Goal: Task Accomplishment & Management: Use online tool/utility

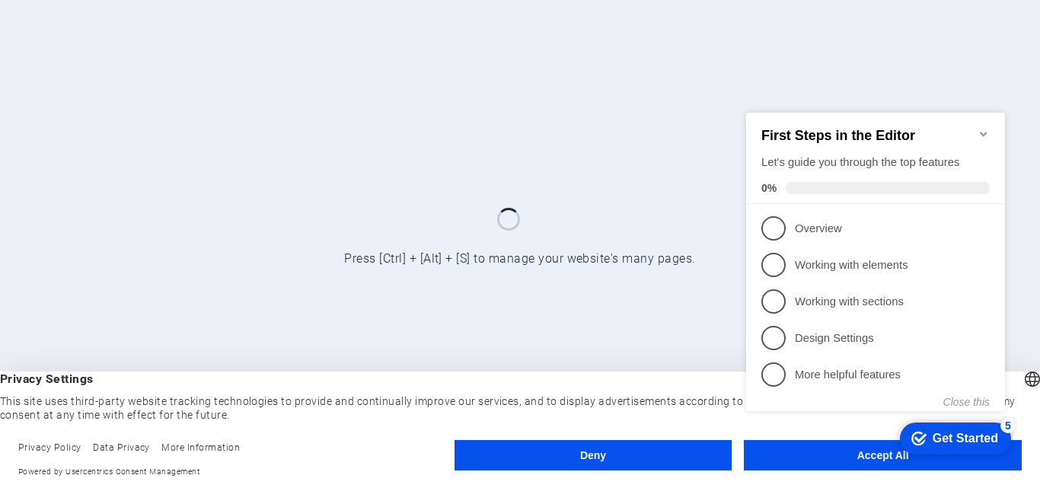
click at [991, 61] on div at bounding box center [520, 244] width 1040 height 488
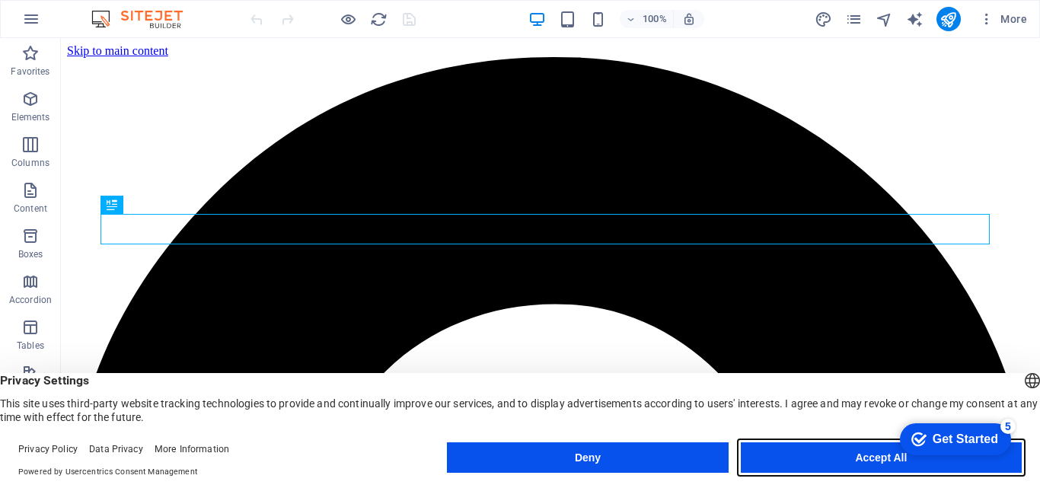
click at [794, 450] on button "Accept All" at bounding box center [881, 457] width 281 height 30
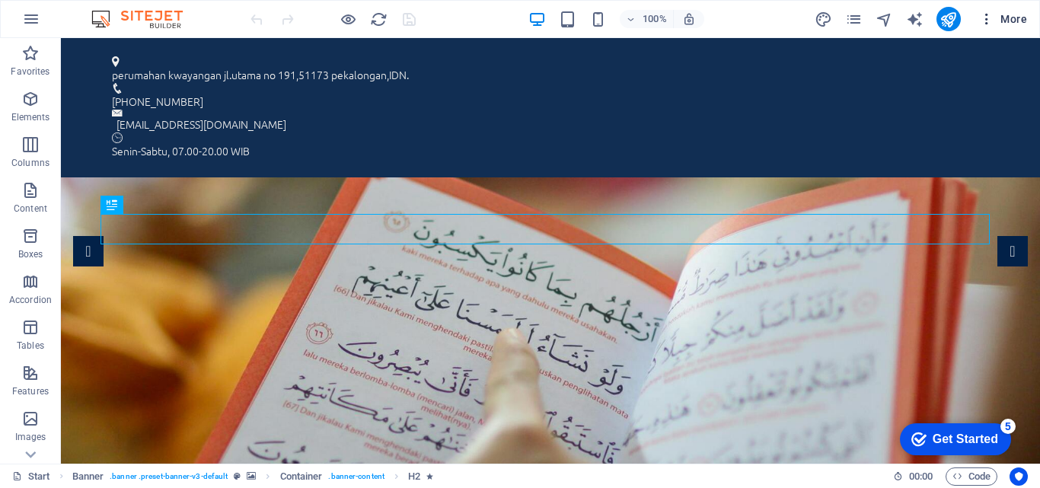
click at [1007, 25] on span "More" at bounding box center [1003, 18] width 48 height 15
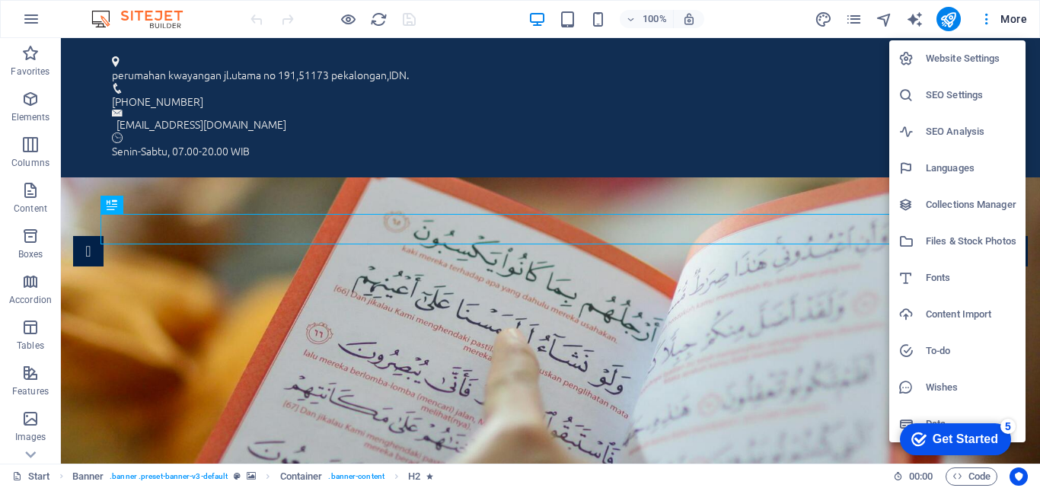
click at [968, 68] on li "Website Settings" at bounding box center [957, 58] width 136 height 37
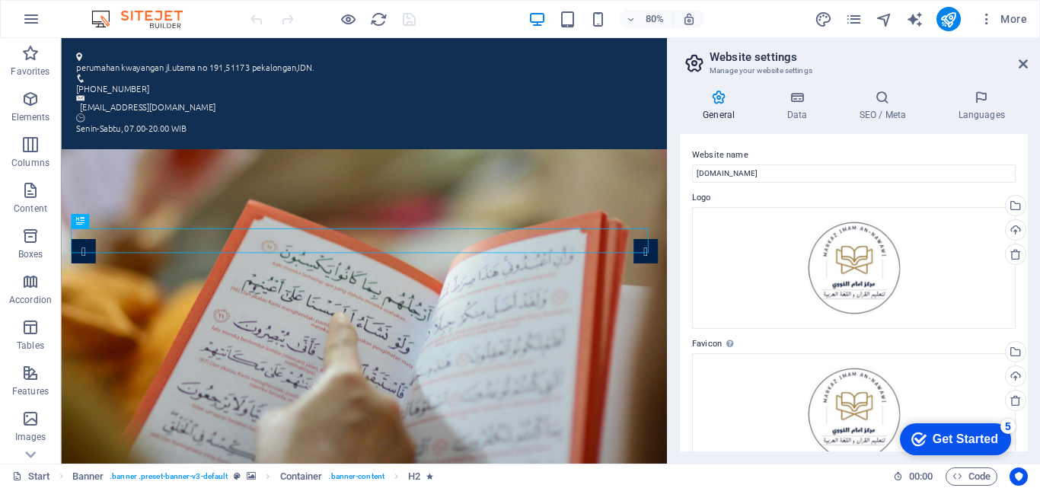
drag, startPoint x: 1024, startPoint y: 145, endPoint x: 1030, endPoint y: 266, distance: 120.4
click at [1030, 266] on div "General Data SEO / Meta Languages Website name [DOMAIN_NAME] Logo Drag files he…" at bounding box center [854, 271] width 372 height 386
drag, startPoint x: 1028, startPoint y: 267, endPoint x: 1025, endPoint y: 294, distance: 26.7
click at [1025, 294] on div "General Data SEO / Meta Languages Website name [DOMAIN_NAME] Logo Drag files he…" at bounding box center [854, 271] width 372 height 386
click at [806, 99] on icon at bounding box center [797, 97] width 66 height 15
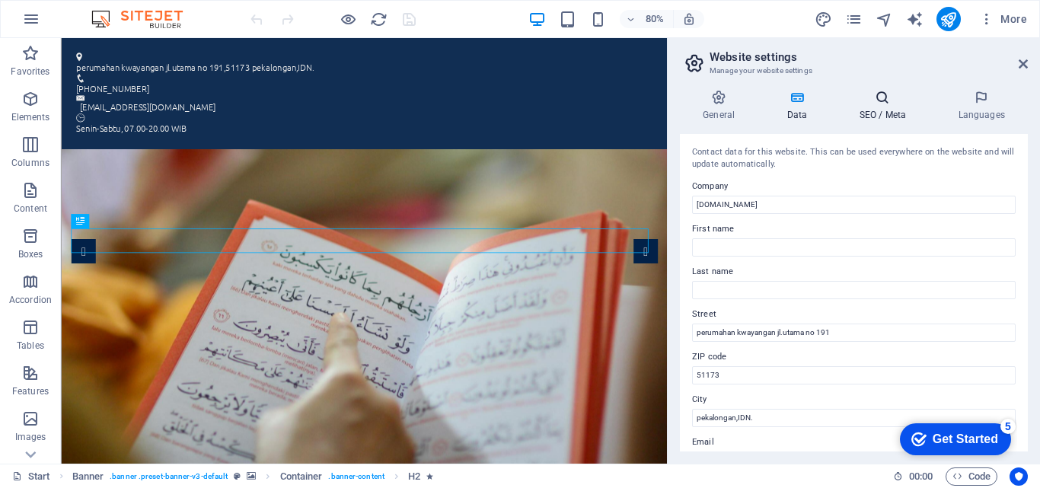
click at [869, 107] on h4 "SEO / Meta" at bounding box center [885, 106] width 99 height 32
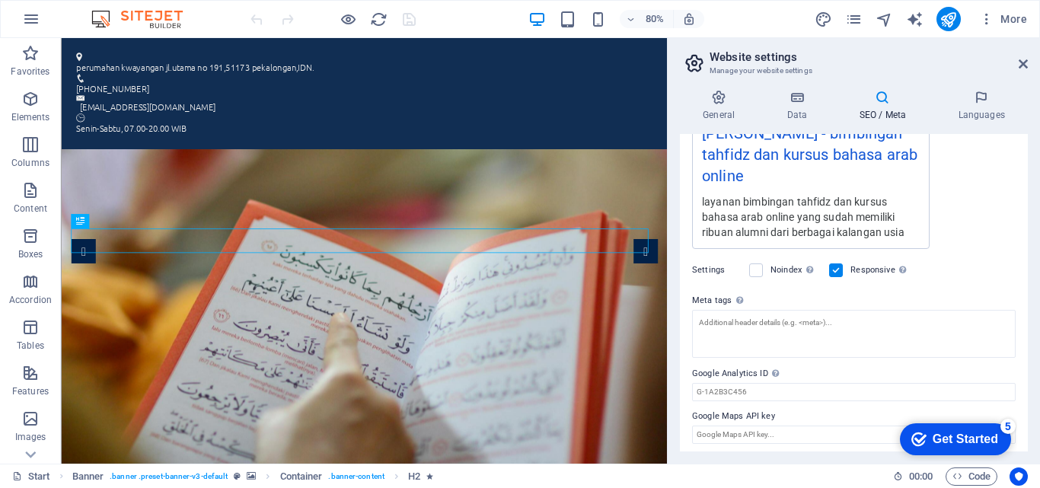
scroll to position [316, 0]
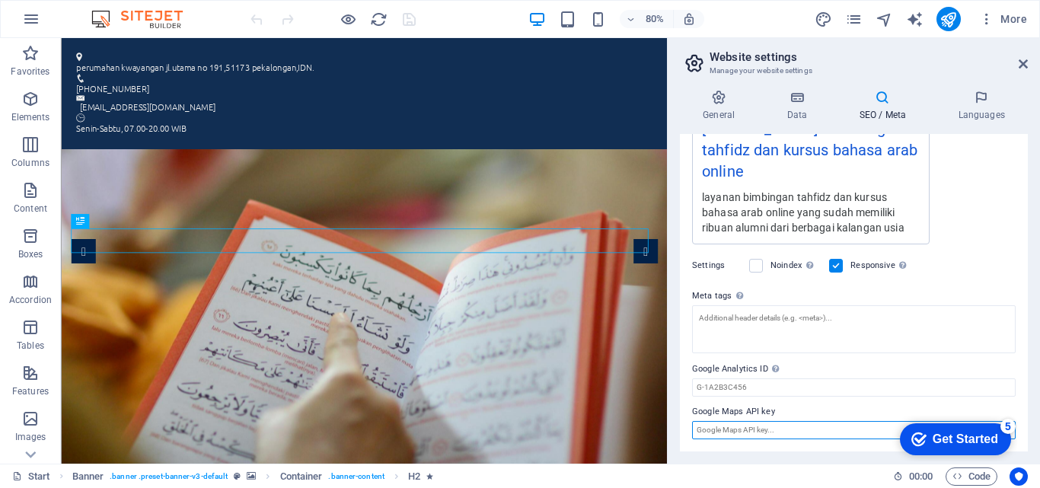
click at [794, 433] on input "Google Maps API key" at bounding box center [854, 430] width 324 height 18
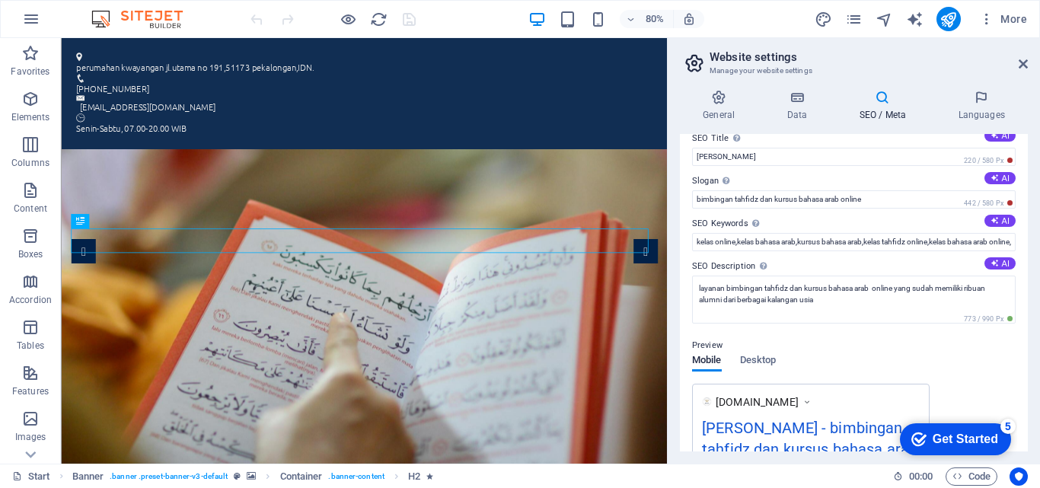
scroll to position [0, 0]
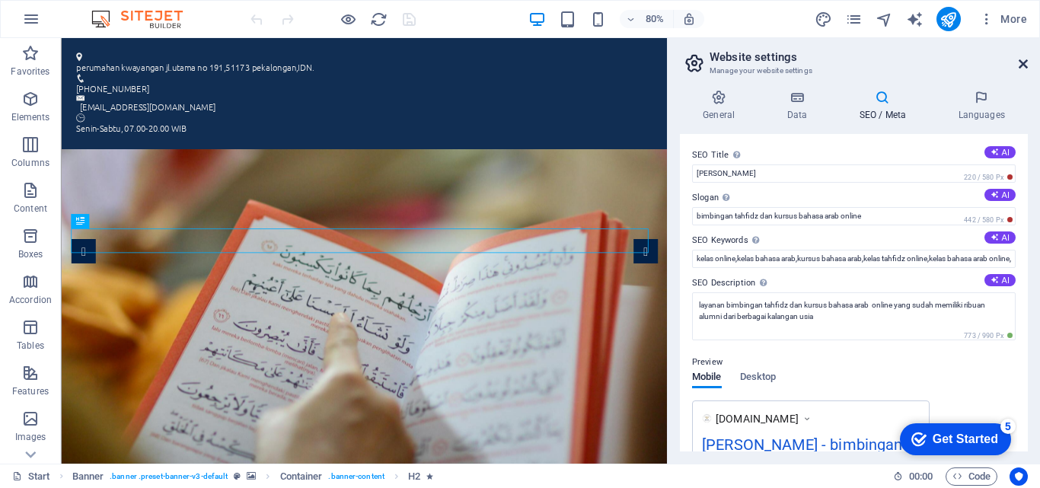
click at [1019, 68] on icon at bounding box center [1023, 64] width 9 height 12
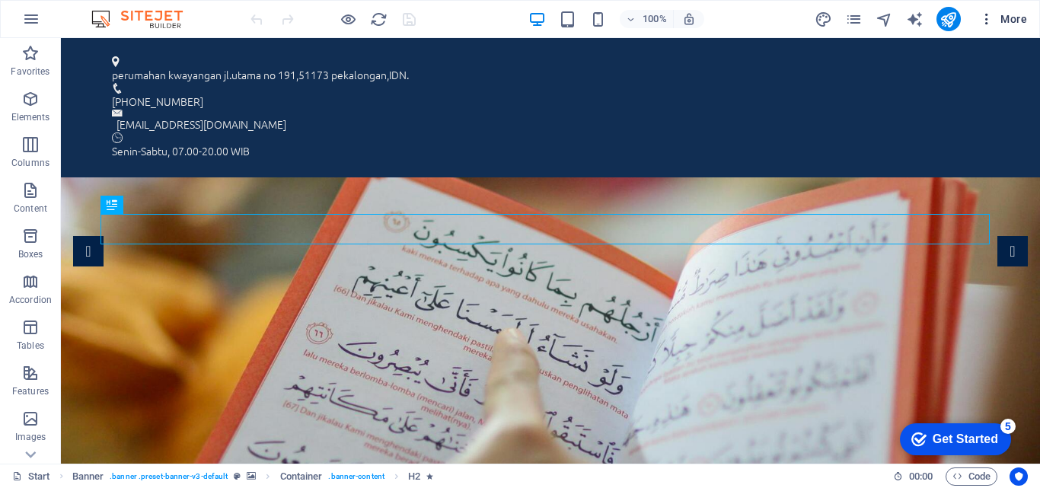
click at [984, 21] on icon "button" at bounding box center [986, 18] width 15 height 15
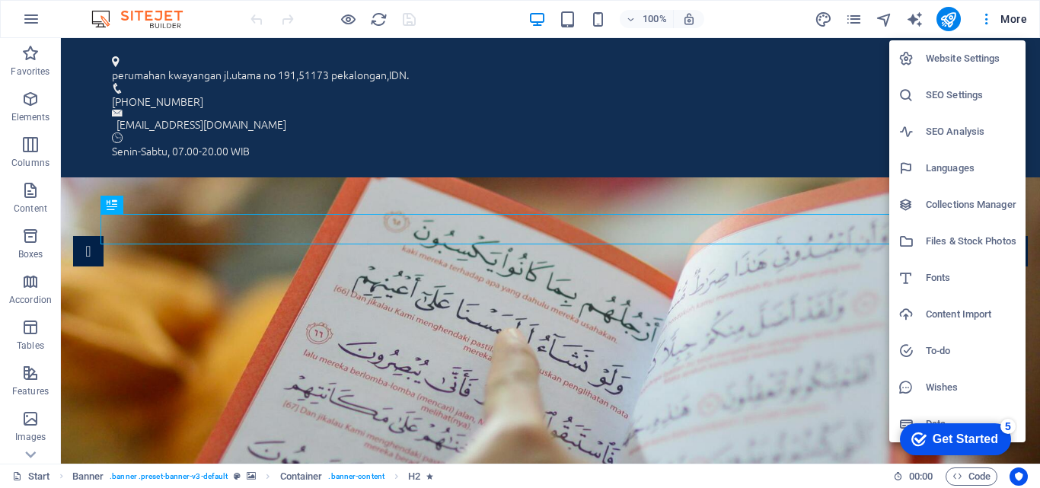
click at [523, 163] on div at bounding box center [520, 244] width 1040 height 488
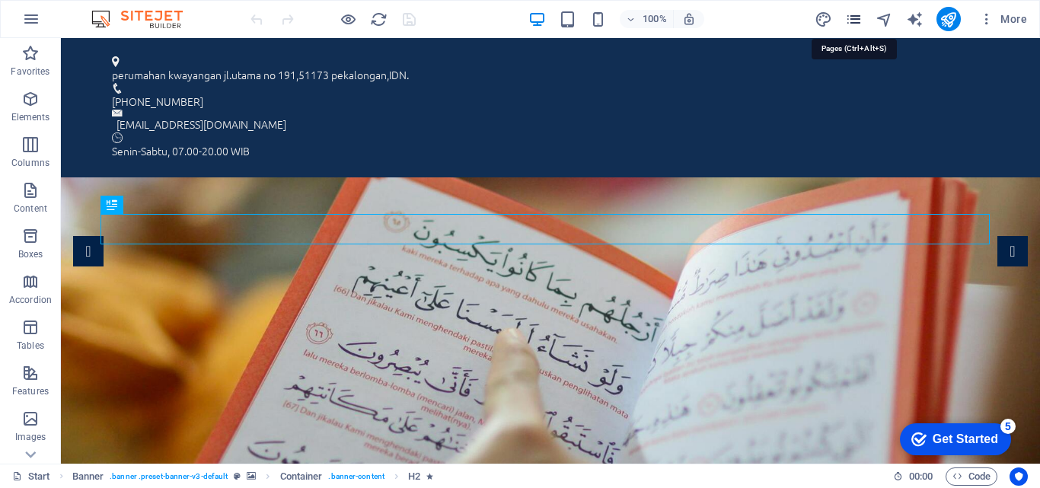
click at [853, 20] on icon "pages" at bounding box center [854, 20] width 18 height 18
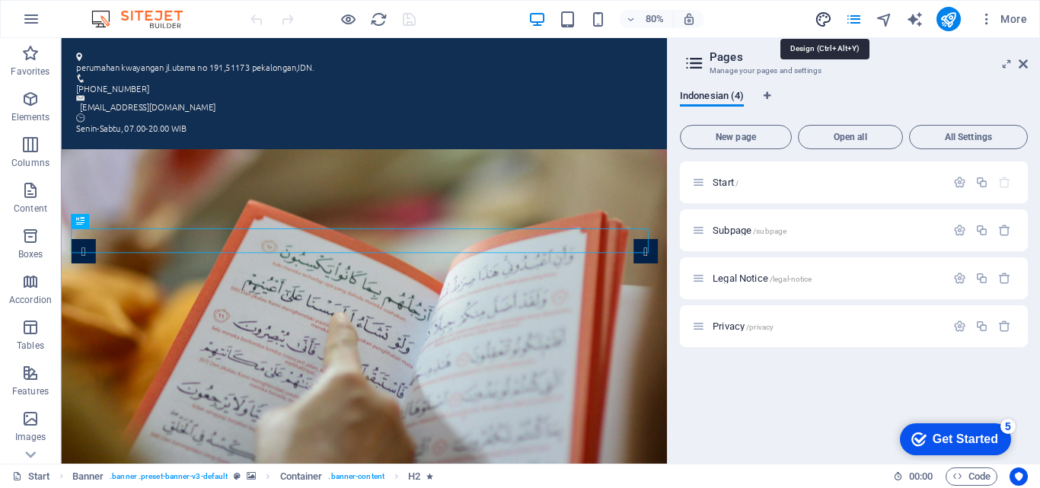
click at [828, 19] on icon "design" at bounding box center [824, 20] width 18 height 18
click at [1021, 8] on button "More" at bounding box center [1003, 19] width 60 height 24
select select "px"
select select "300"
select select "px"
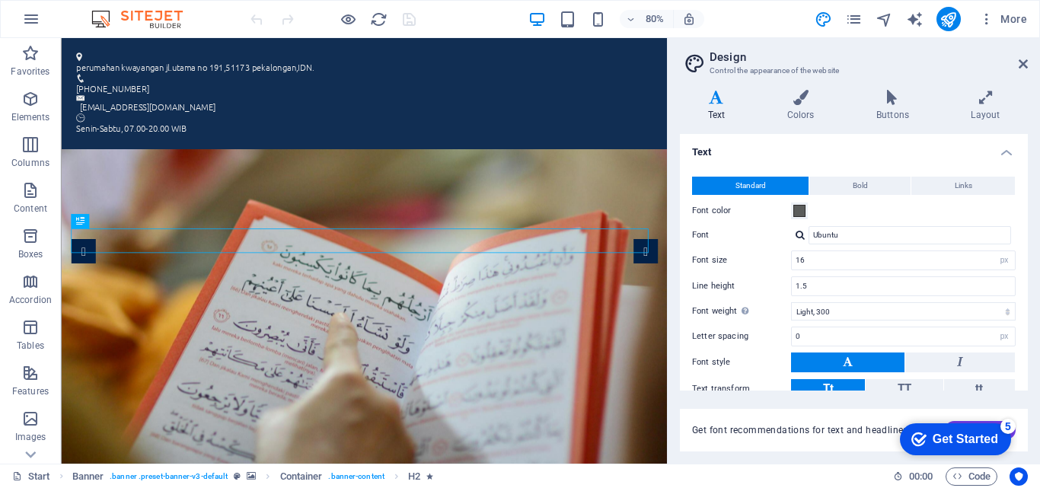
click at [1028, 63] on aside "Design Control the appearance of the website Variants Text Colors Buttons Layou…" at bounding box center [853, 251] width 373 height 426
click at [1022, 63] on icon at bounding box center [1023, 64] width 9 height 12
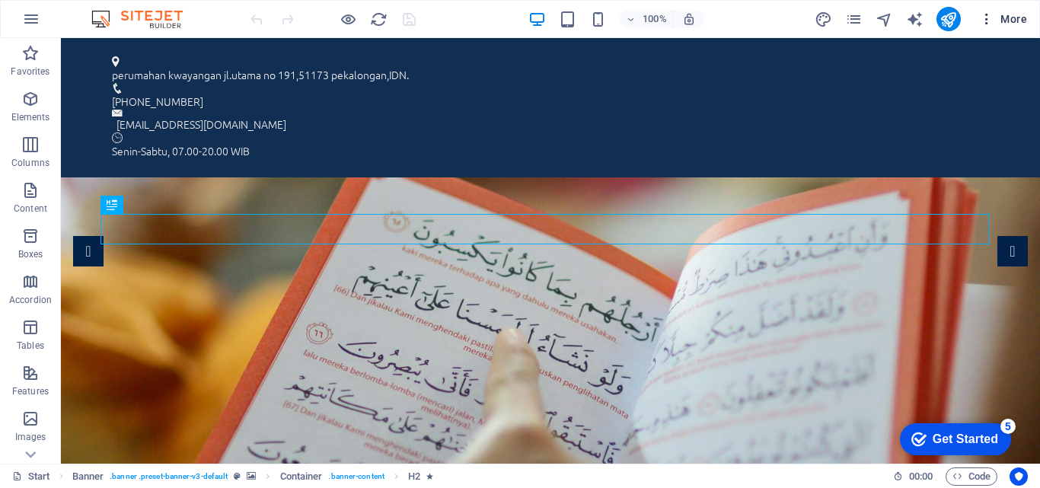
click at [1006, 18] on span "More" at bounding box center [1003, 18] width 48 height 15
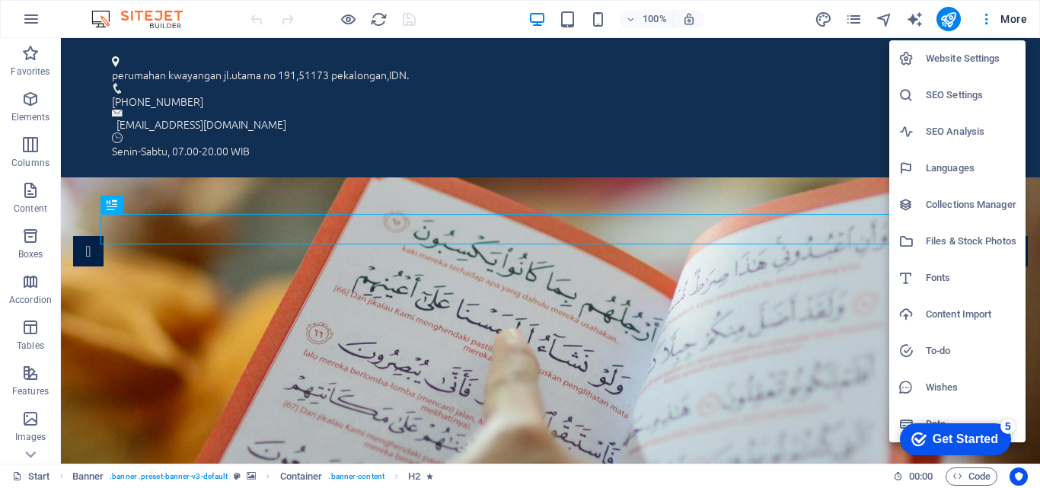
click at [966, 61] on h6 "Website Settings" at bounding box center [971, 58] width 91 height 18
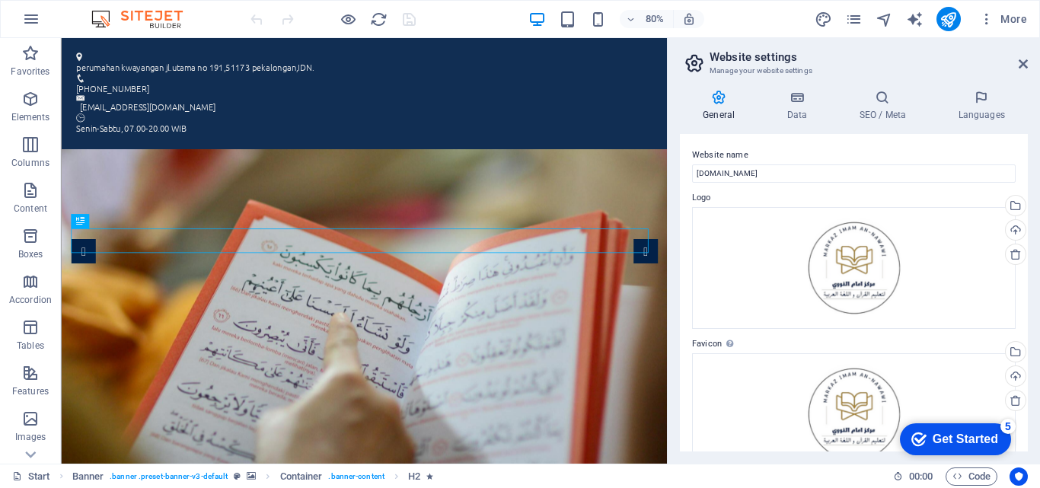
scroll to position [301, 0]
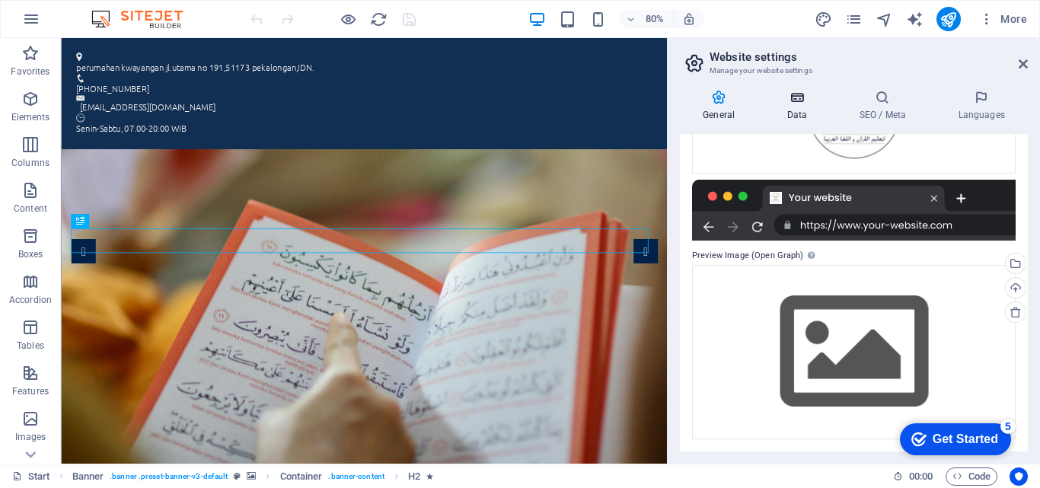
click at [799, 112] on h4 "Data" at bounding box center [800, 106] width 72 height 32
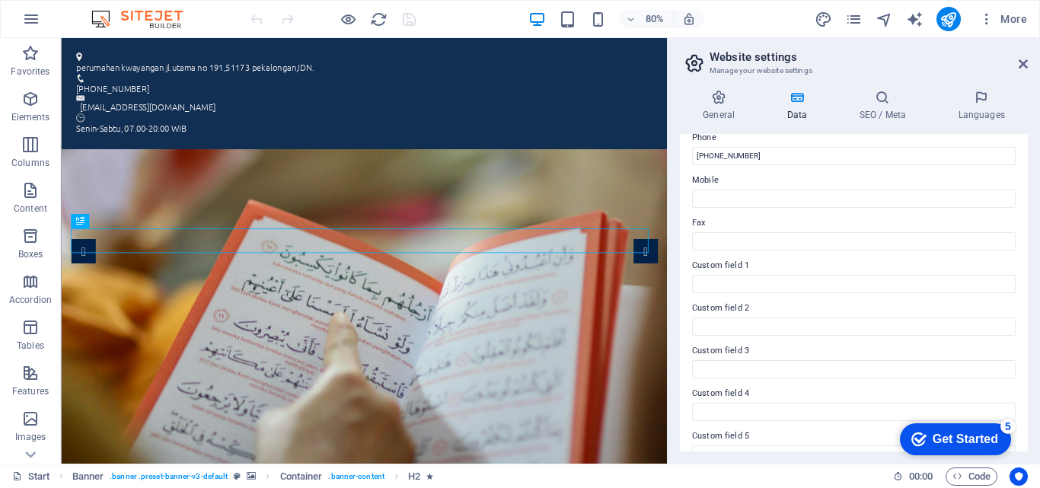
scroll to position [363, 0]
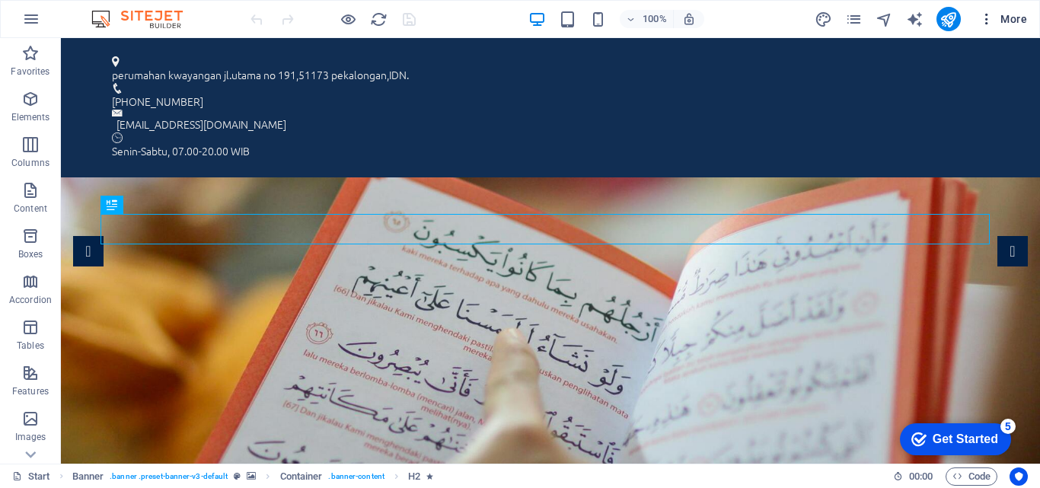
click at [1001, 21] on span "More" at bounding box center [1003, 18] width 48 height 15
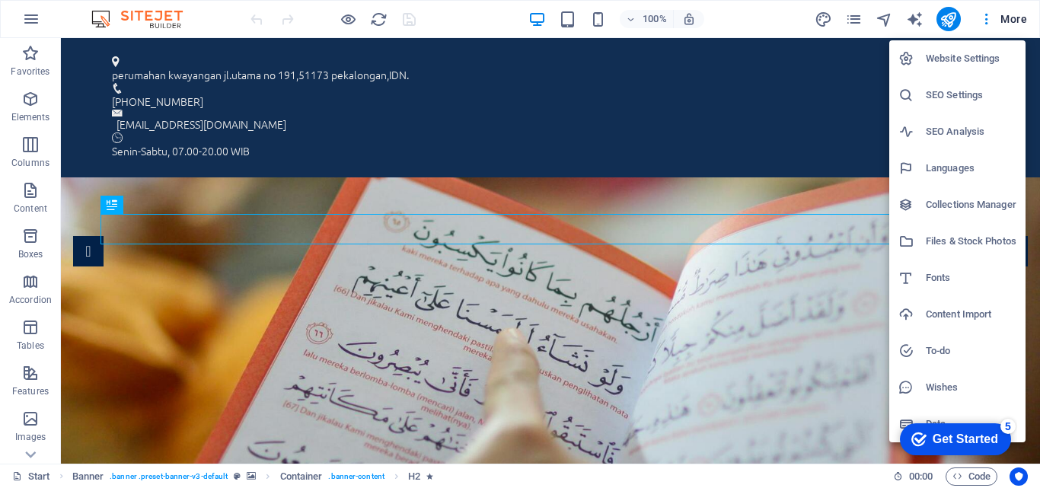
click at [945, 63] on h6 "Website Settings" at bounding box center [971, 58] width 91 height 18
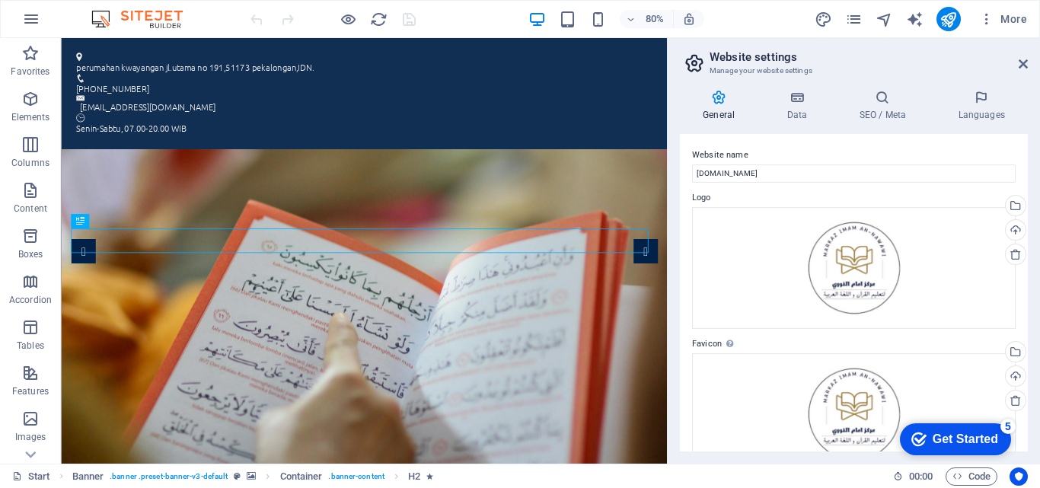
click at [1018, 56] on h2 "Website settings" at bounding box center [868, 57] width 318 height 14
click at [801, 107] on h4 "Data" at bounding box center [800, 106] width 72 height 32
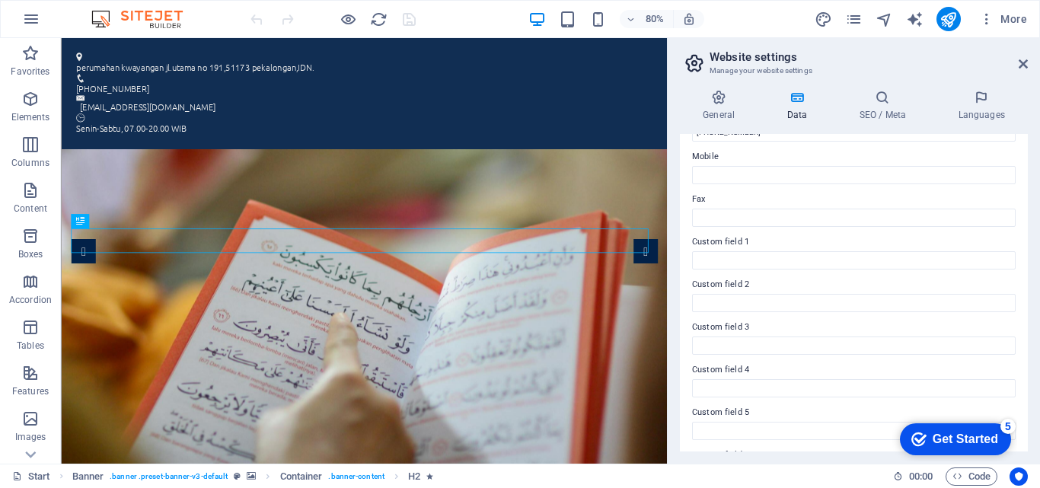
scroll to position [374, 0]
click at [1022, 67] on icon at bounding box center [1023, 64] width 9 height 12
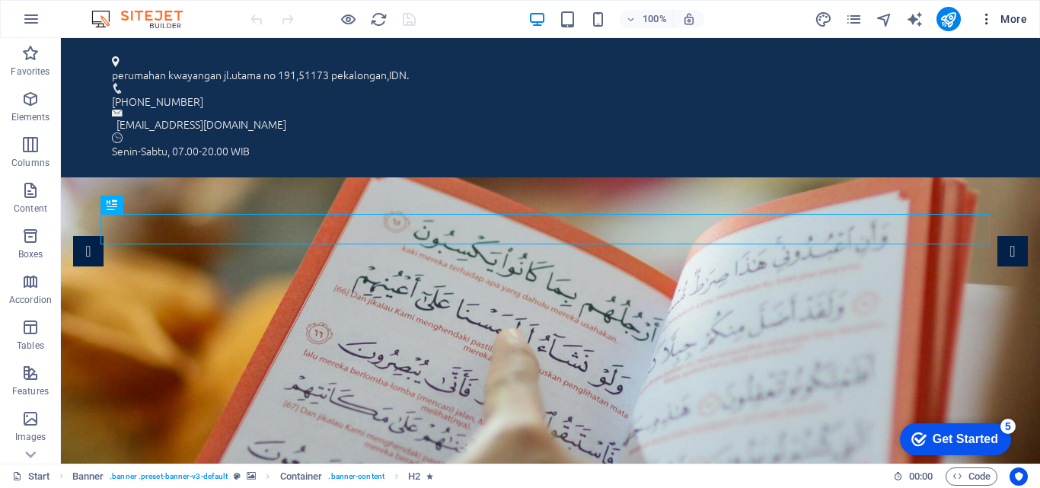
click at [990, 16] on icon "button" at bounding box center [986, 18] width 15 height 15
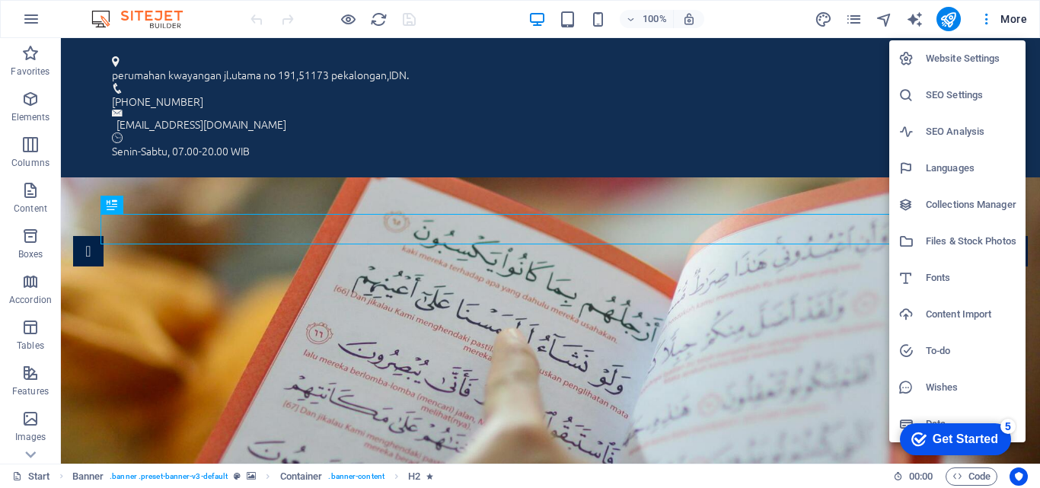
click at [990, 443] on div "Get Started" at bounding box center [965, 439] width 65 height 14
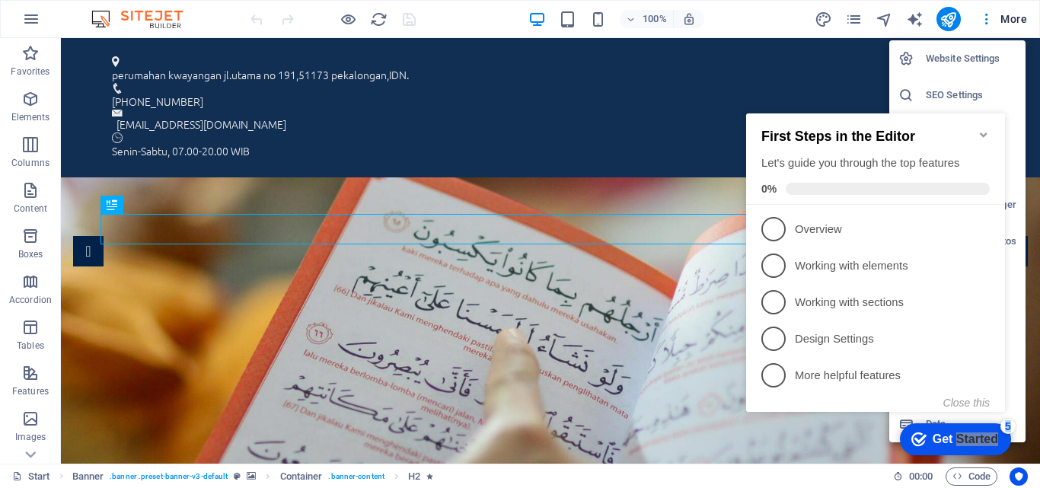
drag, startPoint x: 839, startPoint y: 121, endPoint x: 1039, endPoint y: 412, distance: 353.0
click html "checkmark Get Started 5 First Steps in the Editor Let's guide you through the t…"
click at [1039, 412] on div at bounding box center [520, 244] width 1040 height 488
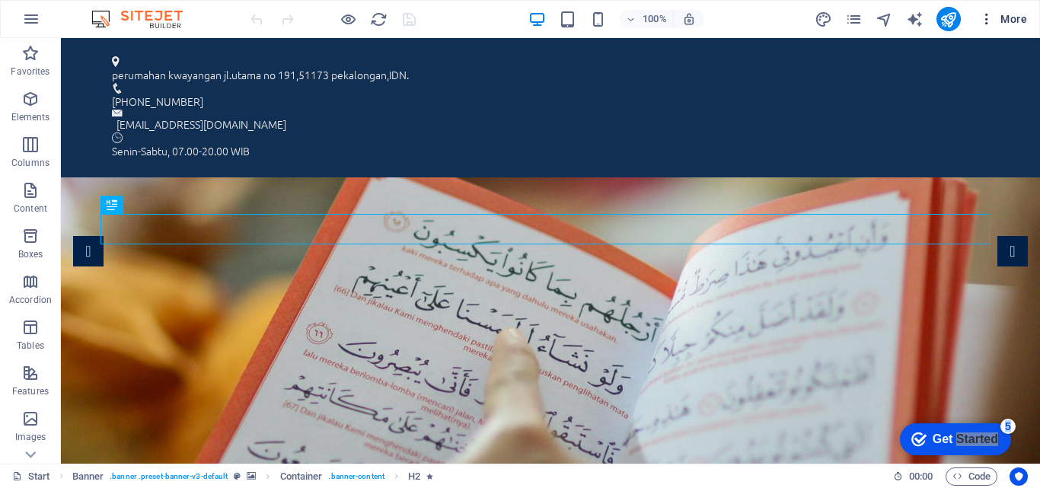
click at [1009, 12] on span "More" at bounding box center [1003, 18] width 48 height 15
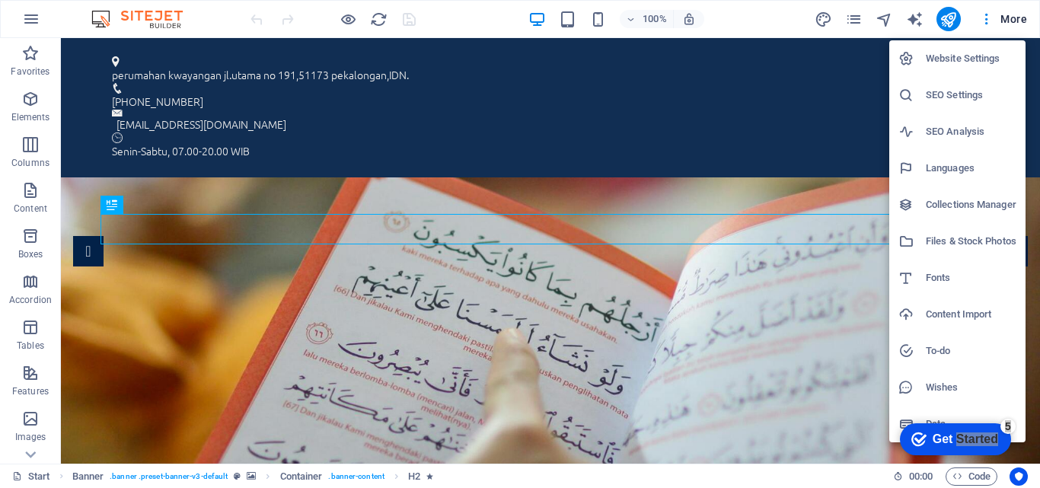
click at [954, 69] on li "Website Settings" at bounding box center [957, 58] width 136 height 37
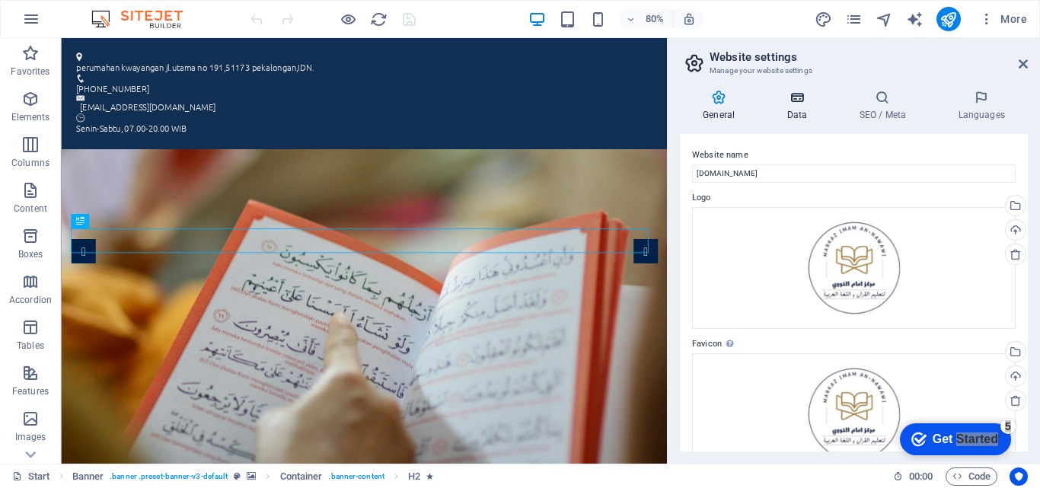
click at [808, 103] on icon at bounding box center [797, 97] width 66 height 15
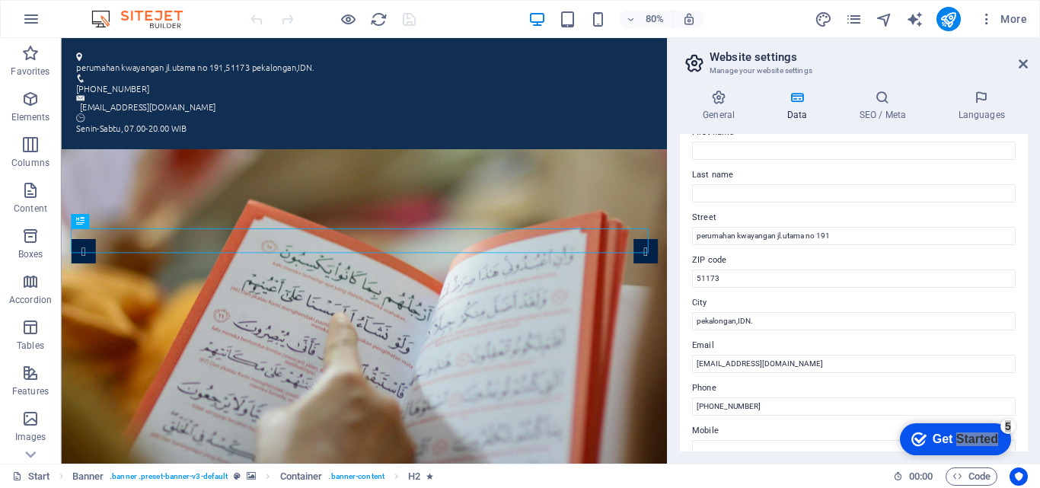
scroll to position [98, 0]
click at [900, 97] on icon at bounding box center [882, 97] width 93 height 15
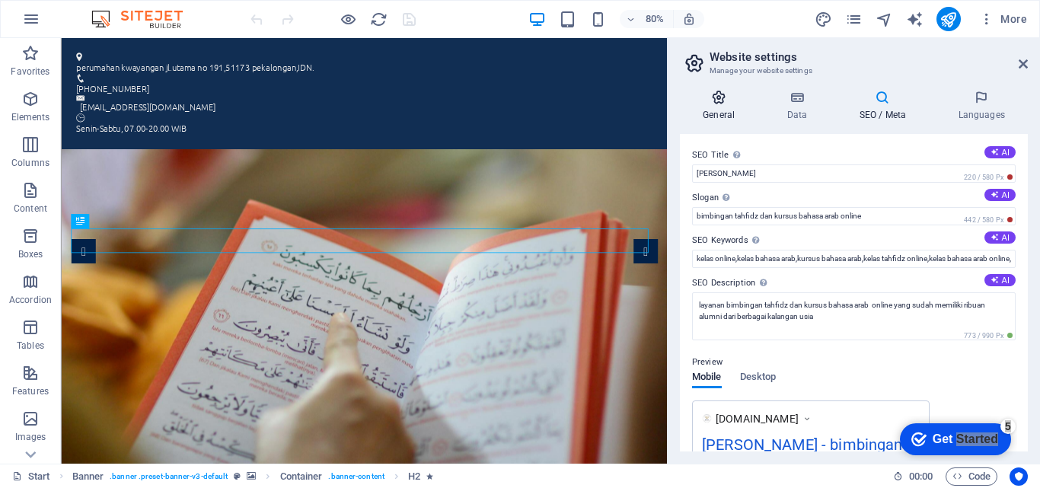
click at [739, 108] on h4 "General" at bounding box center [722, 106] width 84 height 32
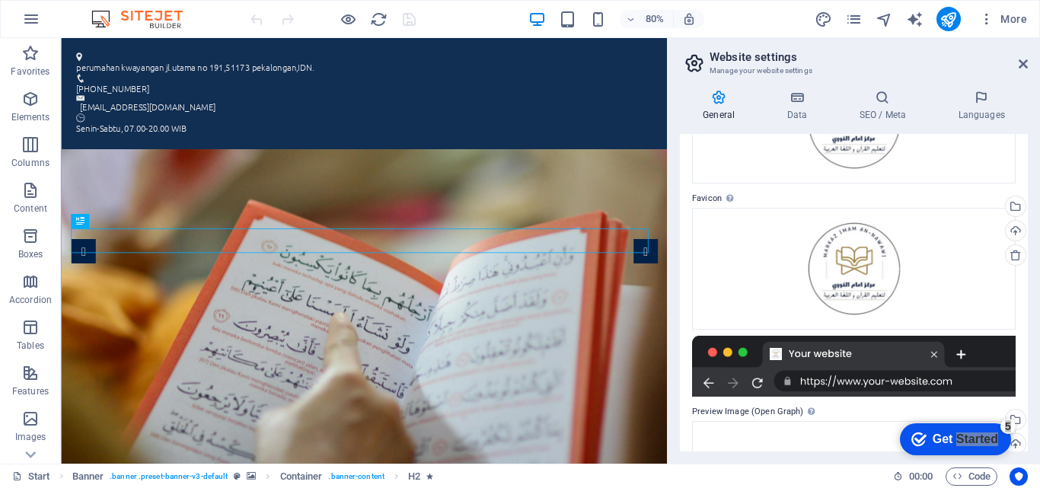
scroll to position [116, 0]
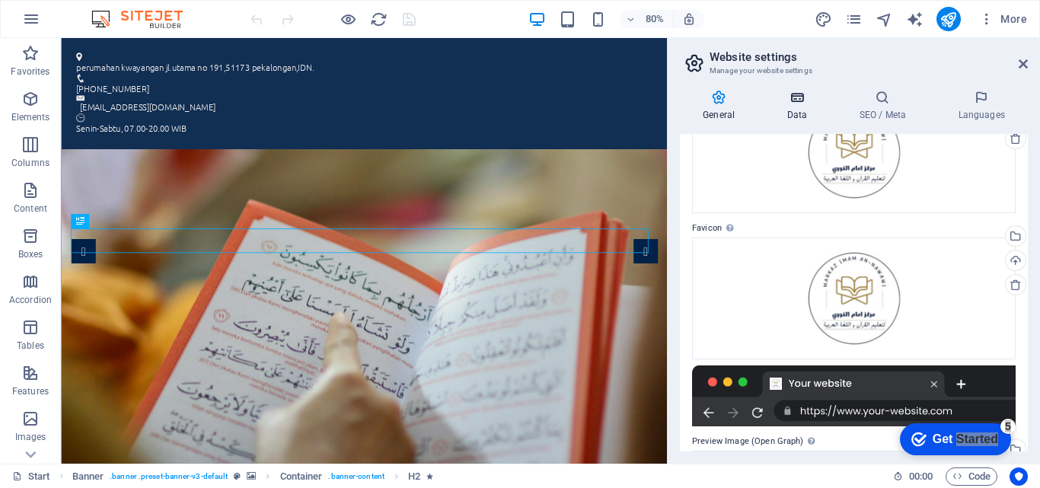
click at [796, 110] on h4 "Data" at bounding box center [800, 106] width 72 height 32
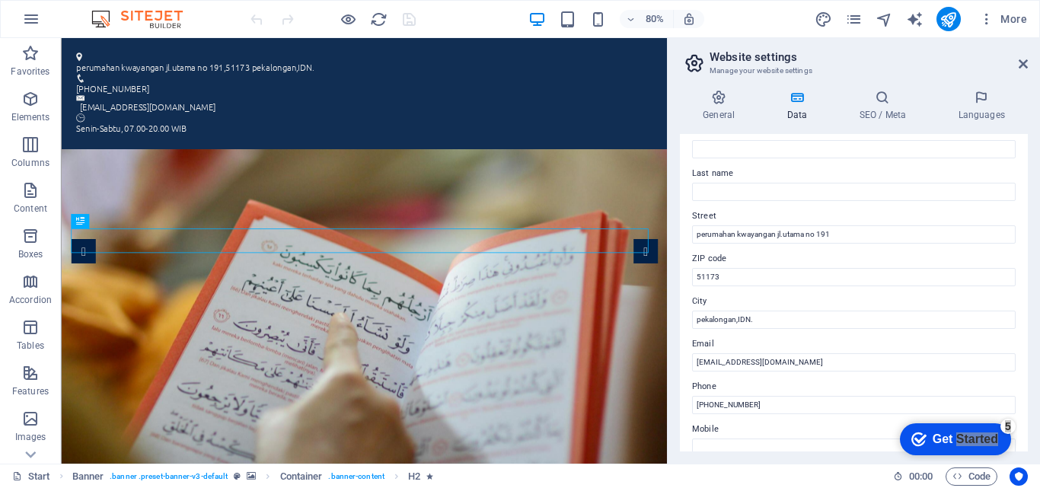
drag, startPoint x: 1028, startPoint y: 206, endPoint x: 1026, endPoint y: 271, distance: 65.5
click at [1026, 271] on div "General Data SEO / Meta Languages Website name markazimamannawawi.my.id Logo Dr…" at bounding box center [854, 271] width 372 height 386
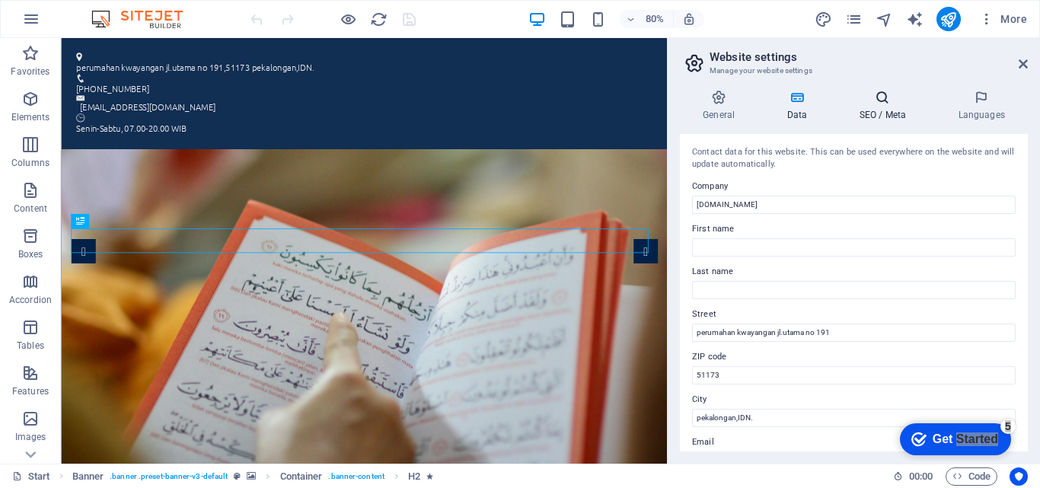
click at [897, 119] on h4 "SEO / Meta" at bounding box center [885, 106] width 99 height 32
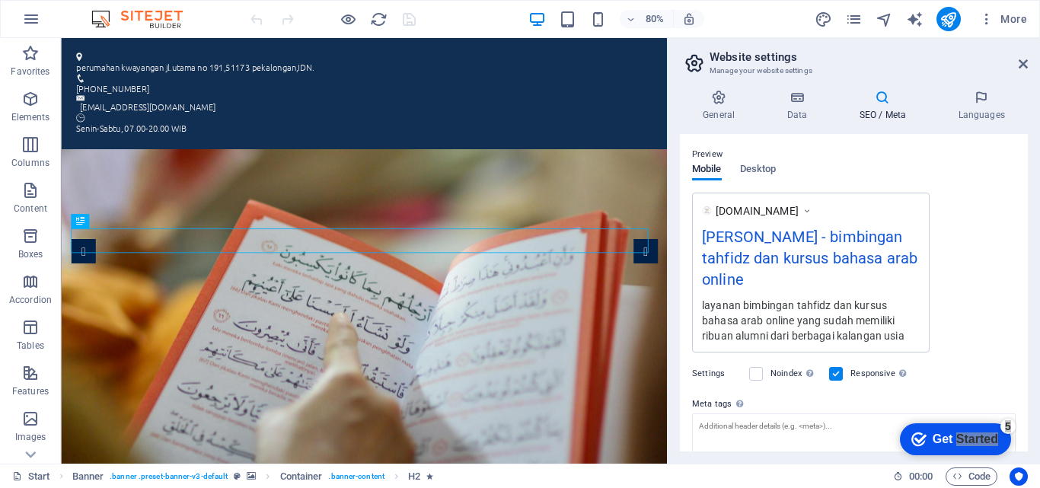
scroll to position [316, 0]
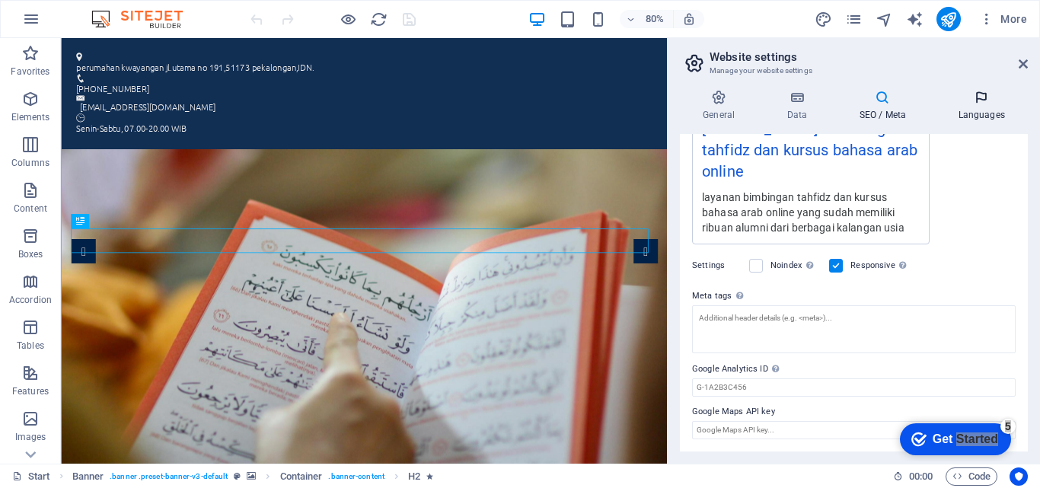
click at [979, 118] on h4 "Languages" at bounding box center [981, 106] width 93 height 32
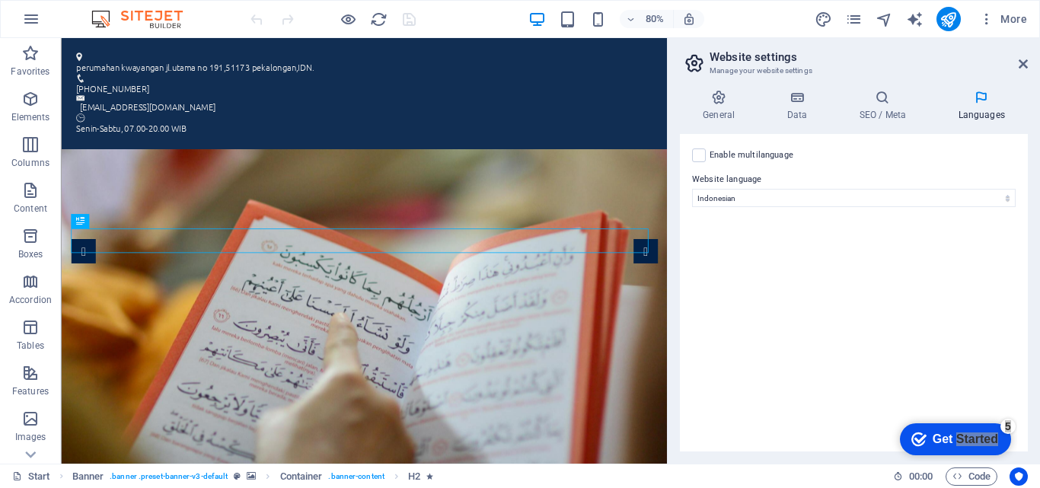
click at [694, 61] on icon at bounding box center [694, 63] width 23 height 21
click at [1027, 65] on icon at bounding box center [1023, 64] width 9 height 12
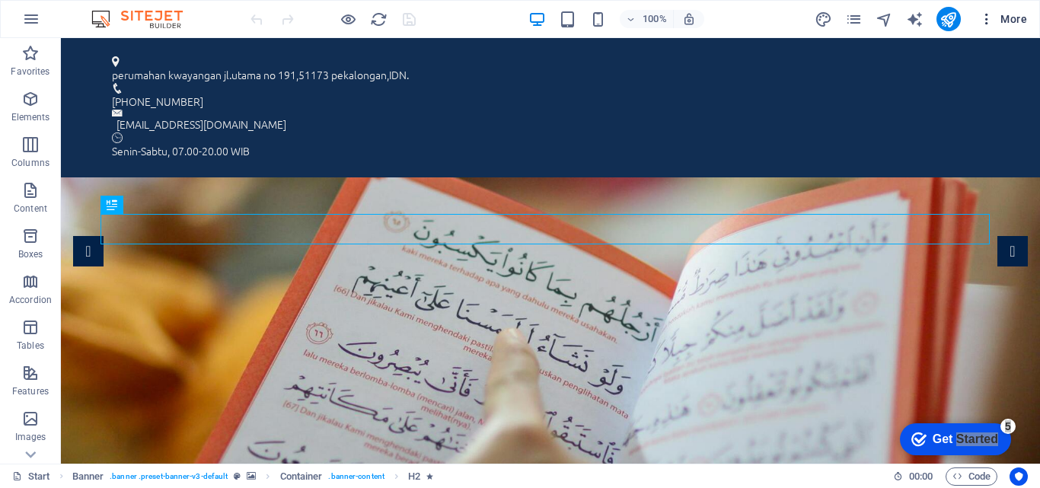
click at [1012, 17] on span "More" at bounding box center [1003, 18] width 48 height 15
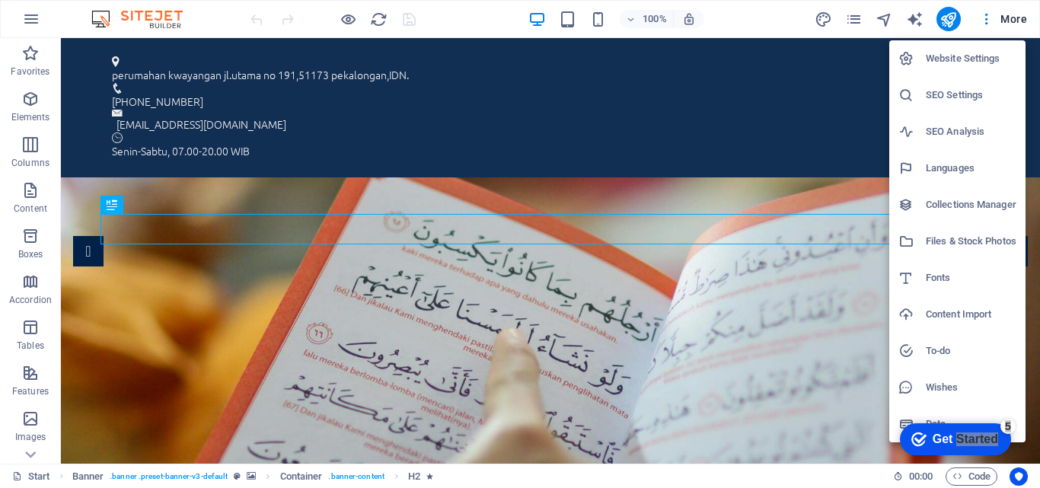
click at [986, 21] on div at bounding box center [520, 244] width 1040 height 488
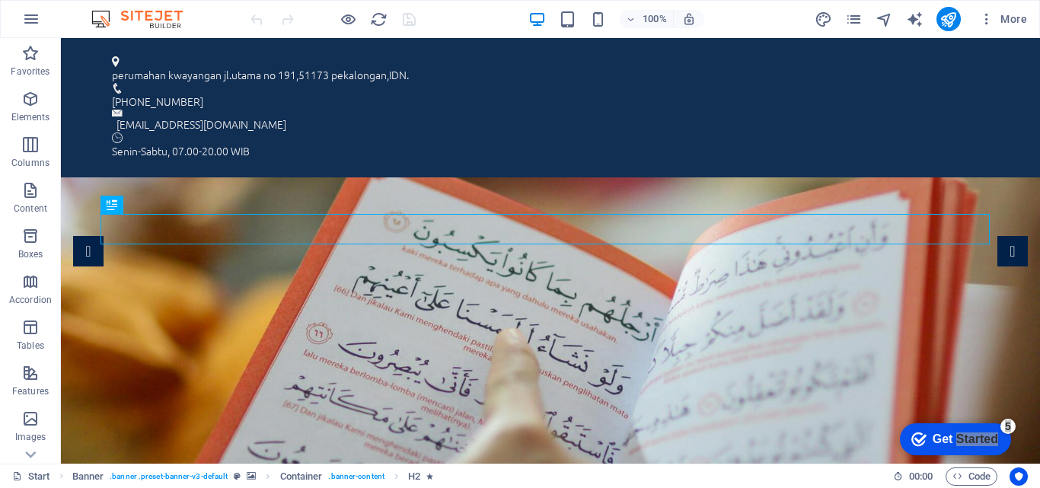
click at [986, 21] on icon "button" at bounding box center [986, 18] width 15 height 15
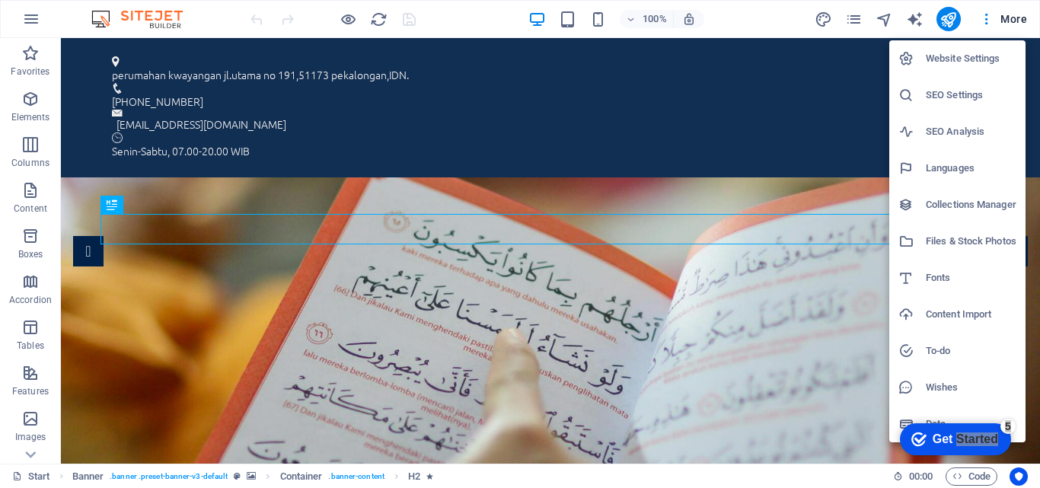
click at [1026, 20] on div at bounding box center [520, 244] width 1040 height 488
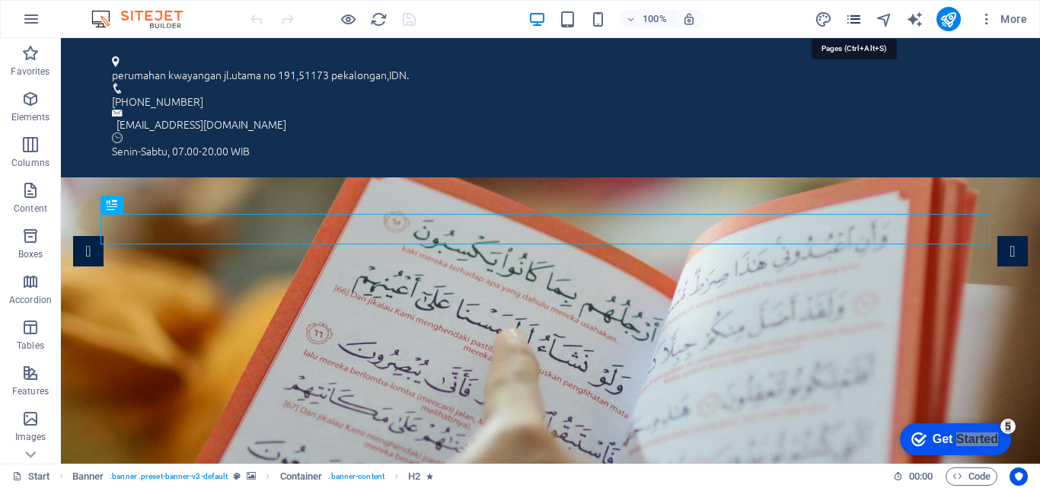
click at [861, 18] on icon "pages" at bounding box center [854, 20] width 18 height 18
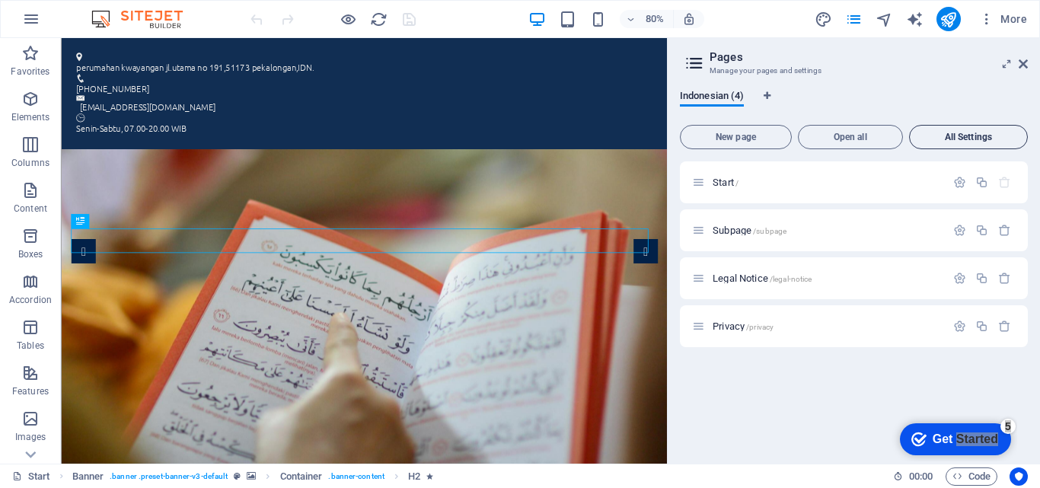
click at [938, 145] on button "All Settings" at bounding box center [968, 137] width 119 height 24
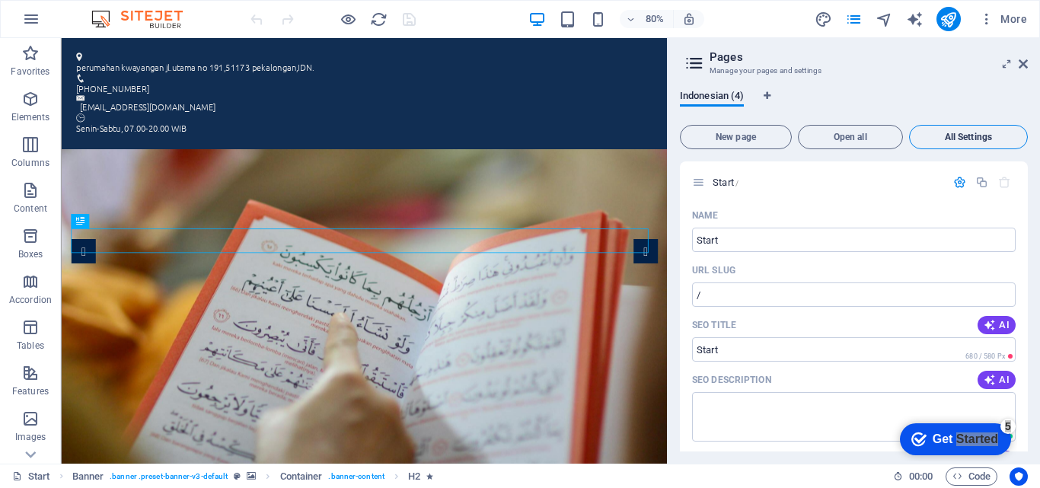
scroll to position [1956, 0]
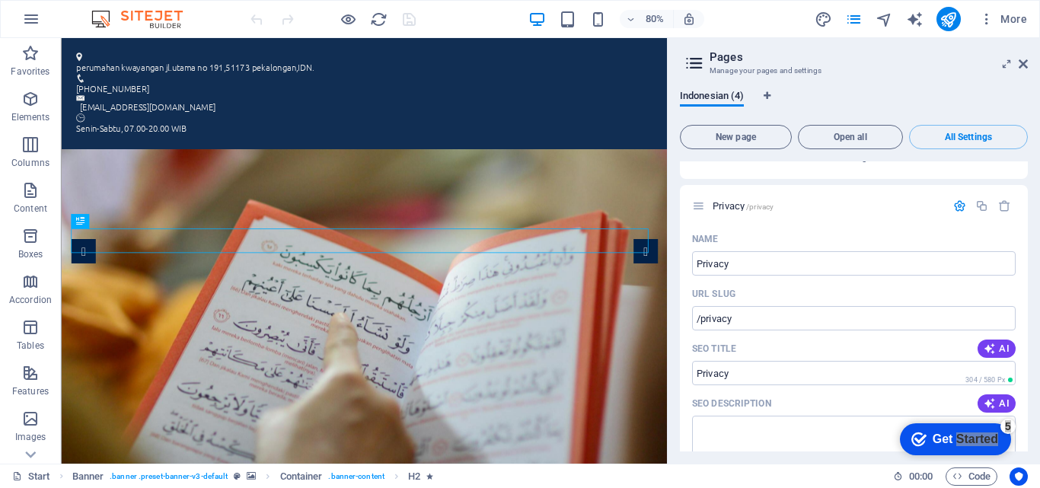
drag, startPoint x: 1030, startPoint y: 381, endPoint x: 1031, endPoint y: 397, distance: 16.8
click at [1031, 397] on div "Indonesian (4) New page Open all All Settings Start / Name Start ​ URL SLUG / ​…" at bounding box center [854, 271] width 372 height 386
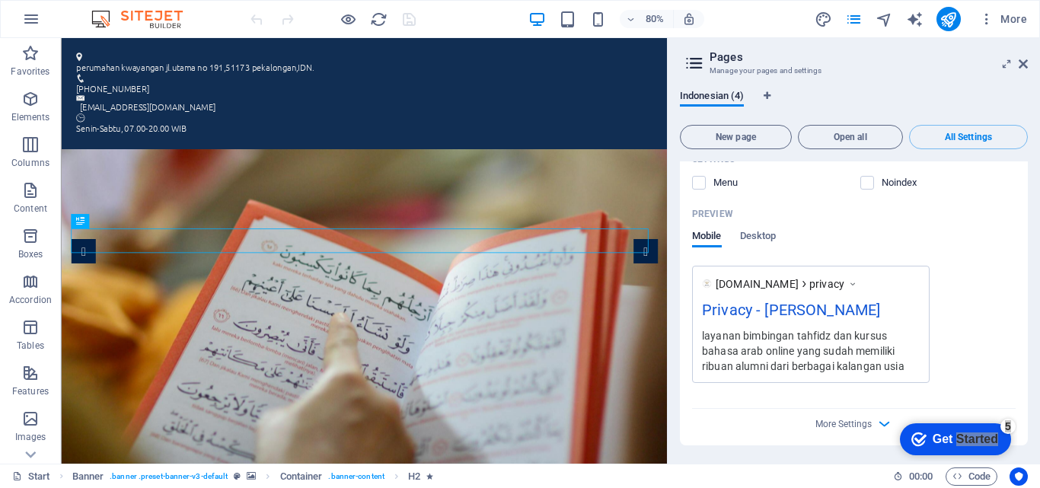
scroll to position [2400, 0]
click at [859, 430] on span "More Settings" at bounding box center [854, 424] width 18 height 18
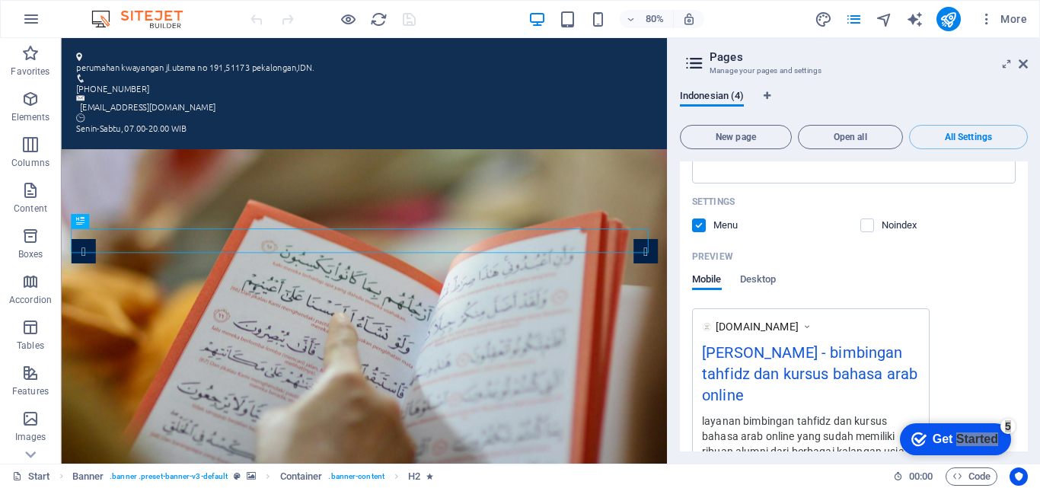
scroll to position [0, 0]
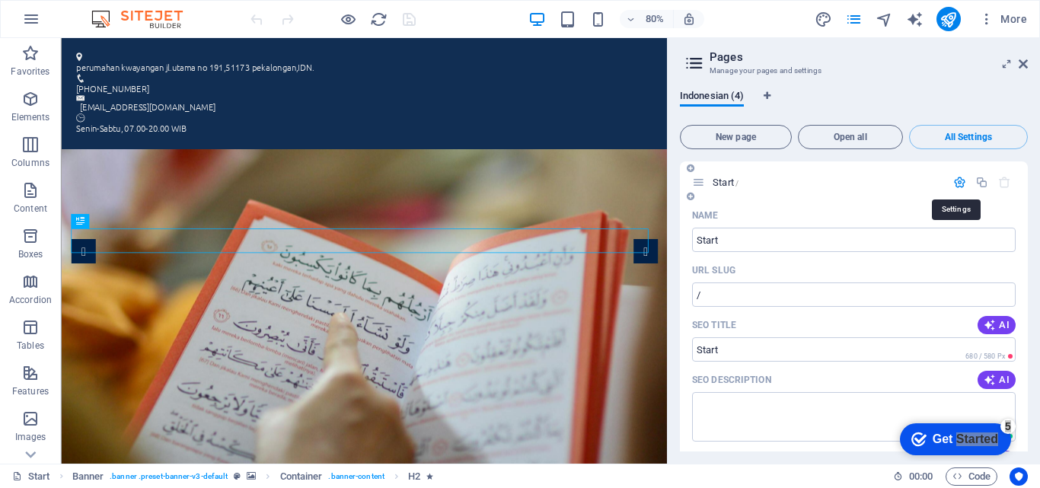
click at [957, 181] on icon "button" at bounding box center [959, 182] width 13 height 13
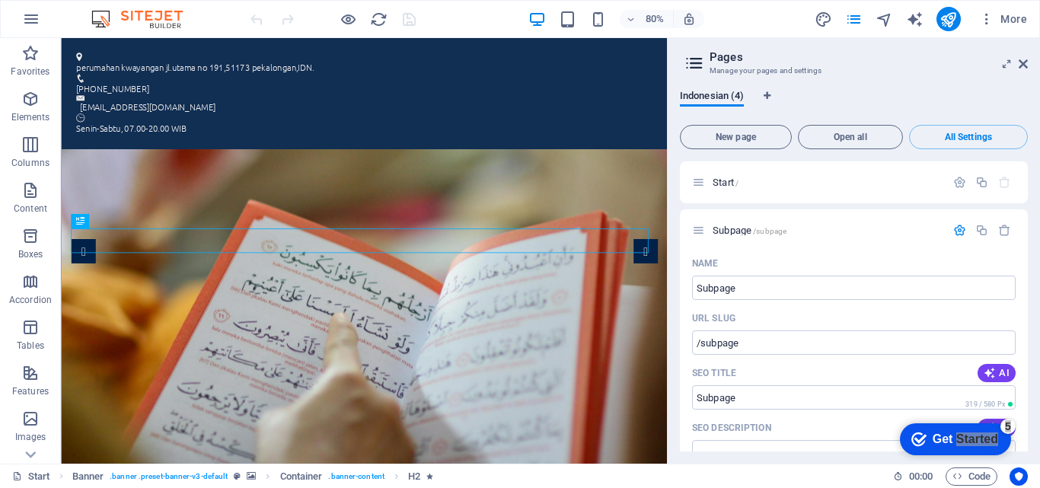
click at [696, 66] on icon at bounding box center [694, 63] width 23 height 21
click at [865, 142] on button "Open all" at bounding box center [850, 137] width 105 height 24
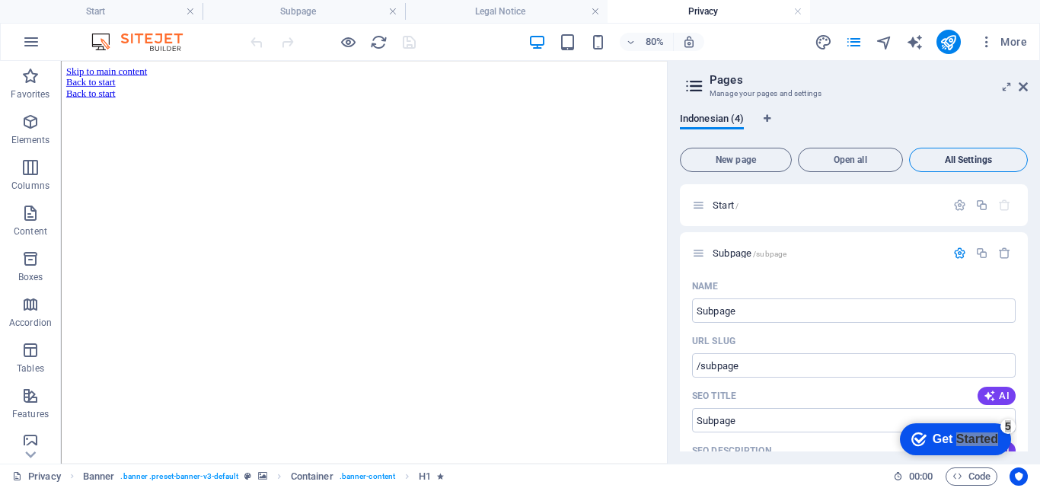
click at [961, 155] on span "All Settings" at bounding box center [968, 159] width 105 height 9
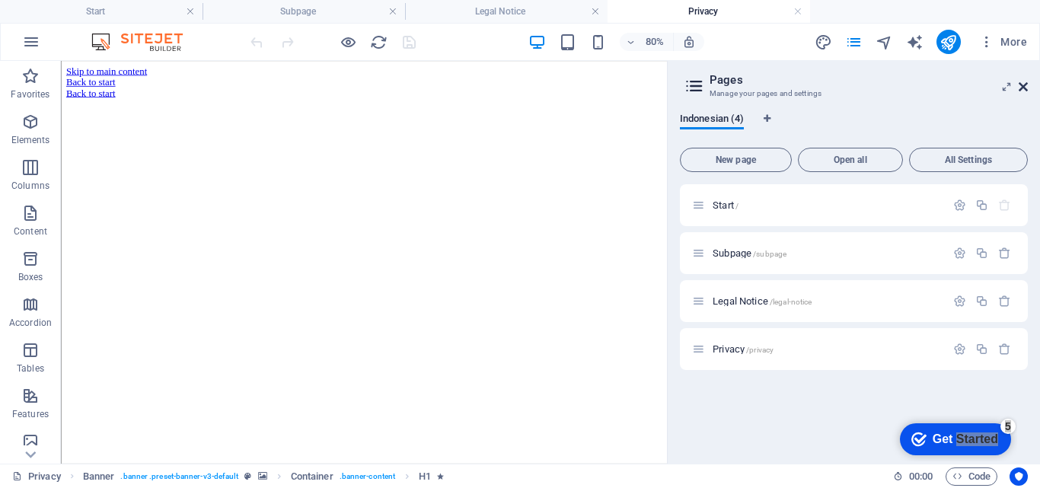
click at [1025, 88] on icon at bounding box center [1023, 87] width 9 height 12
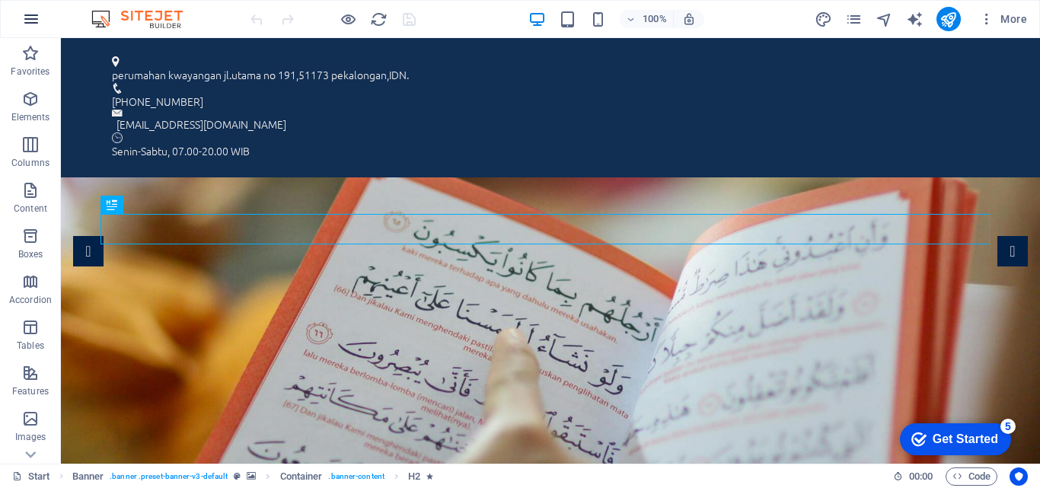
click at [30, 22] on icon "button" at bounding box center [31, 19] width 18 height 18
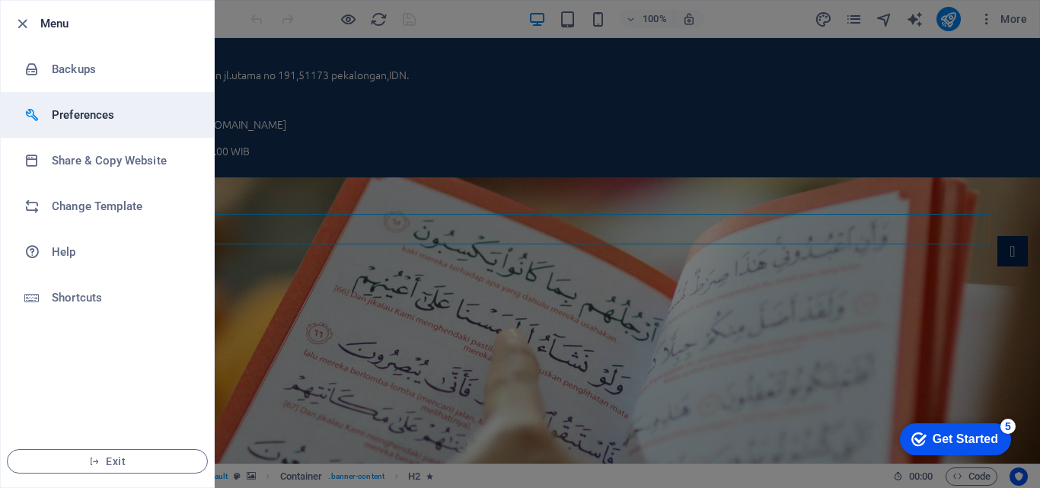
click at [148, 100] on li "Preferences" at bounding box center [107, 115] width 213 height 46
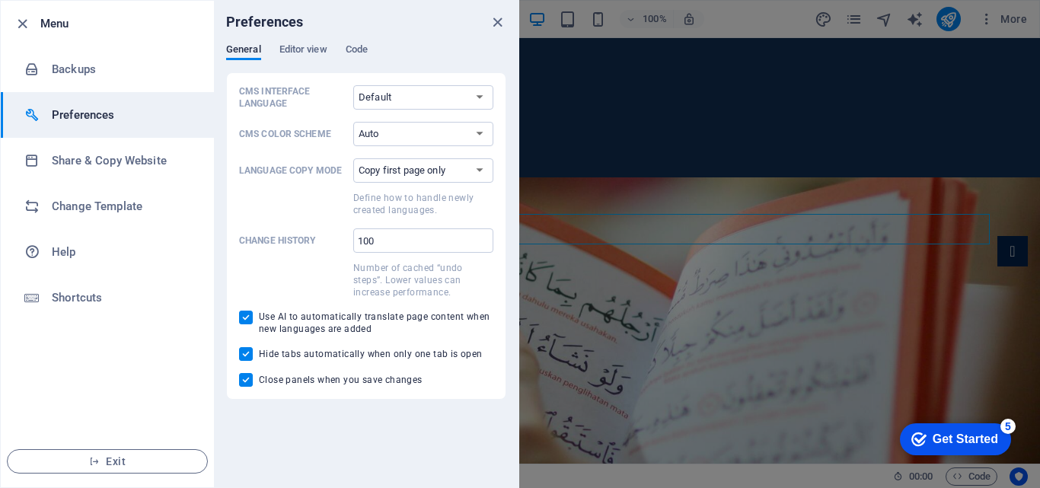
click at [376, 47] on div "General Editor view Code" at bounding box center [366, 57] width 280 height 29
click at [355, 49] on span "Code" at bounding box center [357, 50] width 22 height 21
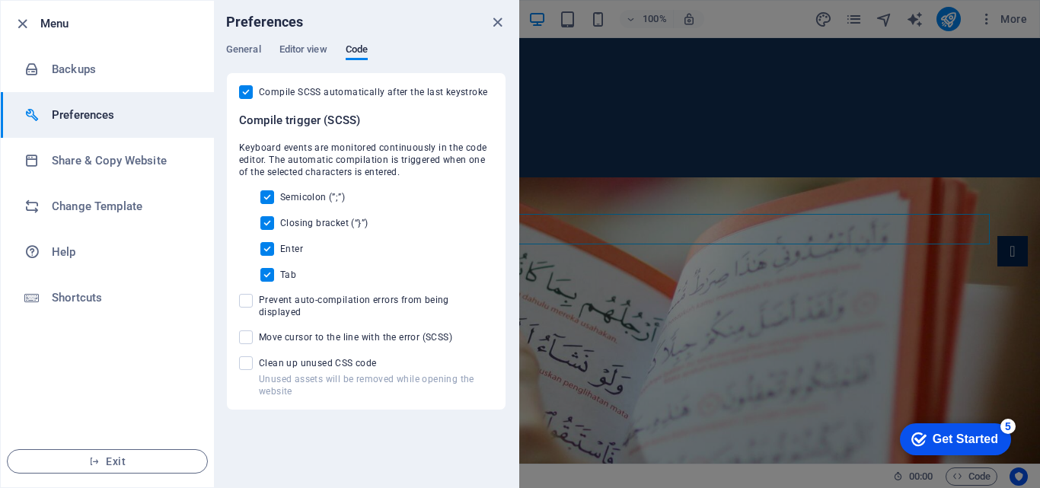
click at [509, 15] on div "Preferences" at bounding box center [366, 22] width 304 height 43
click at [505, 17] on icon "close" at bounding box center [498, 23] width 18 height 18
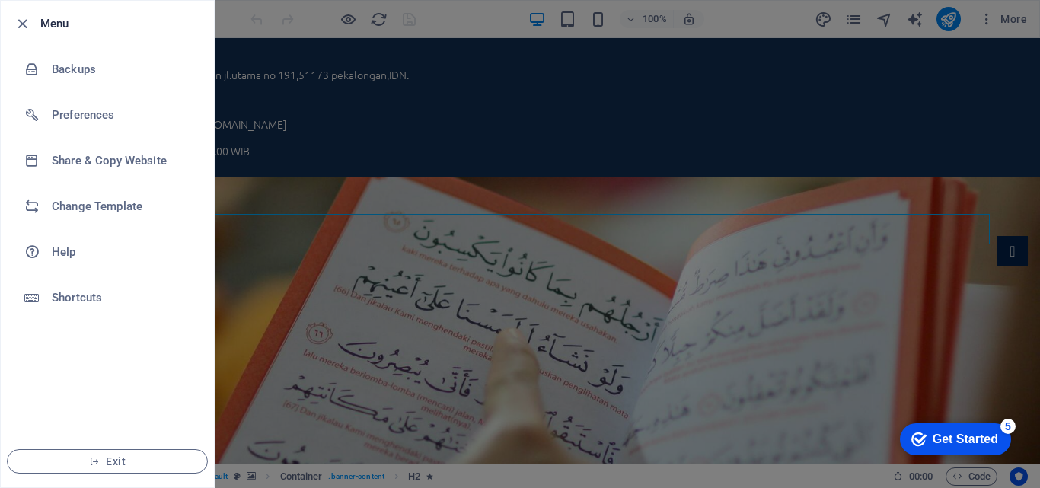
click at [1015, 26] on div at bounding box center [520, 244] width 1040 height 488
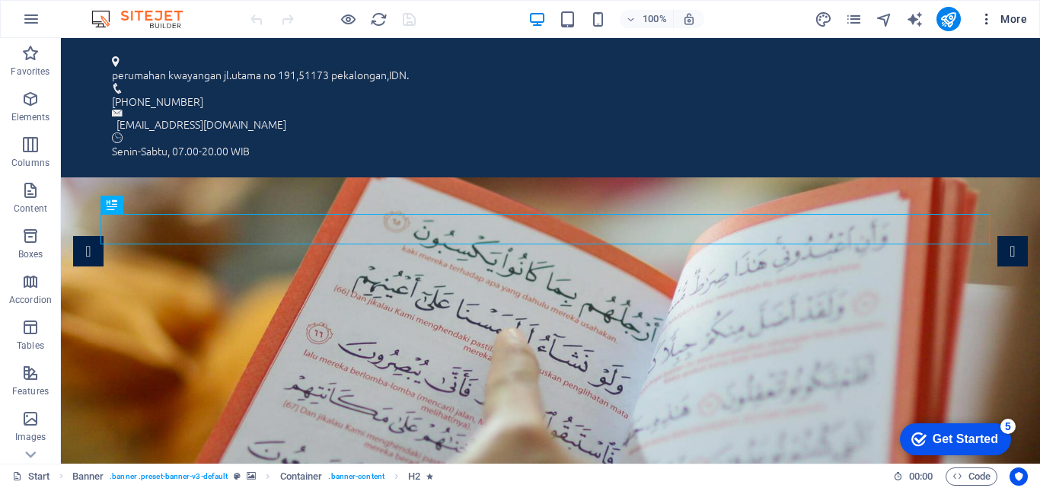
click at [984, 20] on icon "button" at bounding box center [986, 18] width 15 height 15
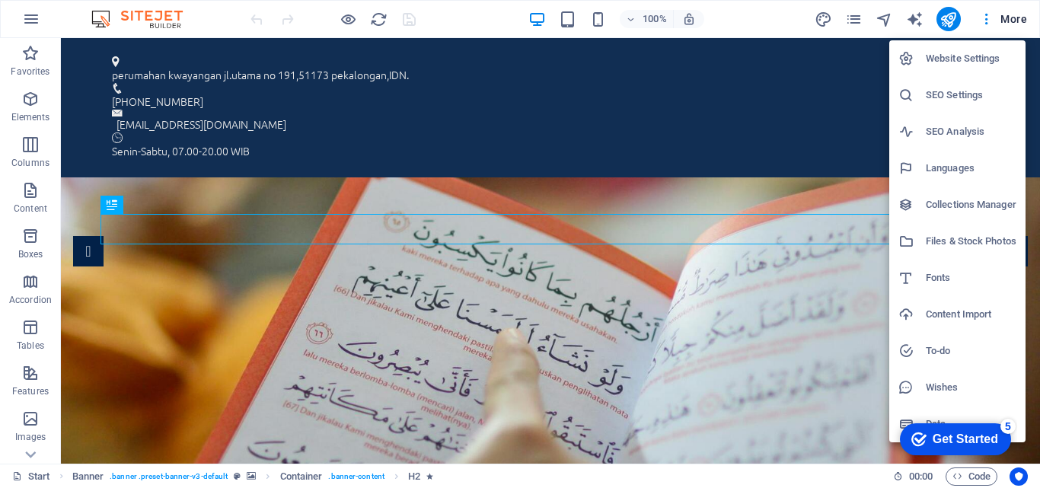
click at [894, 197] on li "Collections Manager" at bounding box center [957, 205] width 136 height 37
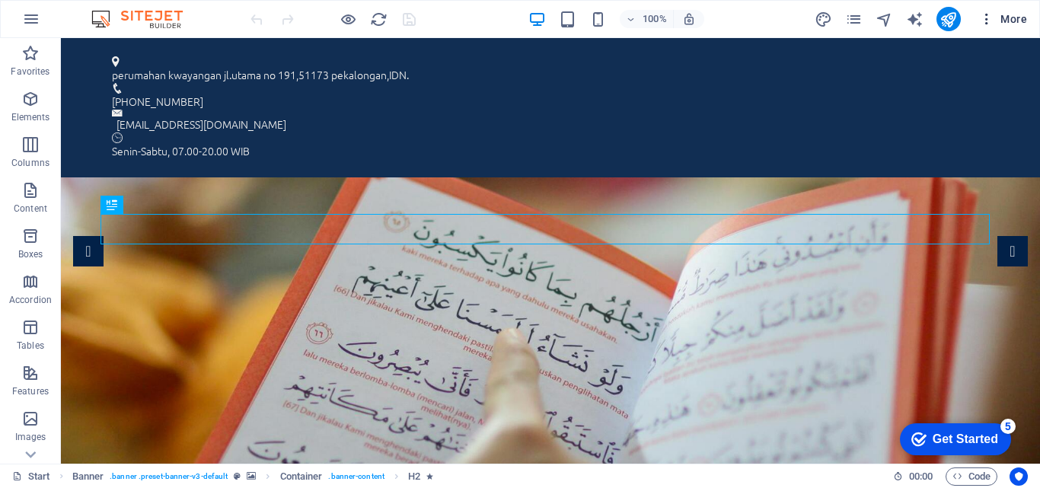
click at [1018, 21] on span "More" at bounding box center [1003, 18] width 48 height 15
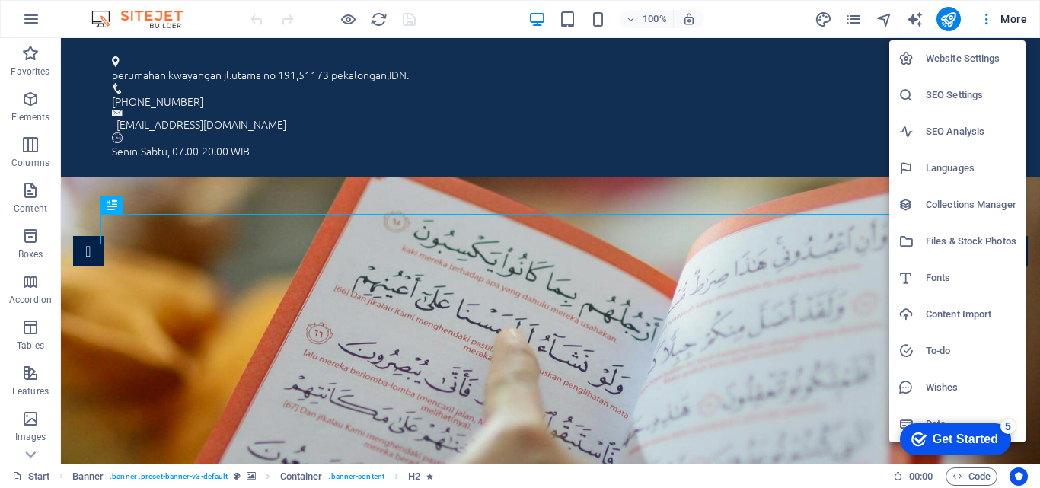
click at [962, 93] on h6 "SEO Settings" at bounding box center [971, 95] width 91 height 18
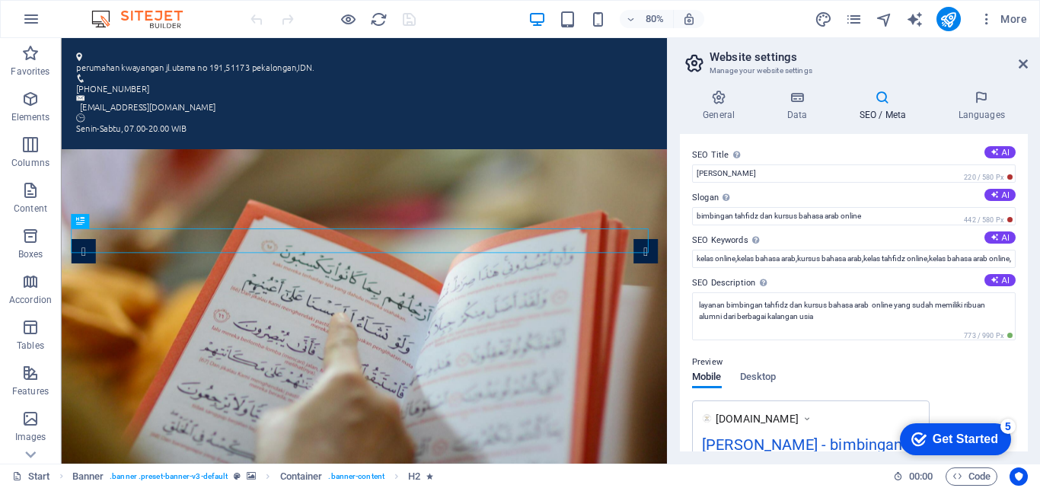
drag, startPoint x: 1023, startPoint y: 164, endPoint x: 1031, endPoint y: 192, distance: 29.2
click at [1031, 192] on div "General Data SEO / Meta Languages Website name [DOMAIN_NAME] Logo Drag files he…" at bounding box center [854, 271] width 372 height 386
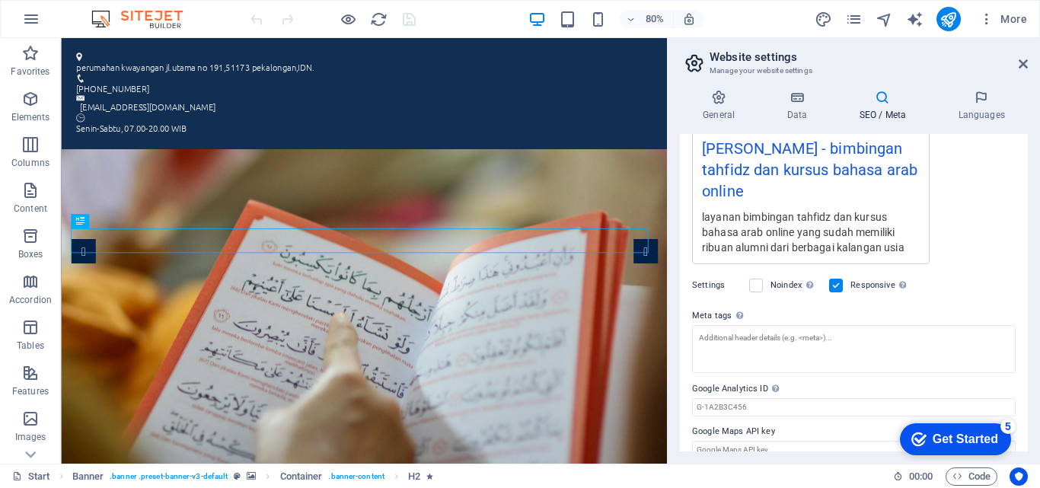
scroll to position [316, 0]
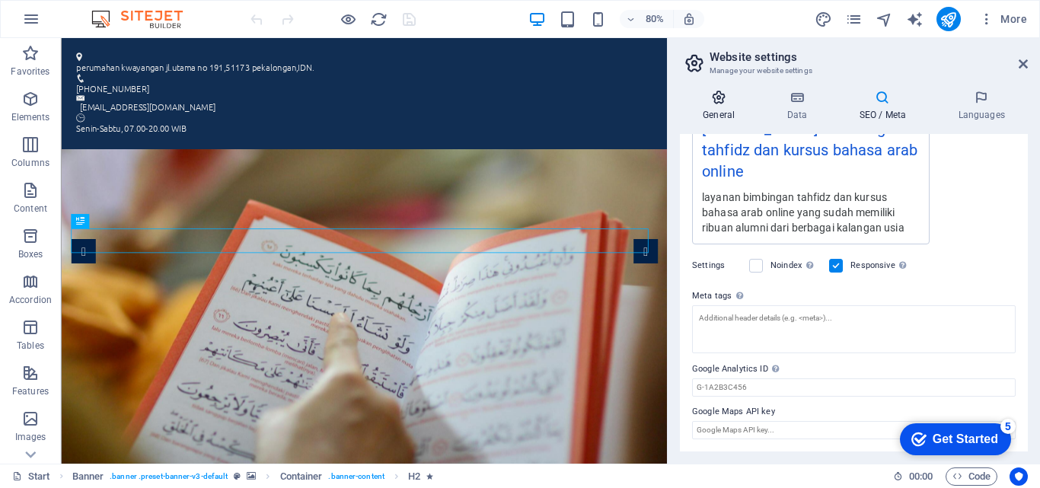
click at [700, 100] on icon at bounding box center [719, 97] width 78 height 15
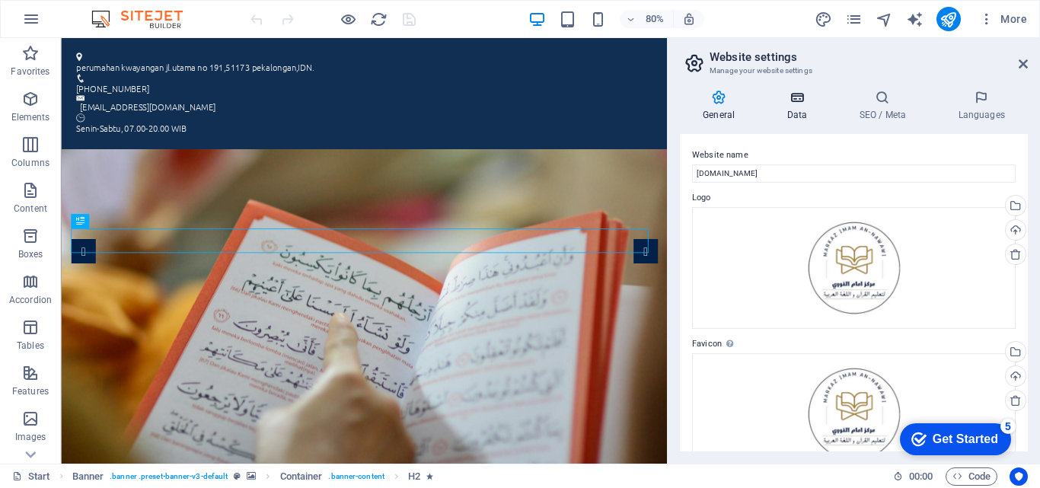
click at [806, 106] on h4 "Data" at bounding box center [800, 106] width 72 height 32
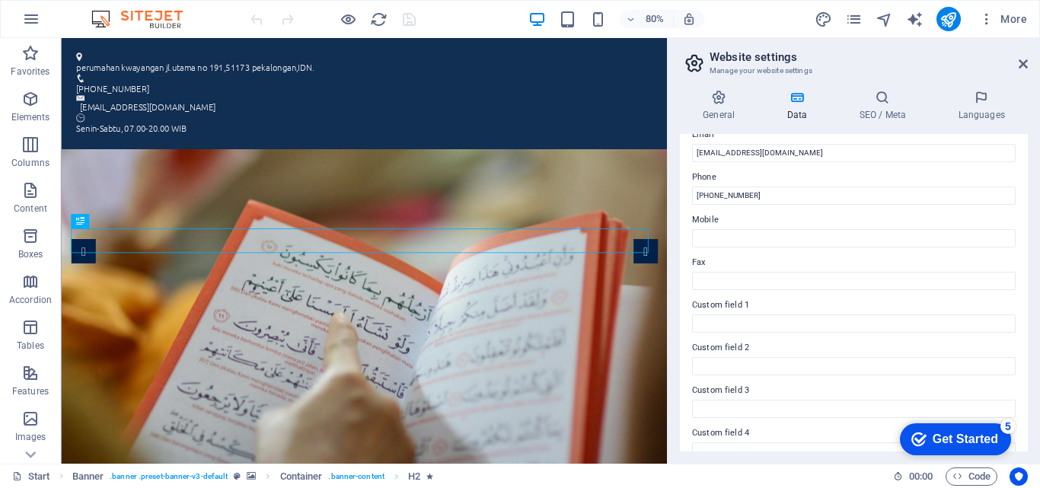
scroll to position [308, 0]
click at [891, 102] on icon at bounding box center [882, 97] width 93 height 15
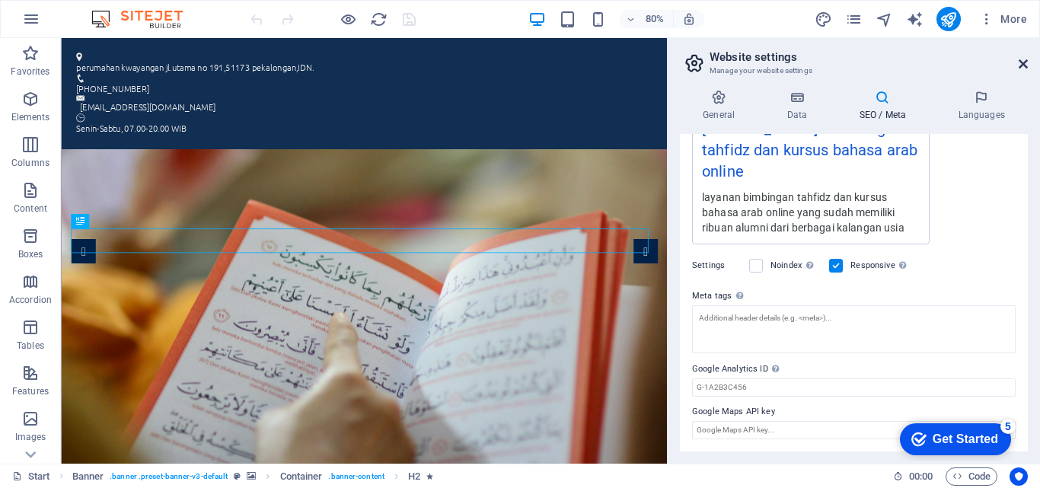
click at [1023, 63] on icon at bounding box center [1023, 64] width 9 height 12
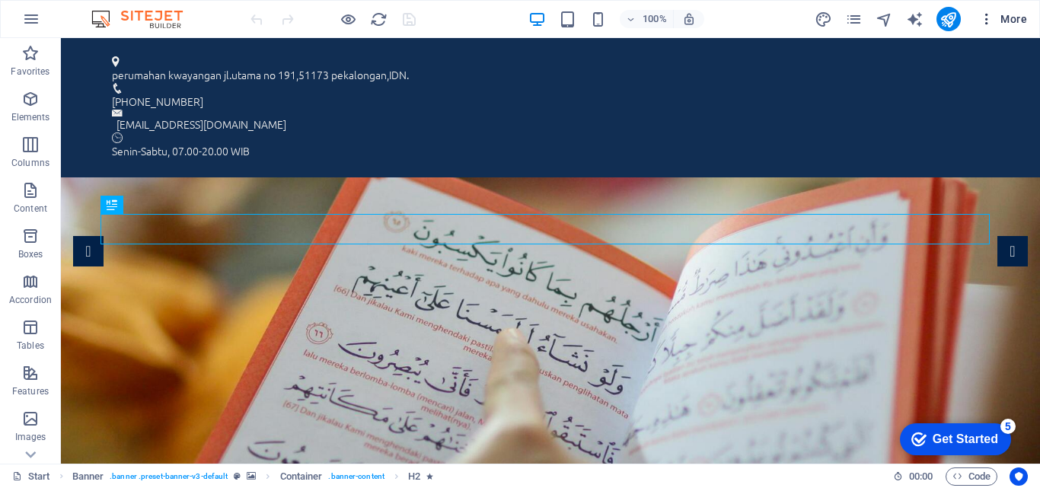
click at [1019, 14] on span "More" at bounding box center [1003, 18] width 48 height 15
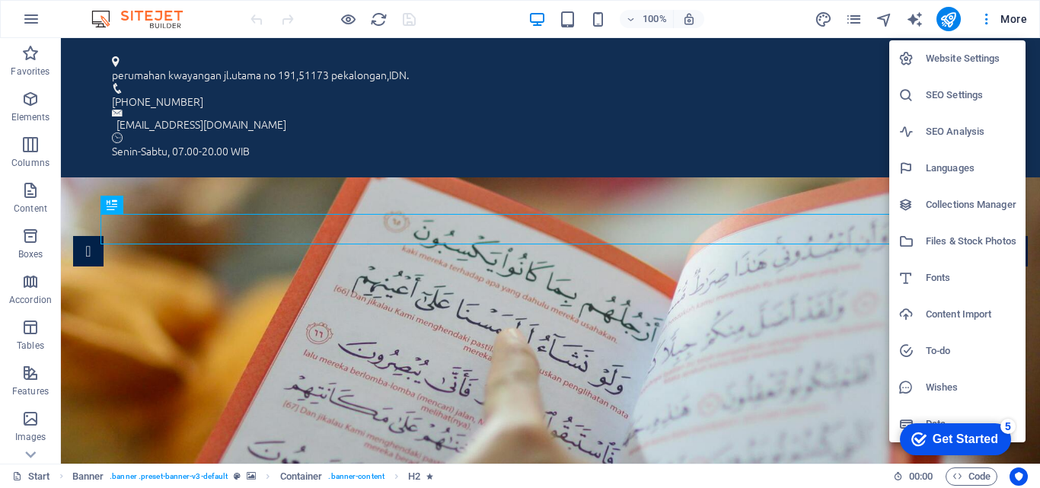
click at [998, 124] on h6 "SEO Analysis" at bounding box center [971, 132] width 91 height 18
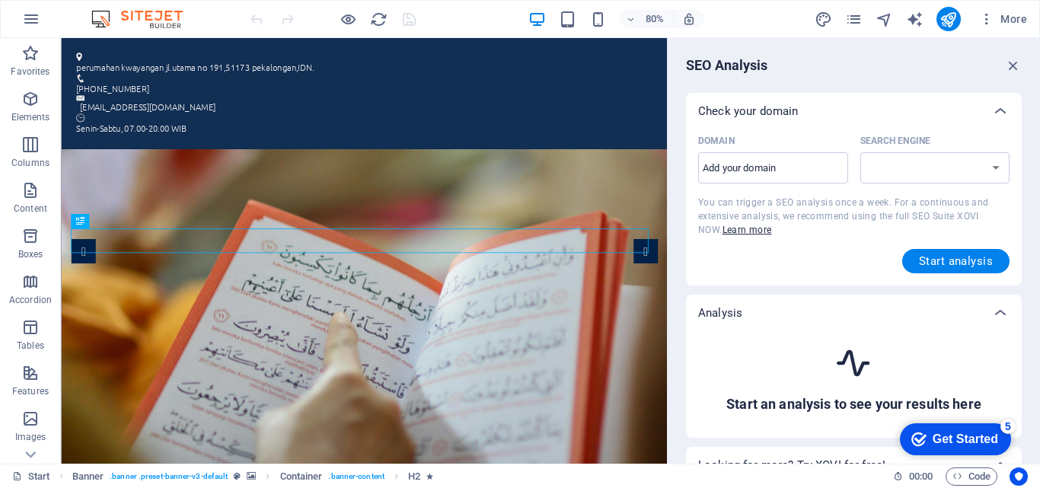
select select "google.com"
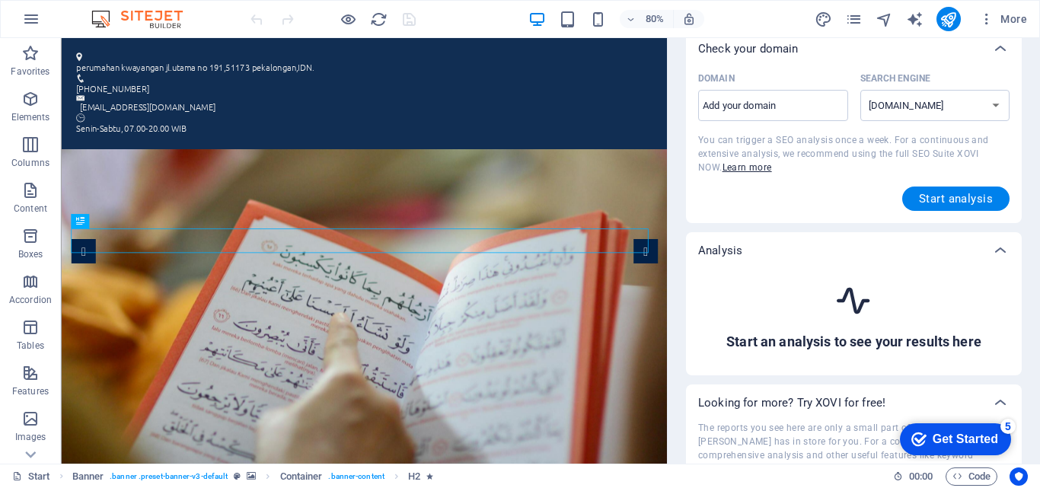
scroll to position [0, 0]
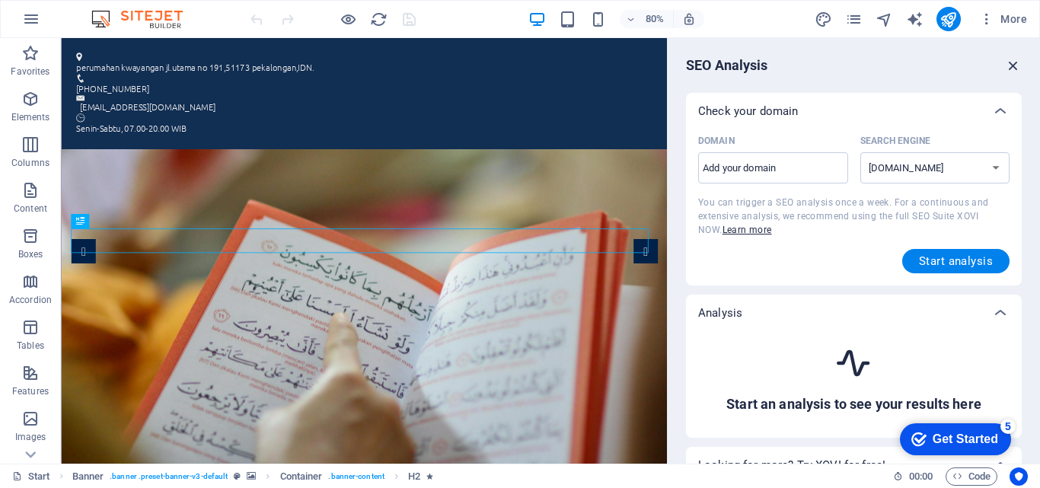
click at [1015, 64] on icon "button" at bounding box center [1013, 65] width 17 height 17
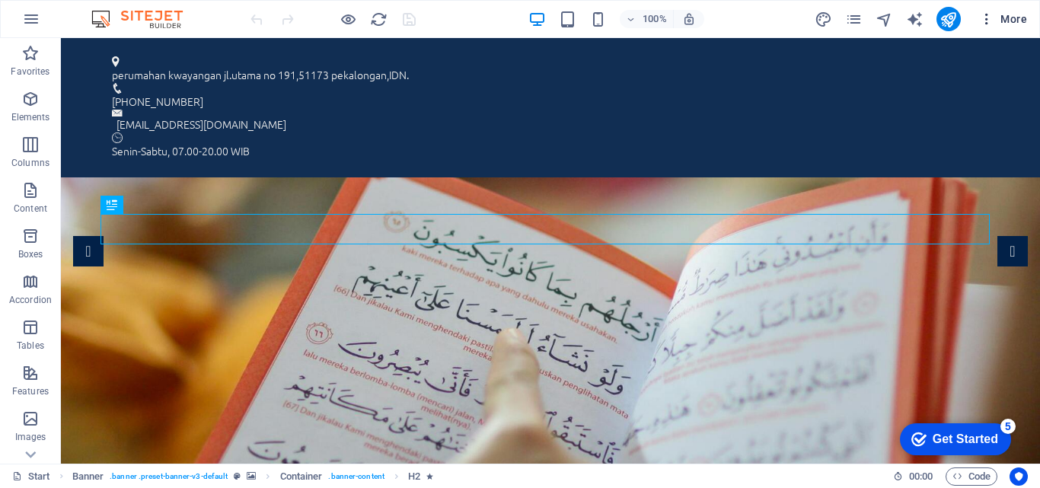
click at [1018, 11] on span "More" at bounding box center [1003, 18] width 48 height 15
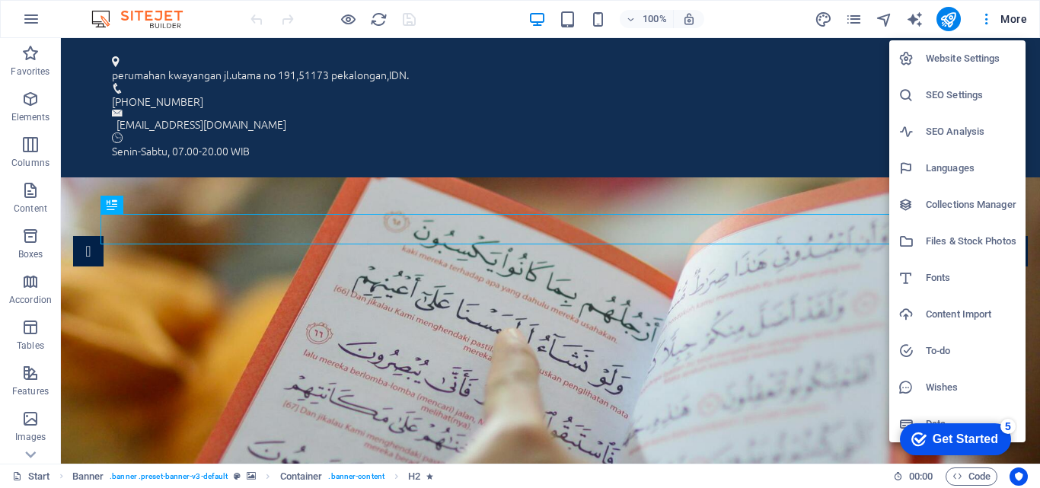
click at [977, 93] on h6 "SEO Settings" at bounding box center [971, 95] width 91 height 18
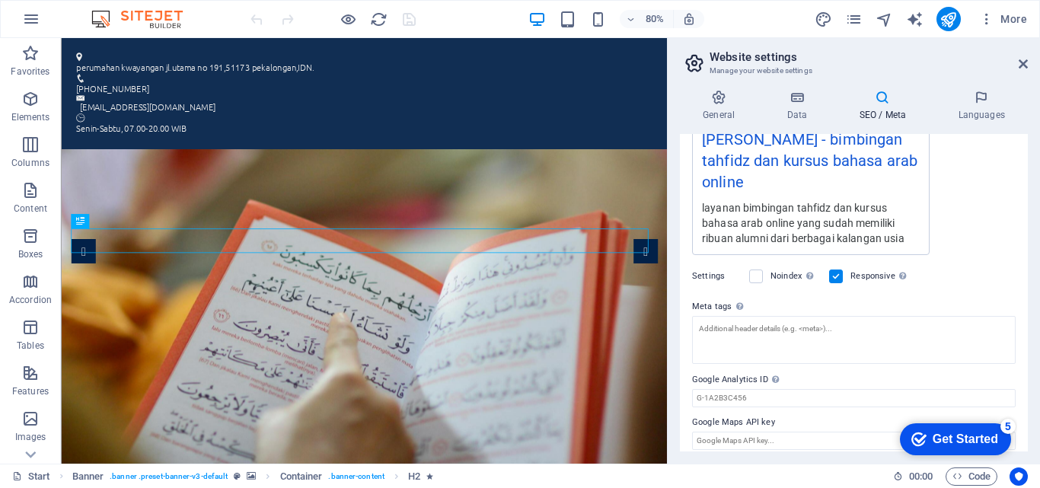
scroll to position [316, 0]
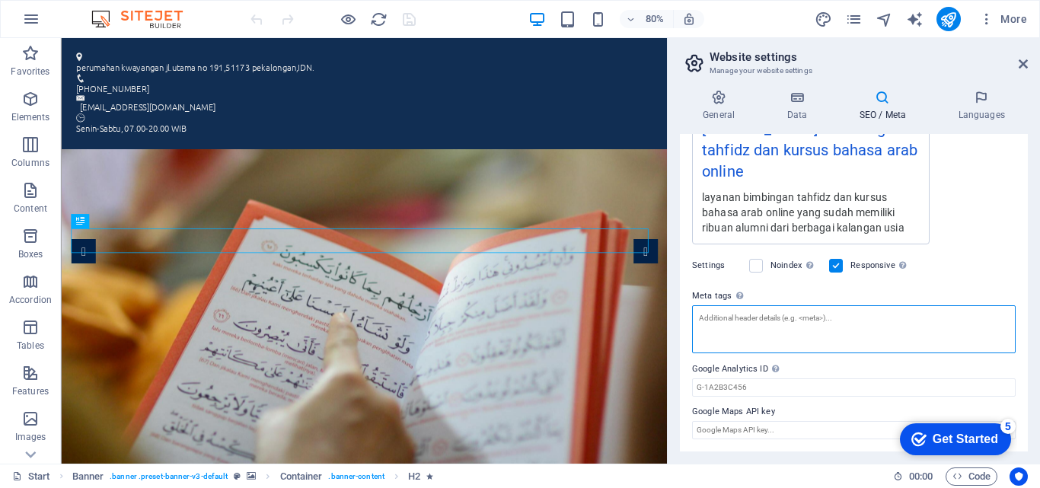
click at [797, 316] on textarea "Meta tags Enter HTML code here that will be placed inside the tags of your webs…" at bounding box center [854, 329] width 324 height 48
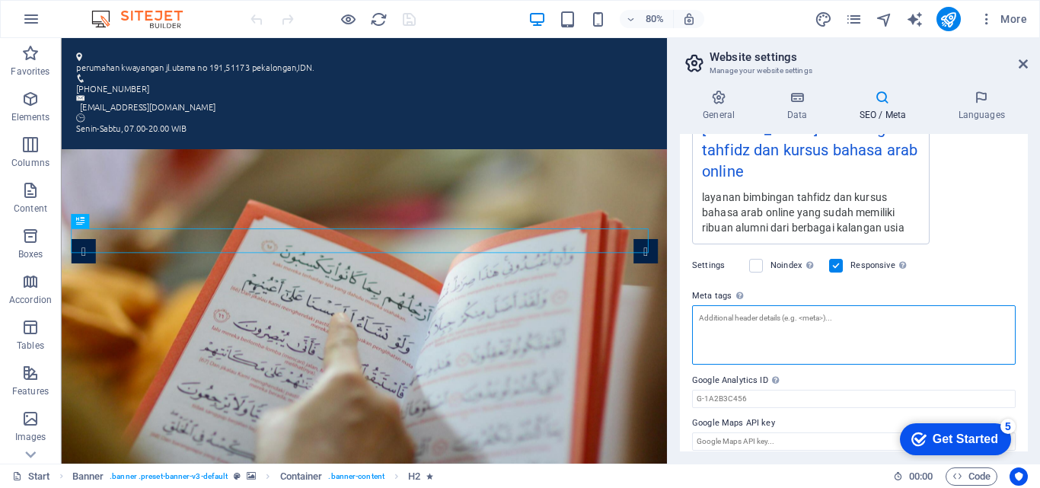
paste textarea "1361180030954972"
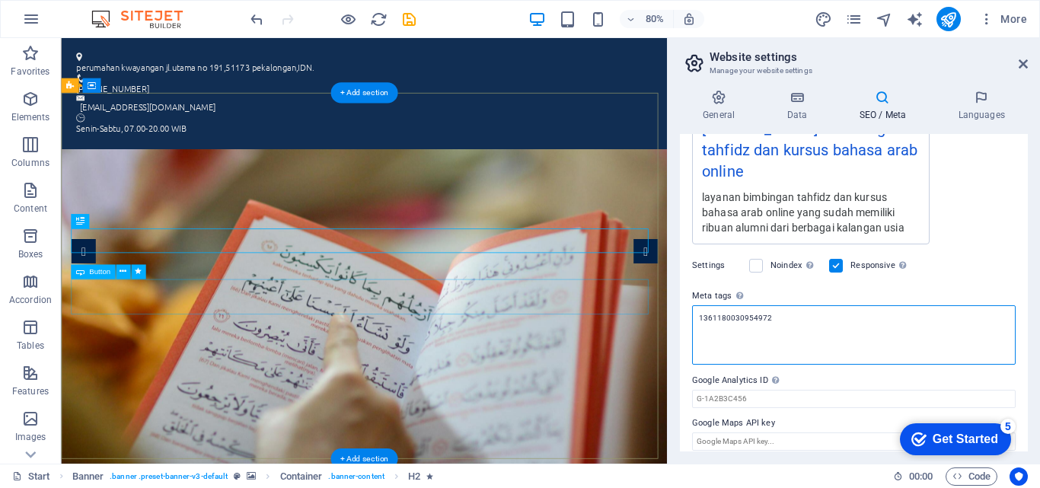
type textarea "1361180030954972"
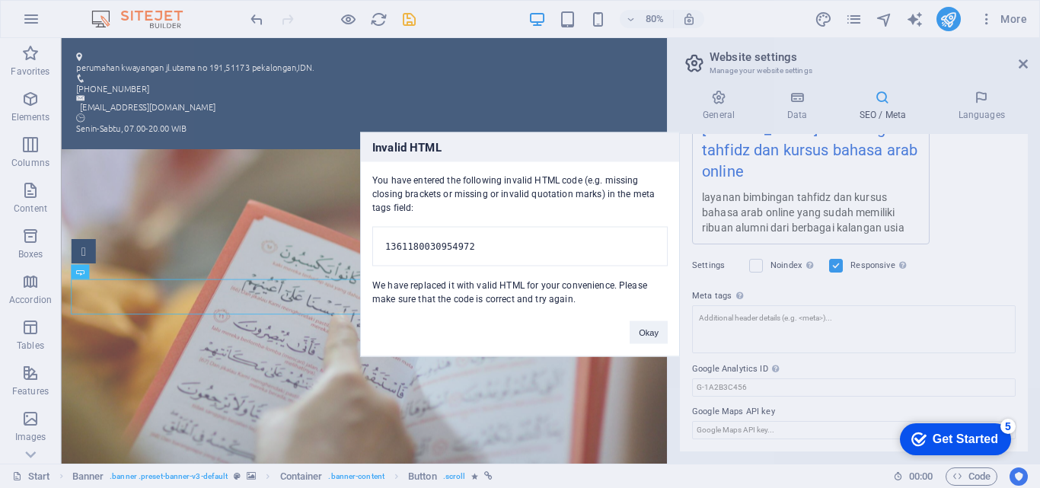
click at [497, 238] on pre "1361180030954972" at bounding box center [519, 246] width 295 height 40
click at [640, 338] on button "Okay" at bounding box center [649, 331] width 38 height 23
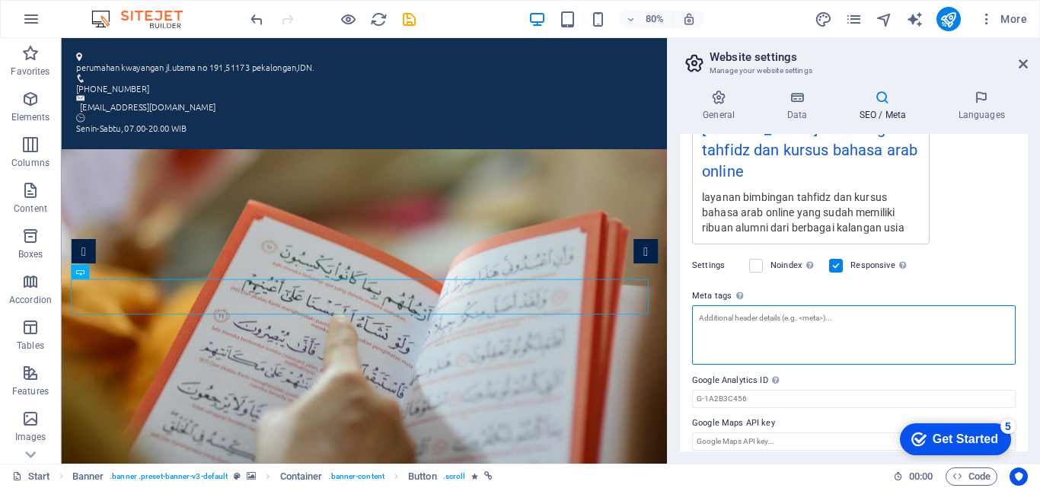
type textarea "("
paste textarea "1361180030954972"
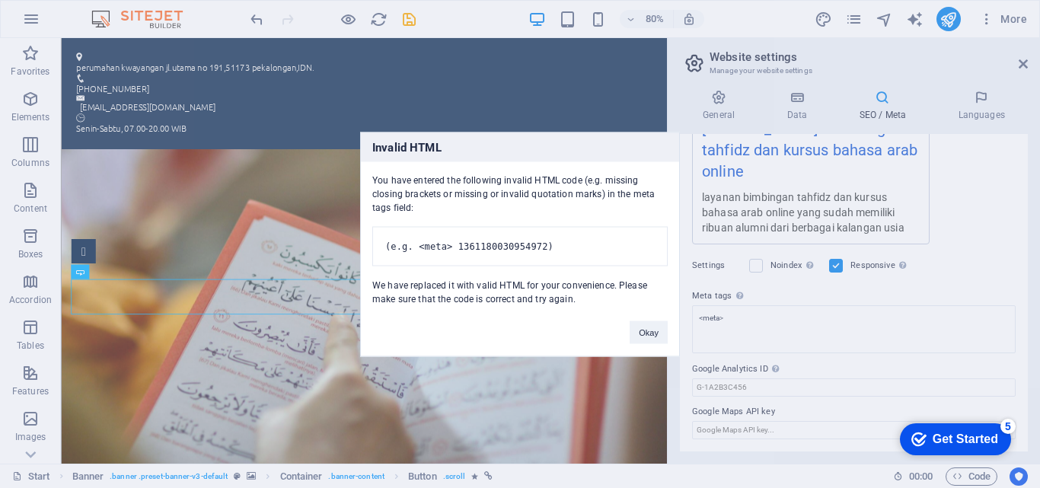
click at [1034, 59] on body "markazimamannawawi.my.id Start Favorites Elements Columns Content Boxes Accordi…" at bounding box center [520, 244] width 1040 height 488
click at [643, 338] on button "Okay" at bounding box center [649, 331] width 38 height 23
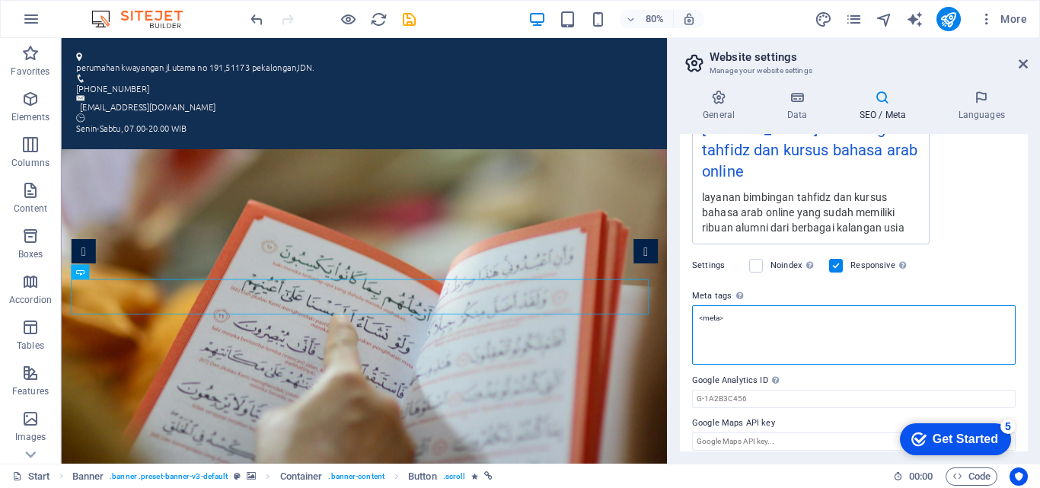
click at [736, 325] on textarea "<meta>" at bounding box center [854, 334] width 324 height 59
click at [731, 320] on textarea "<meta>" at bounding box center [854, 334] width 324 height 59
paste textarea "1361180030954972"
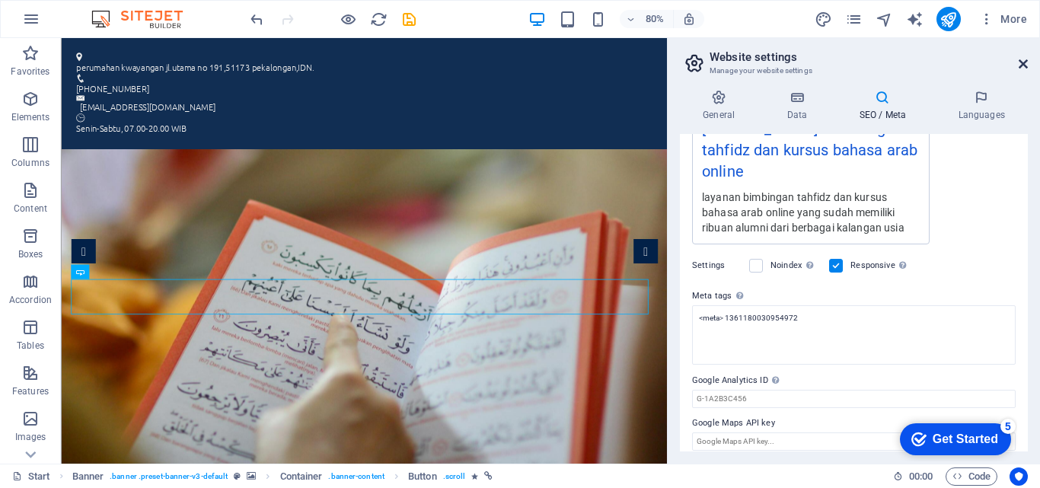
type textarea "<meta>"
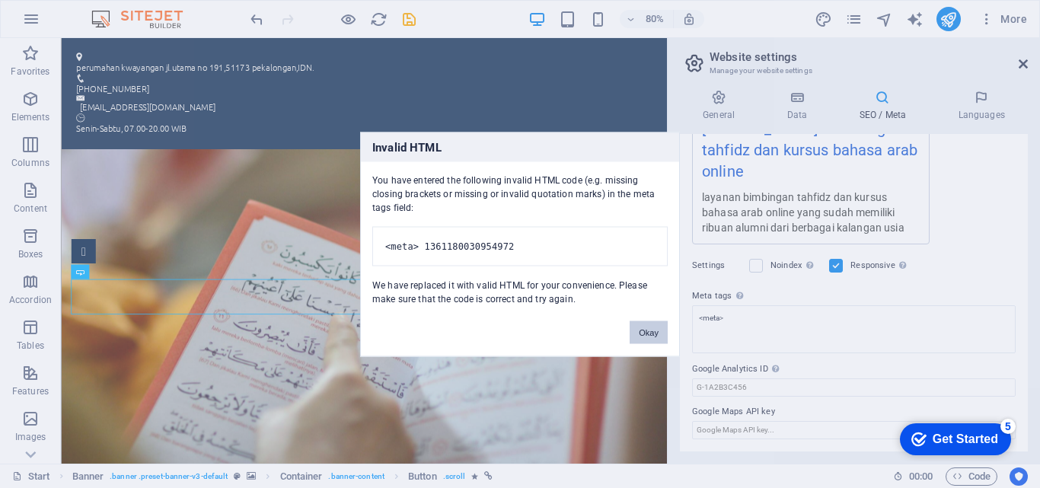
click at [1023, 67] on body "markazimamannawawi.my.id Start Favorites Elements Columns Content Boxes Accordi…" at bounding box center [520, 244] width 1040 height 488
click at [638, 343] on button "Okay" at bounding box center [649, 331] width 38 height 23
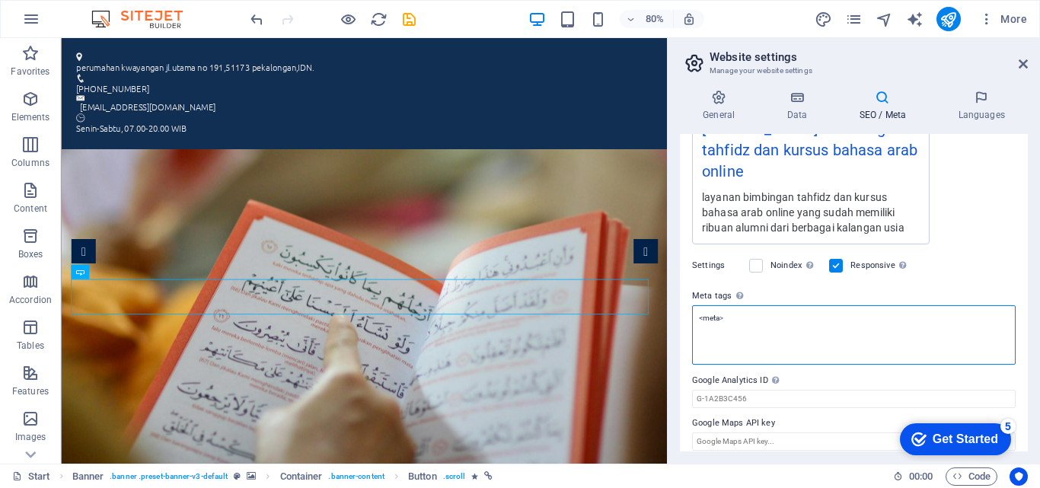
click at [732, 330] on textarea "<meta>" at bounding box center [854, 334] width 324 height 59
drag, startPoint x: 729, startPoint y: 311, endPoint x: 696, endPoint y: 317, distance: 33.2
click at [696, 317] on textarea "<meta>" at bounding box center [854, 334] width 324 height 59
drag, startPoint x: 802, startPoint y: 340, endPoint x: 815, endPoint y: 391, distance: 51.9
click at [815, 391] on div "SEO Title The title of your website - make it something that stands out in sear…" at bounding box center [854, 292] width 348 height 317
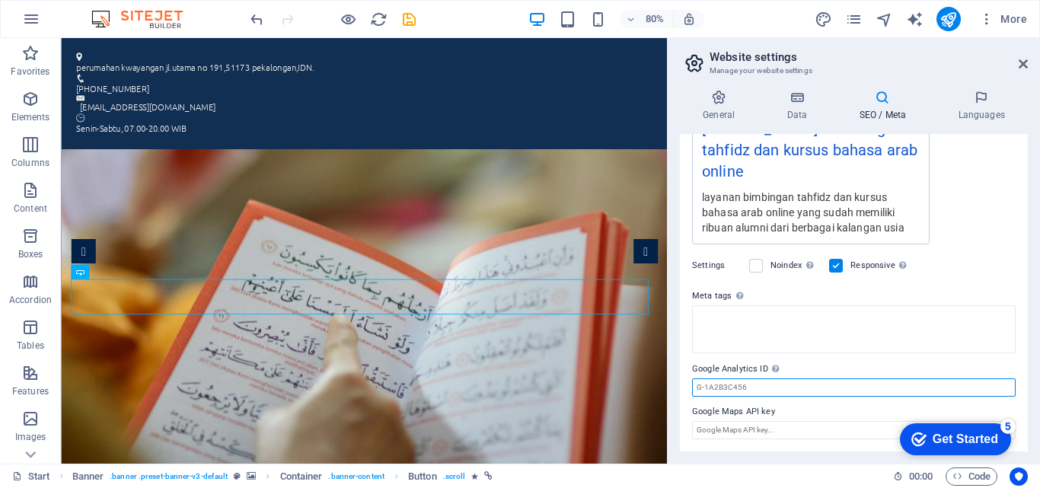
click at [815, 391] on input "Google Analytics ID Please only add the Google Analytics ID. We automatically i…" at bounding box center [854, 387] width 324 height 18
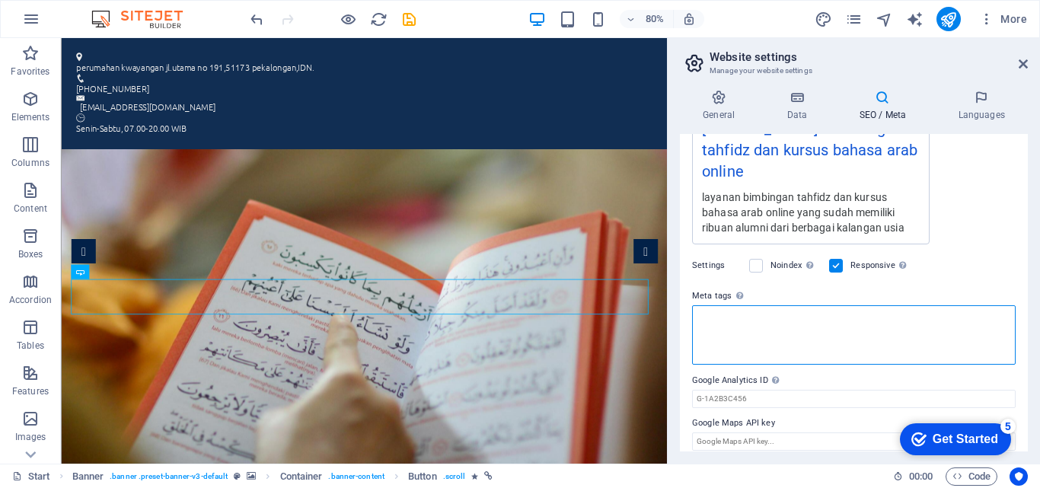
click at [782, 335] on textarea "Meta tags Enter HTML code here that will be placed inside the tags of your webs…" at bounding box center [854, 334] width 324 height 59
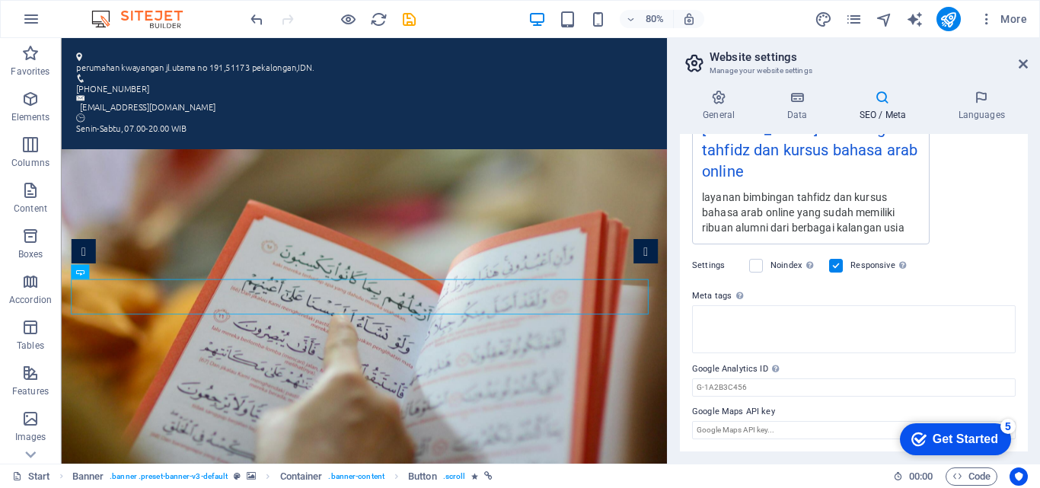
click at [947, 250] on div "Settings Noindex Instruct search engines to exclude this website from search re…" at bounding box center [854, 265] width 324 height 43
click at [1027, 75] on header "Website settings Manage your website settings" at bounding box center [855, 58] width 345 height 40
click at [1027, 62] on icon at bounding box center [1023, 64] width 9 height 12
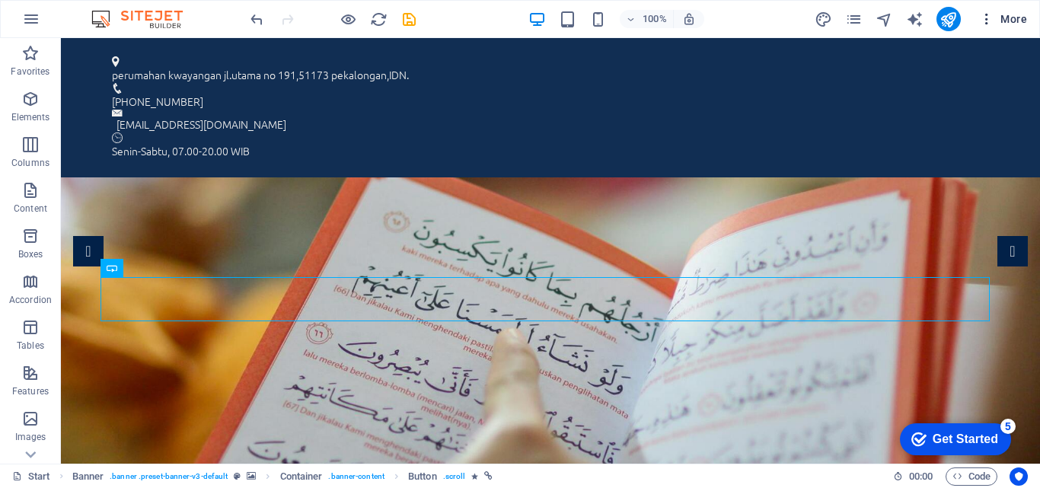
click at [1003, 21] on span "More" at bounding box center [1003, 18] width 48 height 15
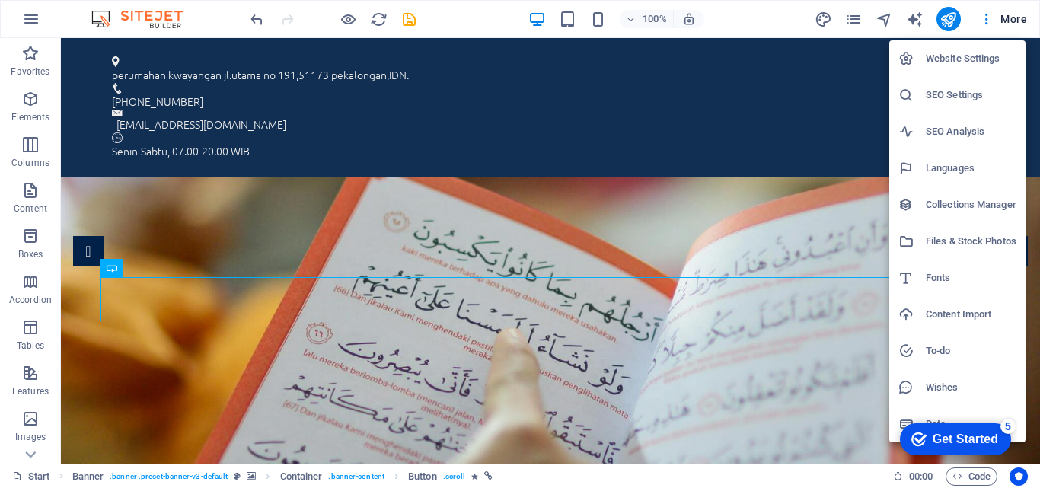
click at [971, 74] on li "Website Settings" at bounding box center [957, 58] width 136 height 37
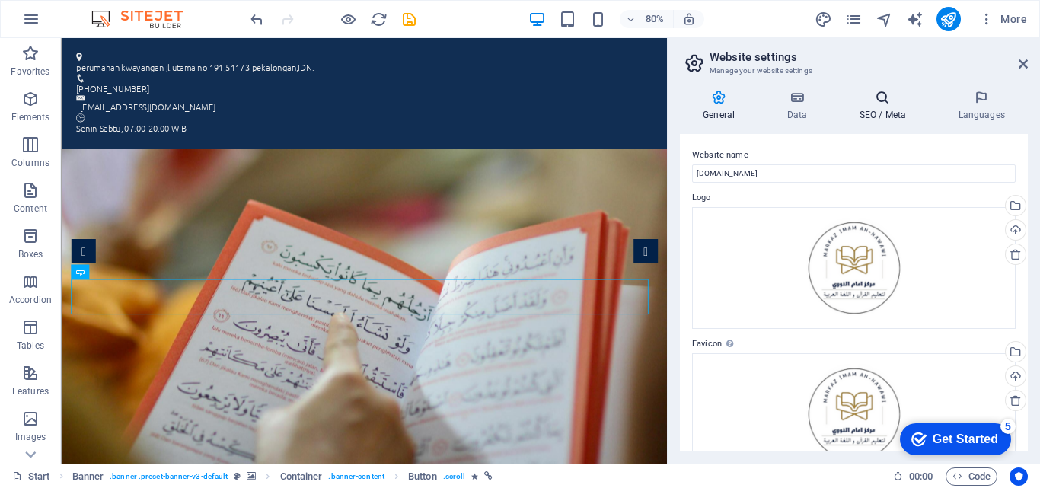
click at [910, 107] on h4 "SEO / Meta" at bounding box center [885, 106] width 99 height 32
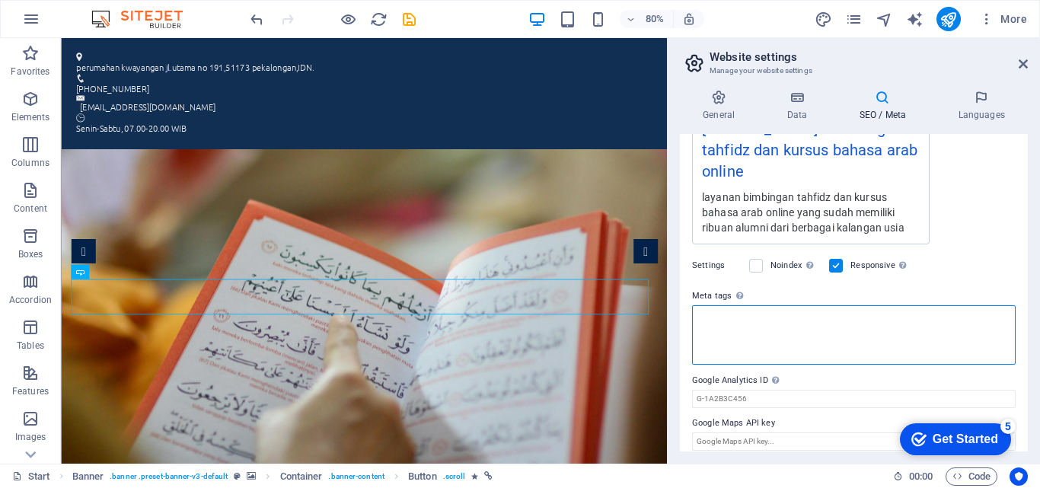
click at [896, 344] on textarea "Meta tags Enter HTML code here that will be placed inside the tags of your webs…" at bounding box center [854, 334] width 324 height 59
paste textarea "1361180030954972"
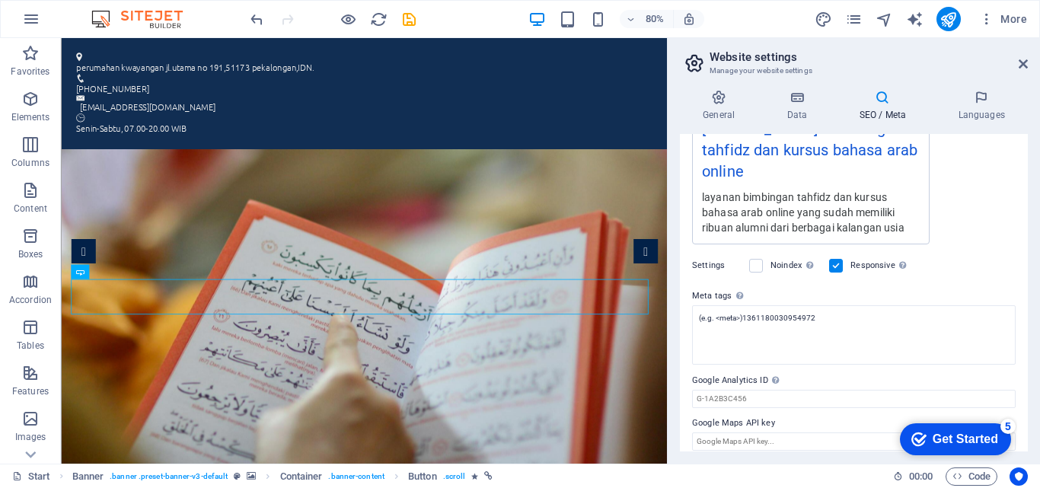
type textarea "<meta>"
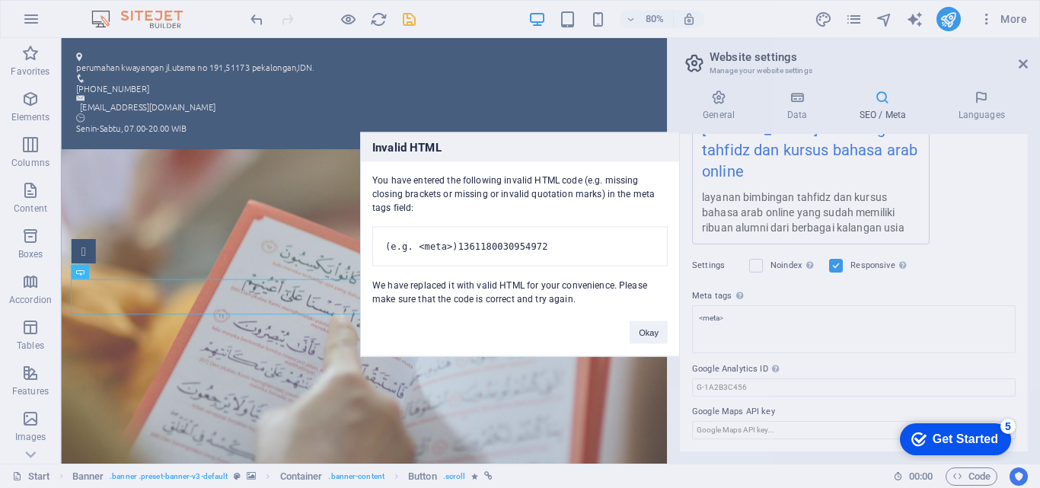
click at [1018, 56] on body "markazimamannawawi.my.id Start Favorites Elements Columns Content Boxes Accordi…" at bounding box center [520, 244] width 1040 height 488
click at [526, 235] on pre "(e.g. <meta>)1361180030954972" at bounding box center [519, 246] width 295 height 40
click at [648, 337] on button "Okay" at bounding box center [649, 331] width 38 height 23
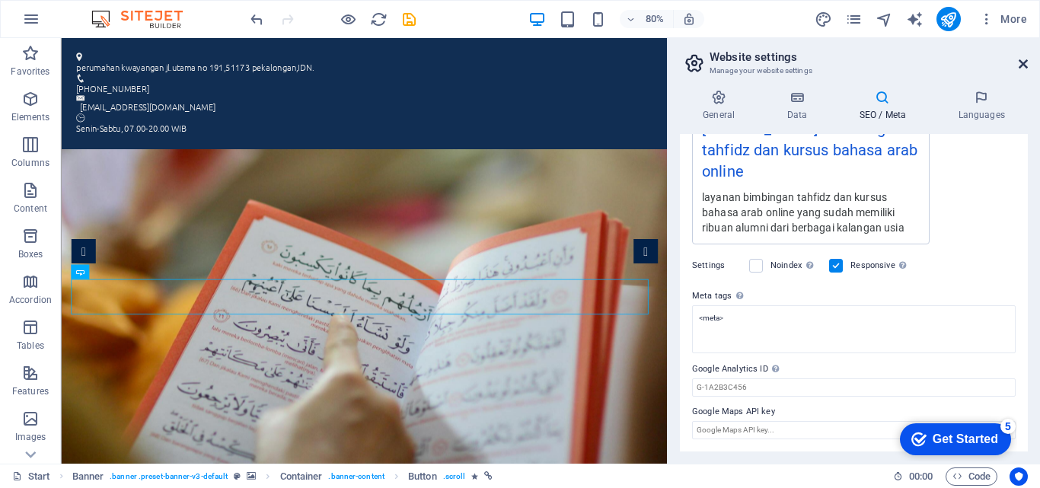
click at [1027, 64] on icon at bounding box center [1023, 64] width 9 height 12
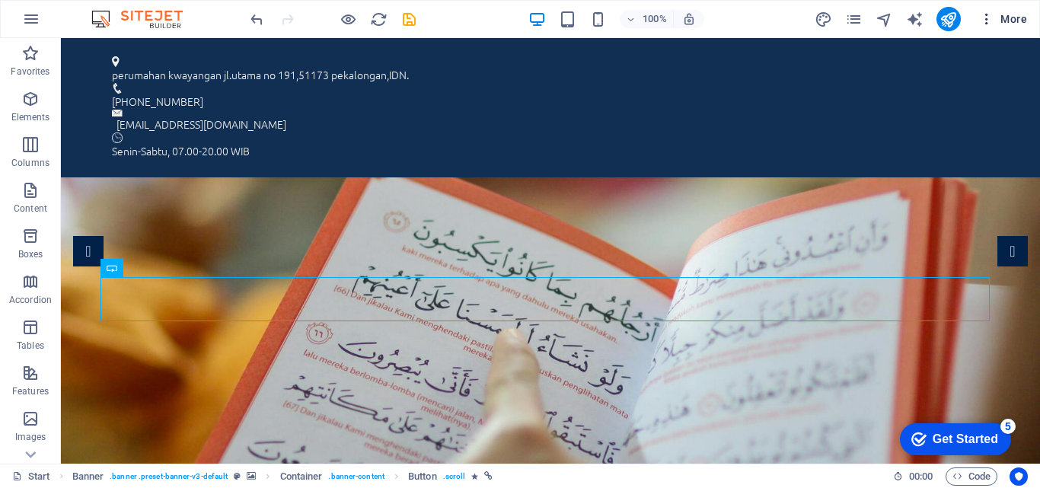
click at [1014, 20] on span "More" at bounding box center [1003, 18] width 48 height 15
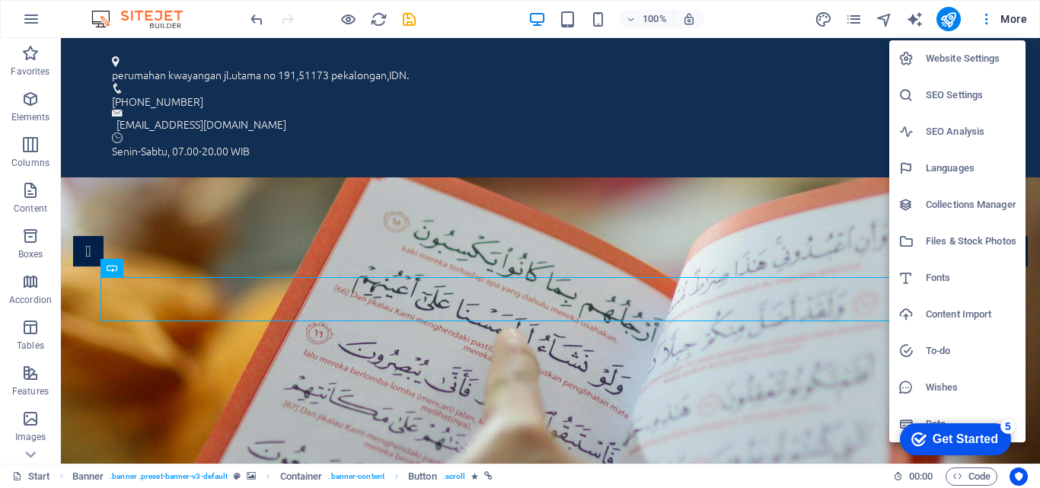
click at [961, 87] on h6 "SEO Settings" at bounding box center [971, 95] width 91 height 18
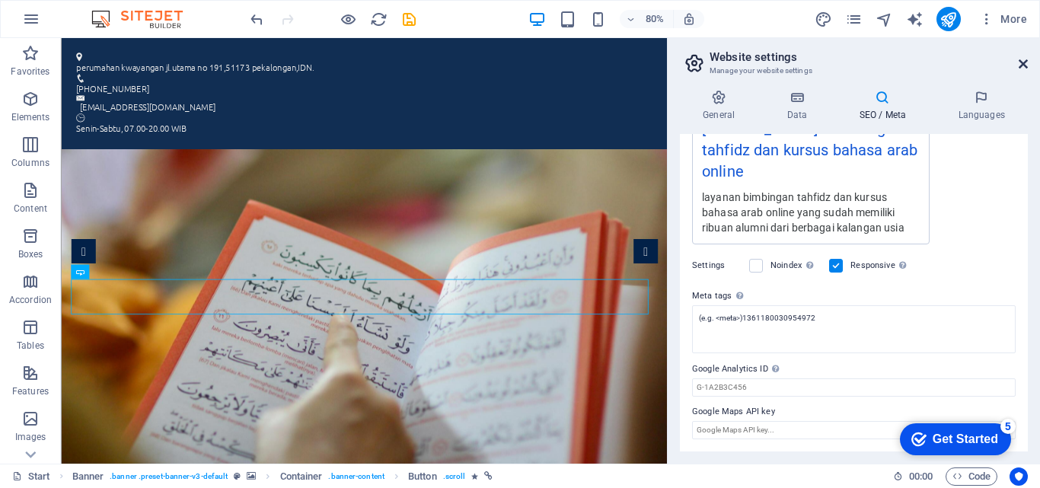
click at [1025, 65] on icon at bounding box center [1023, 64] width 9 height 12
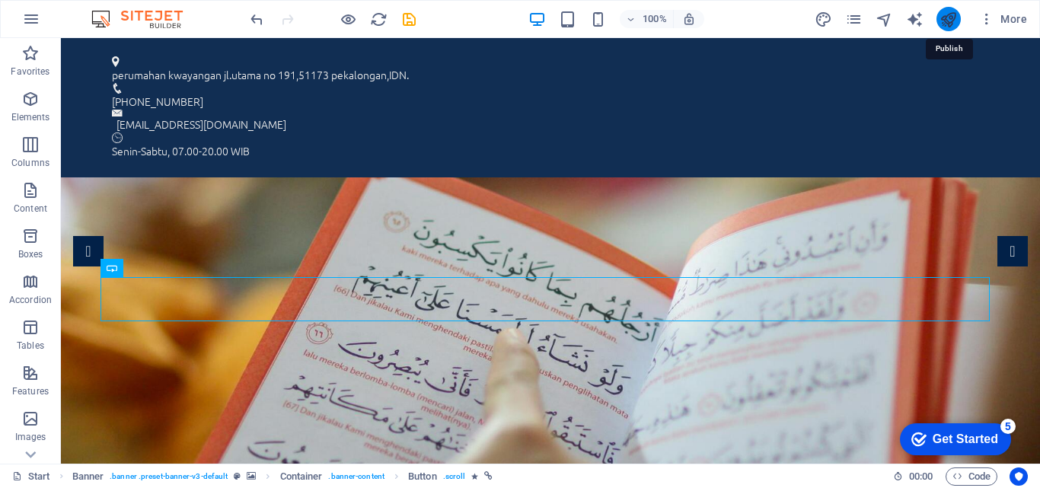
click at [953, 20] on icon "publish" at bounding box center [948, 20] width 18 height 18
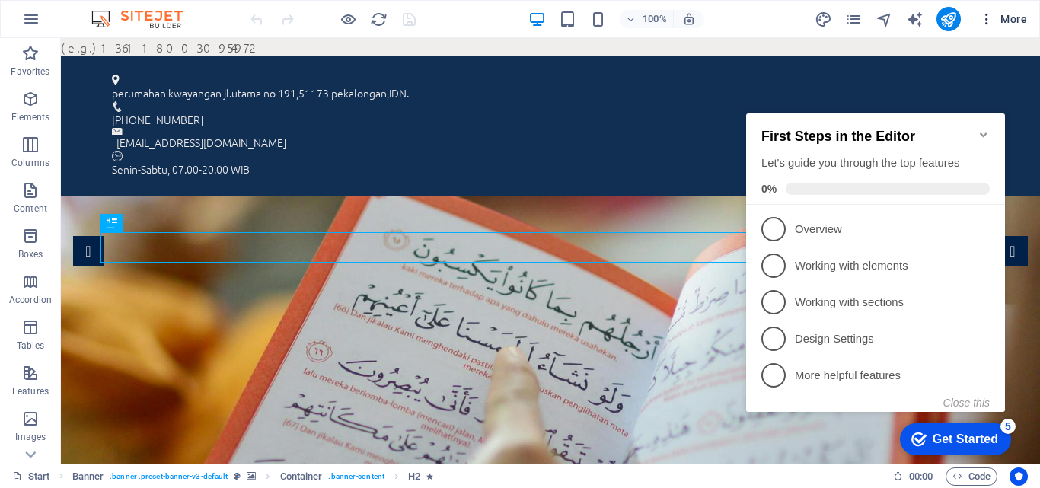
click at [1005, 12] on span "More" at bounding box center [1003, 18] width 48 height 15
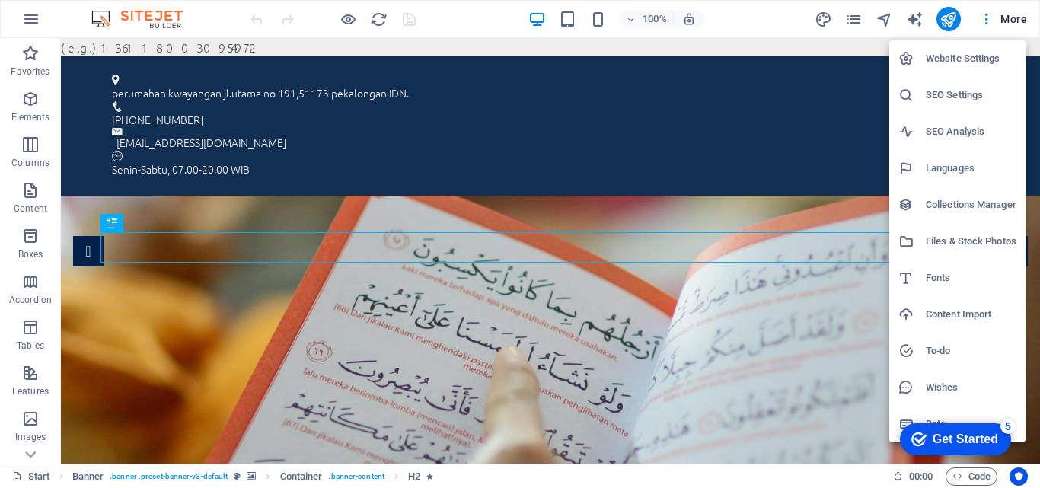
click at [942, 100] on h6 "SEO Settings" at bounding box center [971, 95] width 91 height 18
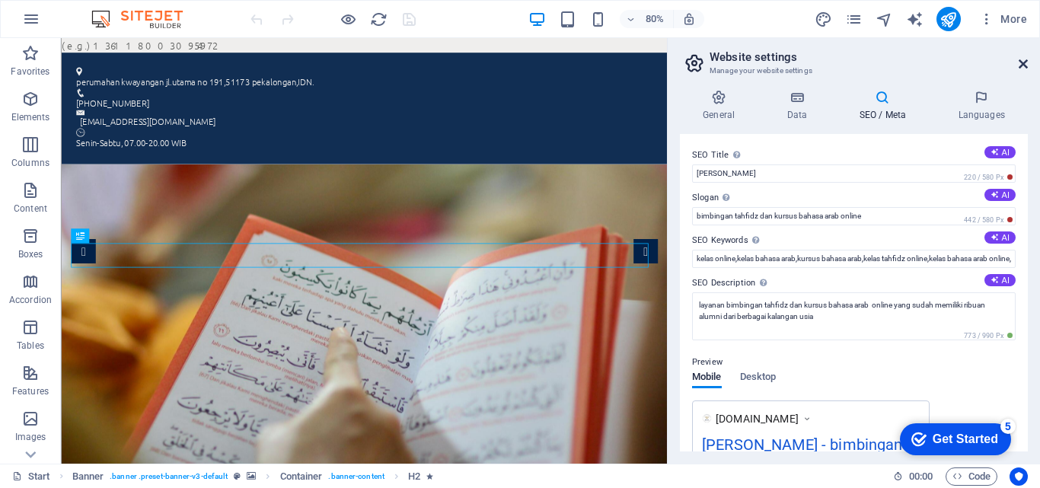
click at [1026, 59] on icon at bounding box center [1023, 64] width 9 height 12
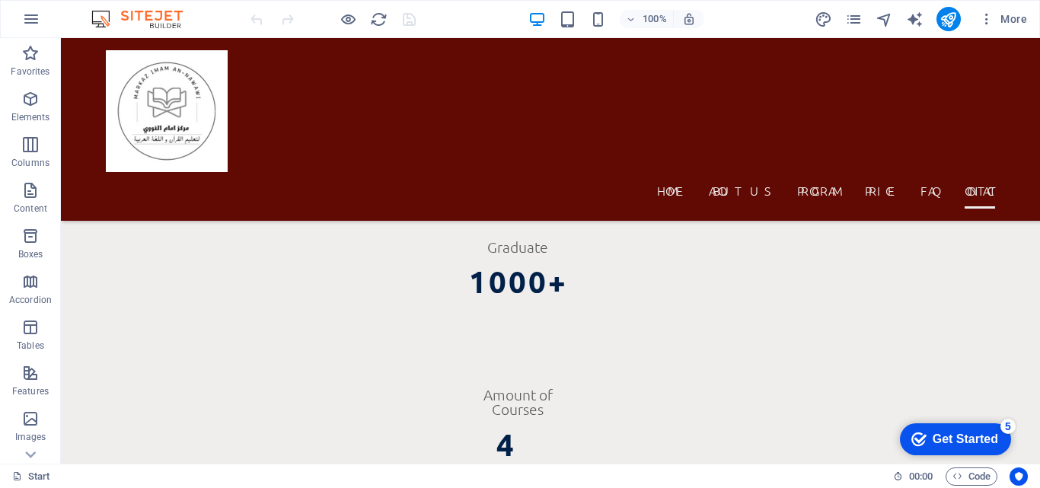
scroll to position [9127, 0]
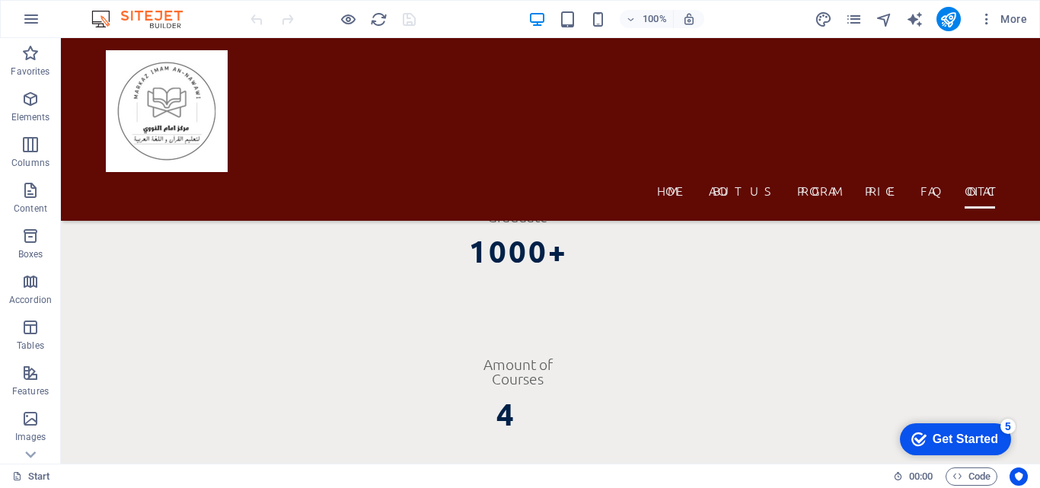
click at [983, 432] on div "Get Started" at bounding box center [965, 439] width 65 height 14
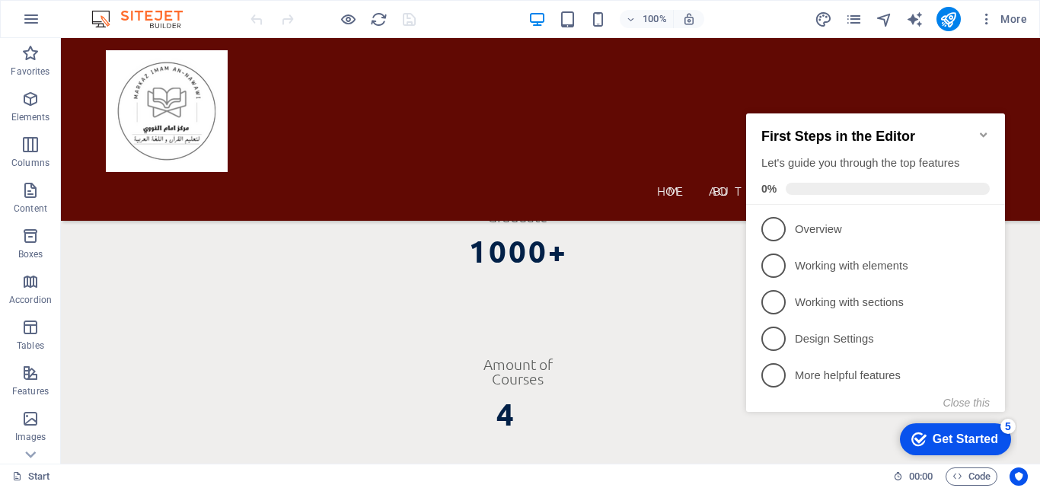
click at [987, 132] on icon "Minimize checklist" at bounding box center [983, 134] width 7 height 5
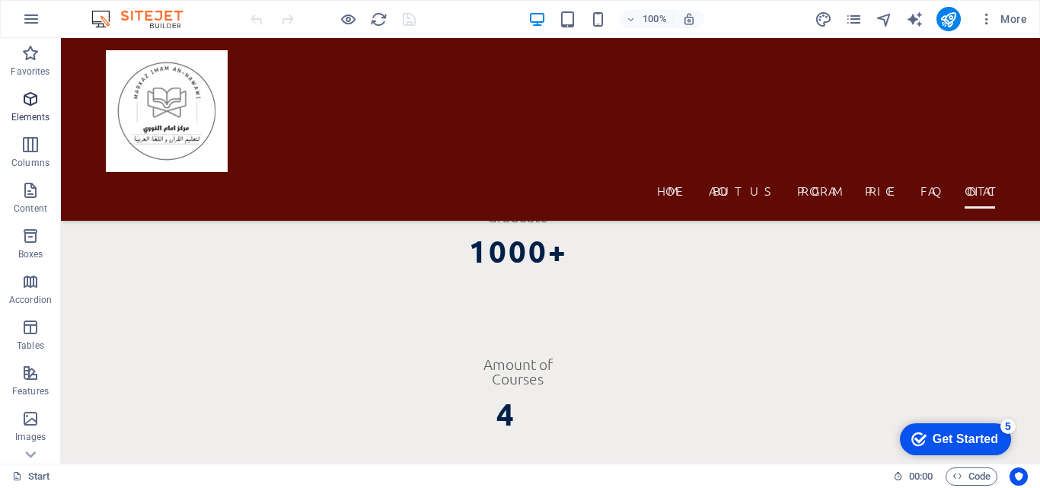
click at [34, 110] on span "Elements" at bounding box center [30, 108] width 61 height 37
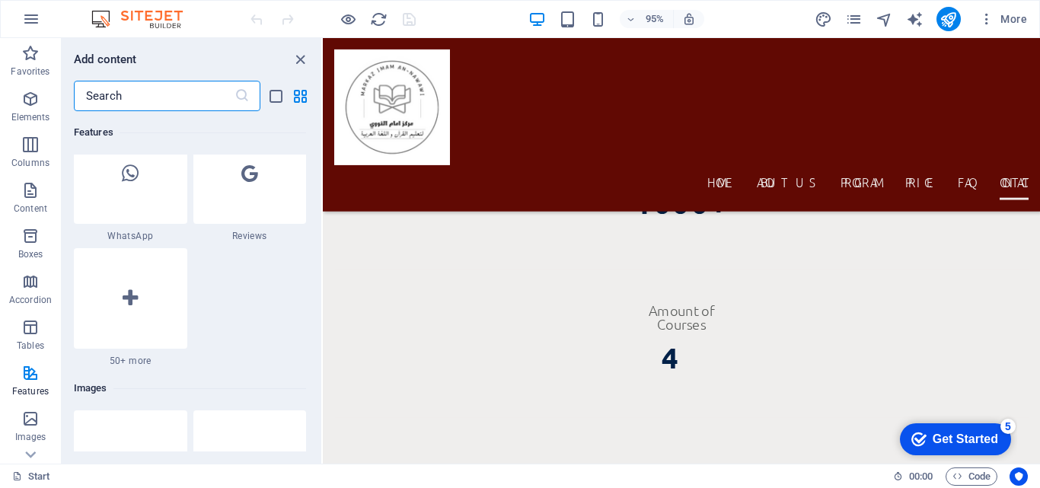
scroll to position [7396, 0]
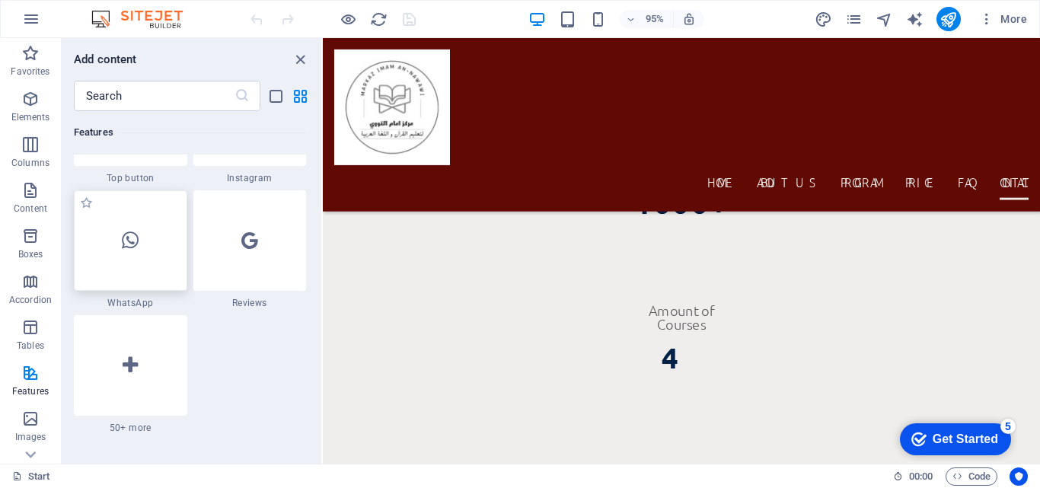
click at [152, 255] on div at bounding box center [130, 240] width 113 height 100
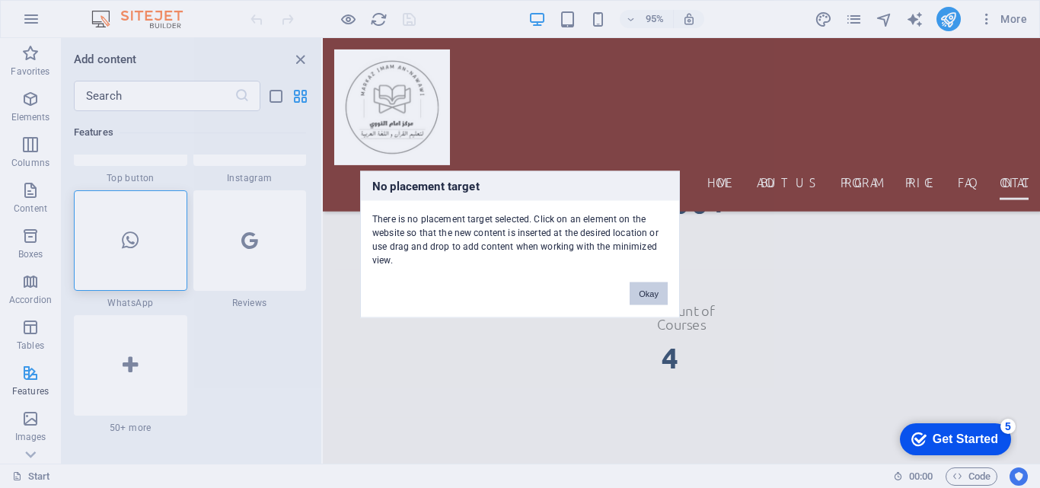
click at [637, 289] on button "Okay" at bounding box center [649, 293] width 38 height 23
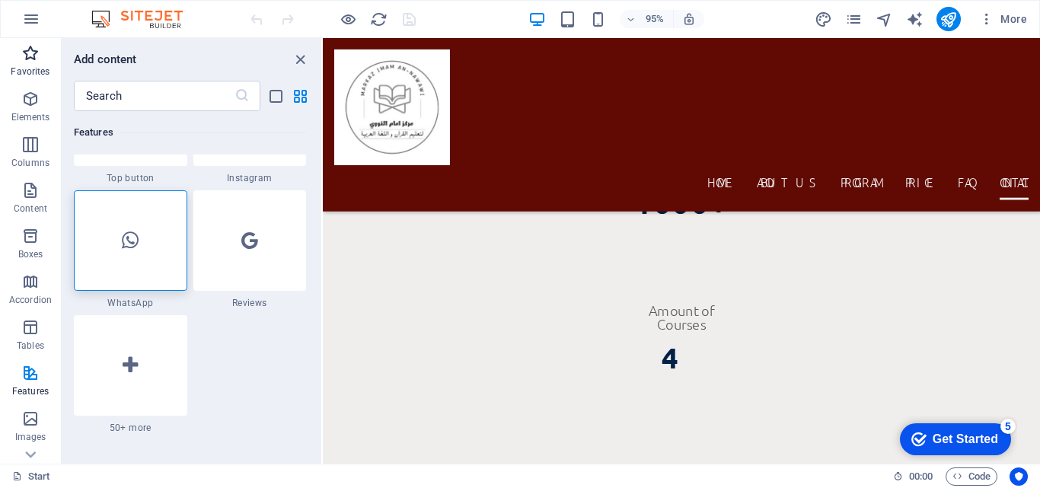
click at [27, 50] on icon "button" at bounding box center [30, 53] width 18 height 18
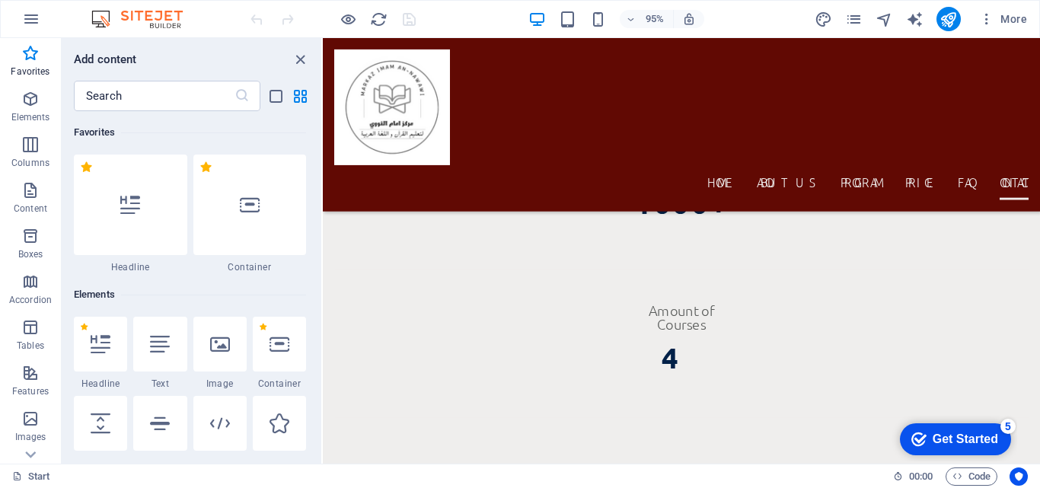
scroll to position [101, 0]
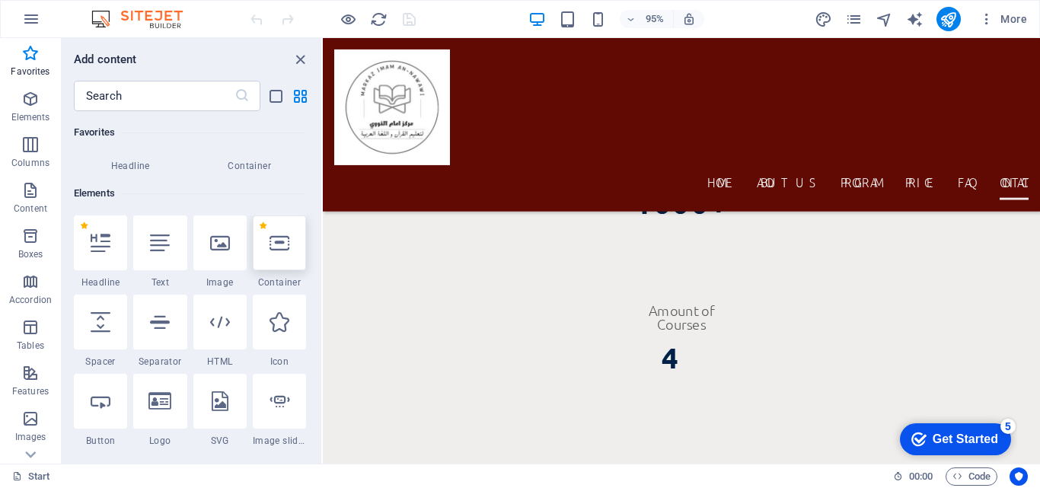
click at [294, 249] on div at bounding box center [279, 242] width 53 height 55
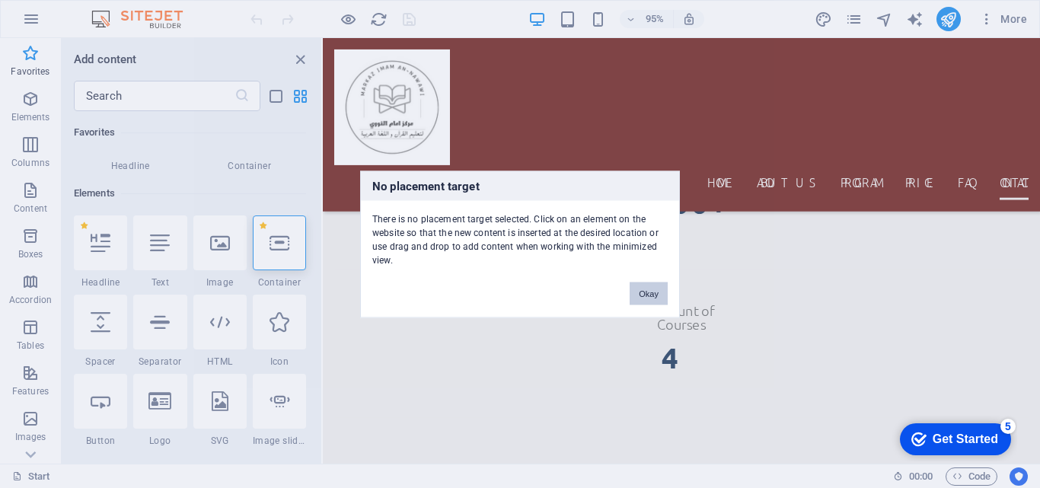
click at [643, 292] on button "Okay" at bounding box center [649, 293] width 38 height 23
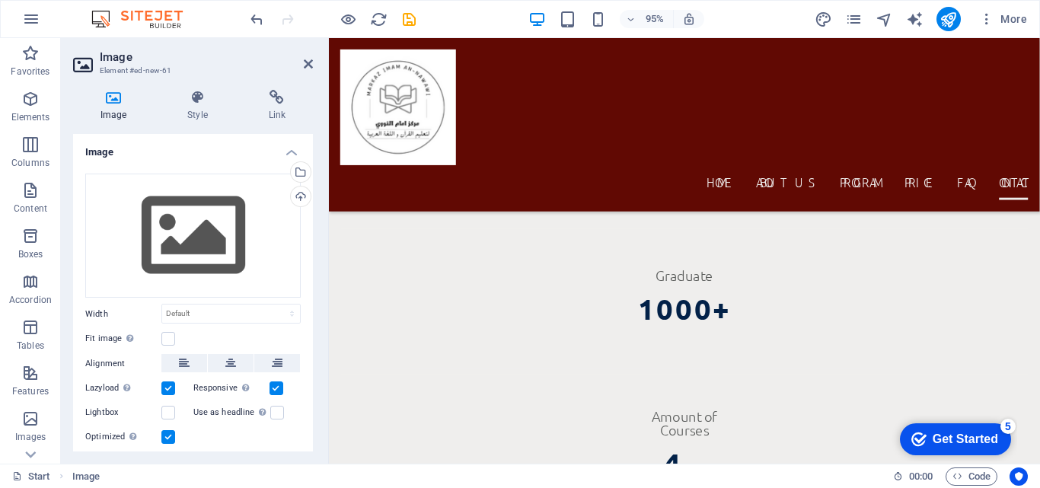
scroll to position [9609, 0]
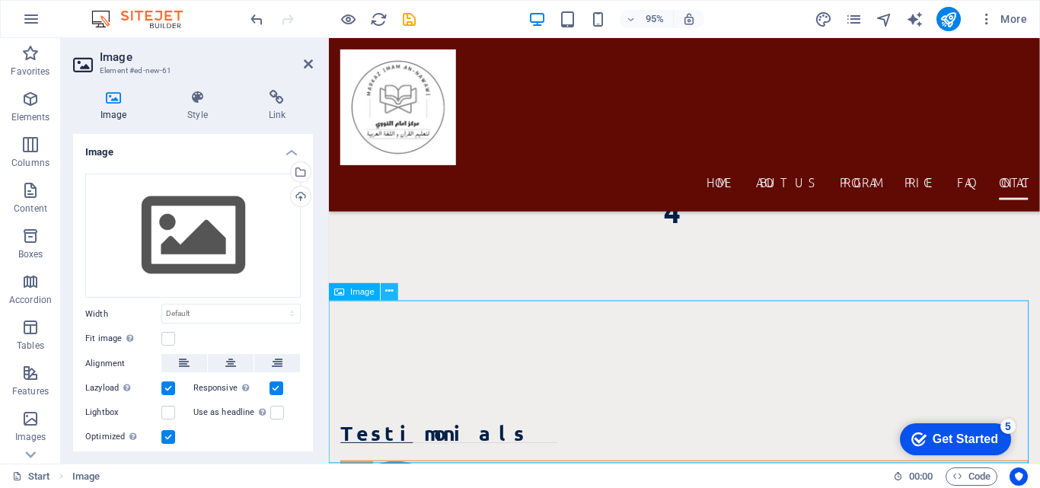
click at [391, 289] on icon at bounding box center [390, 291] width 8 height 15
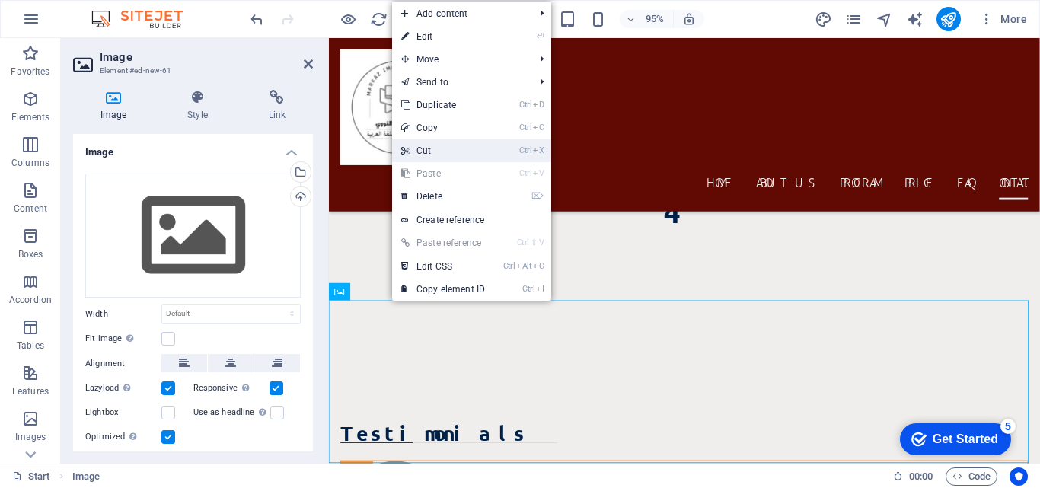
click at [452, 140] on link "Ctrl X Cut" at bounding box center [443, 150] width 102 height 23
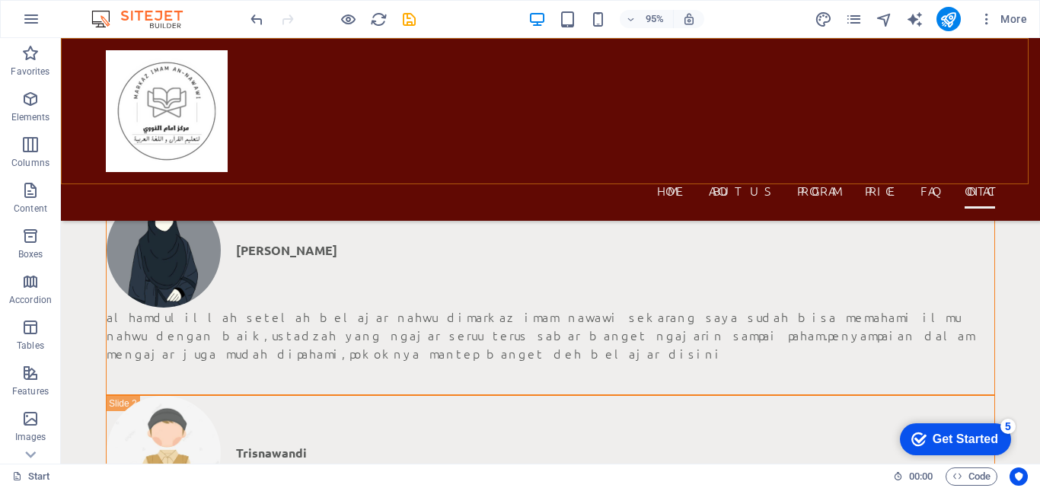
scroll to position [9127, 0]
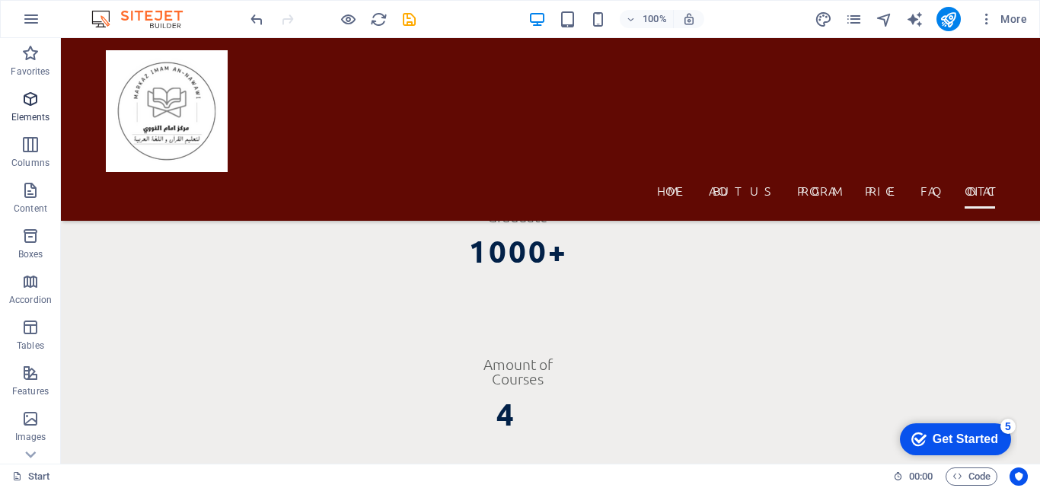
click at [27, 105] on icon "button" at bounding box center [30, 99] width 18 height 18
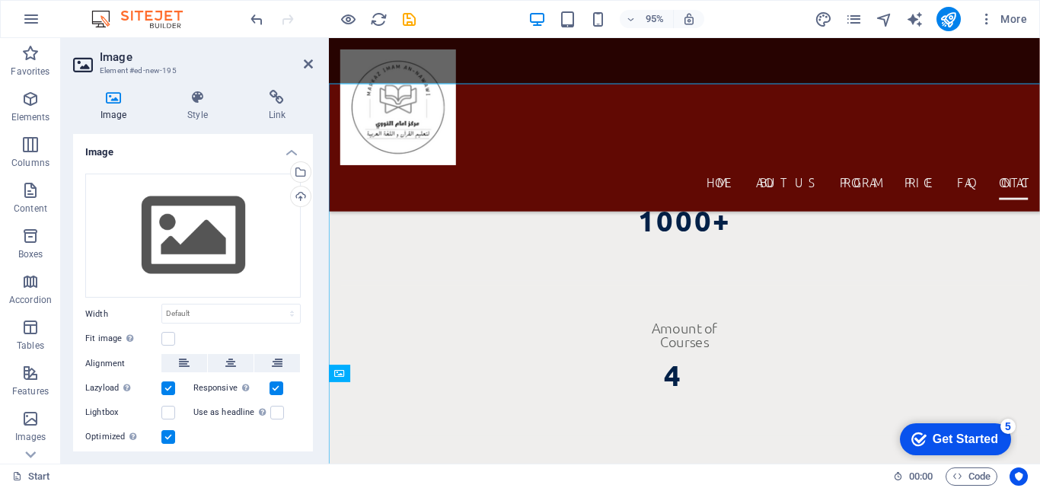
scroll to position [9523, 0]
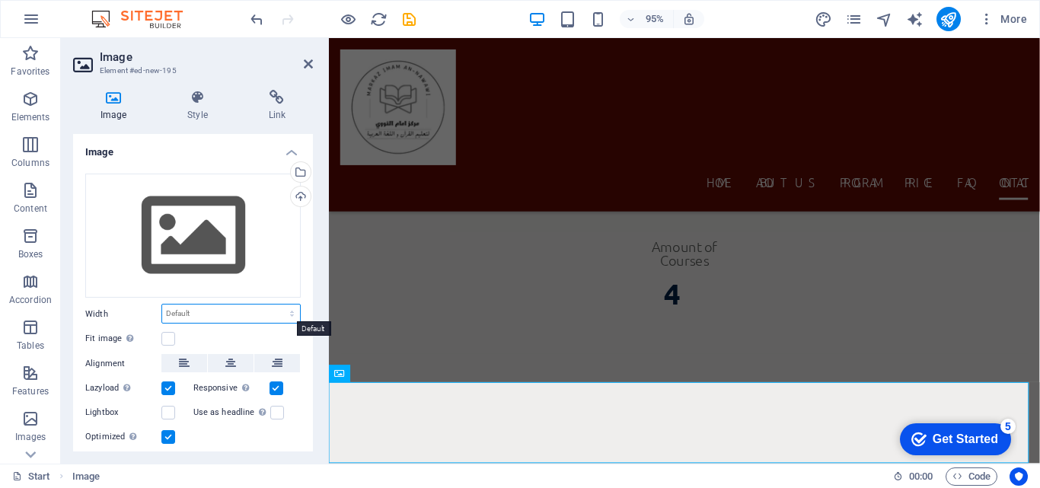
click at [279, 312] on select "Default auto px rem % em vh vw" at bounding box center [231, 313] width 138 height 18
click at [289, 306] on select "Default auto px rem % em vh vw" at bounding box center [231, 313] width 138 height 18
click at [235, 358] on button at bounding box center [231, 363] width 46 height 18
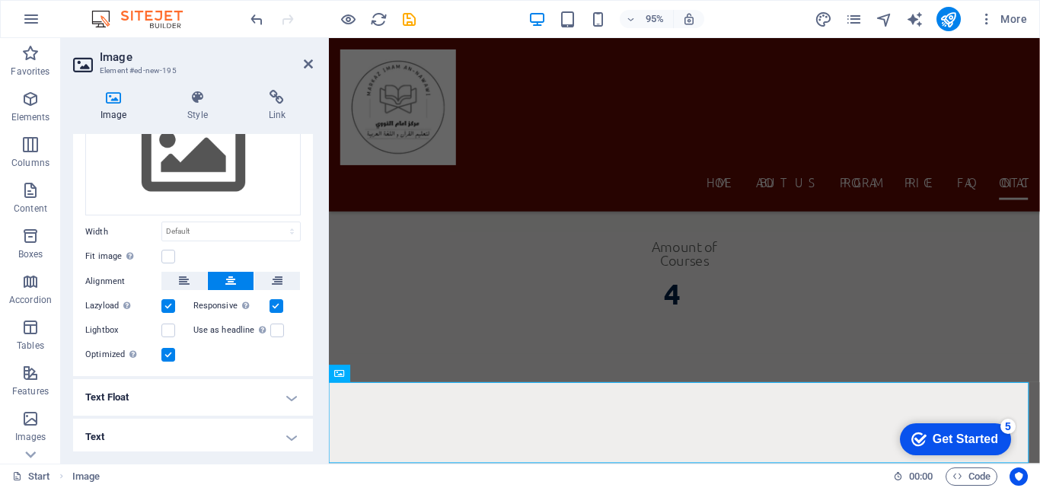
scroll to position [84, 0]
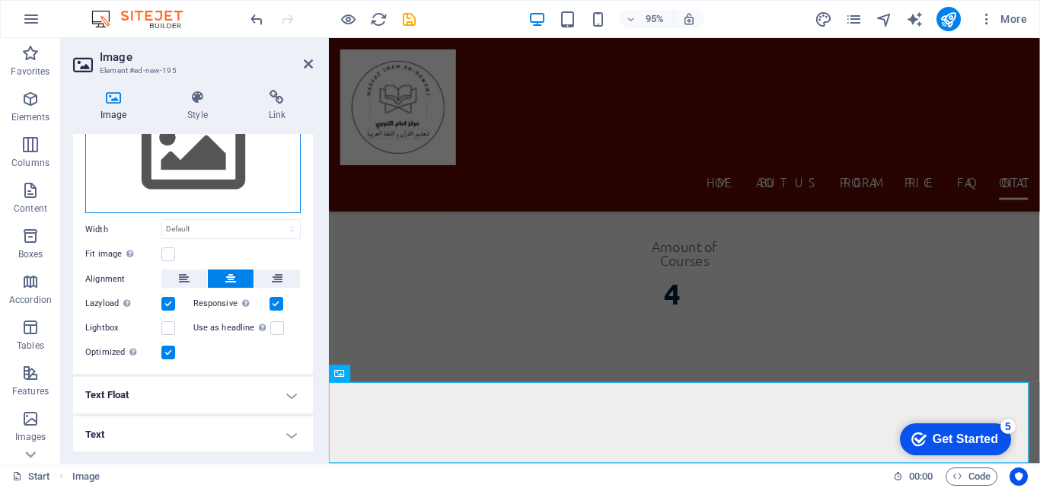
click at [253, 186] on div "Drag files here, click to choose files or select files from Files or our free s…" at bounding box center [192, 151] width 215 height 125
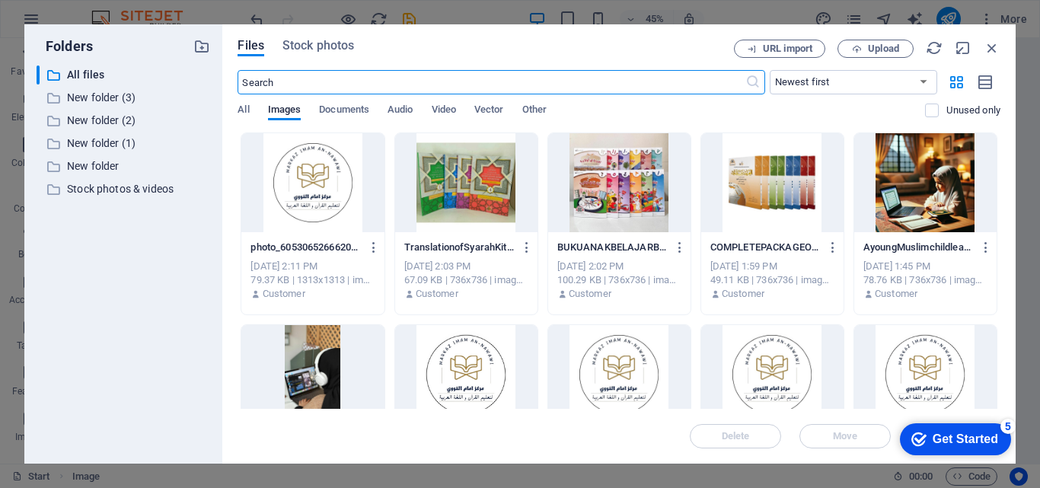
scroll to position [9454, 0]
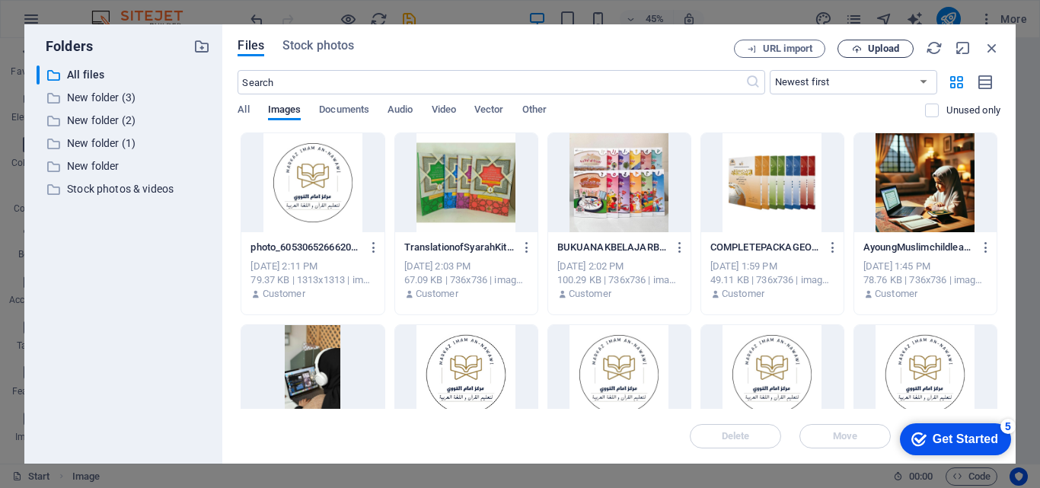
click at [871, 48] on span "Upload" at bounding box center [883, 48] width 31 height 9
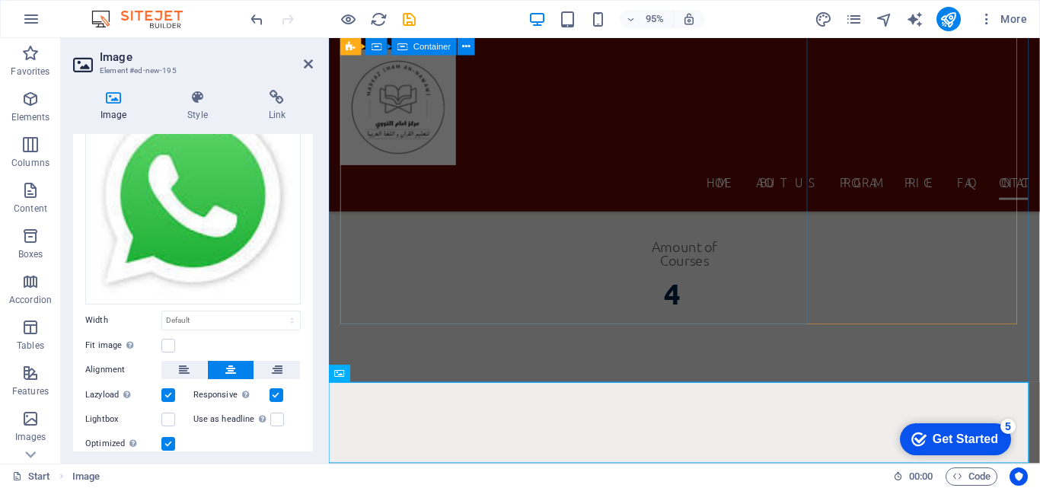
scroll to position [9494, 0]
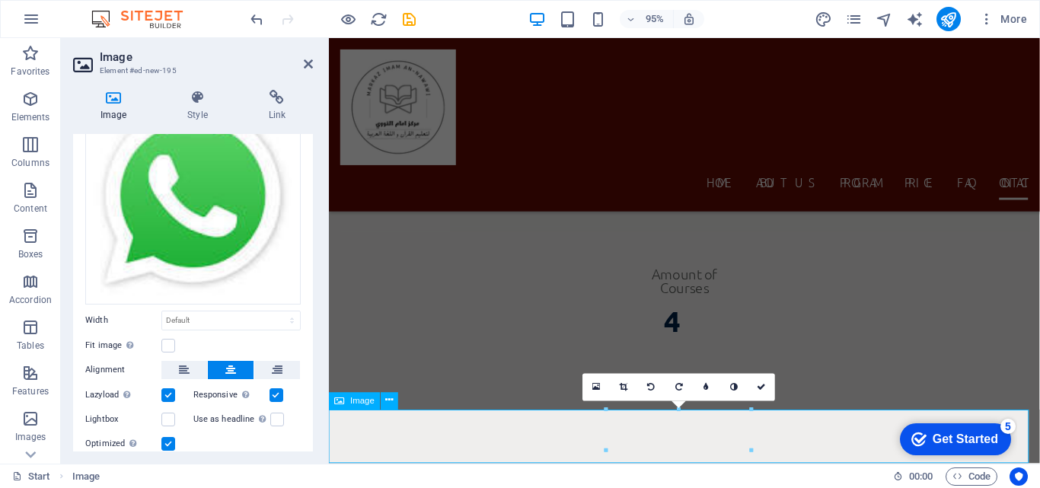
click at [308, 62] on icon at bounding box center [308, 64] width 9 height 12
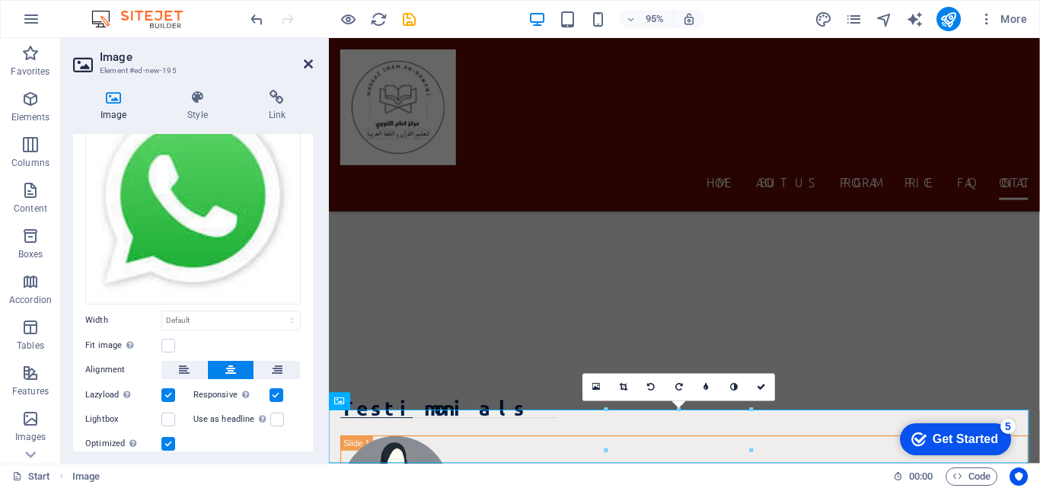
scroll to position [9183, 0]
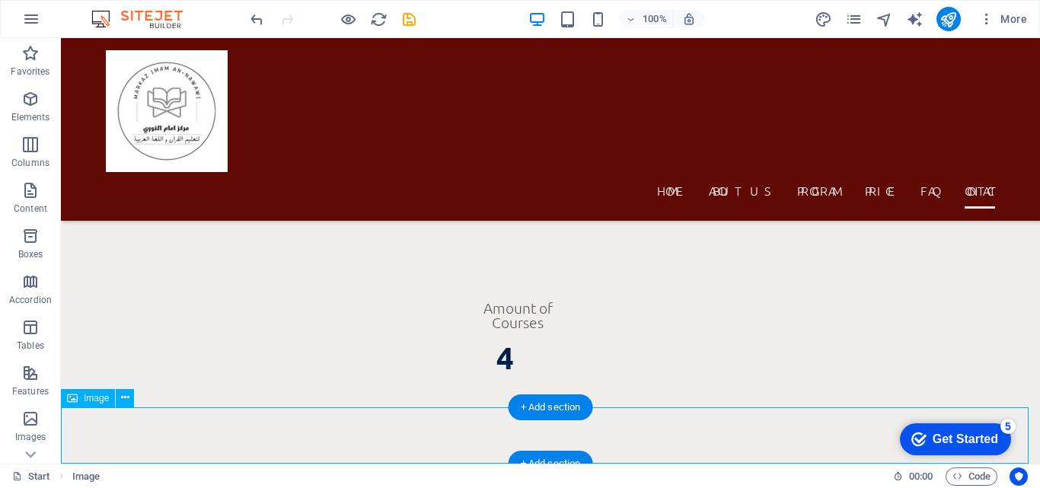
drag, startPoint x: 539, startPoint y: 440, endPoint x: 920, endPoint y: 428, distance: 380.8
click at [124, 397] on icon at bounding box center [125, 398] width 8 height 16
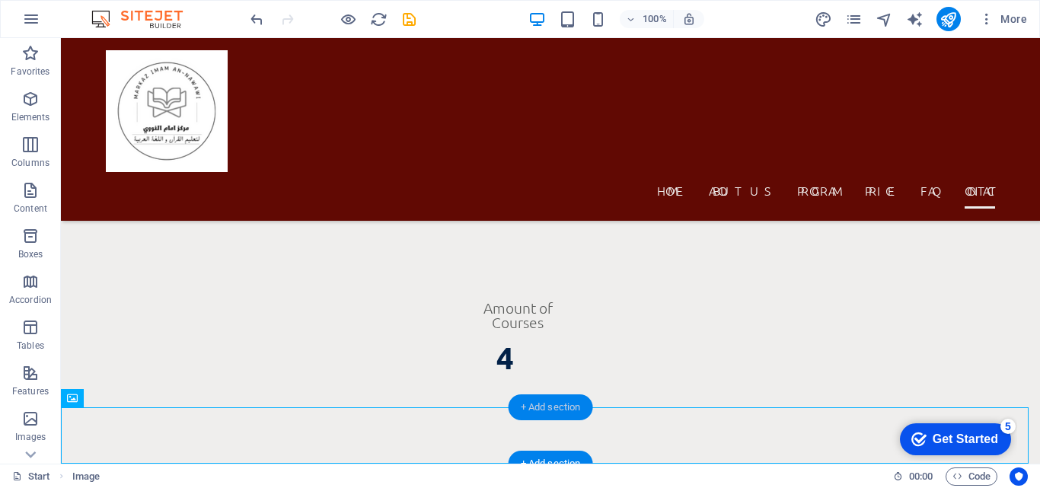
click at [539, 407] on div "+ Add section" at bounding box center [551, 407] width 84 height 26
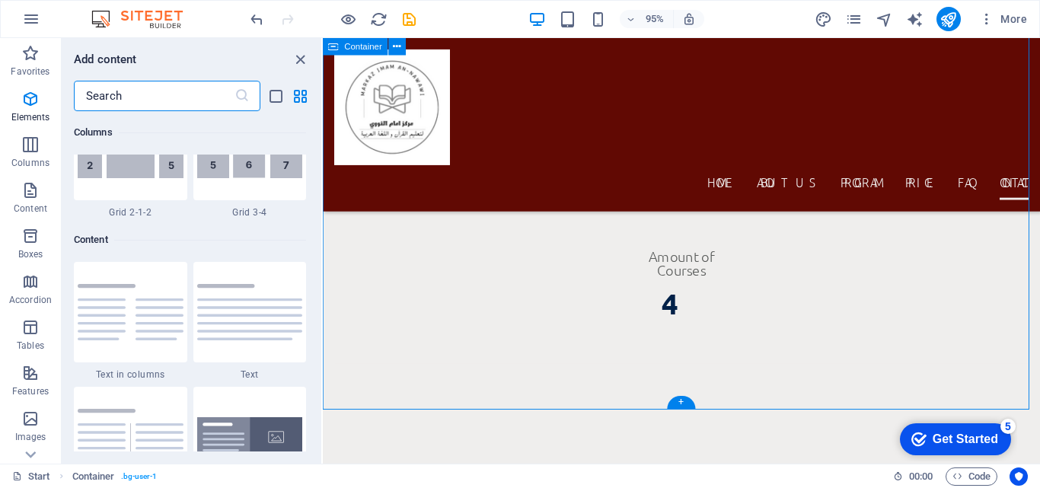
scroll to position [2664, 0]
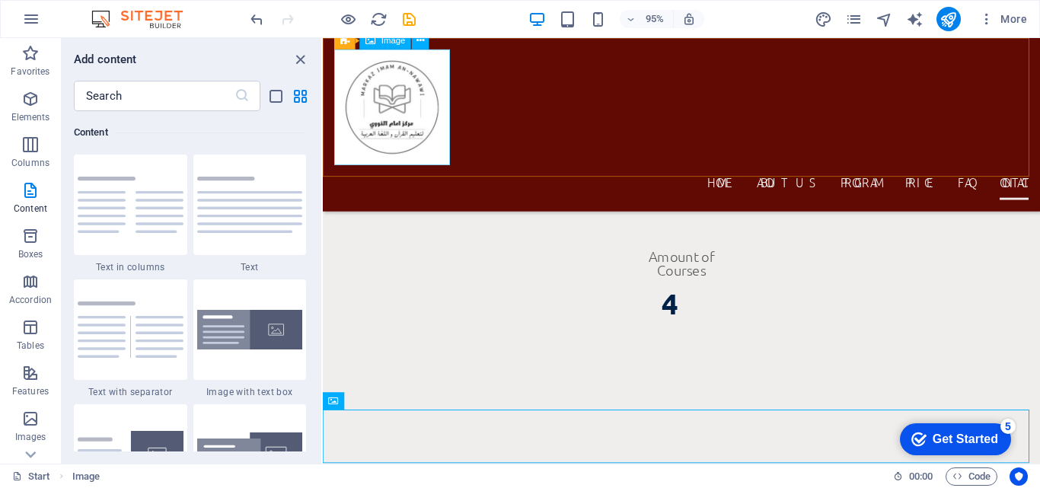
click at [386, 120] on figure at bounding box center [700, 111] width 731 height 122
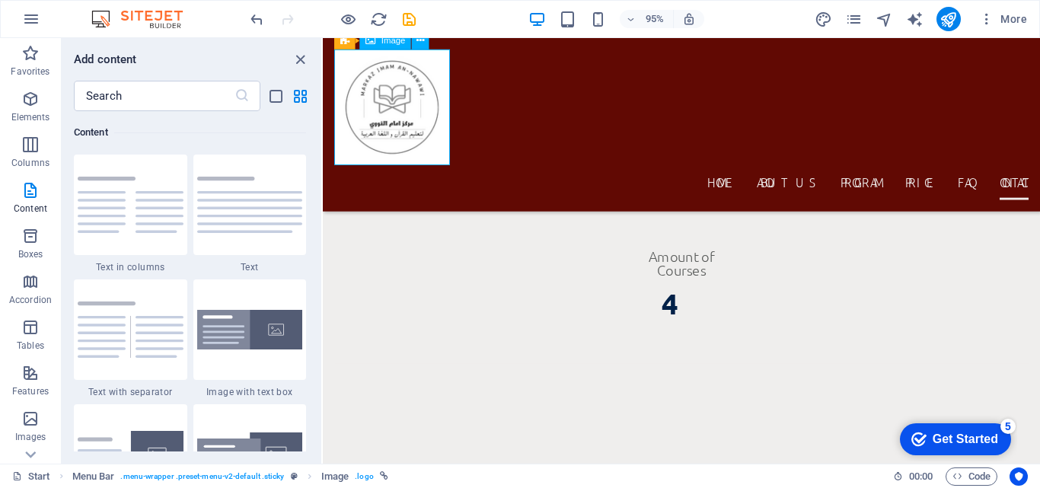
click at [386, 120] on figure at bounding box center [700, 111] width 731 height 122
select select "px"
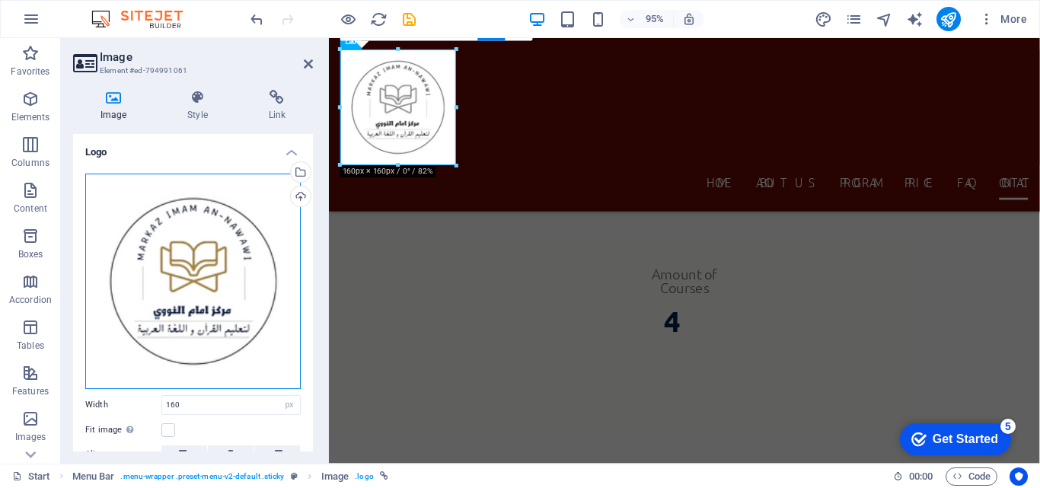
drag, startPoint x: 242, startPoint y: 371, endPoint x: 174, endPoint y: 315, distance: 88.1
click at [174, 315] on div "Drag files here, click to choose files or select files from Files or our free s…" at bounding box center [192, 281] width 215 height 215
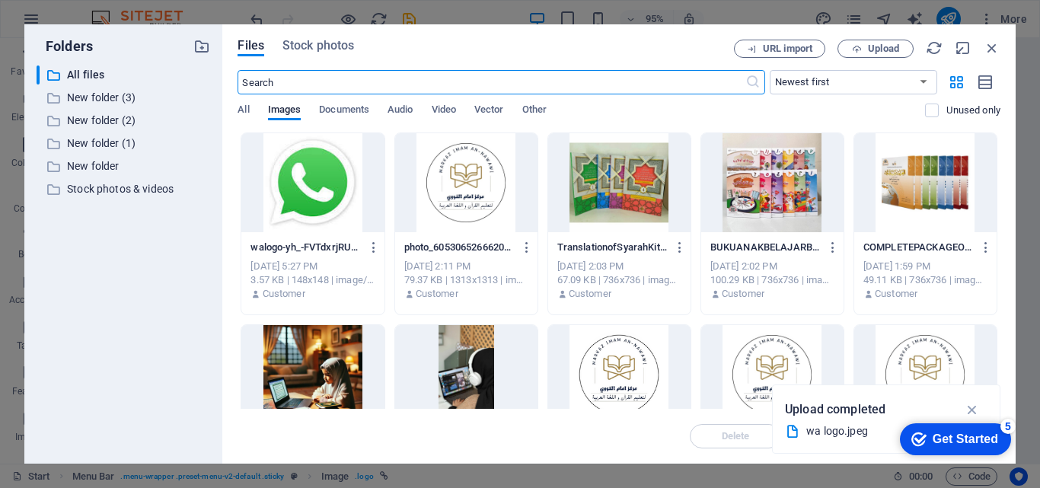
scroll to position [9424, 0]
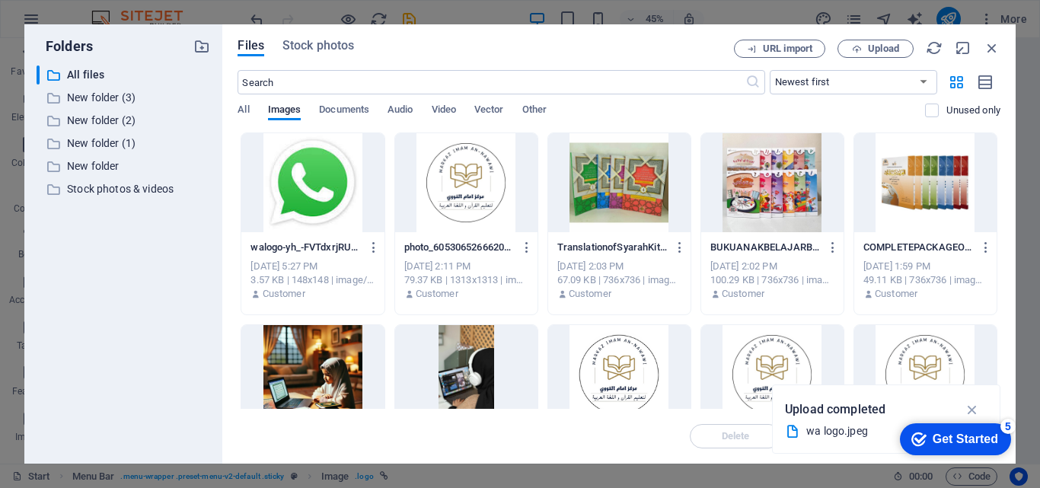
click at [647, 383] on div at bounding box center [619, 374] width 142 height 99
click at [967, 407] on icon "button" at bounding box center [973, 409] width 18 height 17
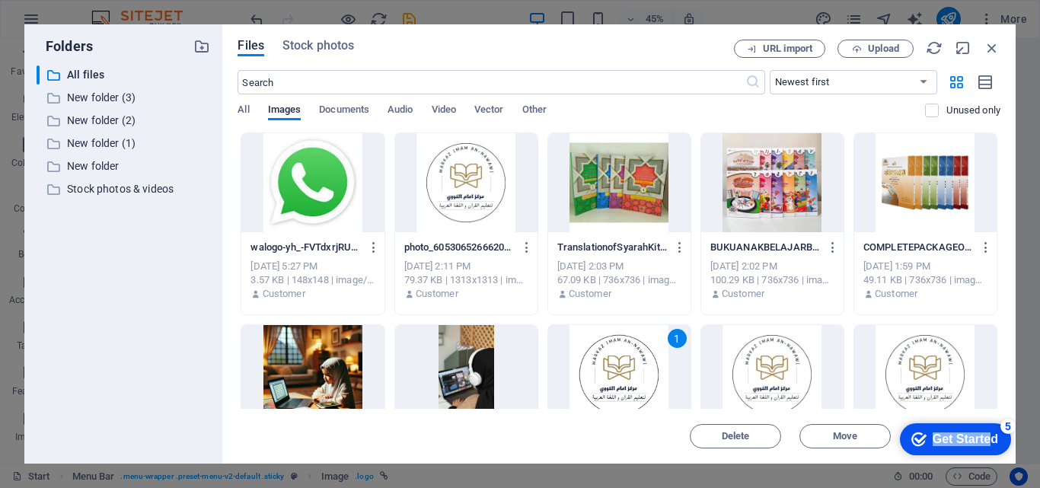
drag, startPoint x: 990, startPoint y: 435, endPoint x: 887, endPoint y: 420, distance: 103.8
click html "checkmark Get Started 5 First Steps in the Editor Let's guide you through the t…"
drag, startPoint x: 668, startPoint y: 38, endPoint x: 599, endPoint y: 32, distance: 68.8
click at [599, 32] on div "Files Stock photos URL import Upload ​ Newest first Oldest first Name (A-Z) Nam…" at bounding box center [618, 243] width 793 height 439
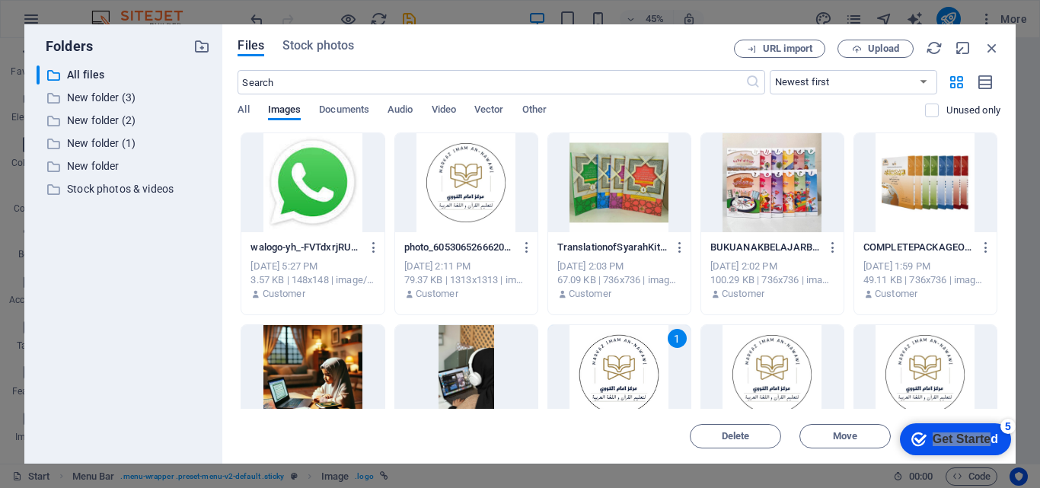
drag, startPoint x: 599, startPoint y: 32, endPoint x: 524, endPoint y: 35, distance: 75.4
click at [524, 35] on div "Files Stock photos URL import Upload ​ Newest first Oldest first Name (A-Z) Nam…" at bounding box center [618, 243] width 793 height 439
click at [1006, 447] on div "checkmark Get Started 5" at bounding box center [955, 439] width 111 height 32
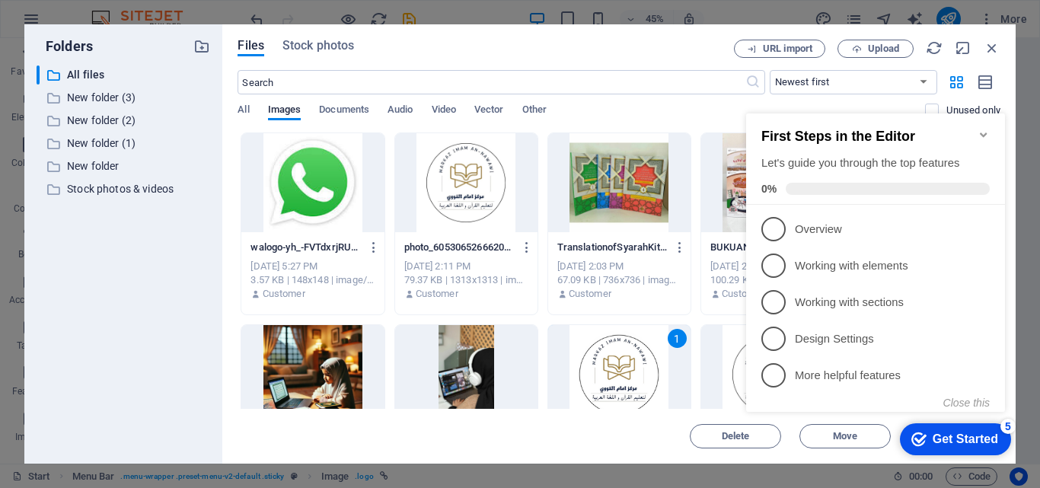
click at [981, 132] on icon "Minimize checklist" at bounding box center [983, 134] width 7 height 5
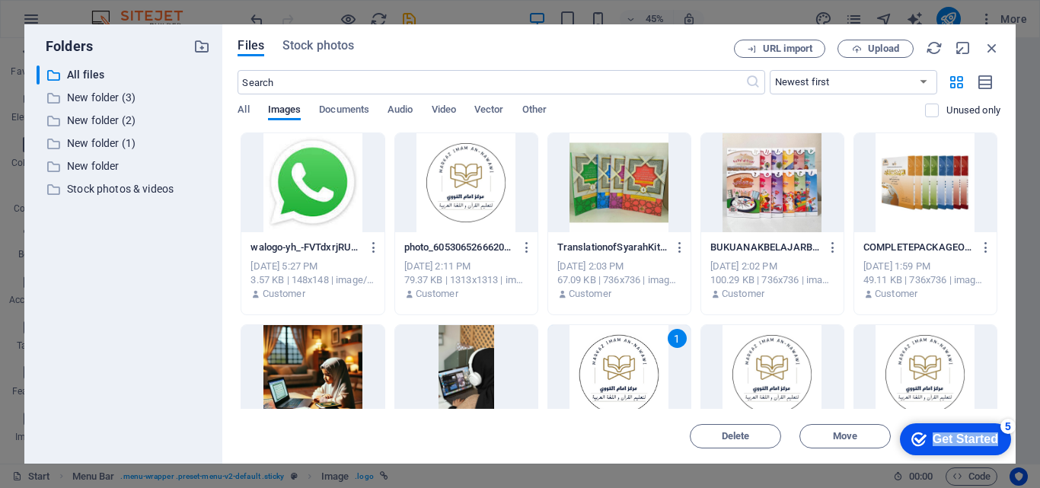
drag, startPoint x: 962, startPoint y: 424, endPoint x: 1003, endPoint y: 413, distance: 42.7
click html "checkmark Get Started 5 First Steps in the Editor Let's guide you through the t…"
click at [864, 438] on span "Move" at bounding box center [845, 436] width 78 height 9
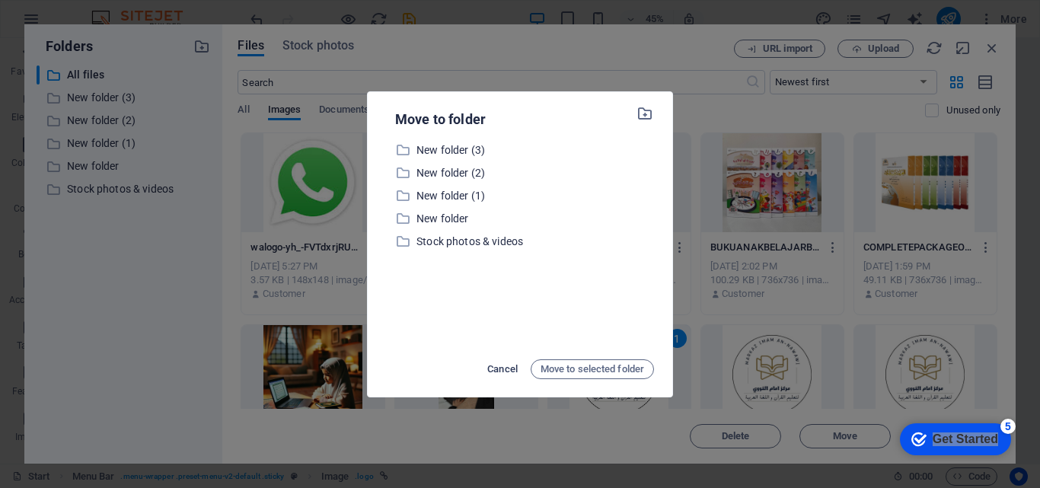
click at [505, 367] on span "Cancel" at bounding box center [502, 369] width 30 height 18
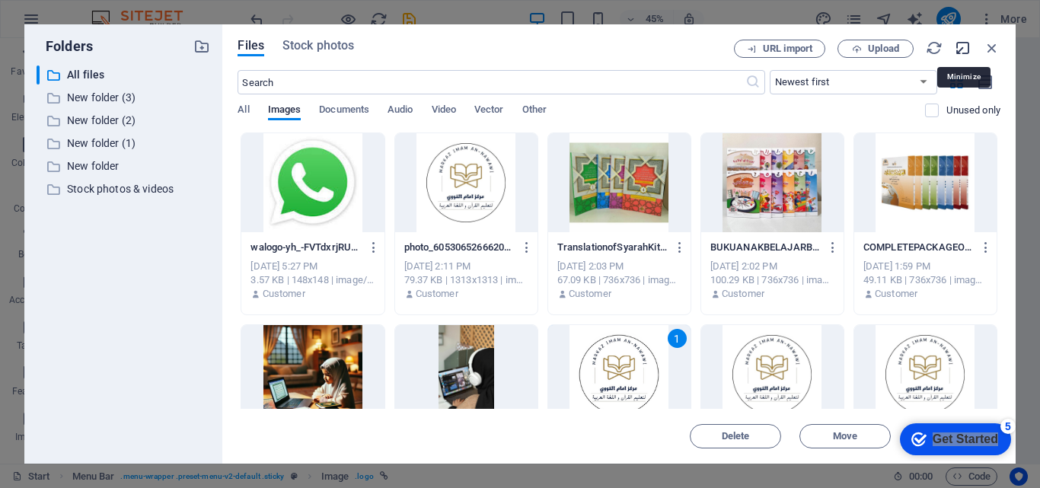
click at [968, 45] on icon "button" at bounding box center [963, 48] width 17 height 17
select select "image"
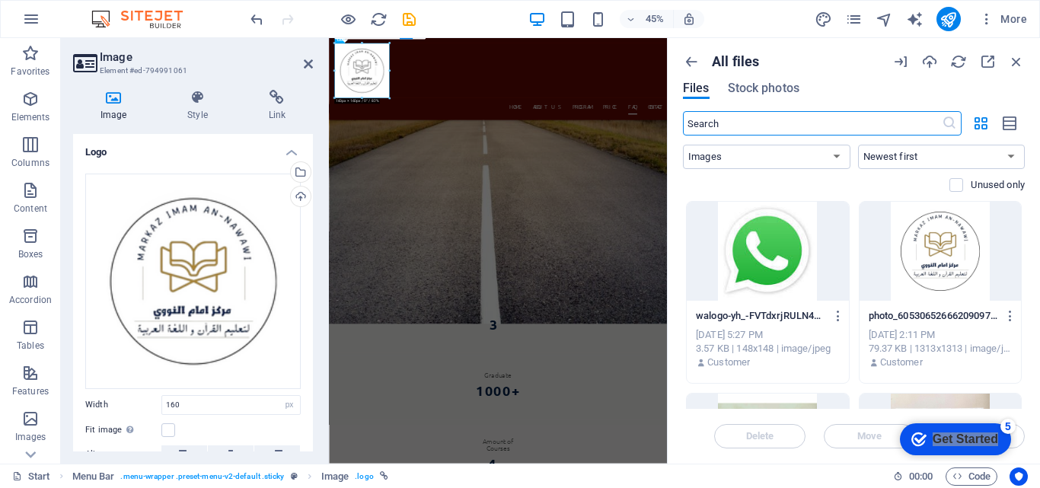
click at [1019, 441] on div "Delete Move Insert" at bounding box center [854, 429] width 342 height 40
click at [1019, 439] on div "Delete Move Insert" at bounding box center [854, 429] width 342 height 40
click at [1012, 66] on icon "button" at bounding box center [1016, 61] width 17 height 17
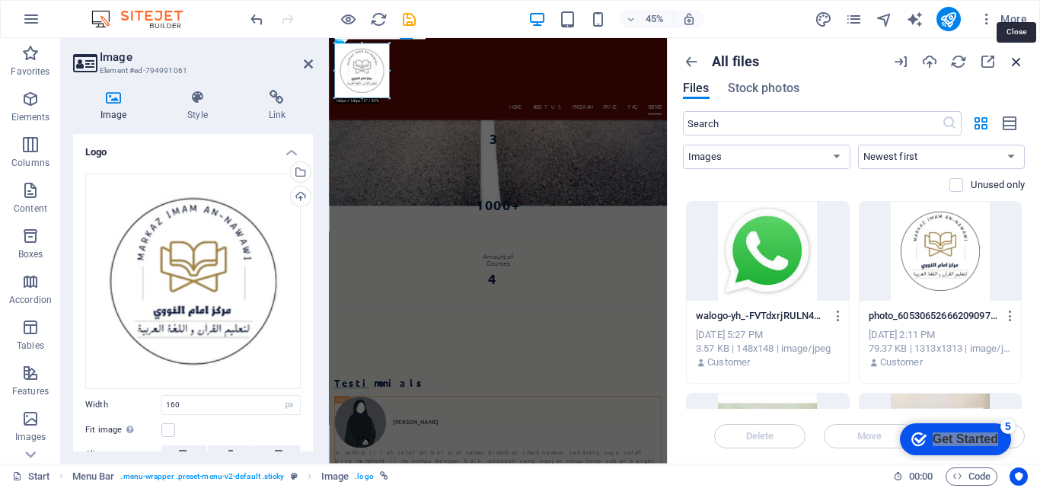
scroll to position [9494, 0]
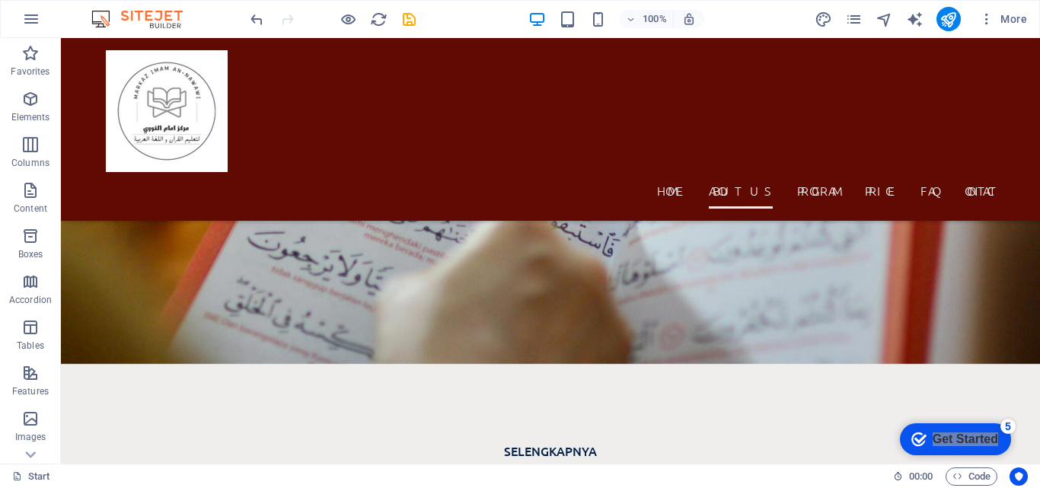
scroll to position [0, 0]
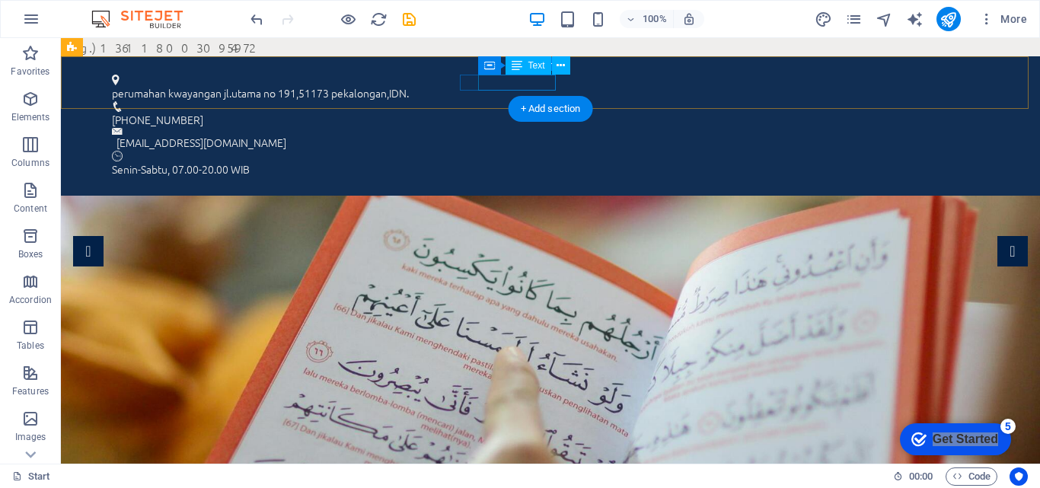
click at [544, 112] on div "[PHONE_NUMBER]" at bounding box center [544, 120] width 865 height 16
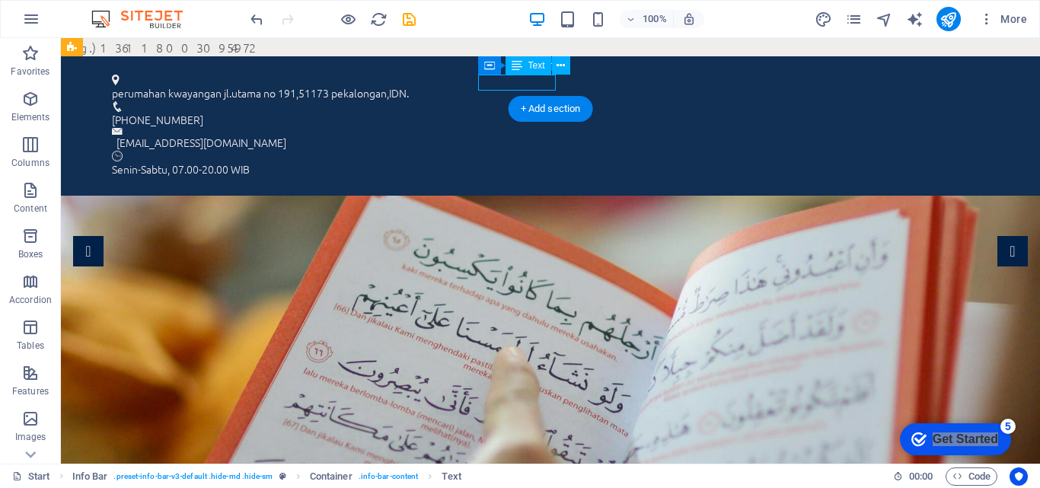
click at [549, 112] on div "[PHONE_NUMBER]" at bounding box center [544, 120] width 865 height 16
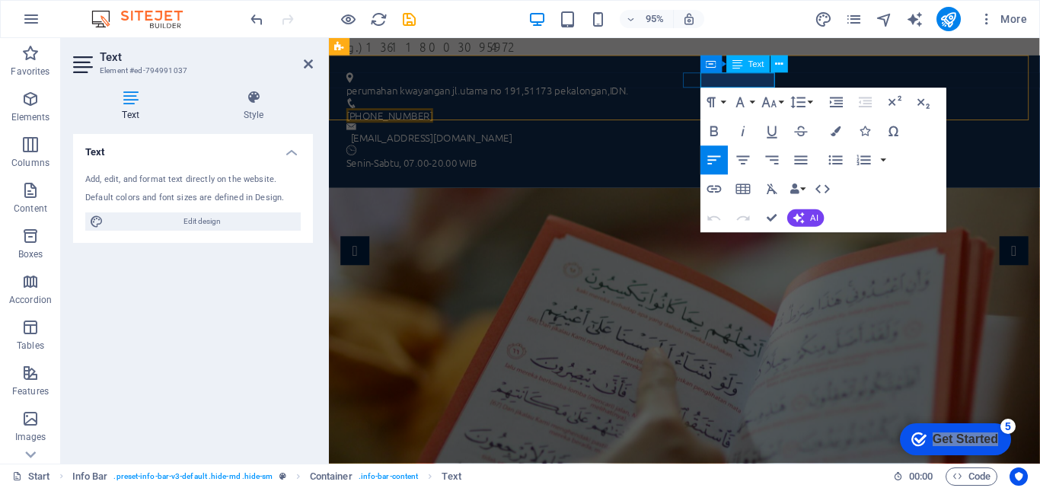
click at [438, 112] on span "[PHONE_NUMBER]" at bounding box center [392, 119] width 91 height 15
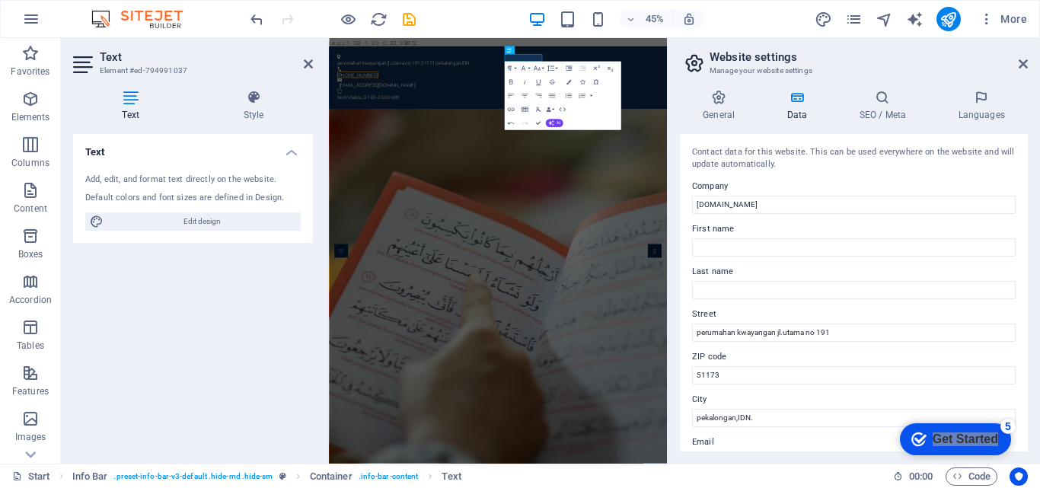
click at [1028, 63] on aside "Website settings Manage your website settings General Data SEO / Meta Languages…" at bounding box center [853, 251] width 373 height 426
click at [1027, 63] on icon at bounding box center [1023, 64] width 9 height 12
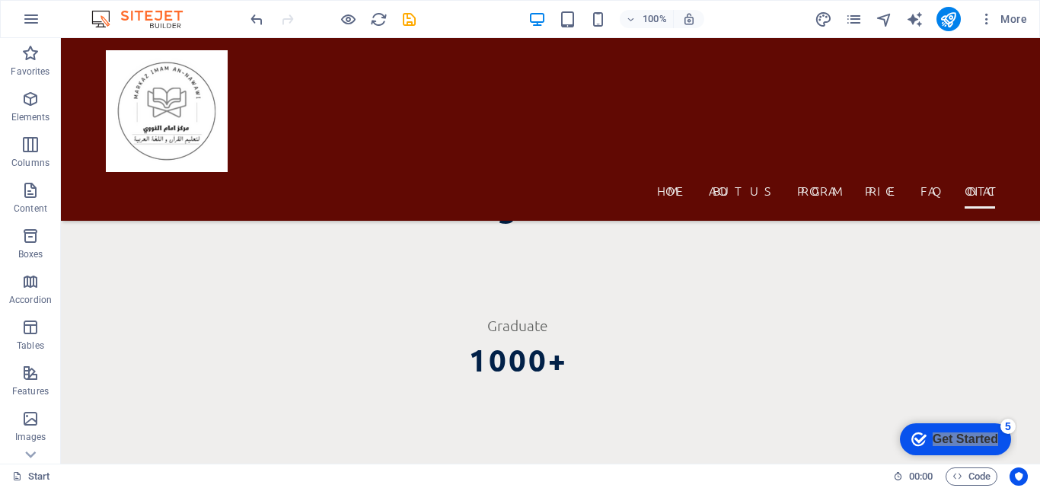
scroll to position [9183, 0]
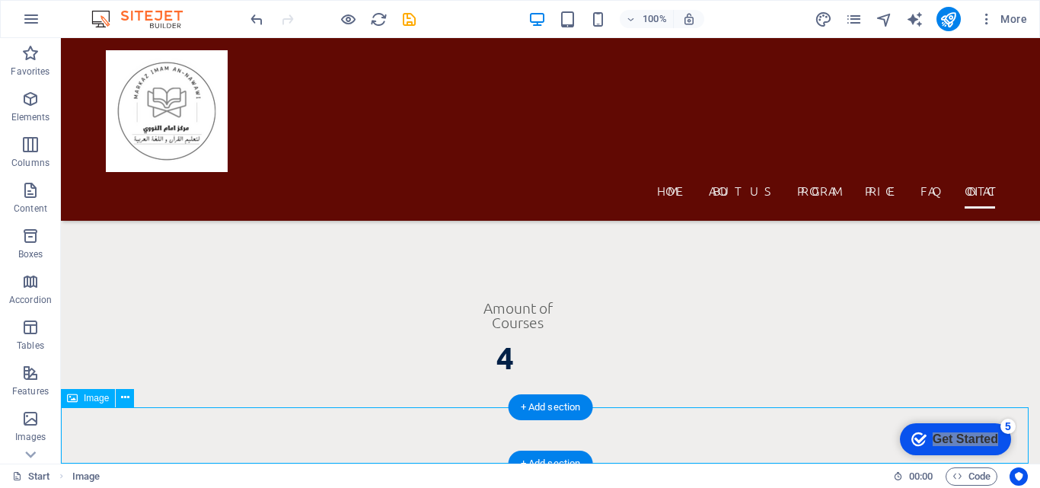
drag, startPoint x: 559, startPoint y: 432, endPoint x: 883, endPoint y: 429, distance: 324.3
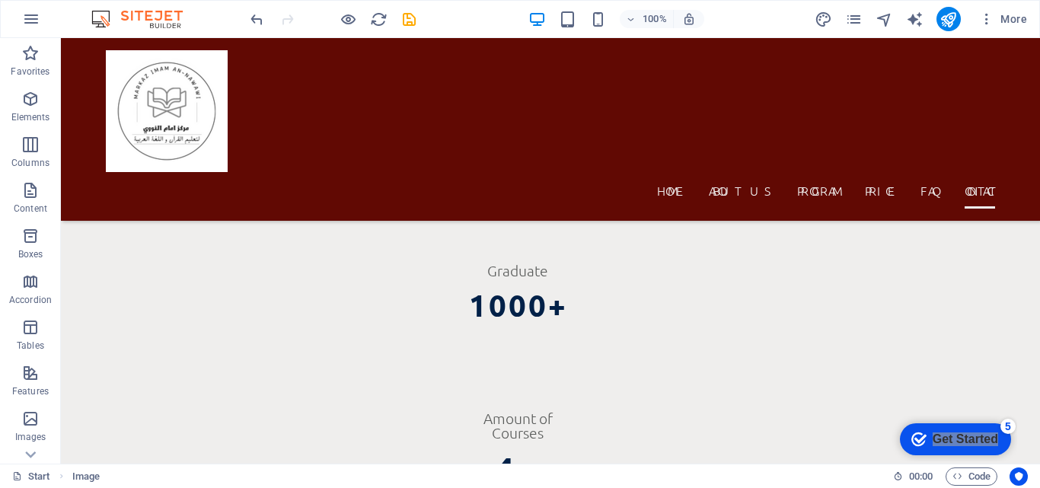
scroll to position [8963, 0]
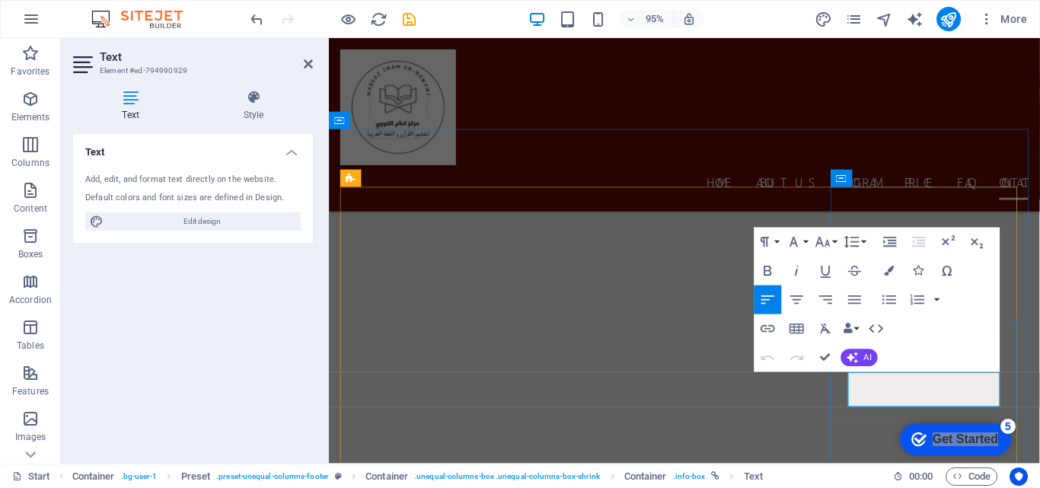
scroll to position [9278, 0]
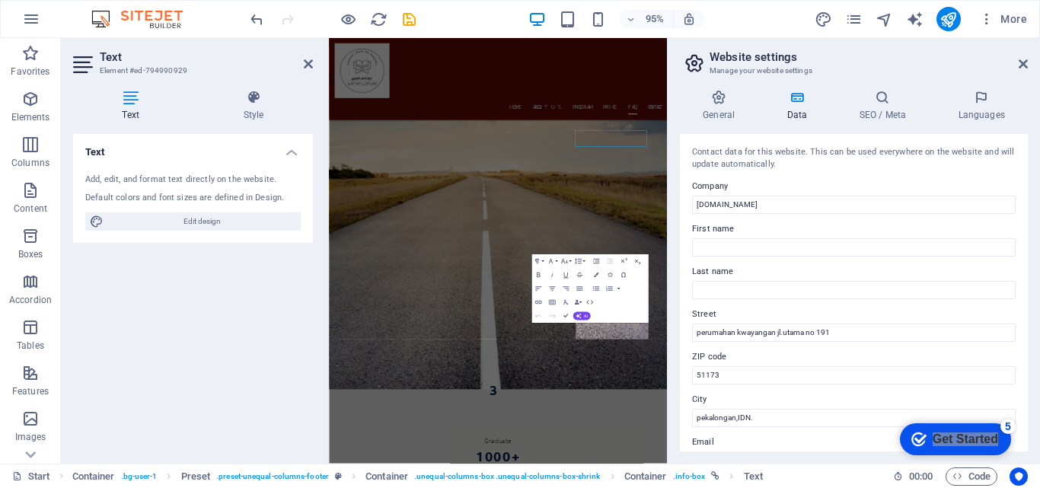
click at [932, 378] on input "51173" at bounding box center [854, 375] width 324 height 18
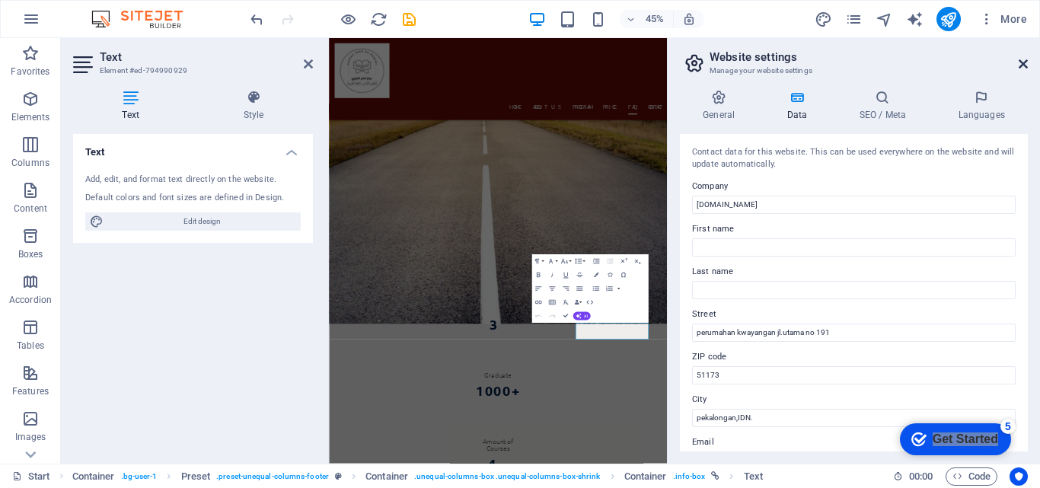
click at [1027, 58] on icon at bounding box center [1023, 64] width 9 height 12
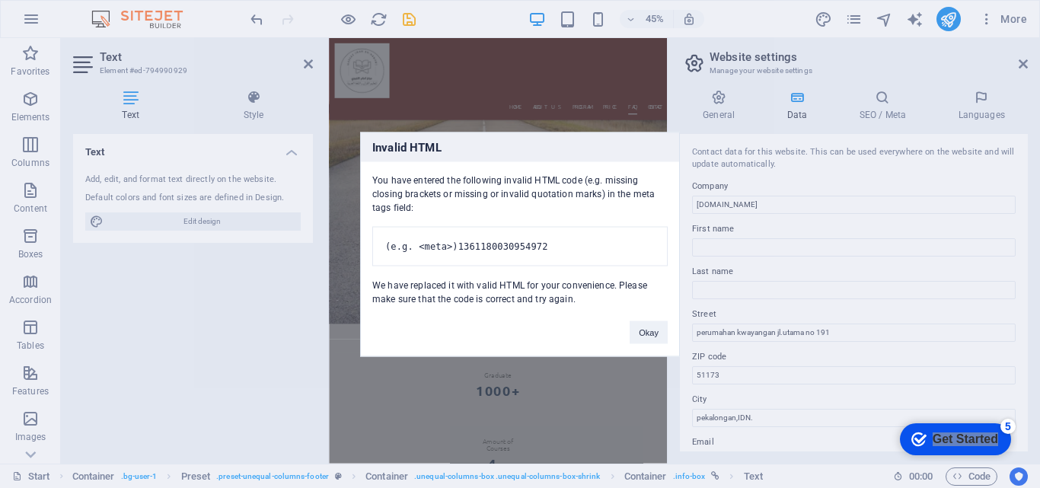
click at [615, 327] on div "Invalid HTML You have entered the following invalid HTML code (e.g. missing clo…" at bounding box center [520, 244] width 320 height 225
click at [1022, 53] on div "Invalid HTML You have entered the following invalid HTML code (e.g. missing clo…" at bounding box center [520, 244] width 1040 height 488
click at [1023, 59] on div "Invalid HTML You have entered the following invalid HTML code (e.g. missing clo…" at bounding box center [520, 244] width 1040 height 488
click at [645, 331] on button "Okay" at bounding box center [649, 331] width 38 height 23
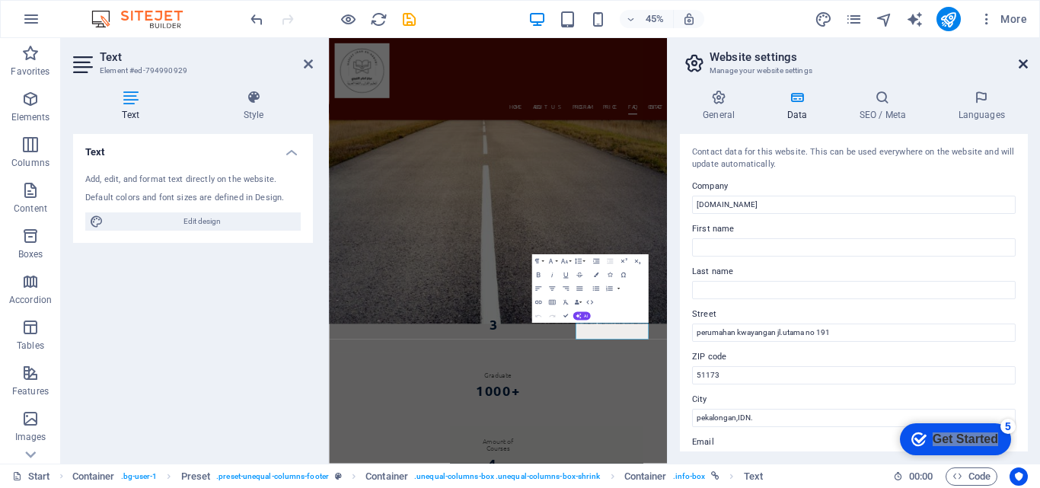
click at [1026, 64] on icon at bounding box center [1023, 64] width 9 height 12
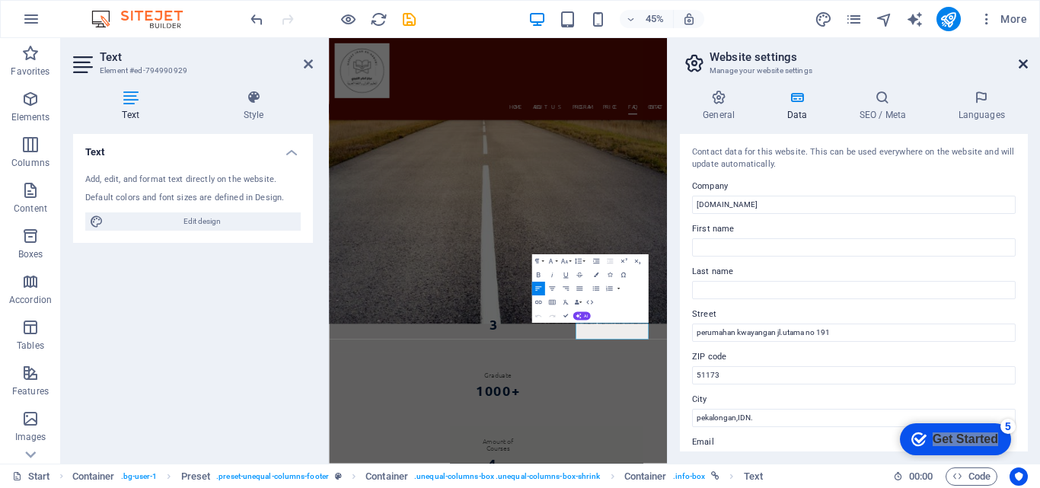
click at [1022, 64] on icon at bounding box center [1023, 64] width 9 height 12
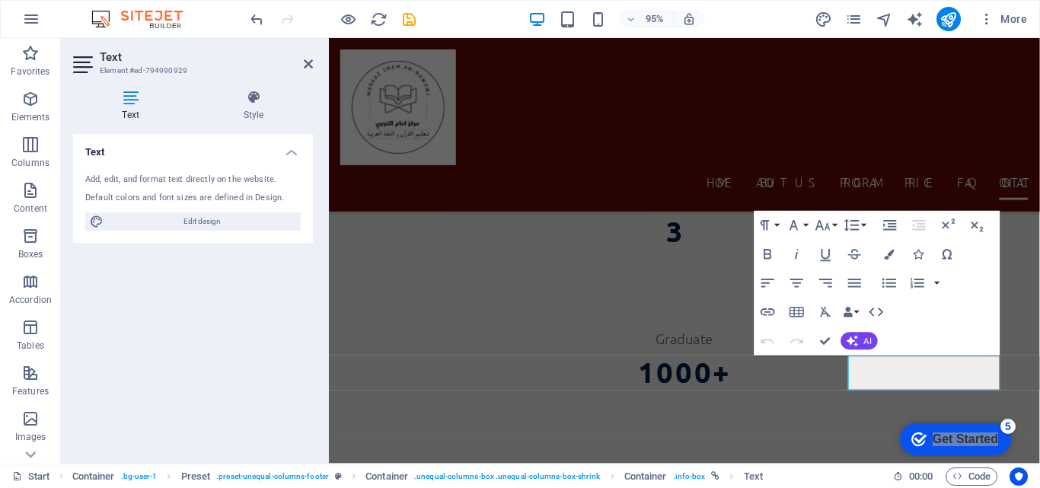
scroll to position [9332, 0]
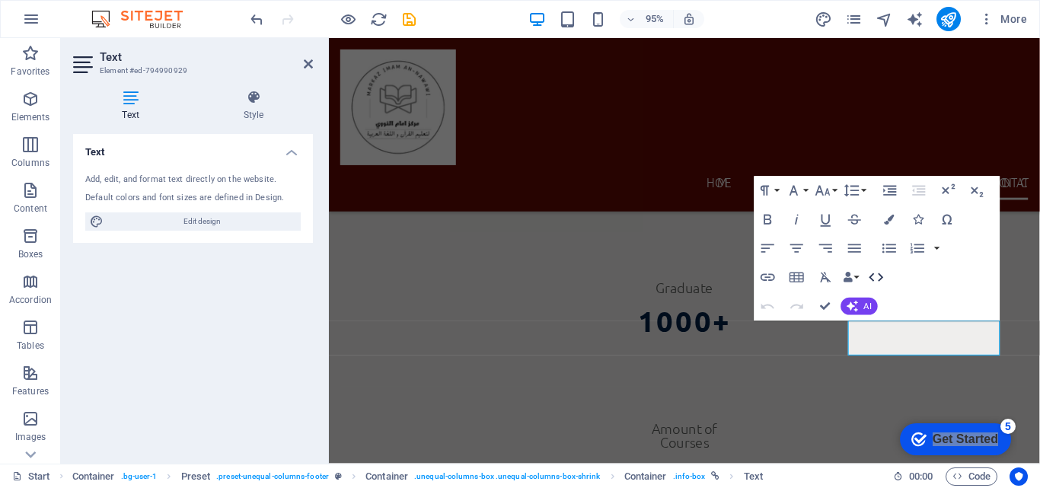
click at [882, 280] on icon "button" at bounding box center [876, 278] width 18 height 18
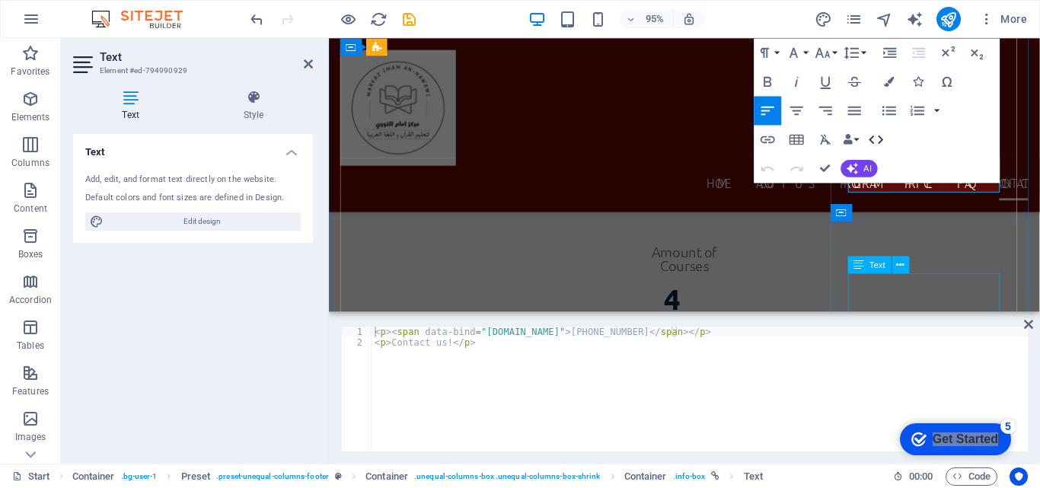
scroll to position [9366, 0]
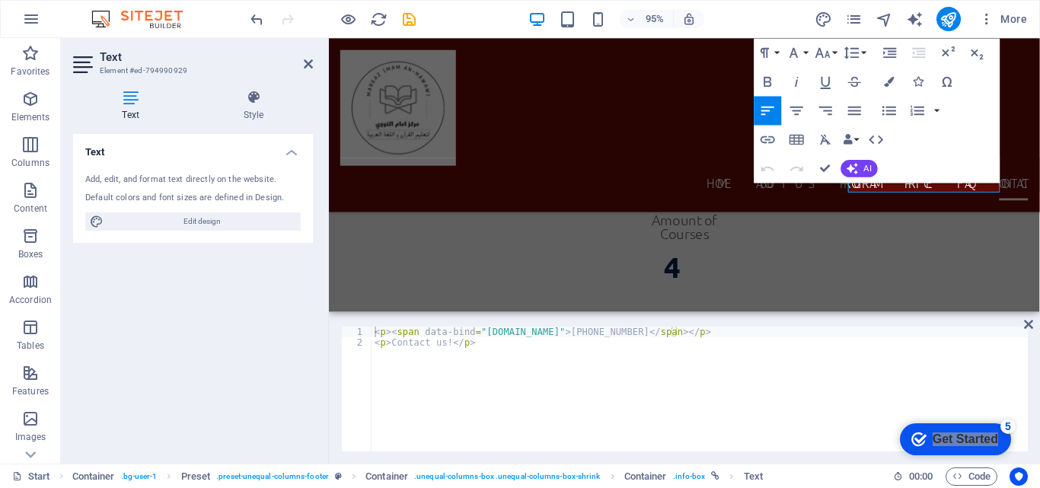
type textarea "<p>Contact us!</p>"
click at [760, 338] on div "< p > < span data-bind = "[DOMAIN_NAME]" > [PHONE_NUMBER] </ span > </ p > < p …" at bounding box center [699, 400] width 656 height 146
click at [1030, 324] on icon at bounding box center [1028, 324] width 9 height 12
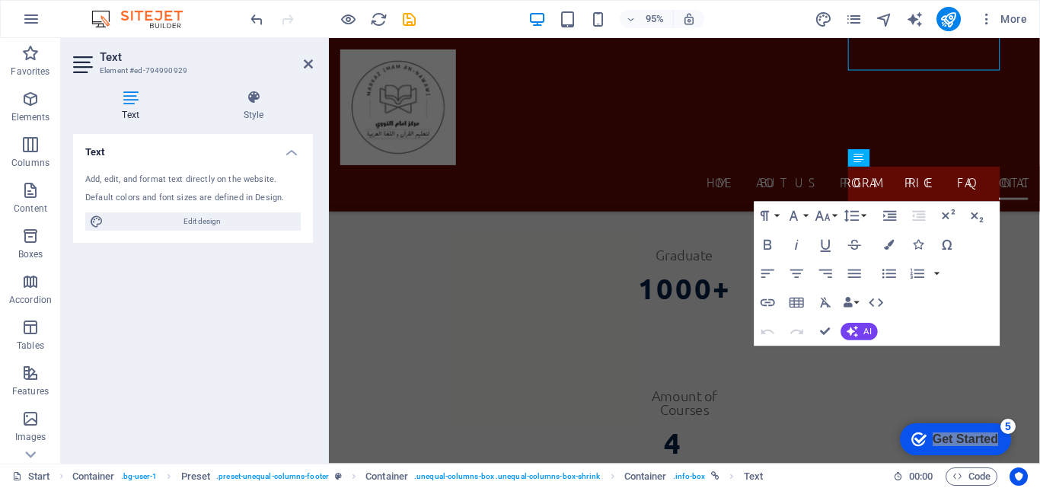
scroll to position [9494, 0]
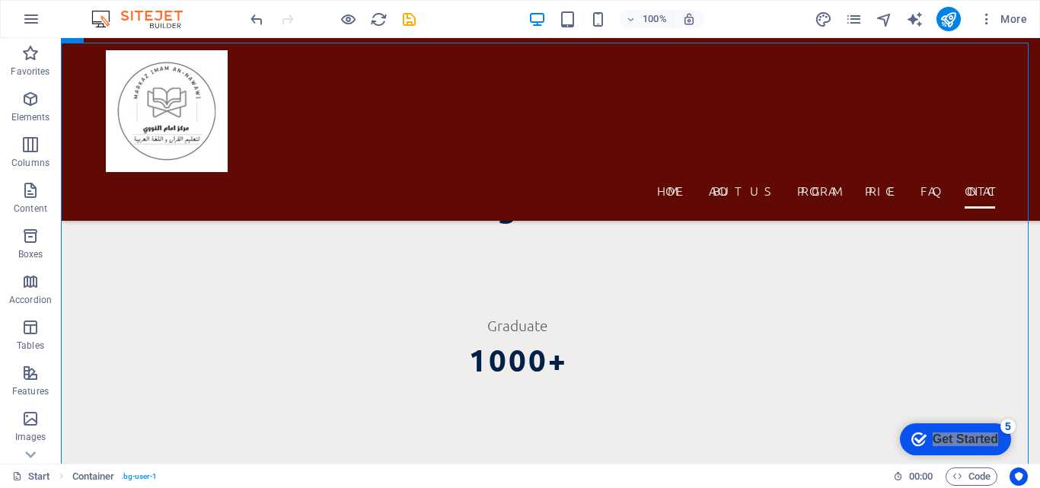
scroll to position [9054, 0]
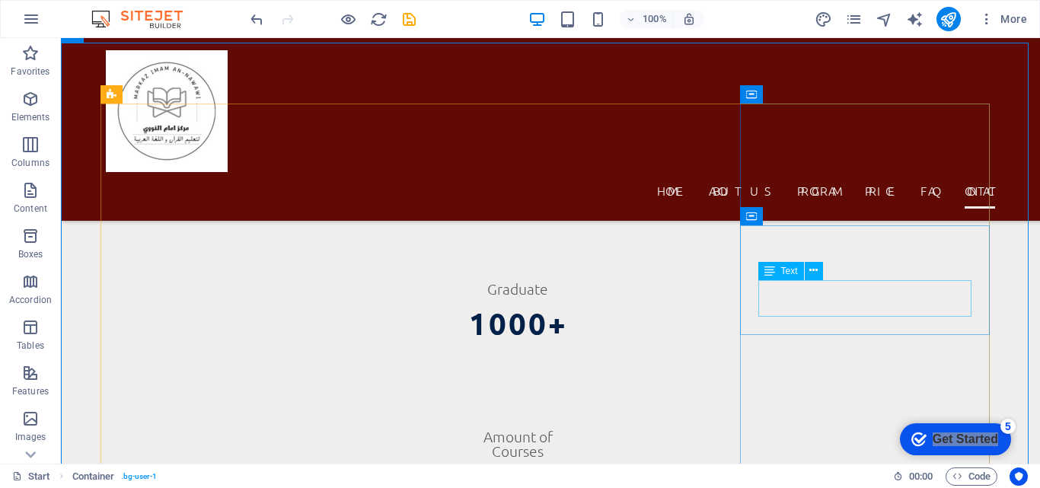
click at [786, 270] on span "Text" at bounding box center [789, 270] width 17 height 9
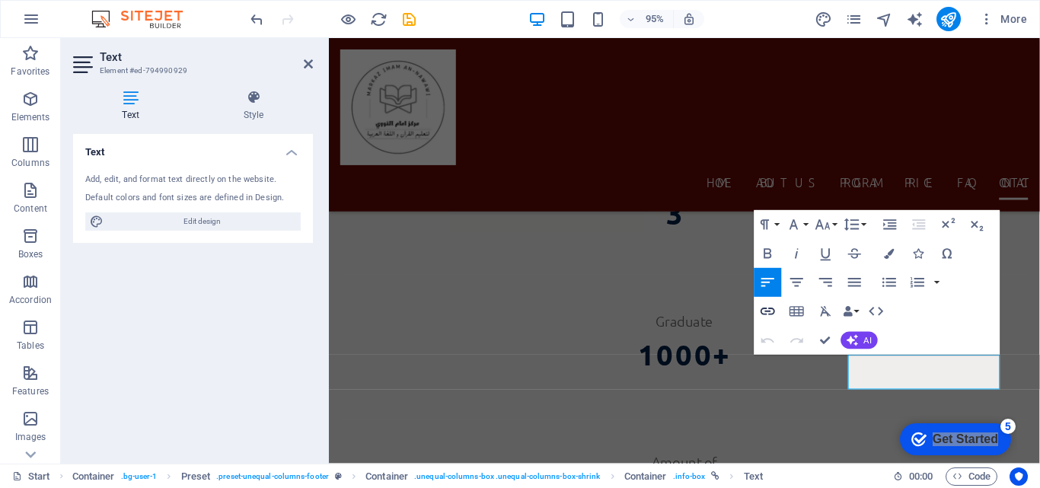
click at [775, 308] on icon "button" at bounding box center [768, 312] width 18 height 18
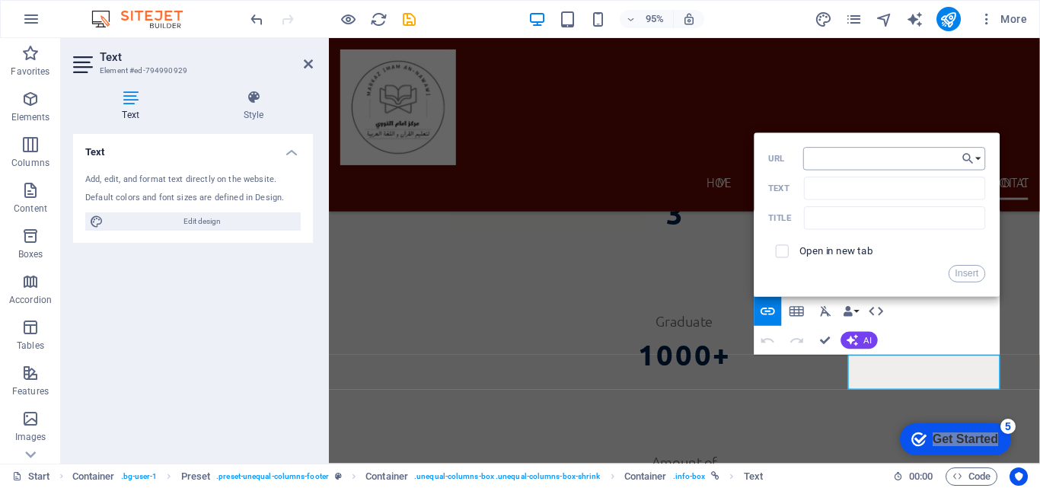
click at [857, 156] on input "URL" at bounding box center [894, 158] width 182 height 23
type input "[URL][DOMAIN_NAME]"
click at [780, 258] on span at bounding box center [781, 251] width 27 height 27
click at [780, 250] on input "checkbox" at bounding box center [779, 249] width 13 height 13
checkbox input "true"
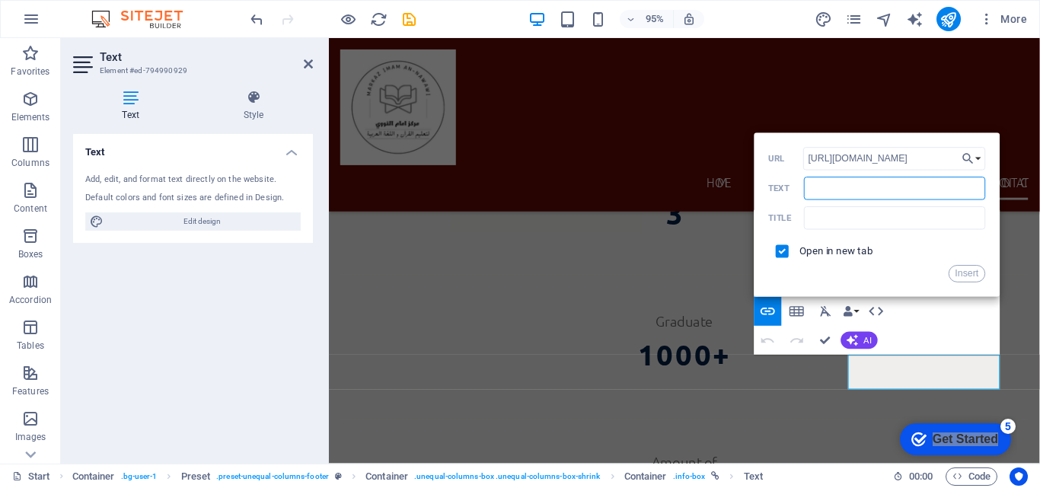
click at [841, 190] on input "Text" at bounding box center [894, 188] width 181 height 23
type input "hubungi admin kami!"
click at [932, 220] on input "text" at bounding box center [894, 217] width 181 height 23
click at [961, 272] on button "Insert" at bounding box center [967, 274] width 37 height 18
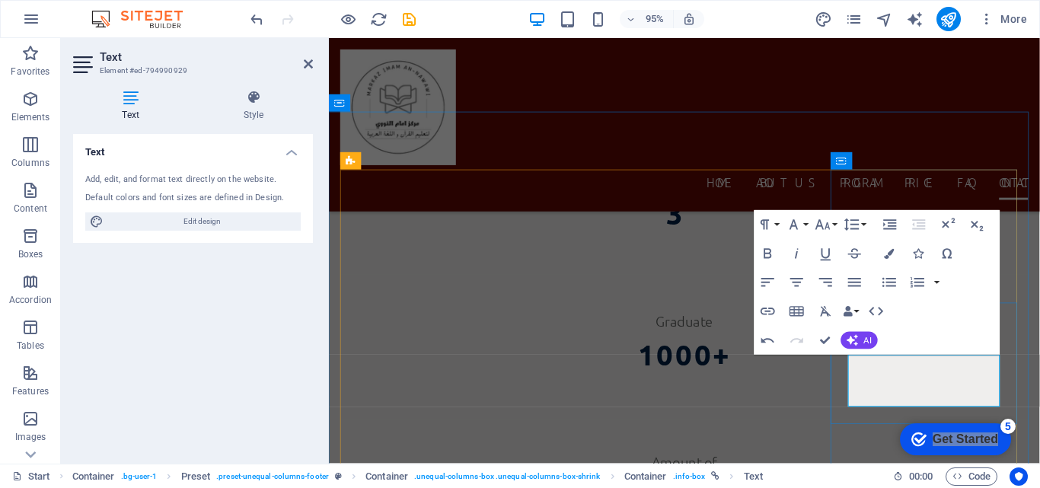
click span "[PHONE_NUMBER]"
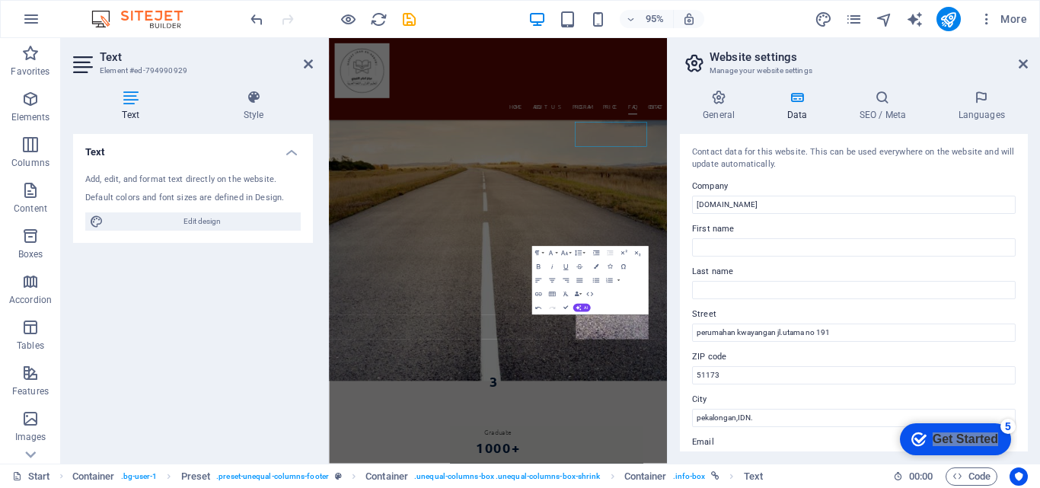
click at [926, 375] on input "51173" at bounding box center [854, 375] width 324 height 18
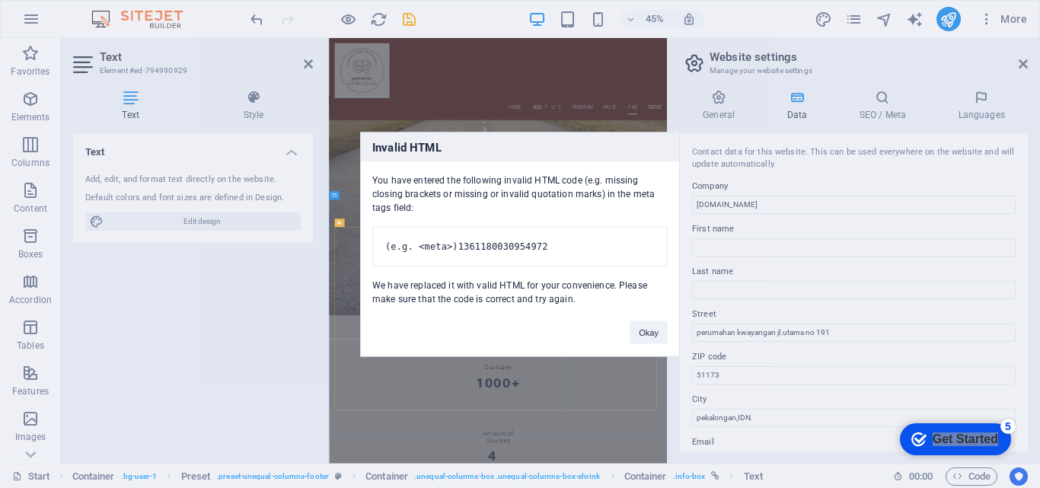
click span "[PHONE_NUMBER]"
click at [1019, 66] on div "Invalid HTML You have entered the following invalid HTML code (e.g. missing clo…" at bounding box center [520, 244] width 1040 height 488
click at [1027, 62] on div "Invalid HTML You have entered the following invalid HTML code (e.g. missing clo…" at bounding box center [520, 244] width 1040 height 488
click at [1015, 54] on div "Invalid HTML You have entered the following invalid HTML code (e.g. missing clo…" at bounding box center [520, 244] width 1040 height 488
click at [638, 339] on button "Okay" at bounding box center [649, 331] width 38 height 23
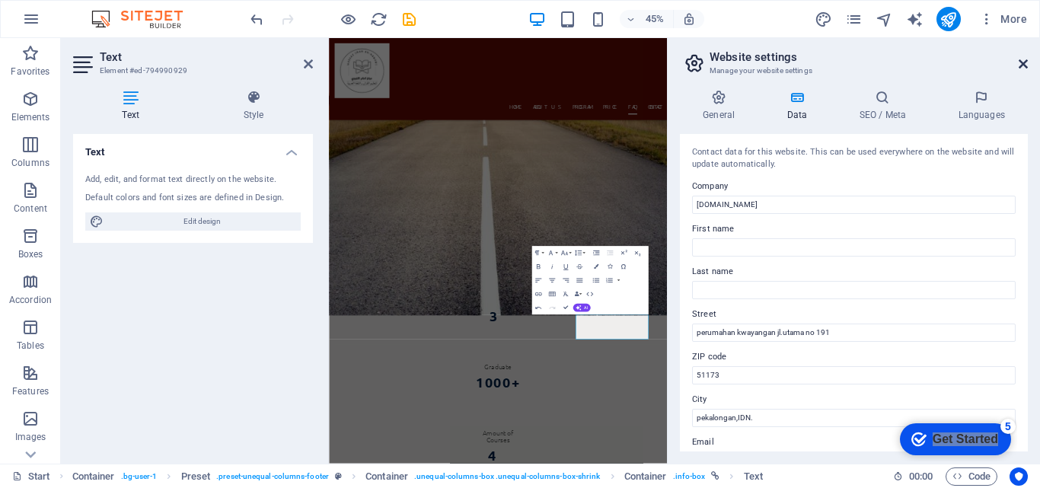
click at [1027, 60] on icon at bounding box center [1023, 64] width 9 height 12
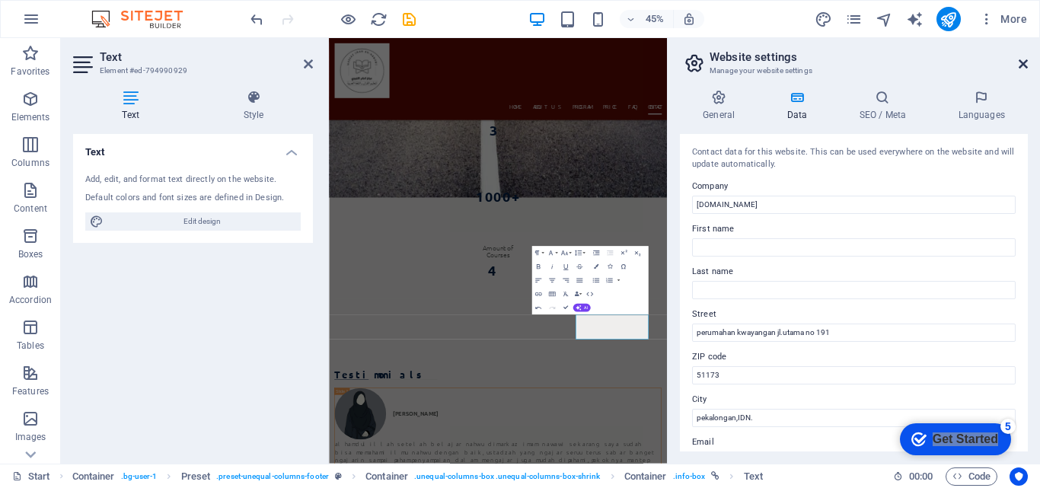
scroll to position [9433, 0]
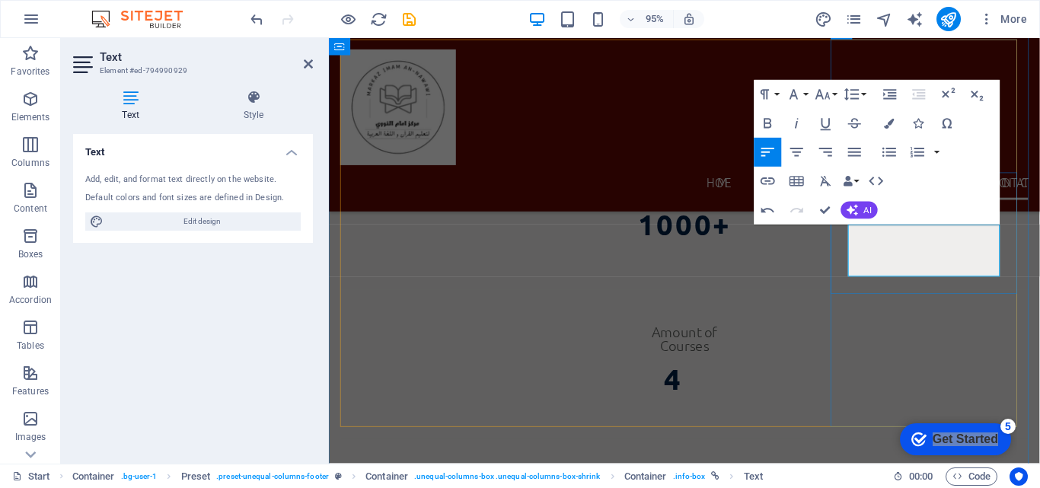
drag, startPoint x: 947, startPoint y: 260, endPoint x: 957, endPoint y: 261, distance: 9.9
click span "[PHONE_NUMBER]"
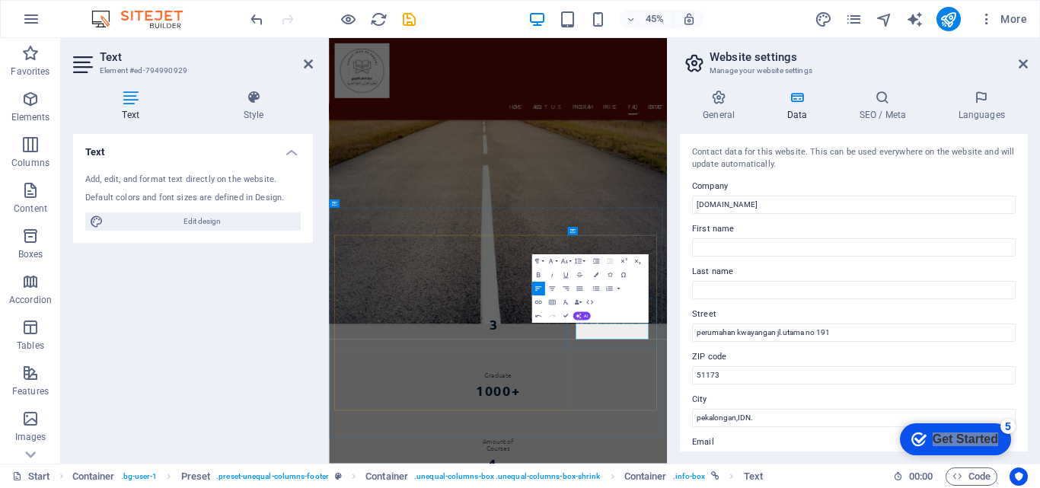
scroll to position [9442, 0]
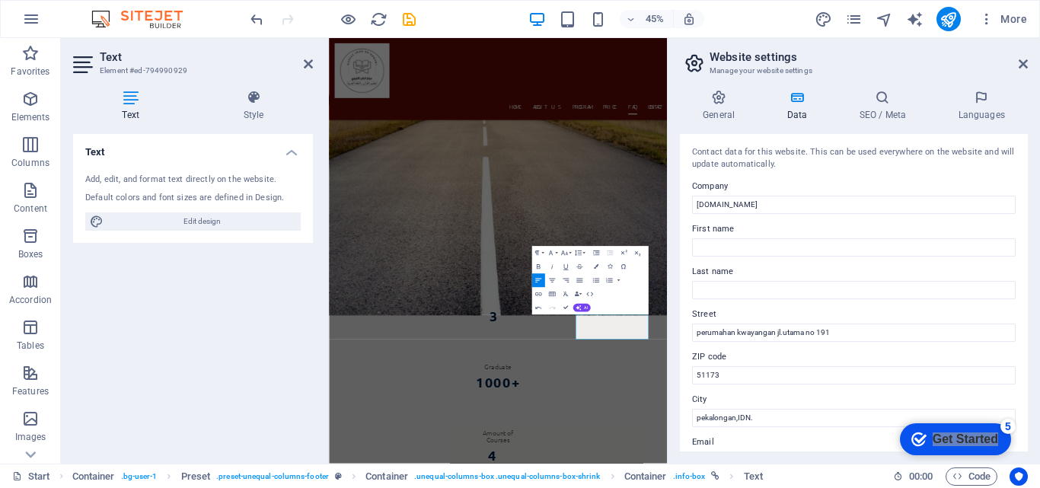
click at [1028, 75] on aside "Website settings Manage your website settings General Data SEO / Meta Languages…" at bounding box center [853, 251] width 373 height 426
click at [1023, 65] on icon at bounding box center [1023, 64] width 9 height 12
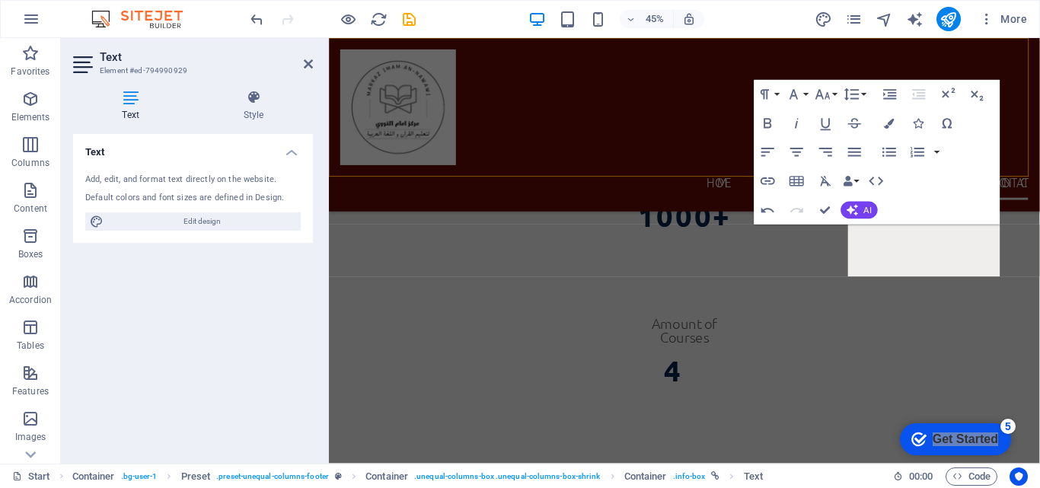
scroll to position [9433, 0]
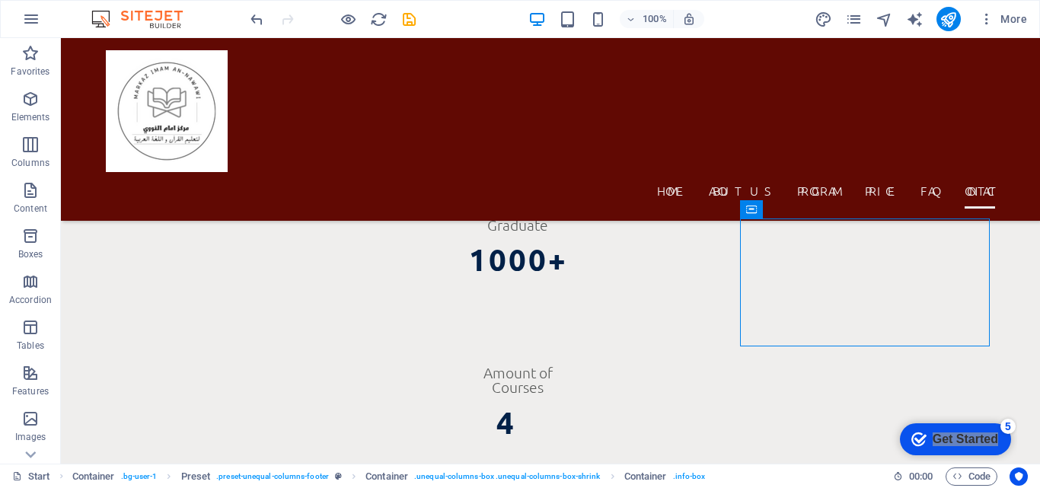
scroll to position [9183, 0]
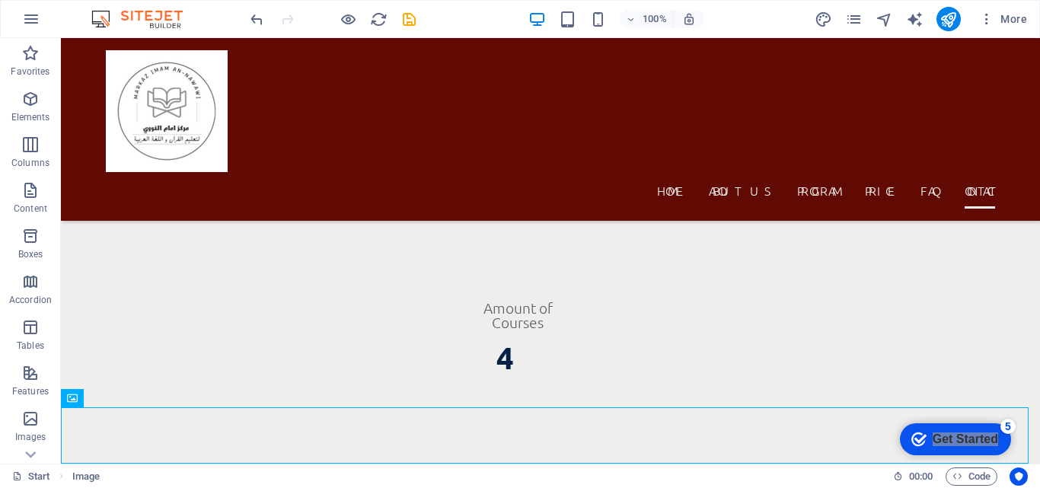
click at [573, 484] on div "Start Image" at bounding box center [446, 476] width 869 height 18
click at [120, 400] on button at bounding box center [125, 398] width 18 height 18
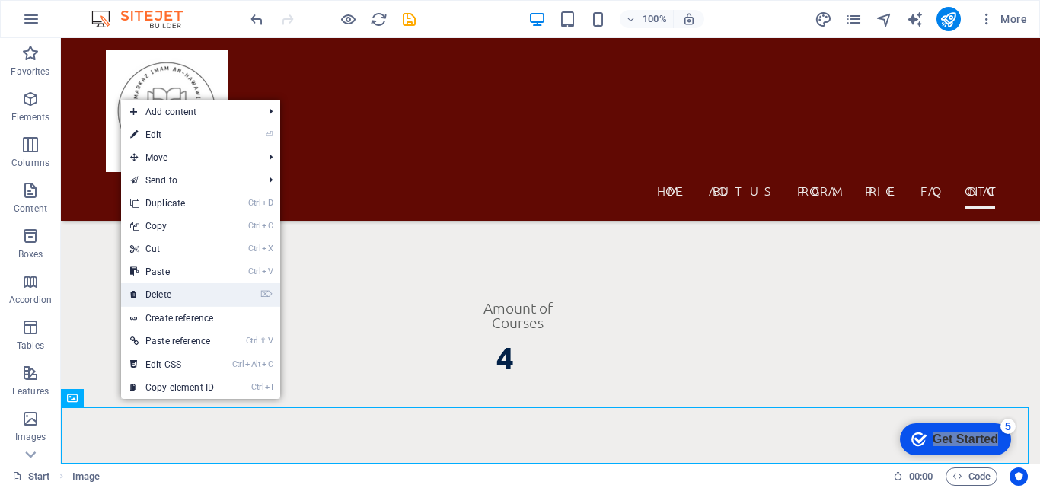
click at [167, 295] on link "⌦ Delete" at bounding box center [172, 294] width 102 height 23
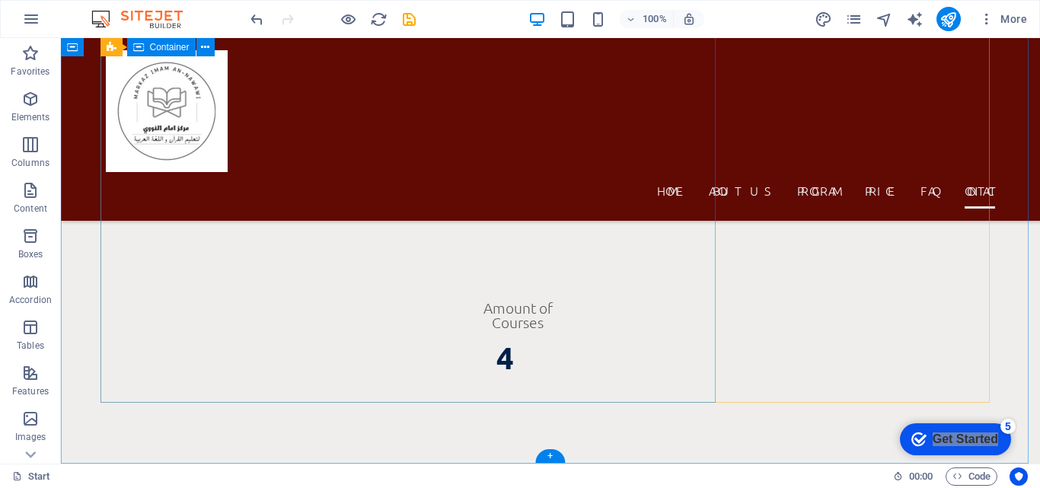
scroll to position [9127, 0]
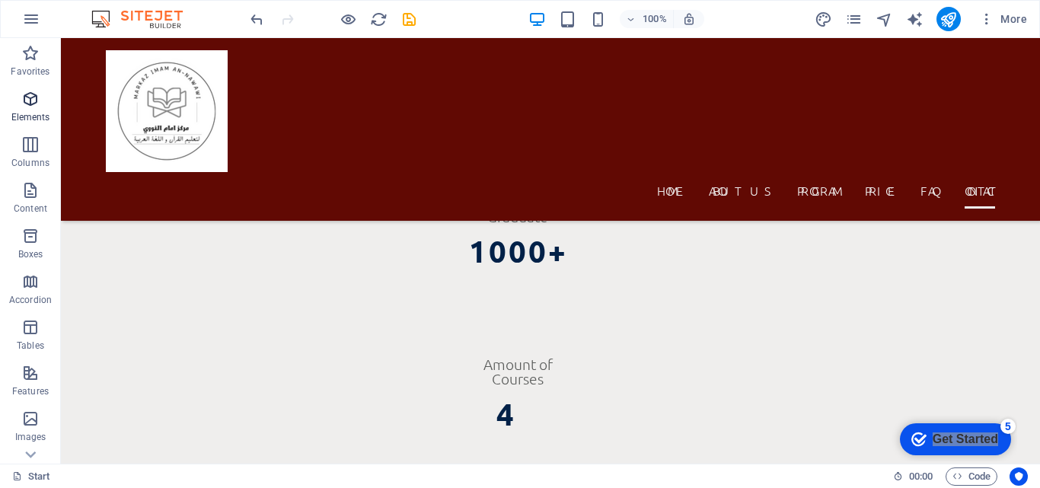
click at [33, 91] on icon "button" at bounding box center [30, 99] width 18 height 18
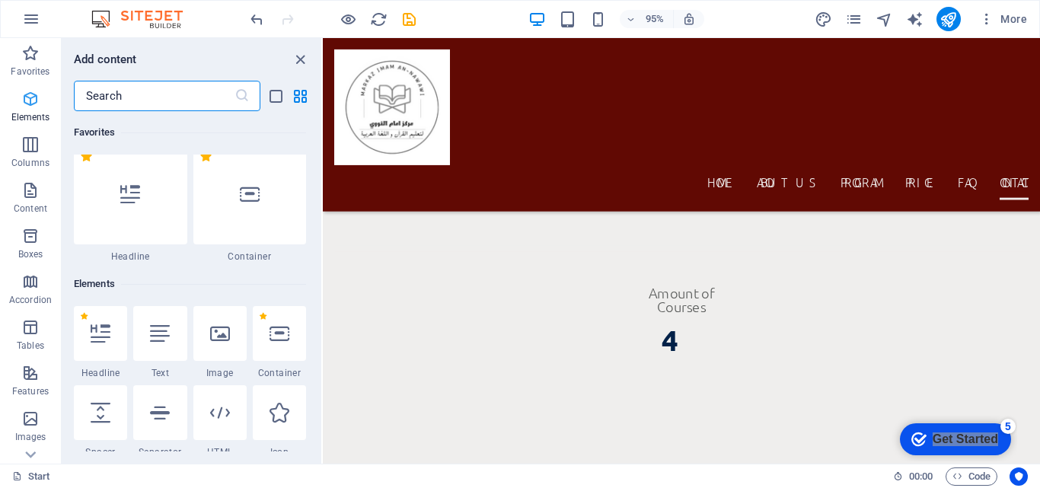
scroll to position [17, 0]
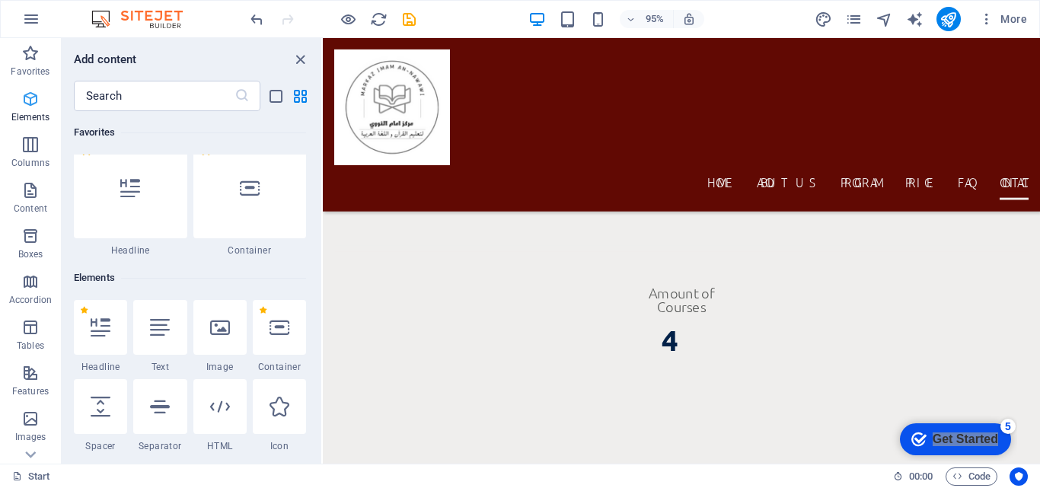
click at [33, 91] on icon "button" at bounding box center [30, 99] width 18 height 18
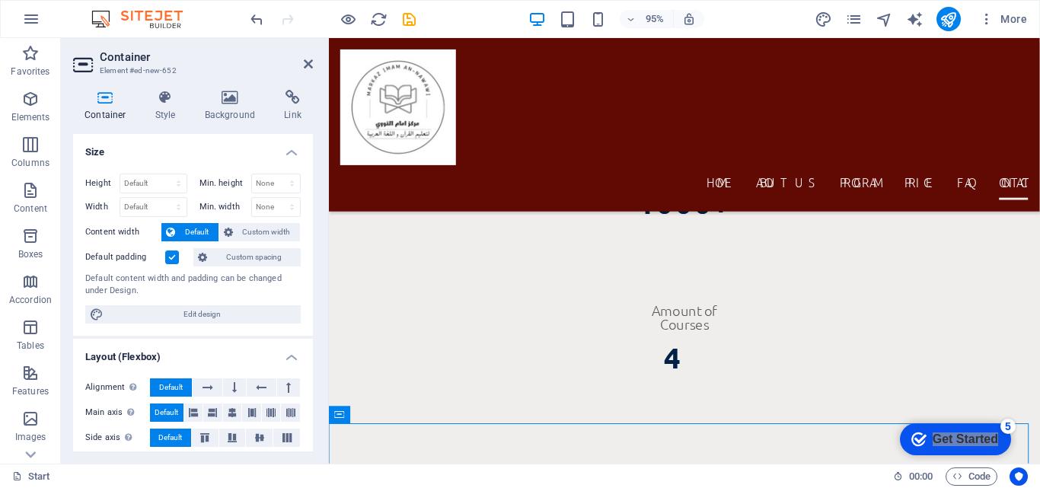
scroll to position [9498, 0]
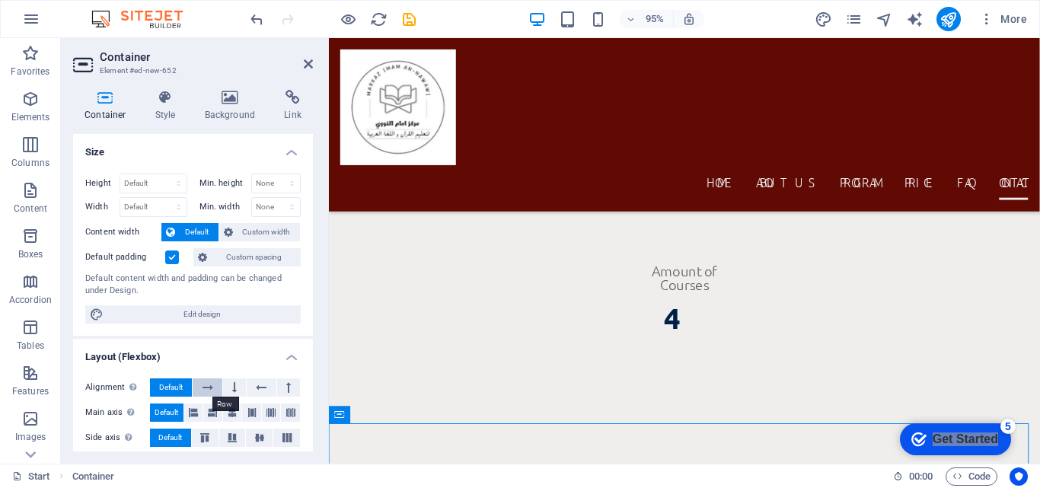
click at [204, 391] on icon at bounding box center [207, 387] width 11 height 18
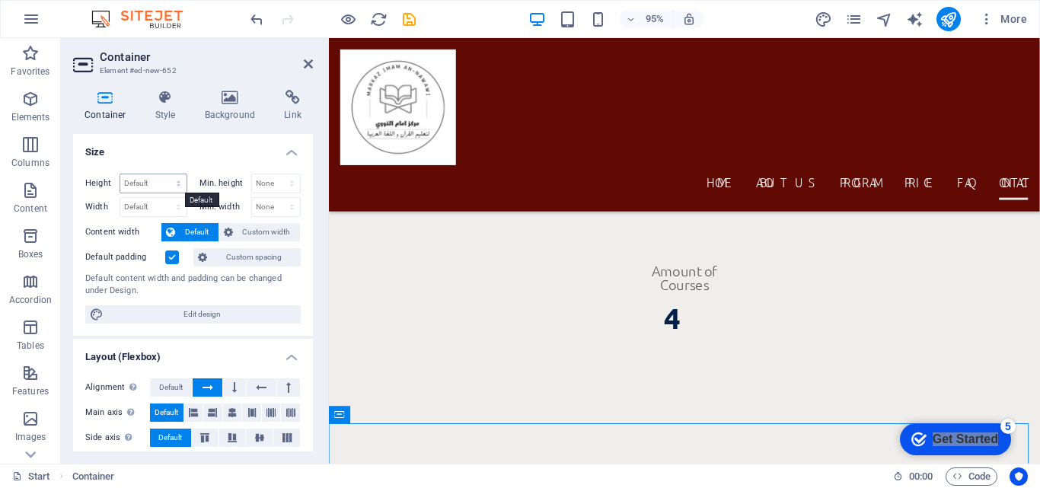
drag, startPoint x: 204, startPoint y: 391, endPoint x: 171, endPoint y: 185, distance: 209.0
click at [171, 185] on ul "Size Height Default px rem % vh vw Min. height None px rem % vh vw Width Defaul…" at bounding box center [193, 429] width 240 height 591
click at [171, 185] on select "Default px rem % vh vw" at bounding box center [153, 183] width 66 height 18
click at [292, 293] on div "Default content width and padding can be changed under Design." at bounding box center [192, 285] width 215 height 25
click at [226, 387] on button at bounding box center [234, 387] width 23 height 18
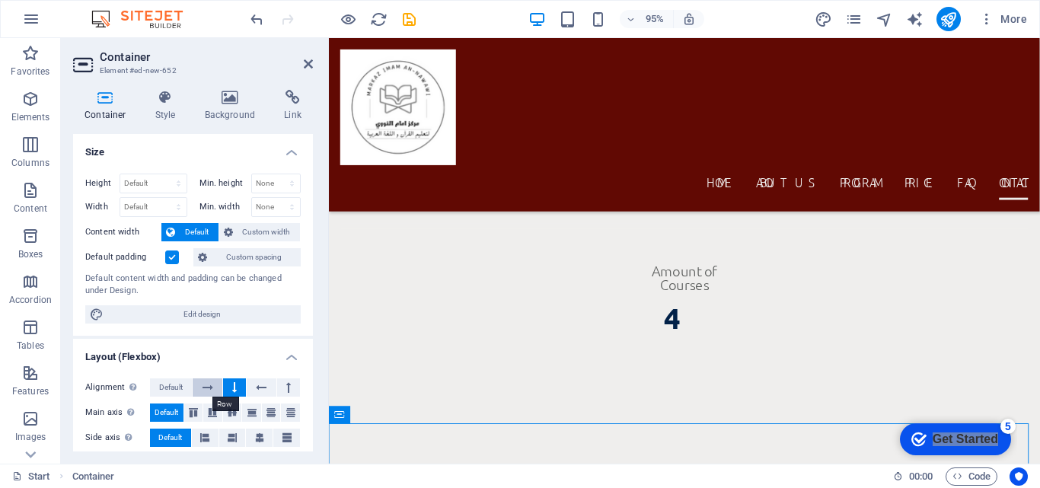
click at [212, 387] on icon at bounding box center [207, 387] width 11 height 18
click at [215, 416] on icon at bounding box center [212, 412] width 9 height 18
click at [189, 413] on icon at bounding box center [193, 412] width 9 height 18
click at [190, 385] on button "Default" at bounding box center [171, 387] width 42 height 18
click at [179, 413] on button "Default" at bounding box center [166, 412] width 33 height 18
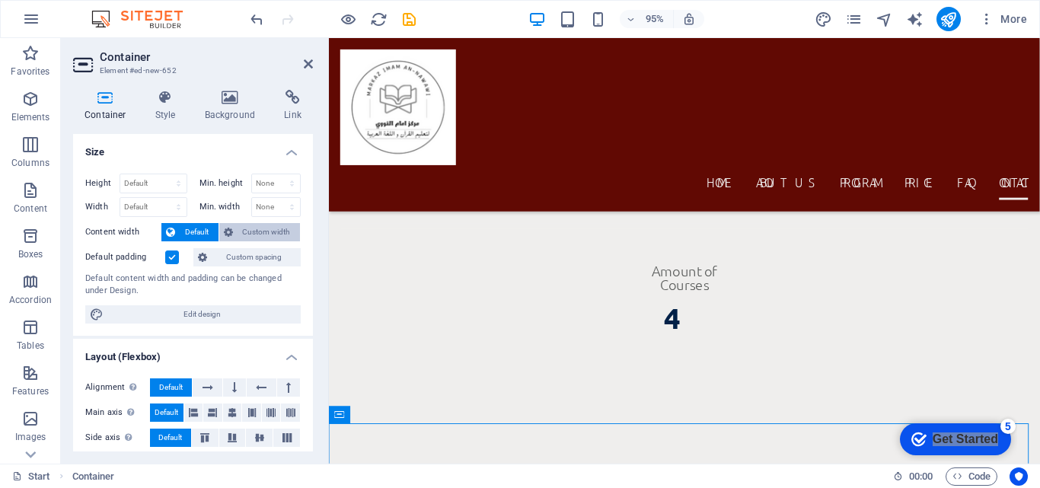
click at [278, 235] on span "Custom width" at bounding box center [267, 232] width 59 height 18
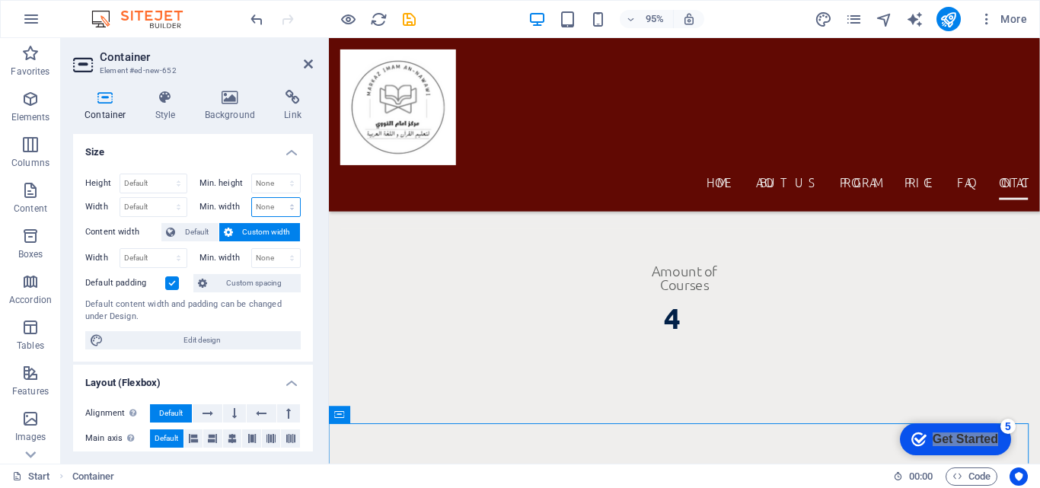
click at [276, 209] on select "None px rem % vh vw" at bounding box center [276, 207] width 49 height 18
drag, startPoint x: 271, startPoint y: 128, endPoint x: 176, endPoint y: 116, distance: 95.9
click at [176, 116] on div "Container Style Background Link Size Height Default px rem % vh vw Min. height …" at bounding box center [193, 271] width 240 height 362
click at [176, 116] on h4 "Style" at bounding box center [168, 106] width 49 height 32
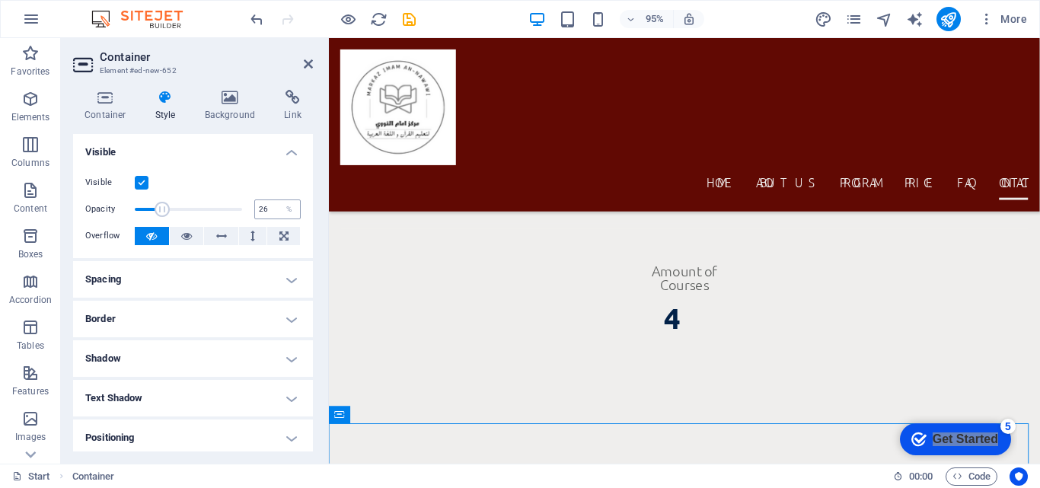
type input "100"
drag, startPoint x: 240, startPoint y: 206, endPoint x: 257, endPoint y: 216, distance: 20.5
click at [257, 216] on div "Opacity 100 %" at bounding box center [192, 209] width 215 height 23
click at [238, 119] on h4 "Background" at bounding box center [233, 106] width 80 height 32
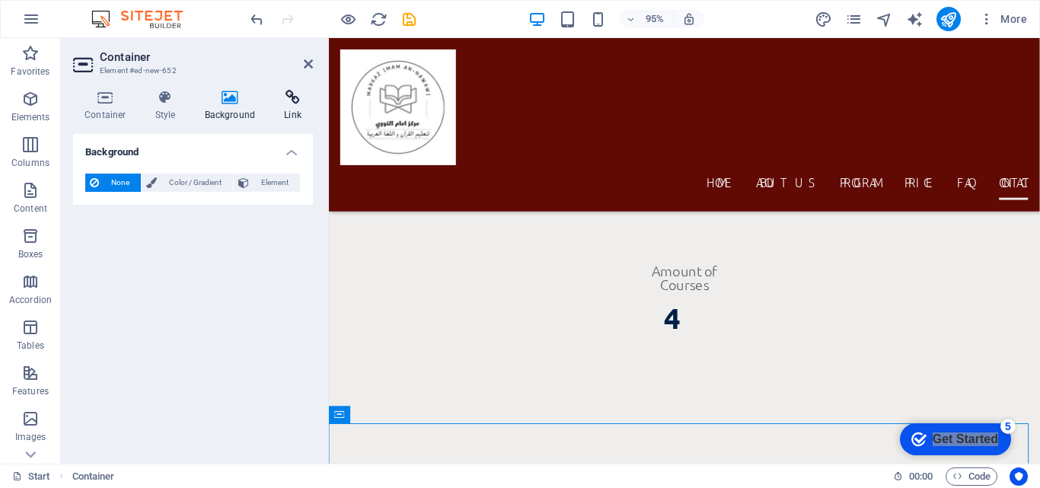
click at [299, 107] on h4 "Link" at bounding box center [293, 106] width 40 height 32
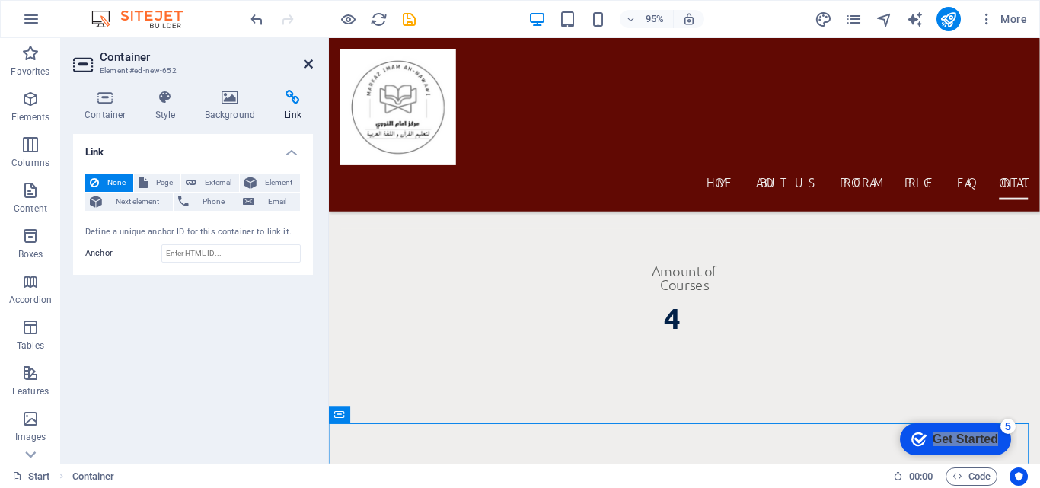
click at [304, 62] on icon at bounding box center [308, 64] width 9 height 12
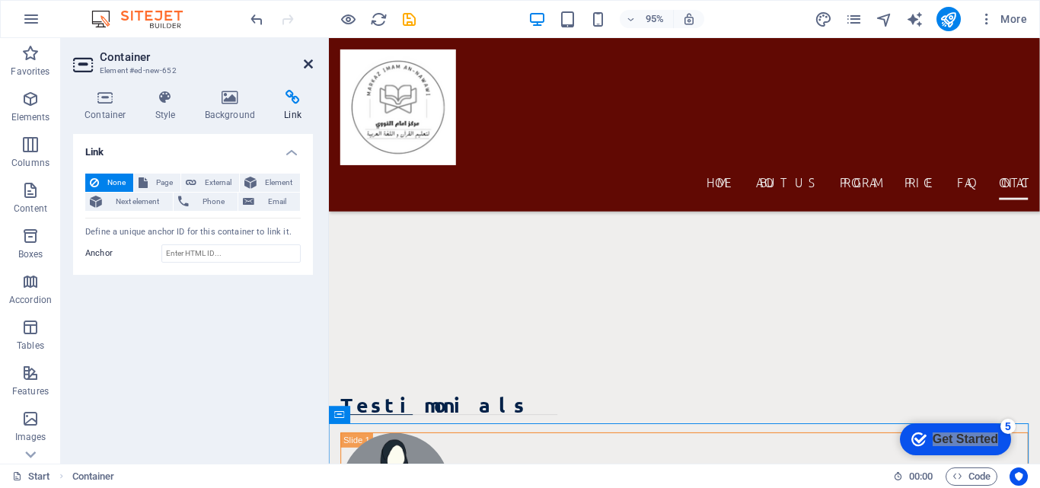
scroll to position [9183, 0]
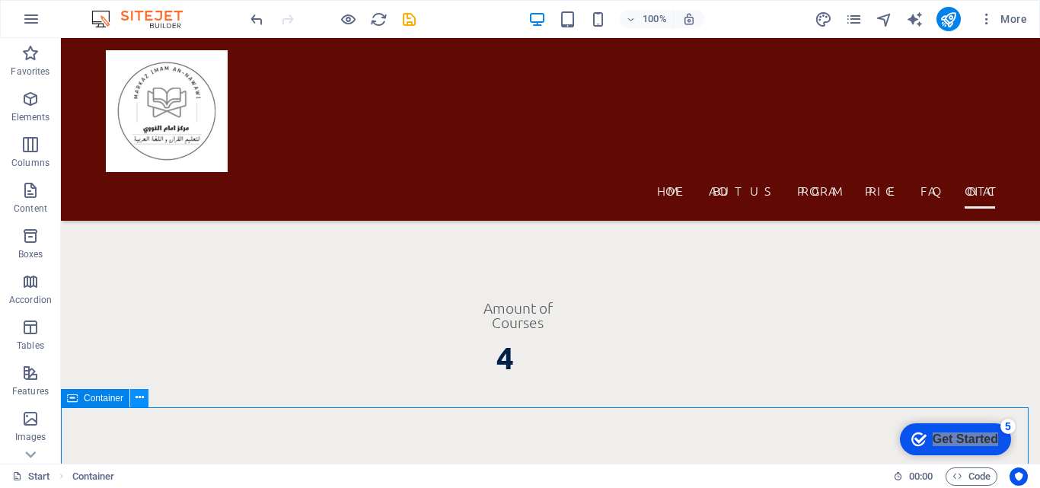
click at [139, 399] on icon at bounding box center [140, 398] width 8 height 16
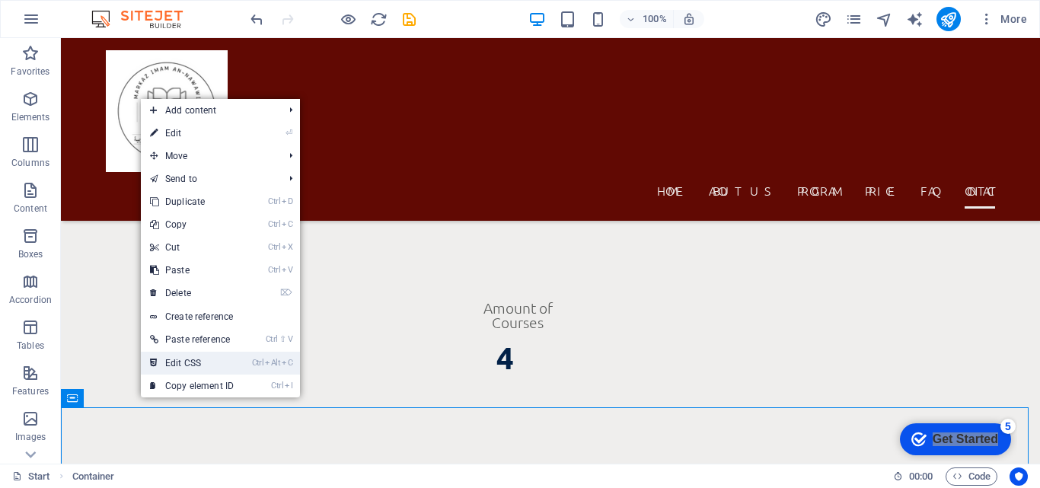
click at [167, 362] on link "Ctrl Alt C Edit CSS" at bounding box center [192, 363] width 102 height 23
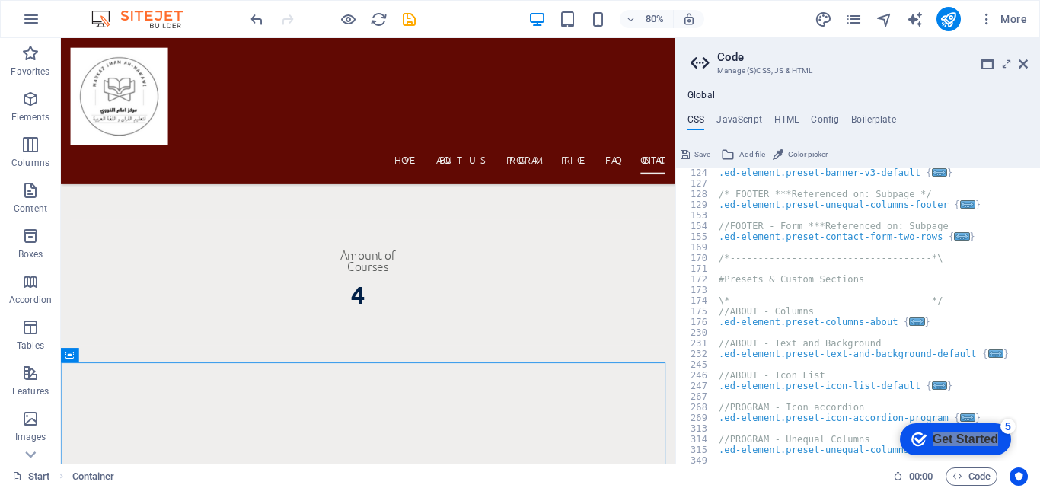
scroll to position [1379, 0]
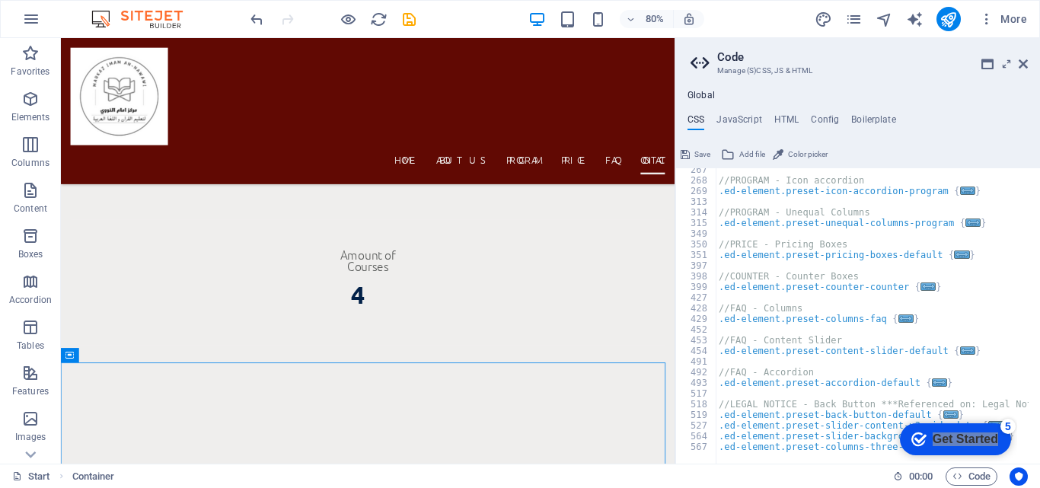
click at [693, 156] on button "Save" at bounding box center [695, 154] width 34 height 18
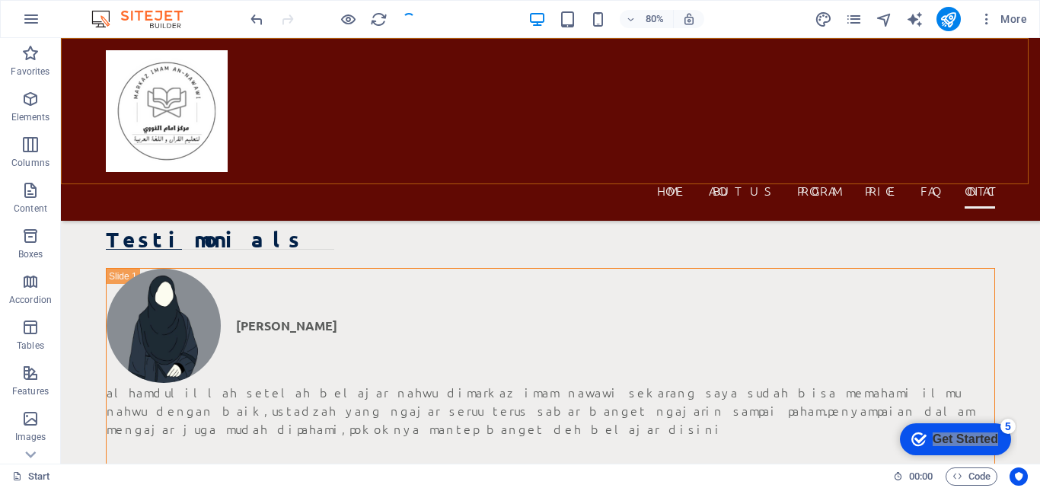
scroll to position [9183, 0]
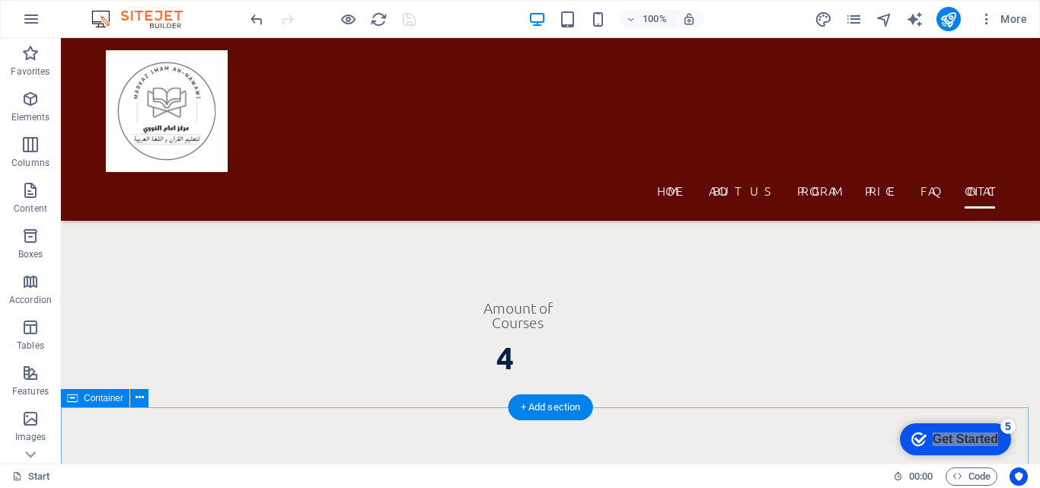
click at [137, 405] on icon at bounding box center [140, 398] width 8 height 16
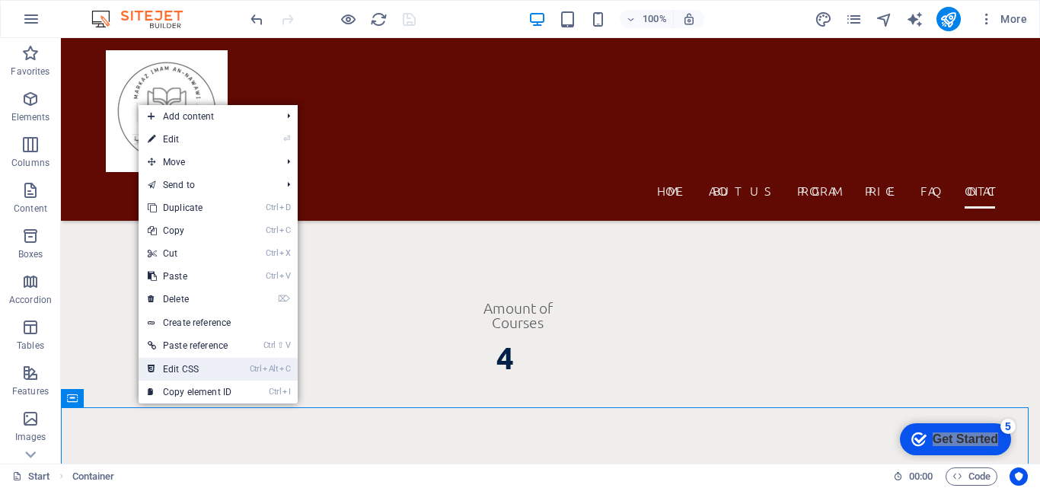
click at [155, 374] on link "Ctrl Alt C Edit CSS" at bounding box center [190, 369] width 102 height 23
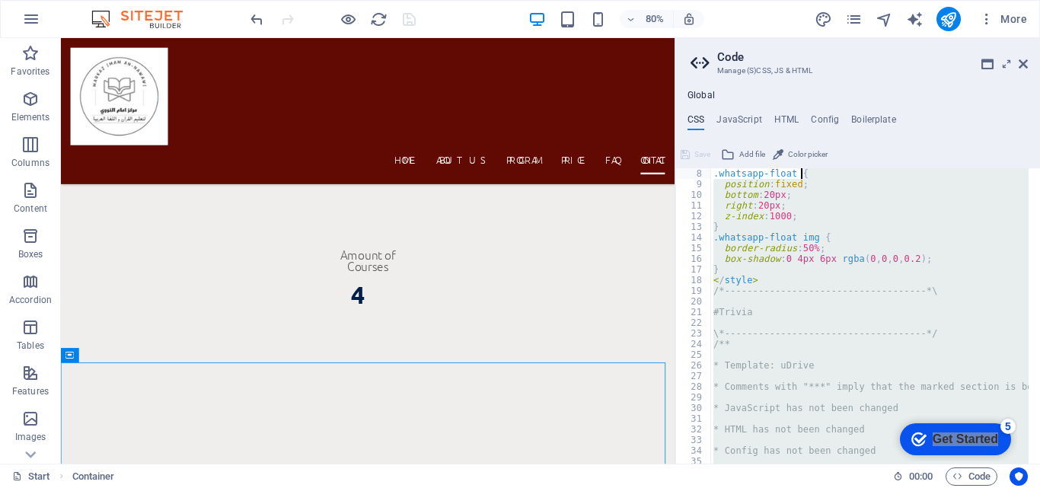
scroll to position [0, 0]
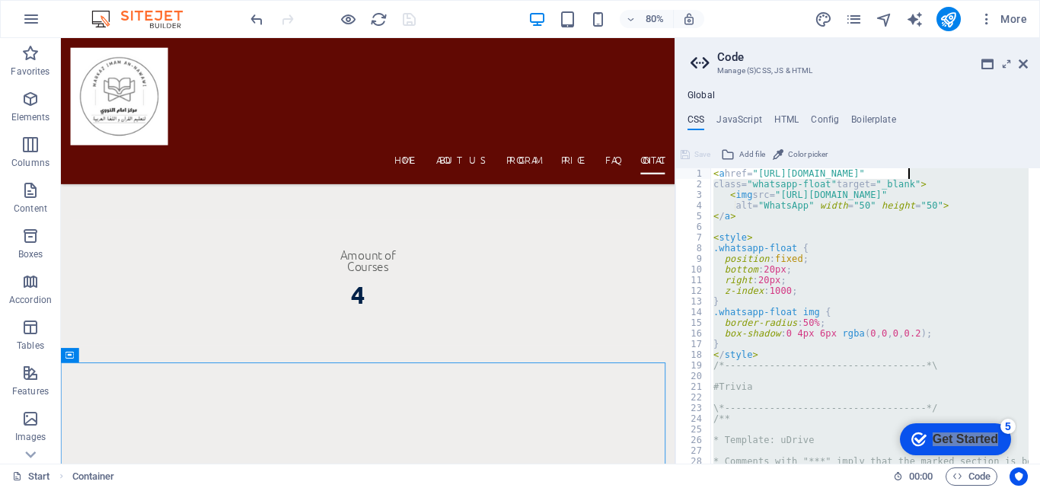
drag, startPoint x: 1036, startPoint y: 336, endPoint x: 1018, endPoint y: 174, distance: 162.4
click at [1018, 174] on div "/*------------------------------------*\ 1 2 3 4 5 6 7 8 9 10 11 12 13 14 15 16…" at bounding box center [857, 315] width 365 height 295
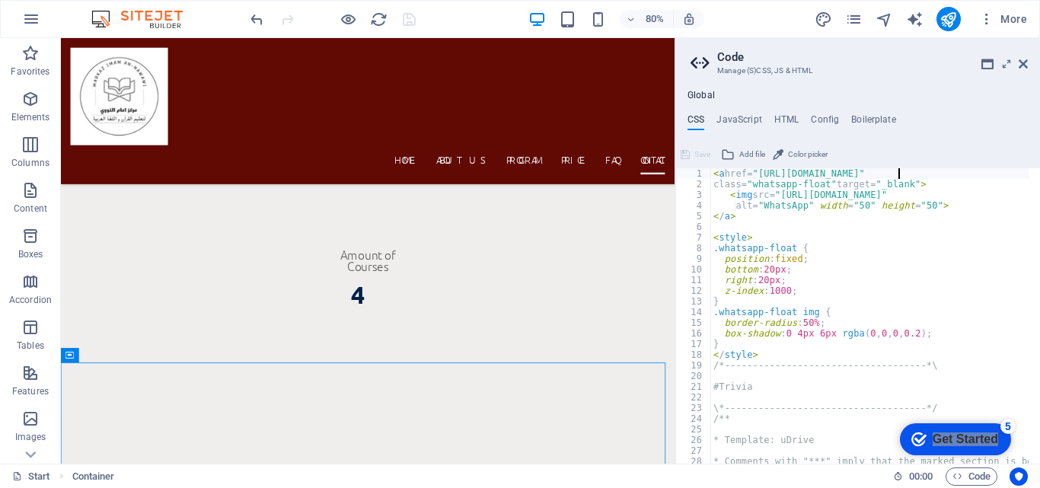
click at [896, 172] on div "< a href= "[URL][DOMAIN_NAME][PHONE_NUMBER]" class= "whatsapp-float" target= "_…" at bounding box center [939, 320] width 458 height 305
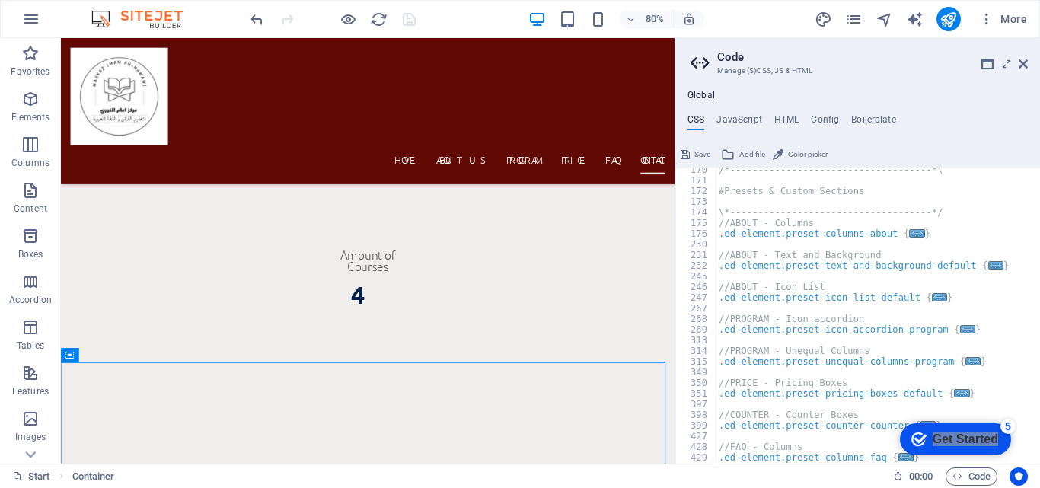
scroll to position [1379, 0]
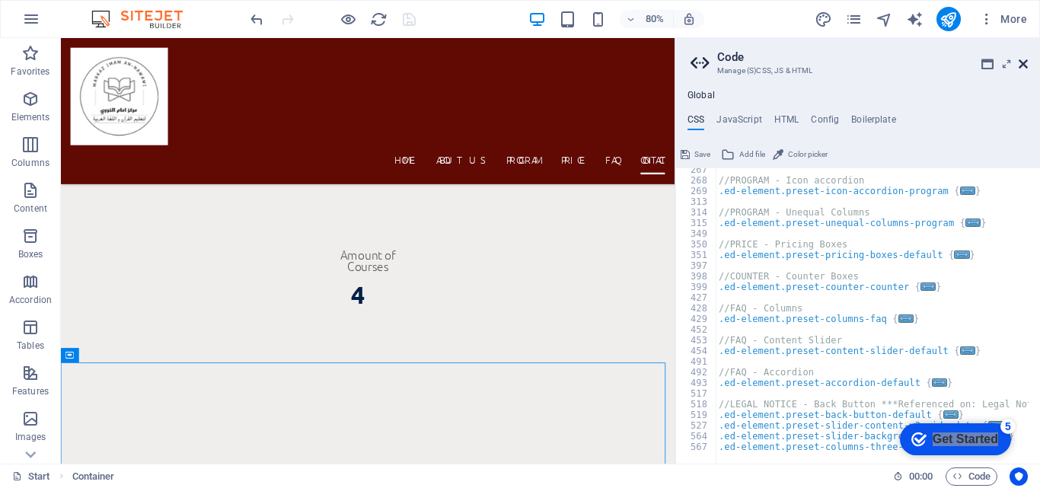
type textarea "<a href="[URL][DOMAIN_NAME]""
click at [1024, 62] on icon at bounding box center [1023, 64] width 9 height 12
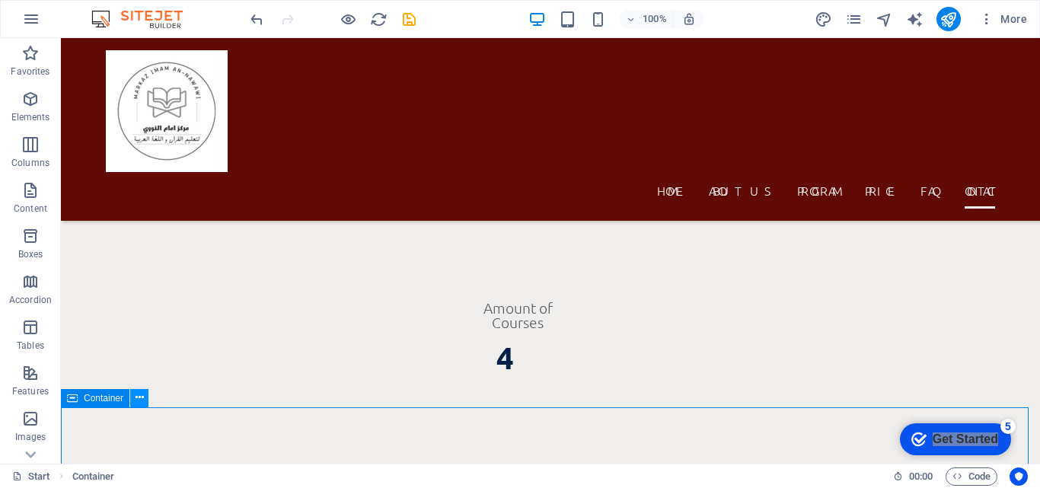
click at [140, 402] on icon at bounding box center [140, 398] width 8 height 16
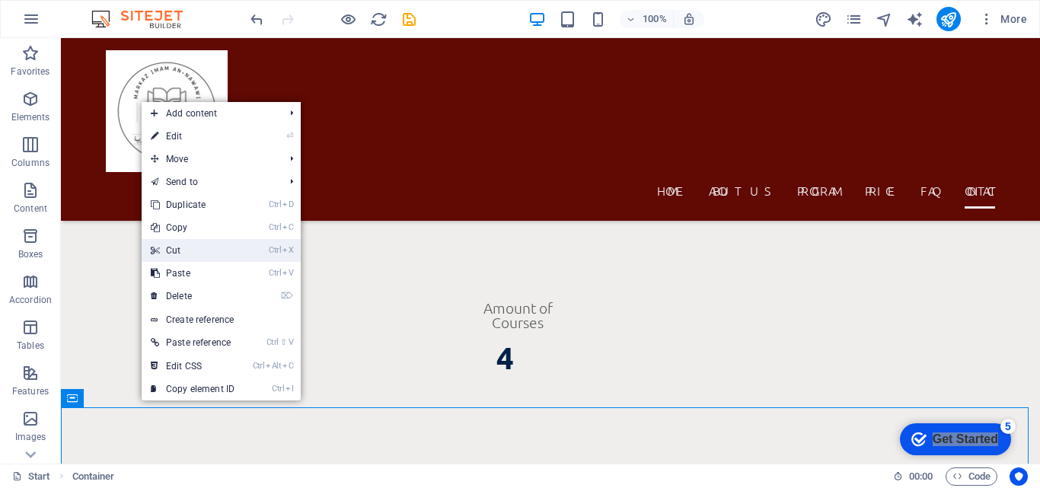
click at [228, 253] on link "Ctrl X Cut" at bounding box center [193, 250] width 102 height 23
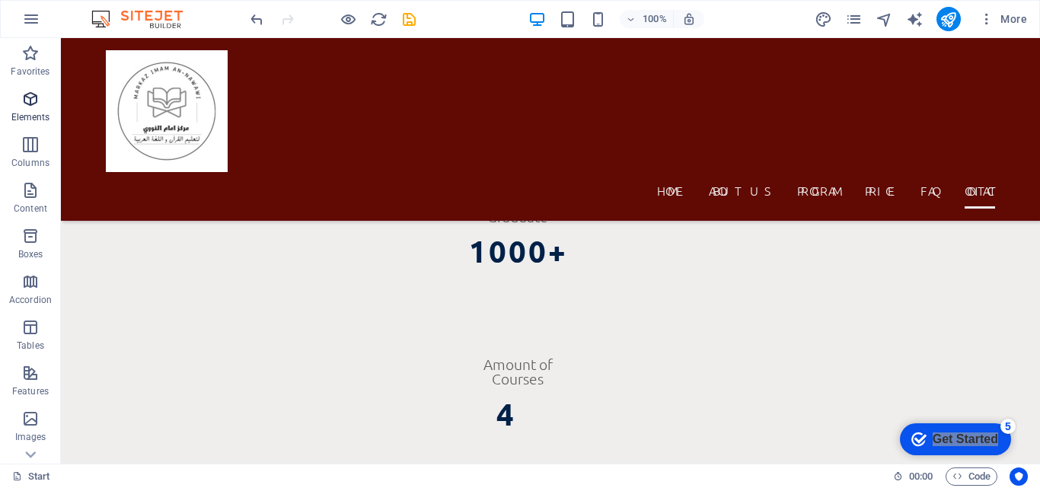
click at [31, 99] on icon "button" at bounding box center [30, 99] width 18 height 18
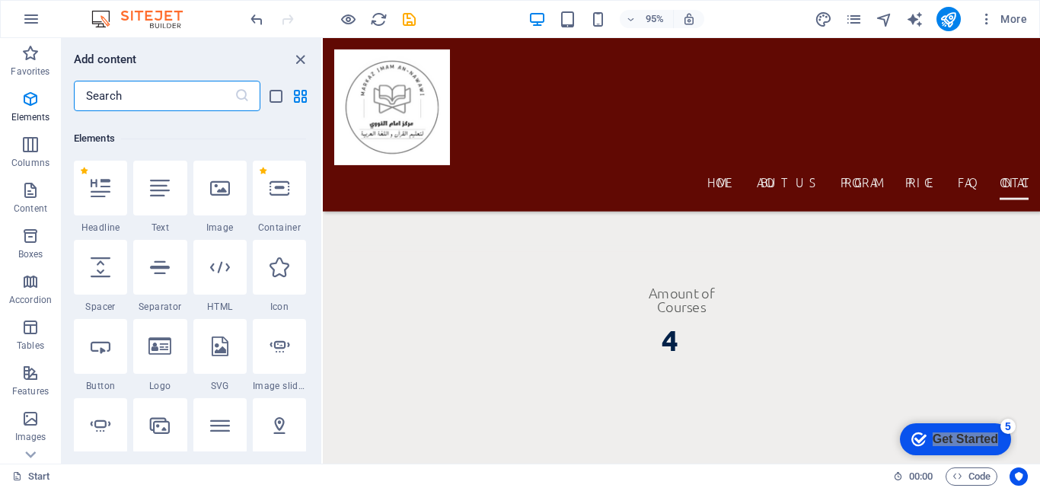
scroll to position [162, 0]
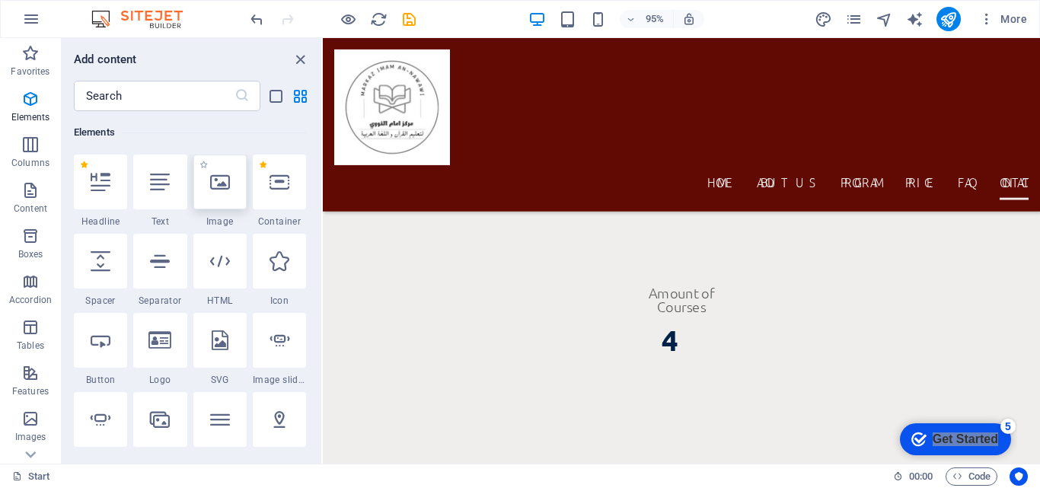
click at [231, 187] on div at bounding box center [219, 182] width 53 height 55
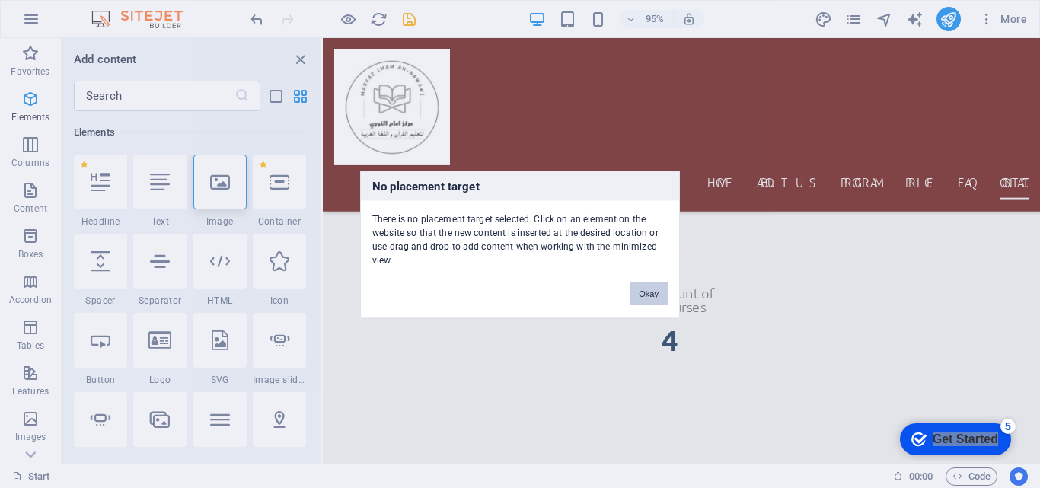
click at [644, 289] on button "Okay" at bounding box center [649, 293] width 38 height 23
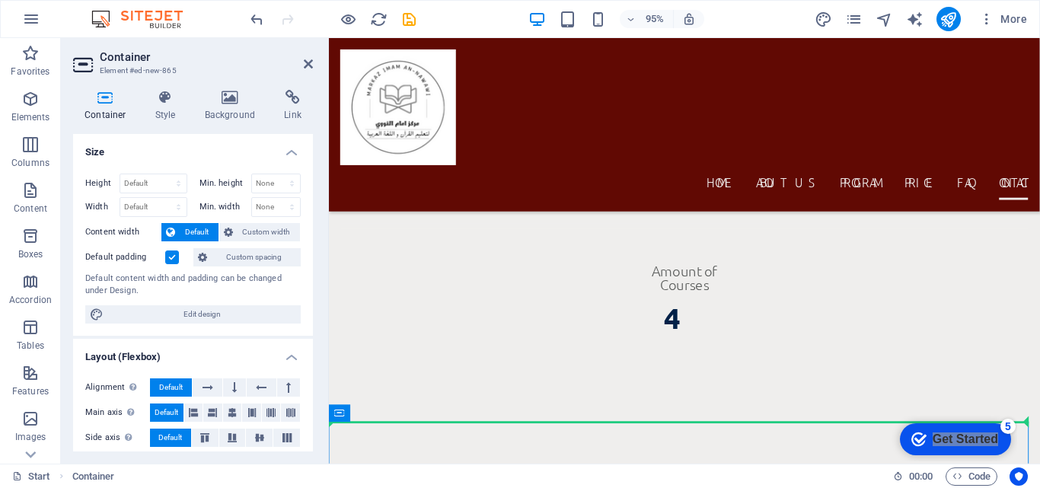
scroll to position [9500, 0]
drag, startPoint x: 563, startPoint y: 460, endPoint x: 556, endPoint y: 411, distance: 49.2
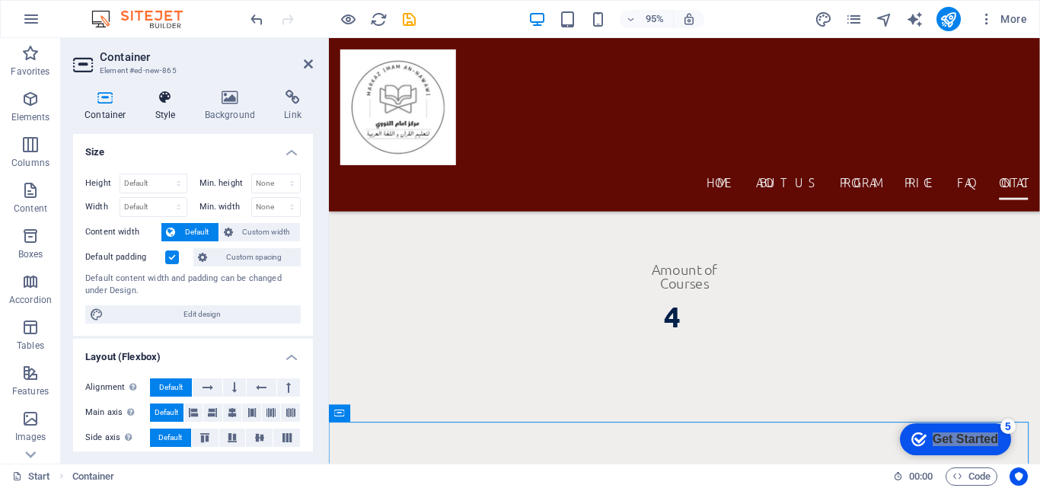
click at [181, 99] on icon at bounding box center [165, 97] width 43 height 15
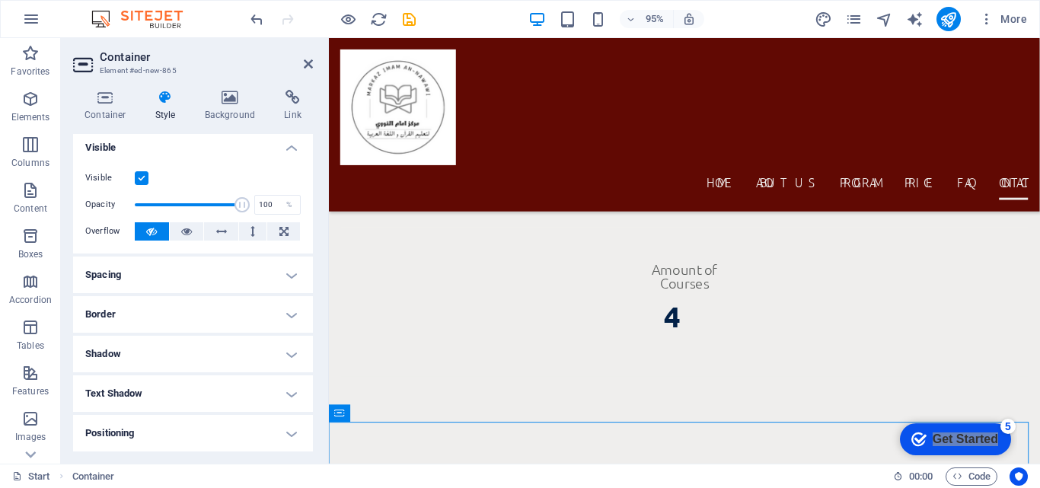
scroll to position [0, 0]
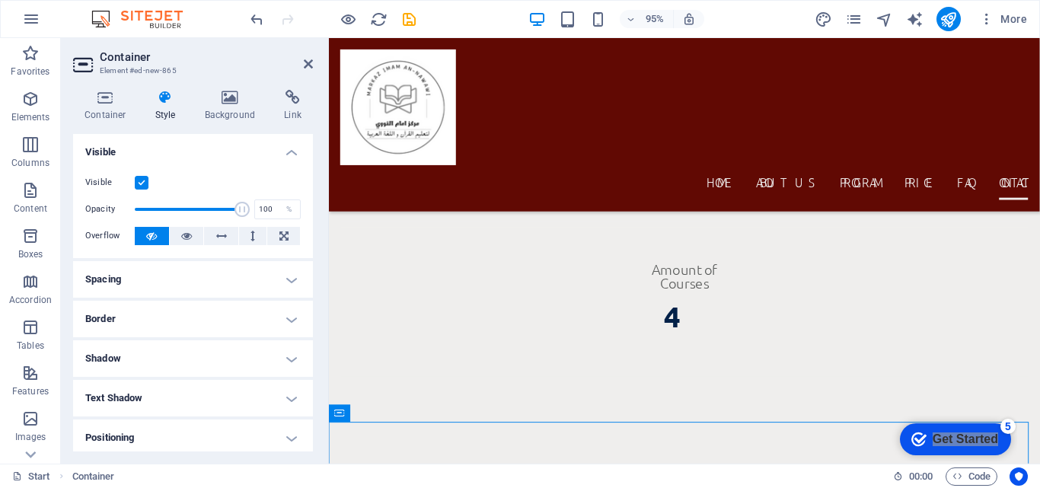
click at [266, 287] on h4 "Spacing" at bounding box center [193, 279] width 240 height 37
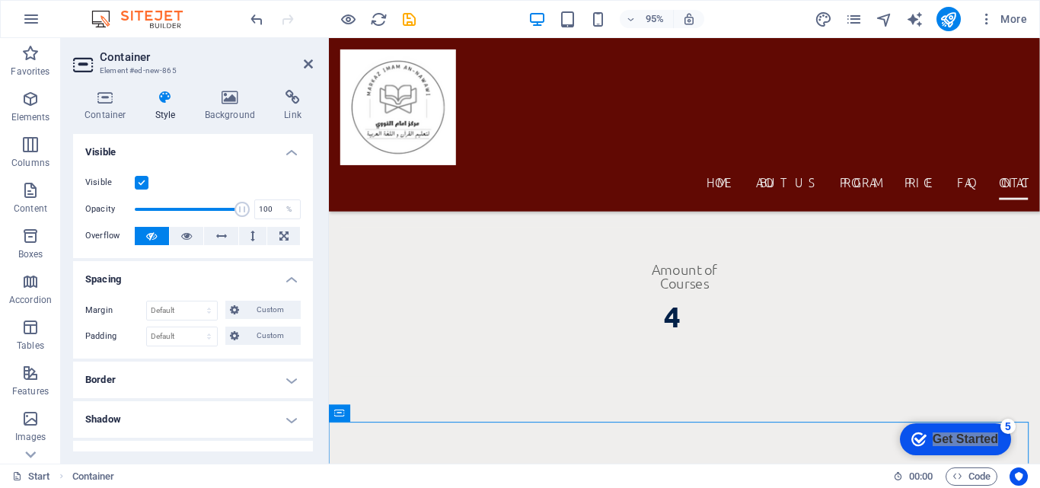
click at [260, 384] on h4 "Border" at bounding box center [193, 380] width 240 height 37
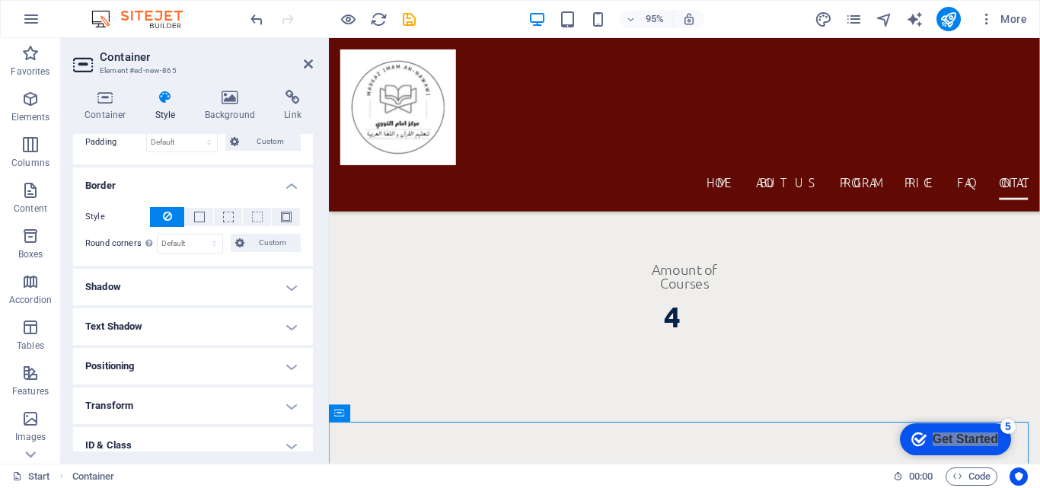
scroll to position [189, 0]
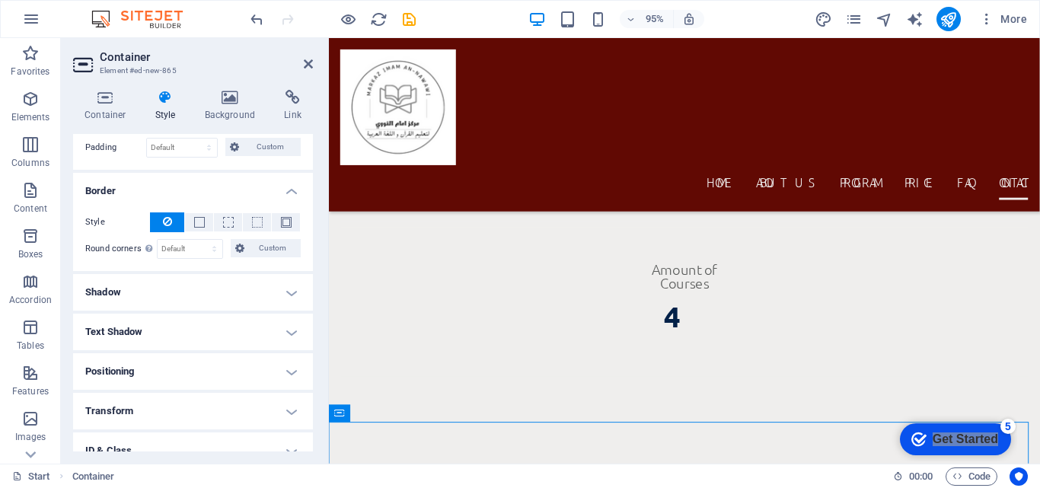
click at [279, 281] on h4 "Shadow" at bounding box center [193, 292] width 240 height 37
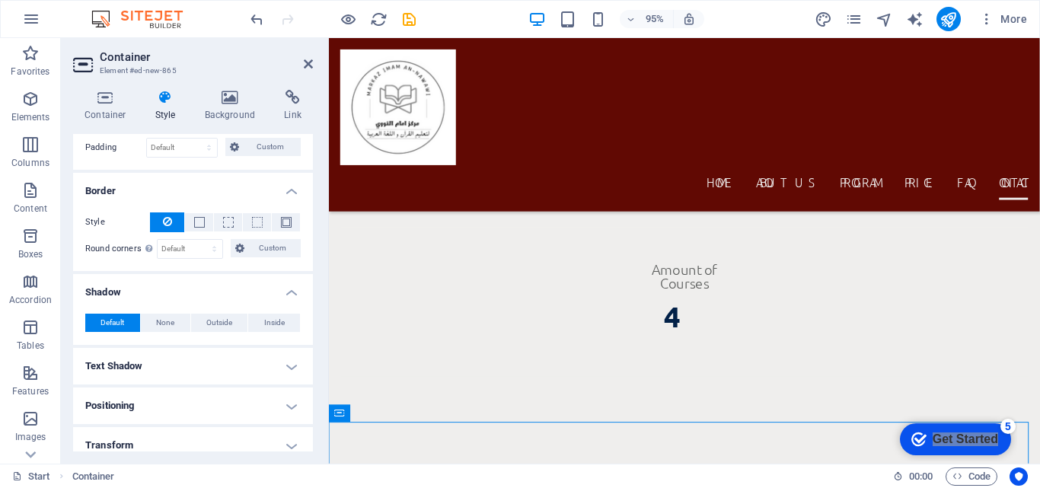
click at [313, 298] on div "Container Style Background Link Size Height Default px rem % vh vw Min. height …" at bounding box center [193, 271] width 264 height 386
drag, startPoint x: 313, startPoint y: 298, endPoint x: 310, endPoint y: 352, distance: 53.4
click at [310, 352] on div "Container Style Background Link Size Height Default px rem % vh vw Min. height …" at bounding box center [193, 271] width 264 height 386
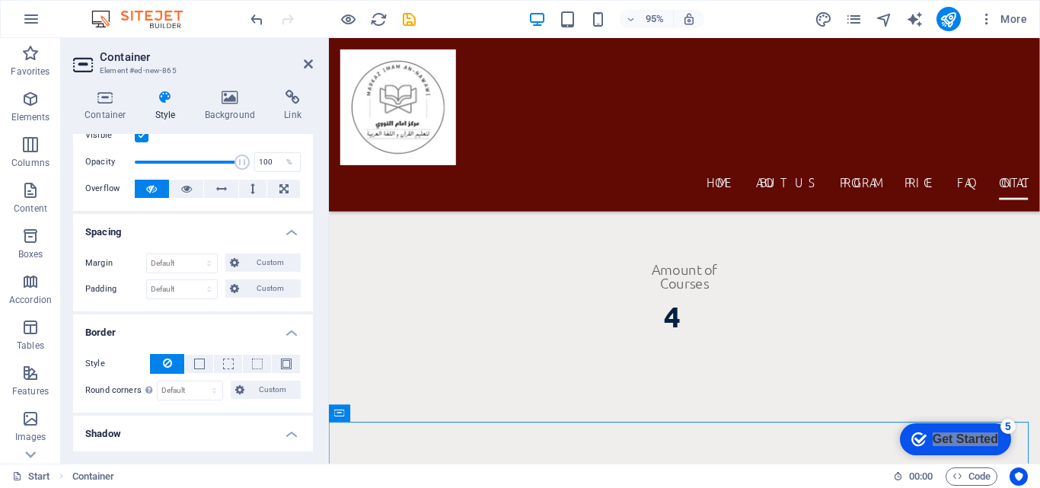
scroll to position [0, 0]
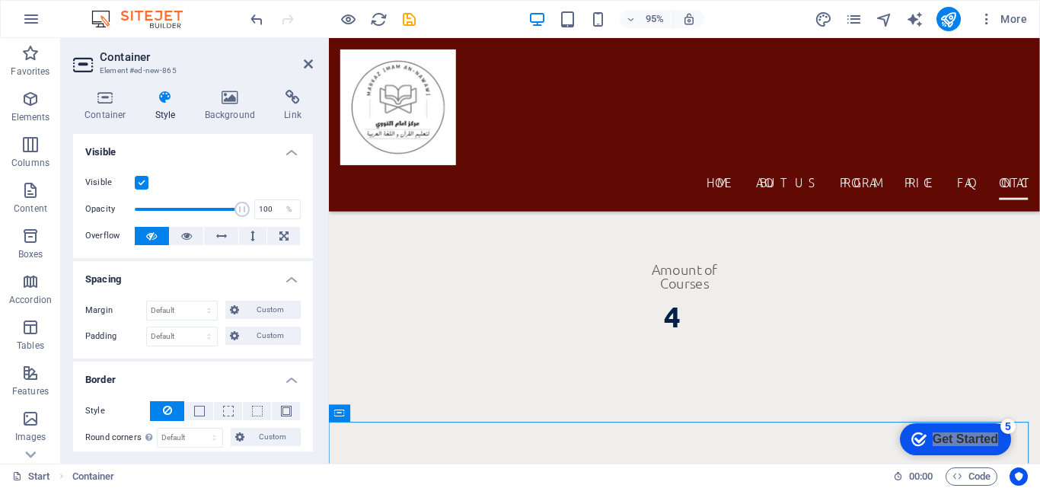
click at [140, 176] on label at bounding box center [142, 183] width 14 height 14
click at [0, 0] on input "Visible" at bounding box center [0, 0] width 0 height 0
click at [140, 176] on label at bounding box center [142, 183] width 14 height 14
click at [0, 0] on input "Visible" at bounding box center [0, 0] width 0 height 0
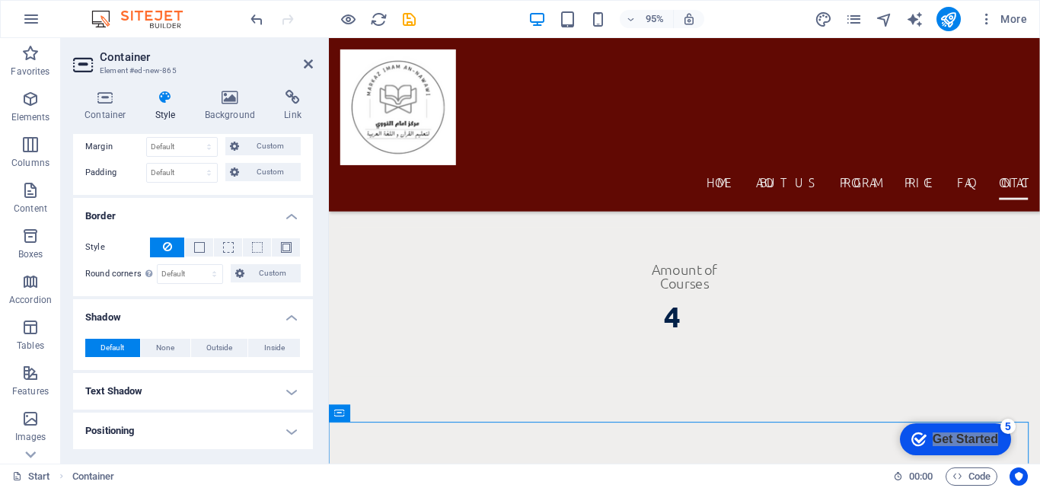
scroll to position [170, 0]
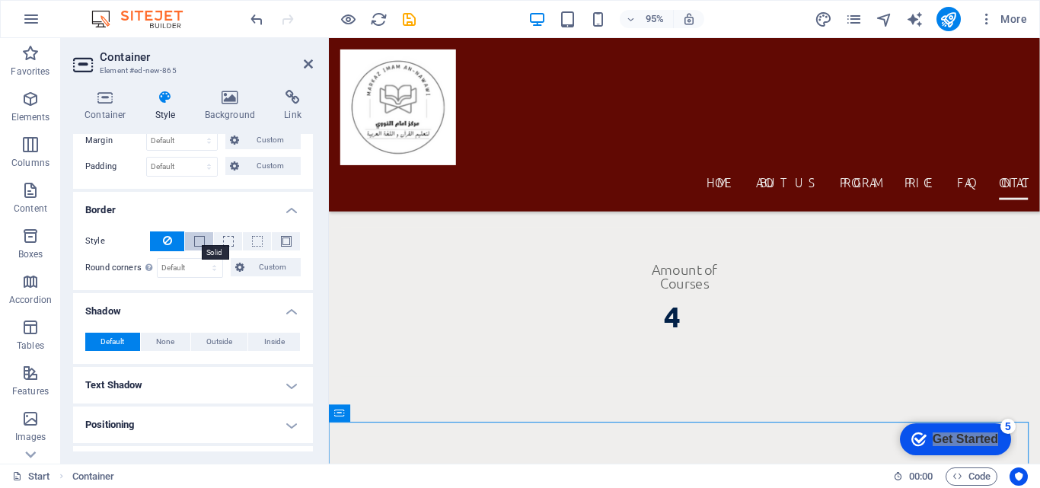
click at [198, 237] on span at bounding box center [199, 241] width 11 height 11
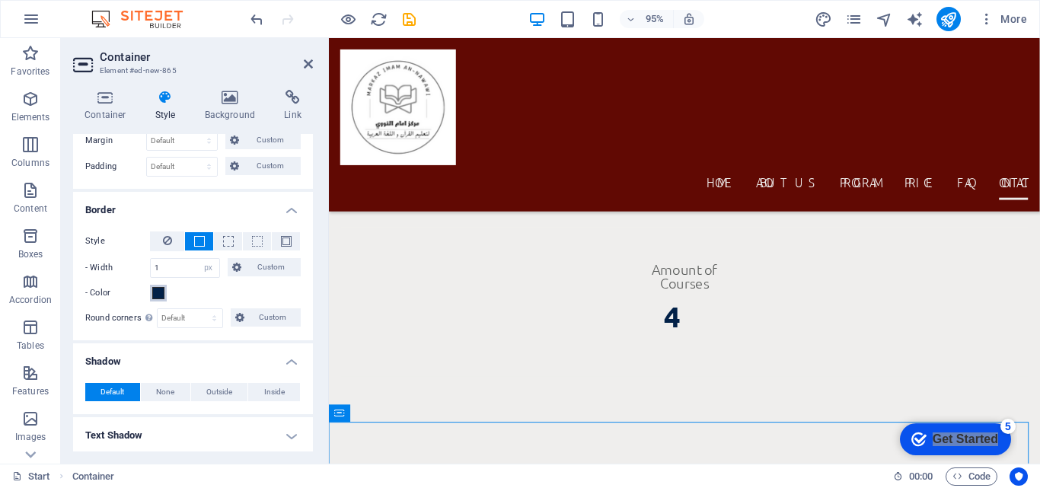
click at [161, 292] on span at bounding box center [158, 293] width 12 height 12
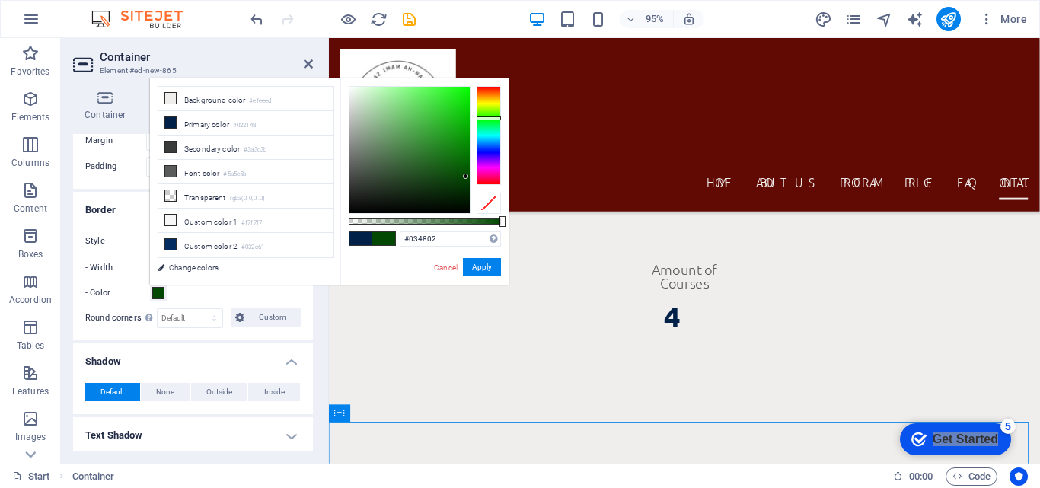
click at [489, 118] on div at bounding box center [489, 135] width 24 height 99
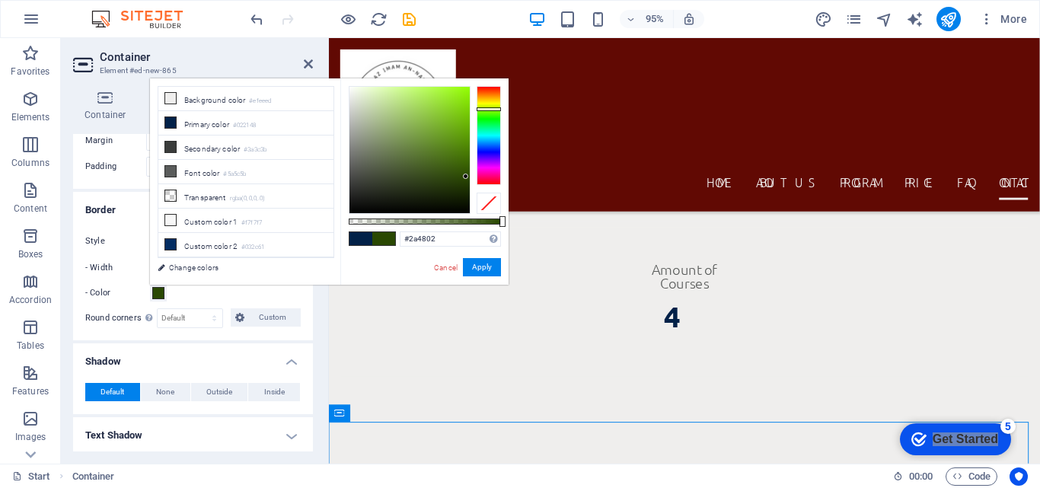
click at [487, 109] on div at bounding box center [489, 135] width 24 height 99
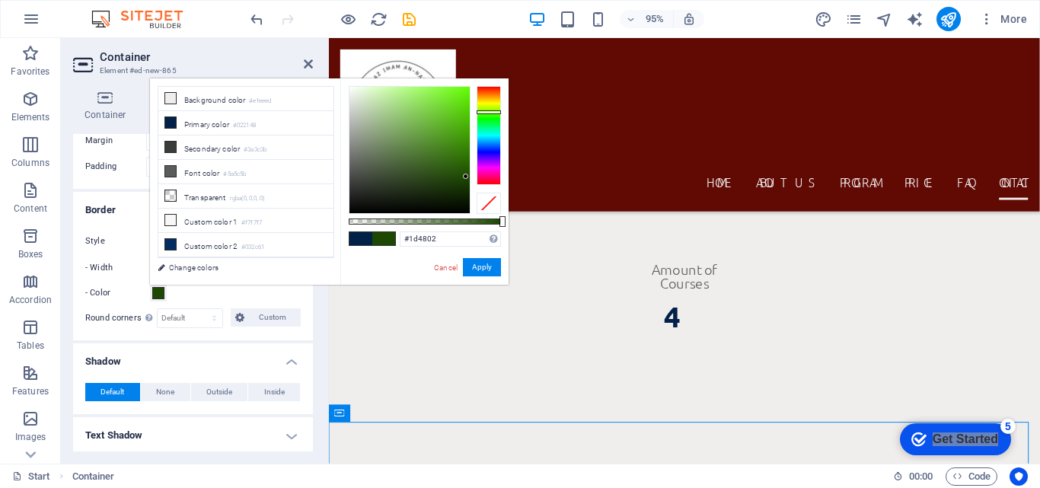
click at [488, 112] on div at bounding box center [489, 135] width 24 height 99
click at [449, 107] on div at bounding box center [409, 150] width 120 height 126
type input "#72e728"
click at [448, 97] on div at bounding box center [409, 150] width 120 height 126
click at [483, 267] on button "Apply" at bounding box center [482, 267] width 38 height 18
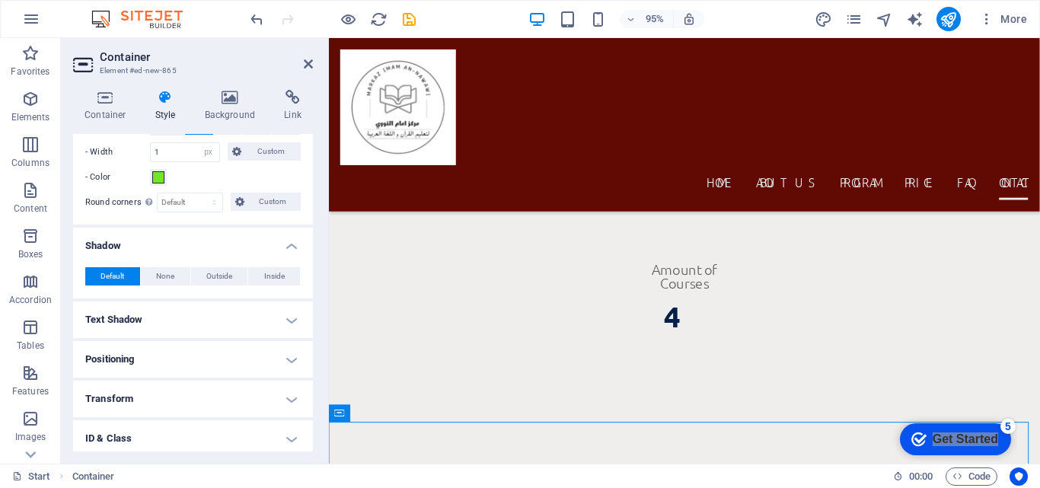
scroll to position [282, 0]
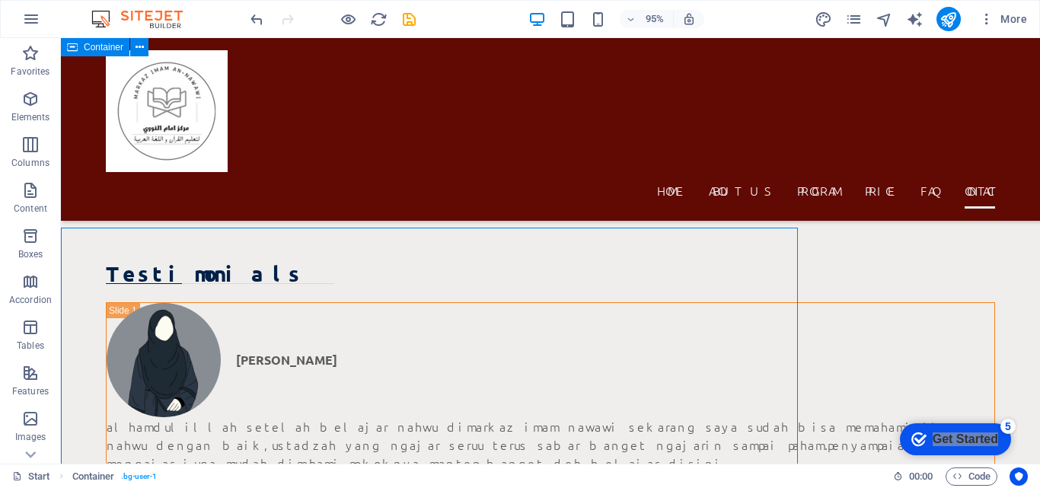
scroll to position [9184, 0]
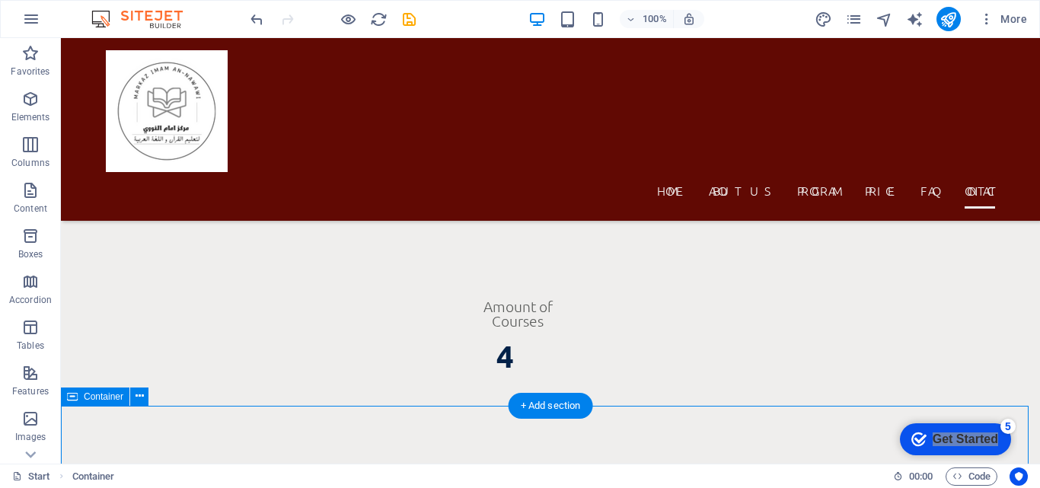
select select "px"
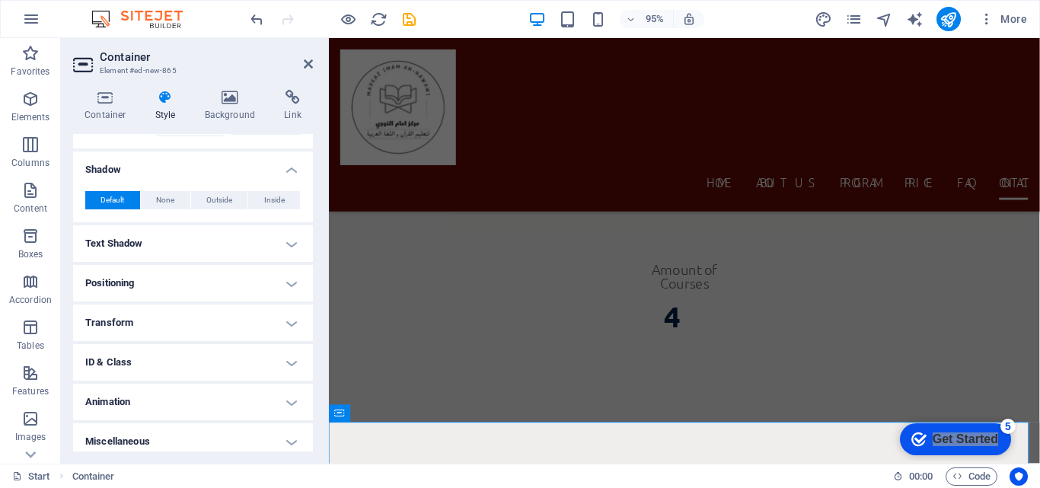
scroll to position [370, 0]
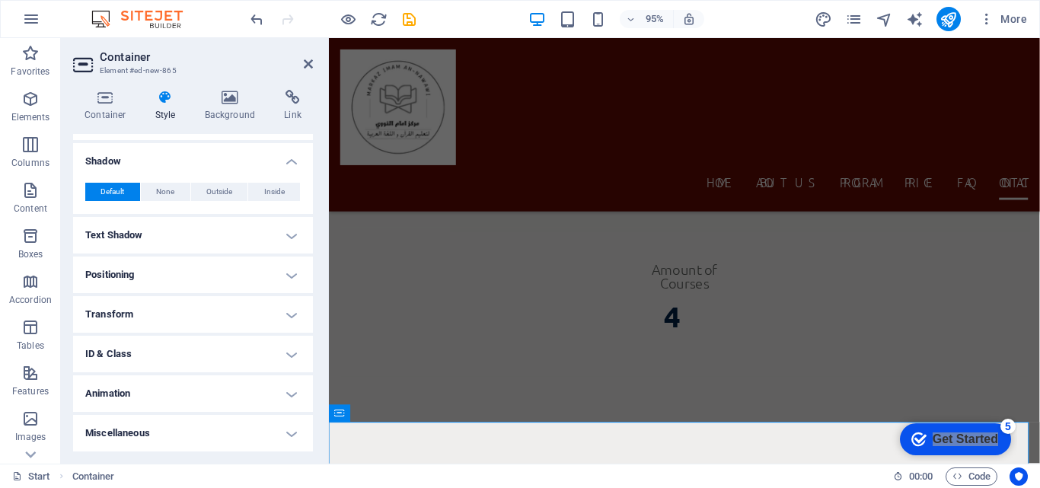
click at [291, 308] on h4 "Transform" at bounding box center [193, 314] width 240 height 37
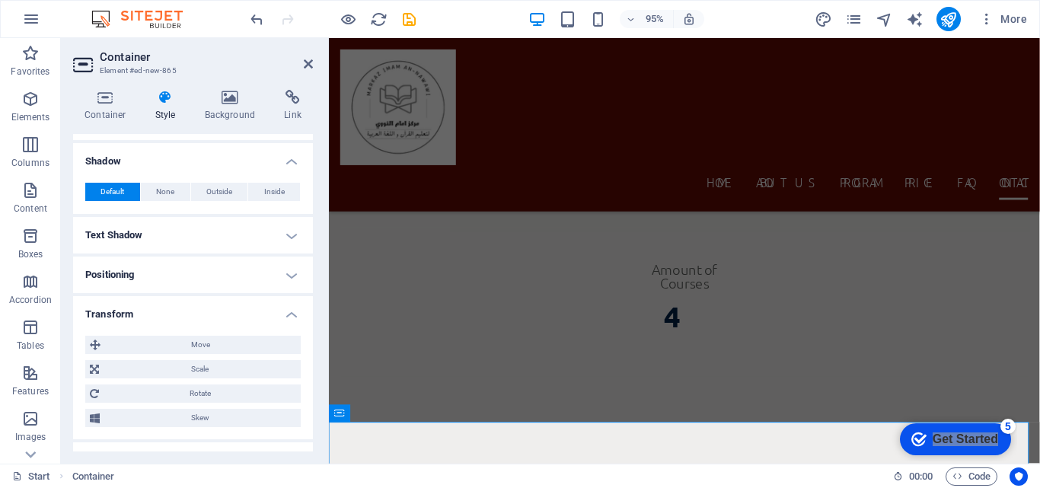
click at [291, 270] on h4 "Positioning" at bounding box center [193, 275] width 240 height 37
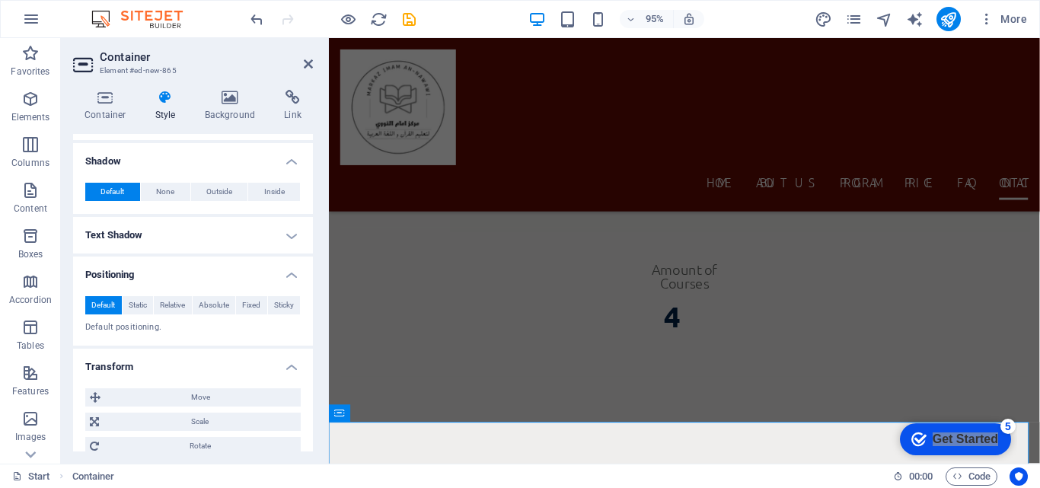
click at [291, 234] on h4 "Text Shadow" at bounding box center [193, 235] width 240 height 37
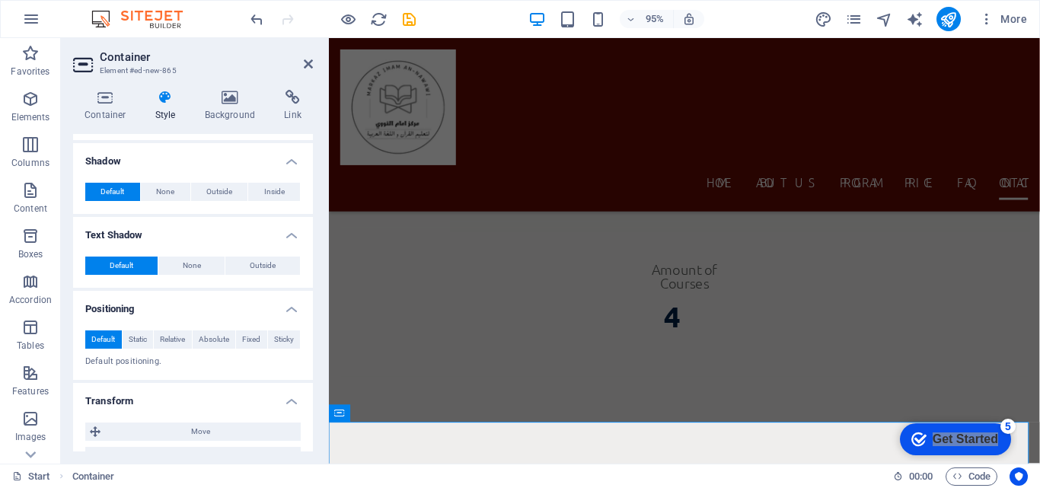
drag, startPoint x: 313, startPoint y: 316, endPoint x: 312, endPoint y: 304, distance: 11.4
click at [312, 304] on div "Container Style Background Link Size Height Default px rem % vh vw Min. height …" at bounding box center [193, 271] width 264 height 386
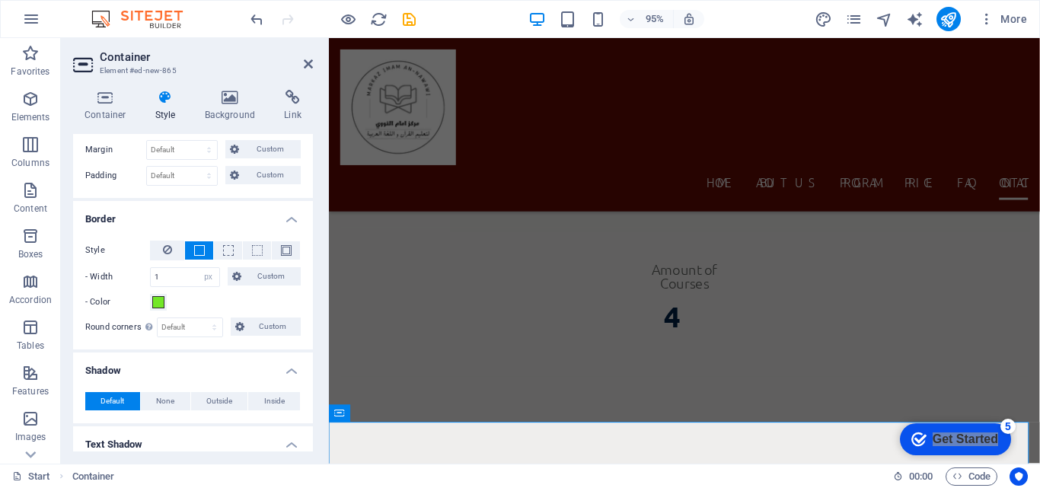
scroll to position [174, 0]
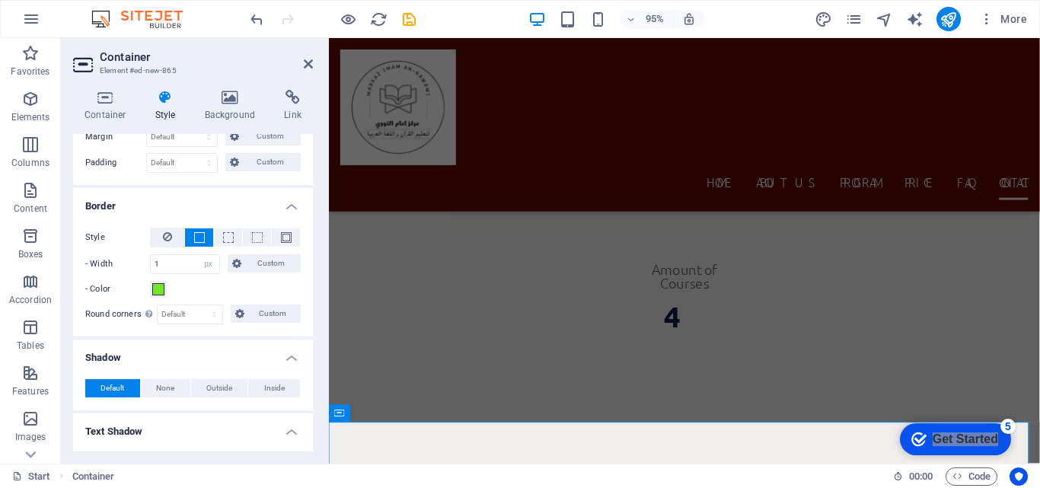
drag, startPoint x: 313, startPoint y: 304, endPoint x: 311, endPoint y: 239, distance: 64.7
click at [311, 239] on div "Container Style Background Link Size Height Default px rem % vh vw Min. height …" at bounding box center [193, 271] width 264 height 386
click at [177, 237] on button at bounding box center [167, 238] width 34 height 20
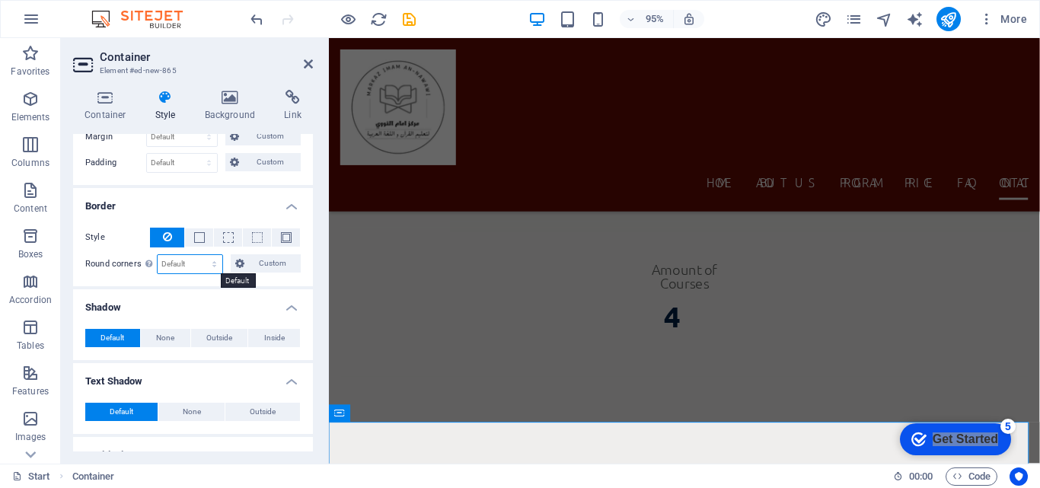
click at [209, 258] on select "Default px rem % vh vw Custom" at bounding box center [190, 264] width 65 height 18
click at [254, 282] on div "Style - Width 1 auto px rem % vh vw Custom Custom 1 auto px rem % vh vw 1 auto …" at bounding box center [193, 250] width 240 height 71
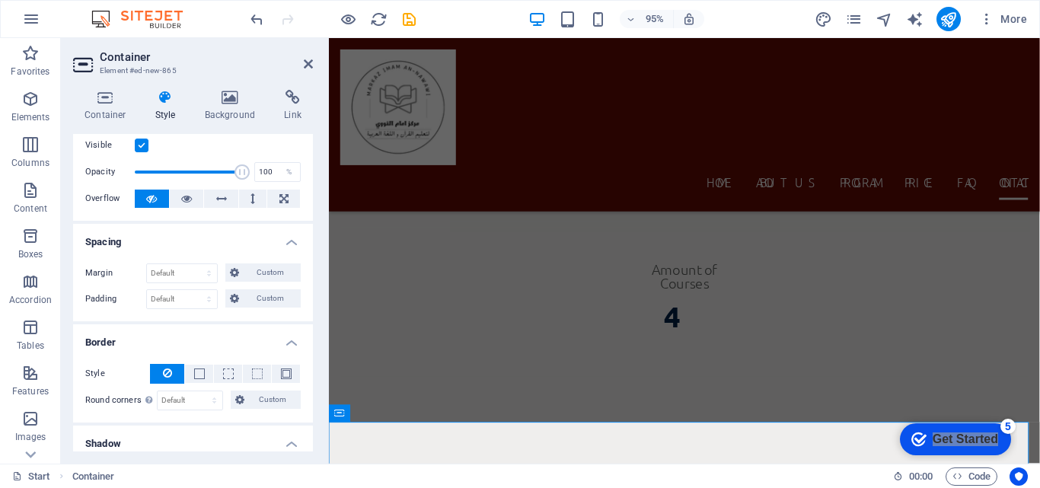
scroll to position [0, 0]
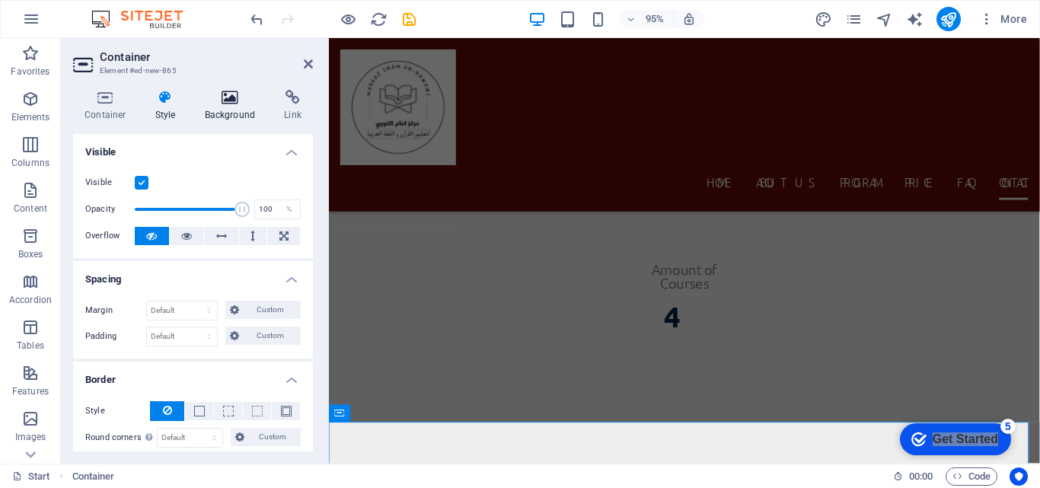
click at [234, 104] on icon at bounding box center [230, 97] width 74 height 15
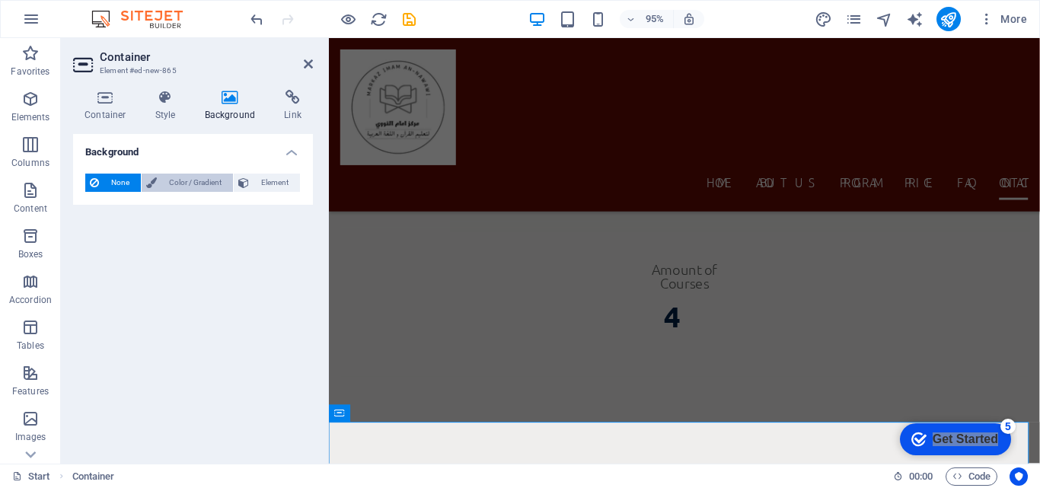
click at [212, 177] on span "Color / Gradient" at bounding box center [194, 183] width 67 height 18
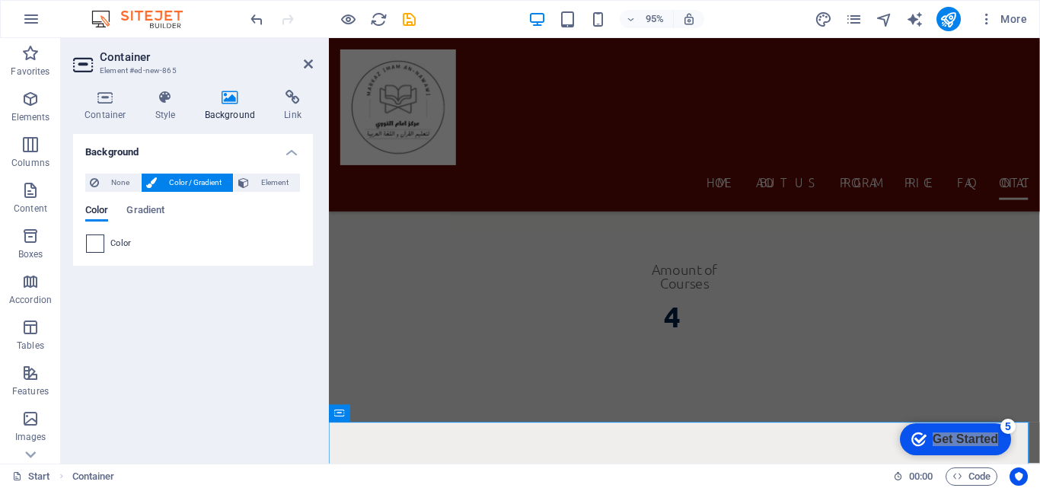
click at [91, 241] on span at bounding box center [95, 243] width 17 height 17
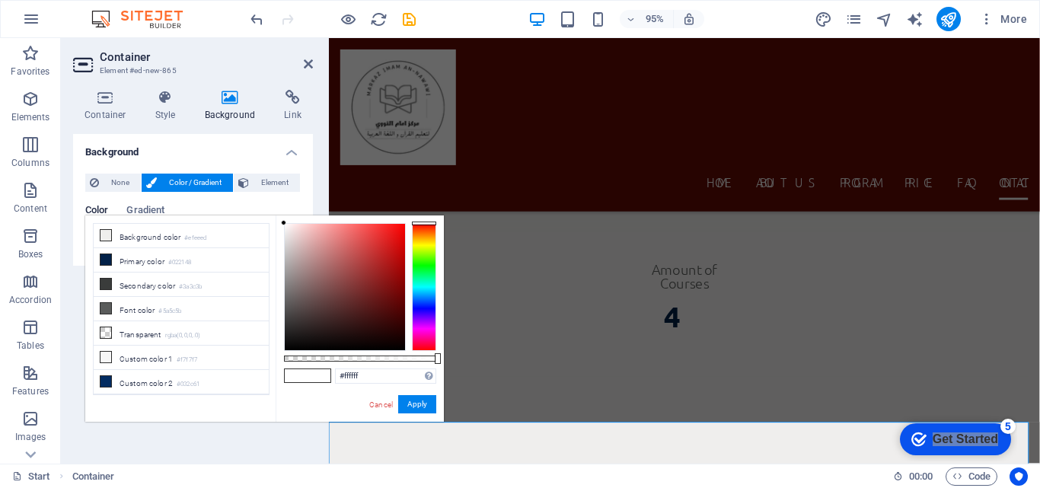
click at [429, 260] on div at bounding box center [424, 287] width 24 height 128
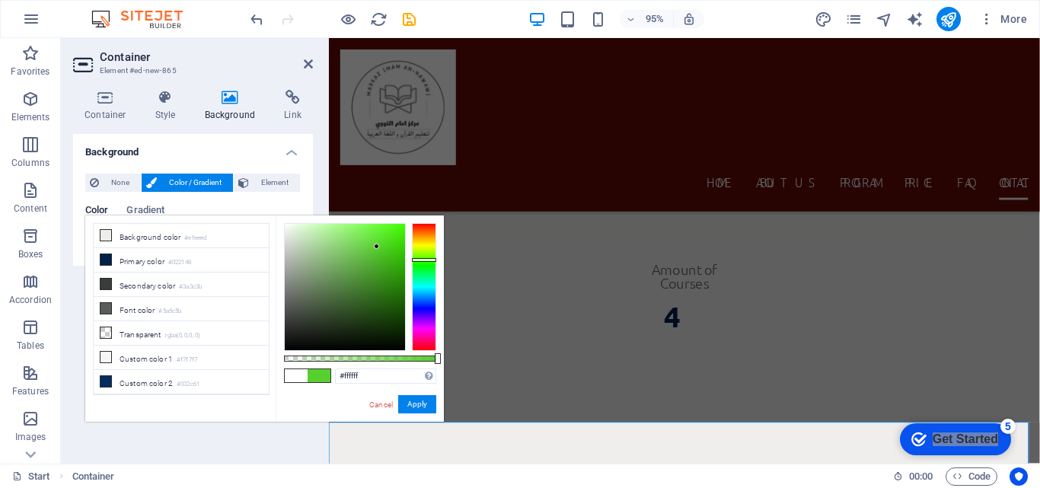
type input "#57cf2f"
click at [377, 247] on div at bounding box center [345, 287] width 120 height 126
click at [416, 408] on button "Apply" at bounding box center [417, 404] width 38 height 18
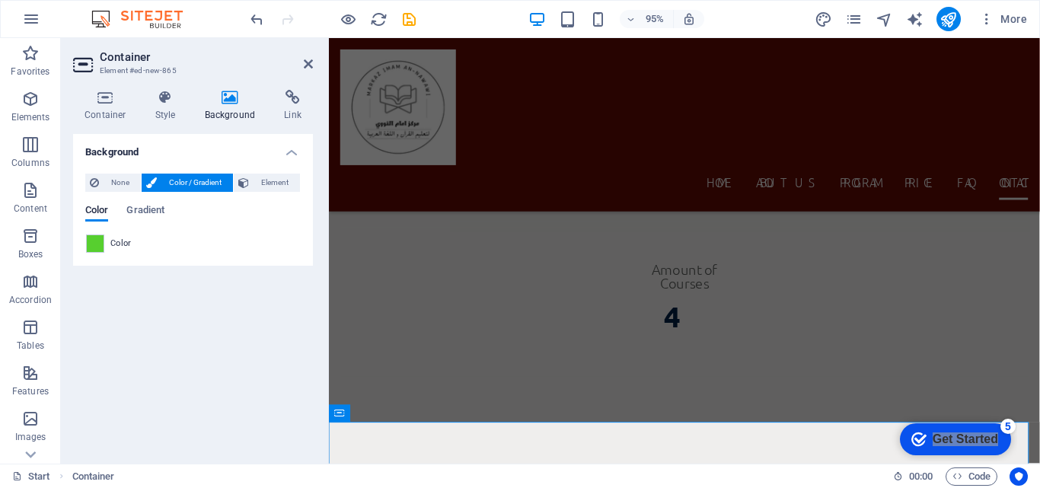
click at [294, 380] on div "Background None Color / Gradient Element Stretch background to full-width Color…" at bounding box center [193, 292] width 240 height 317
click at [304, 62] on icon at bounding box center [308, 64] width 9 height 12
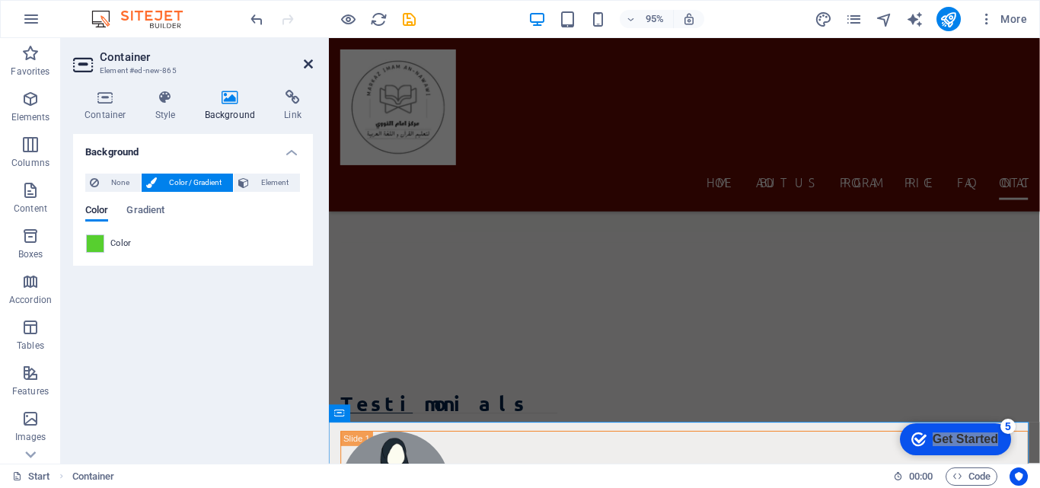
scroll to position [9184, 0]
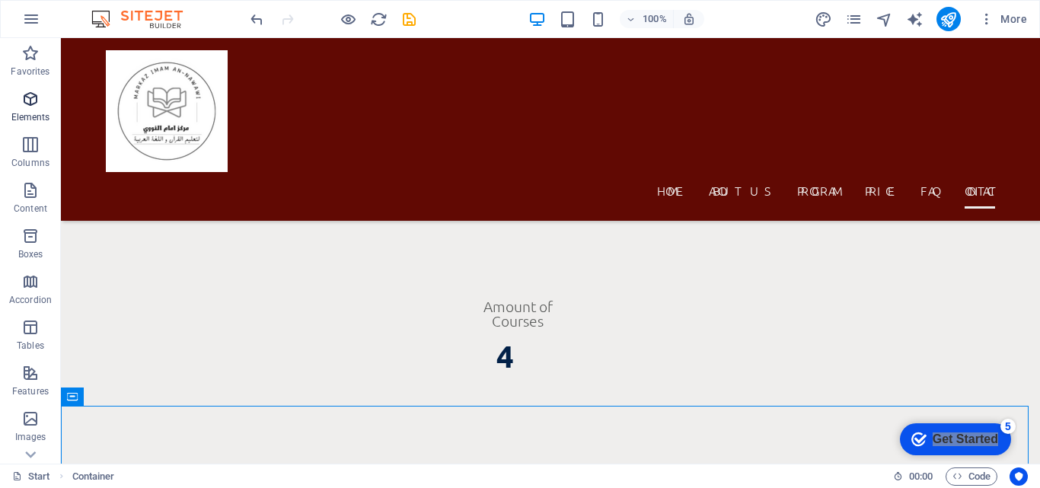
click at [37, 113] on p "Elements" at bounding box center [30, 117] width 39 height 12
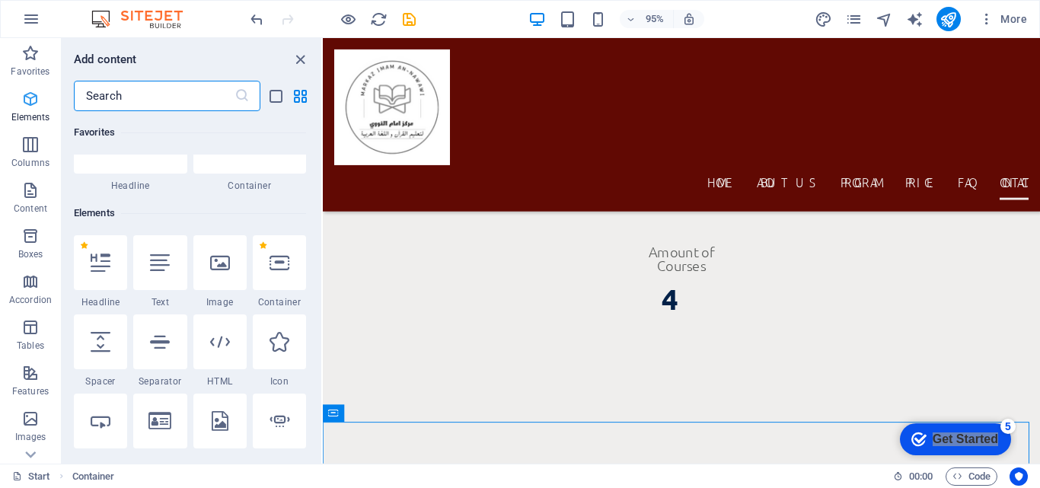
scroll to position [162, 0]
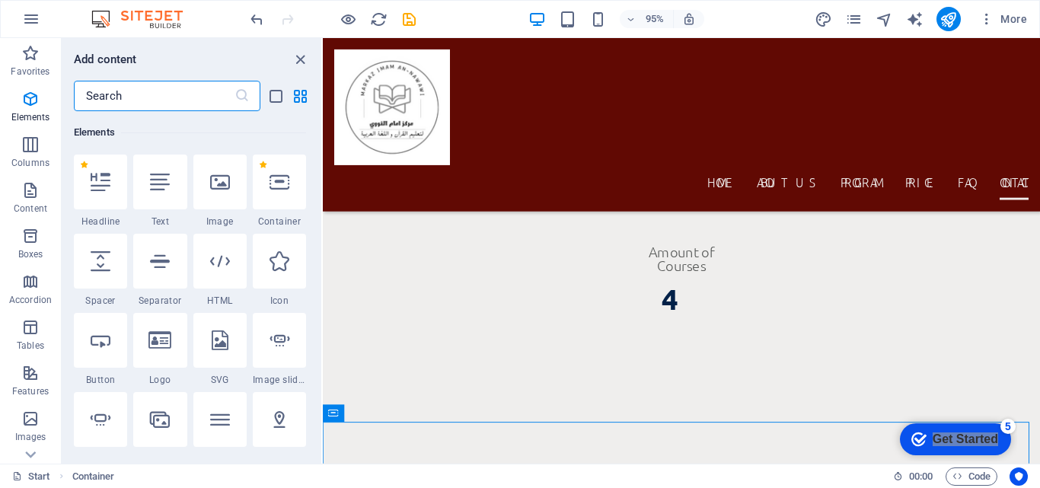
click at [189, 180] on div "1 Star Headline 1 Star Text 1 Star Image 1 Star Container 1 Star Spacer 1 Star …" at bounding box center [190, 429] width 232 height 548
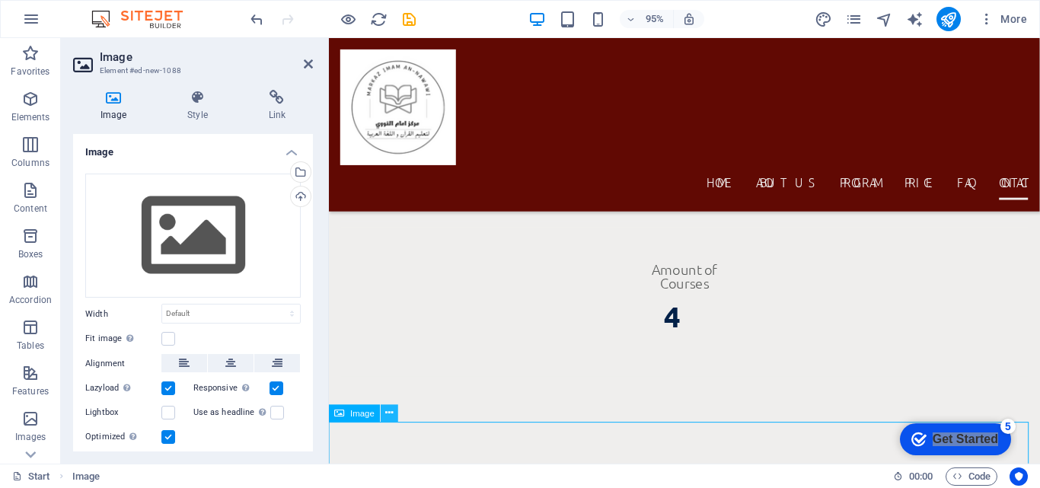
click at [387, 413] on icon at bounding box center [390, 413] width 8 height 15
drag, startPoint x: 309, startPoint y: 184, endPoint x: 319, endPoint y: 298, distance: 113.9
click at [319, 298] on div "Image Style Link Image Drag files here, click to choose files or select files f…" at bounding box center [193, 271] width 264 height 386
click at [196, 103] on icon at bounding box center [197, 97] width 75 height 15
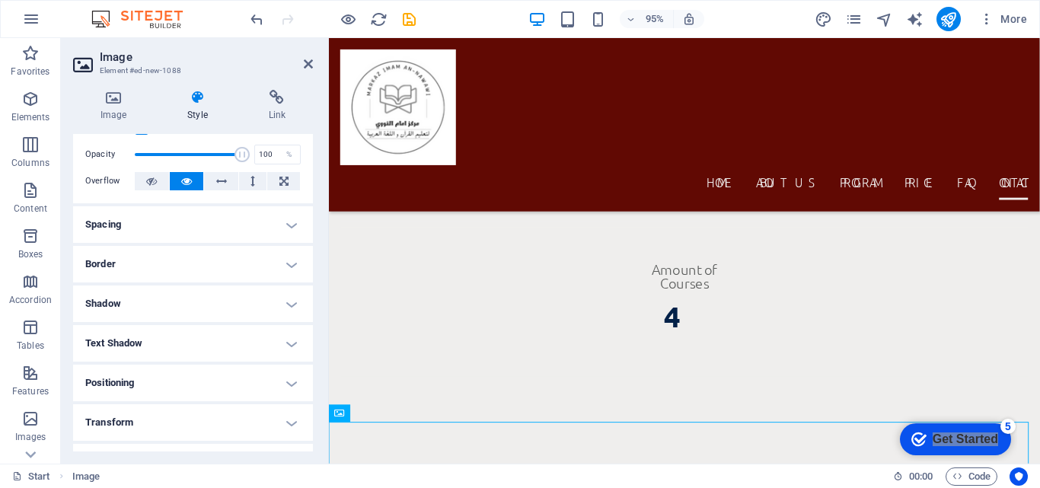
scroll to position [48, 0]
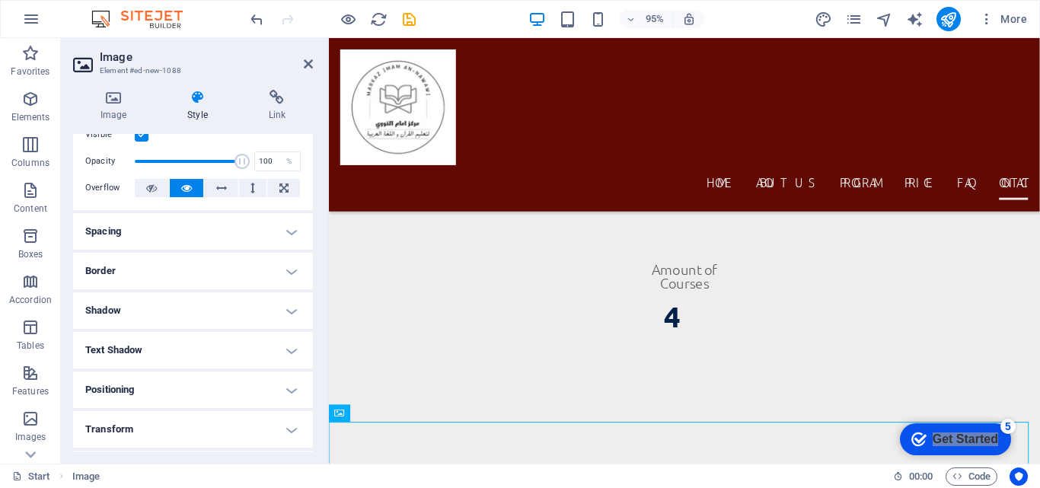
click at [290, 230] on h4 "Spacing" at bounding box center [193, 231] width 240 height 37
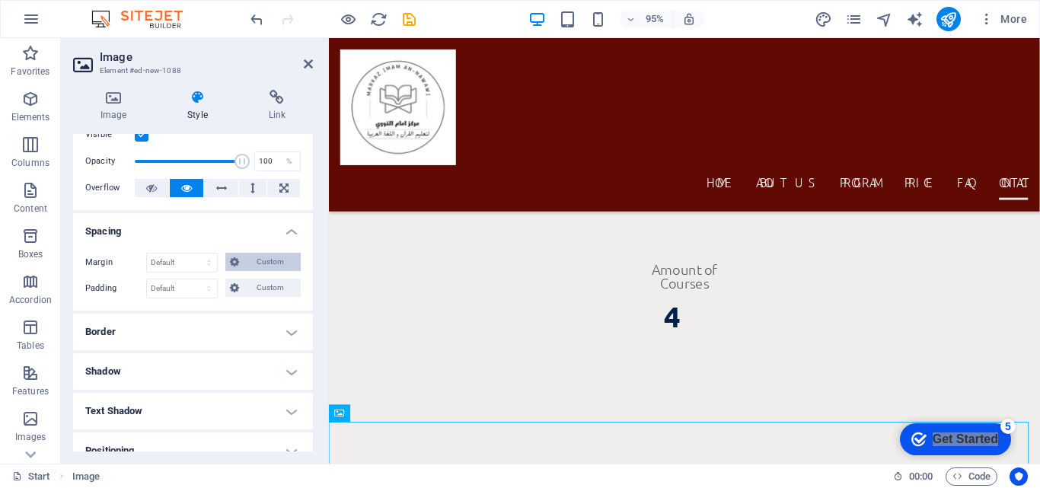
click at [278, 264] on span "Custom" at bounding box center [270, 262] width 53 height 18
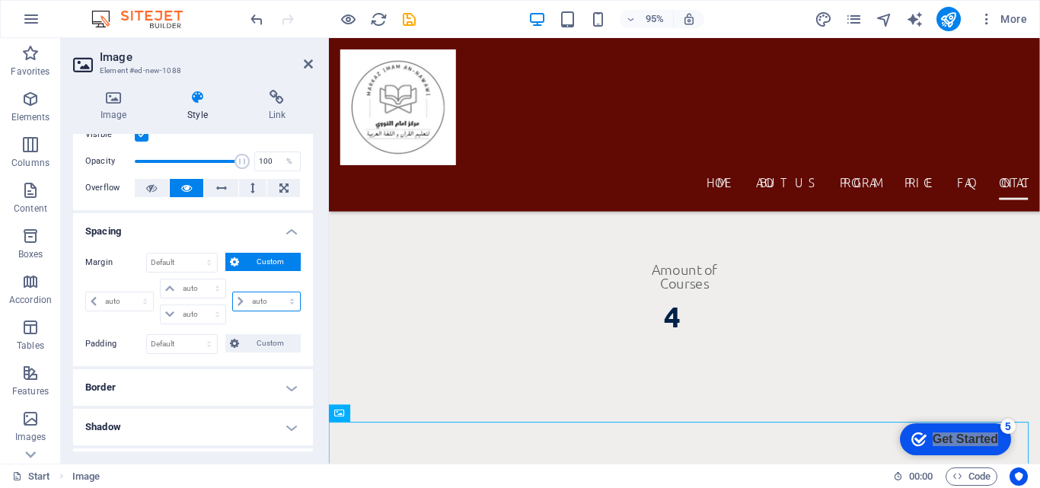
click at [256, 298] on select "auto px % rem vw vh" at bounding box center [266, 301] width 67 height 18
click at [213, 308] on select "auto px % rem vw vh" at bounding box center [193, 314] width 64 height 18
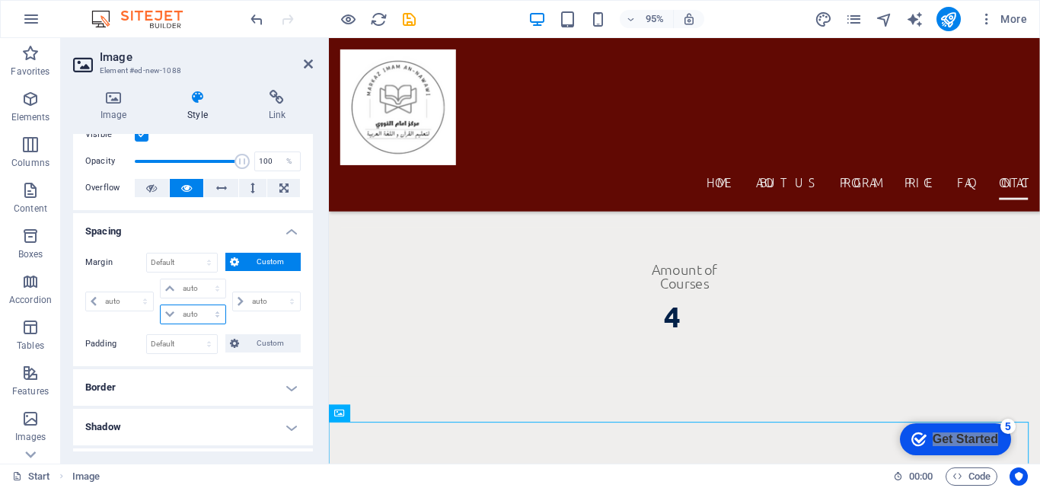
click at [213, 308] on select "auto px % rem vw vh" at bounding box center [193, 314] width 64 height 18
click at [311, 164] on div "Layout How this element expands within the layout (Flexbox). Size Default auto …" at bounding box center [193, 292] width 240 height 317
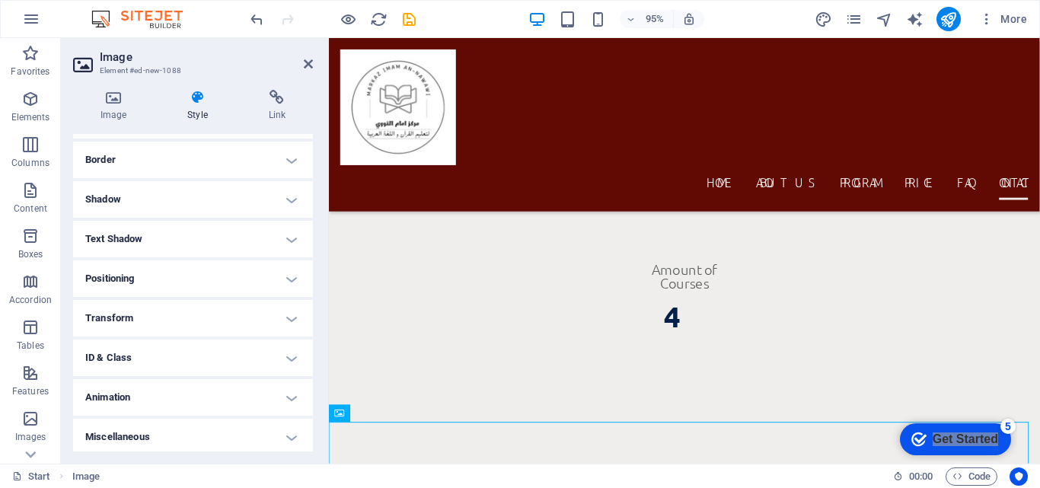
scroll to position [279, 0]
click at [289, 388] on h4 "Animation" at bounding box center [193, 393] width 240 height 37
click at [289, 345] on h4 "ID & Class" at bounding box center [193, 354] width 240 height 37
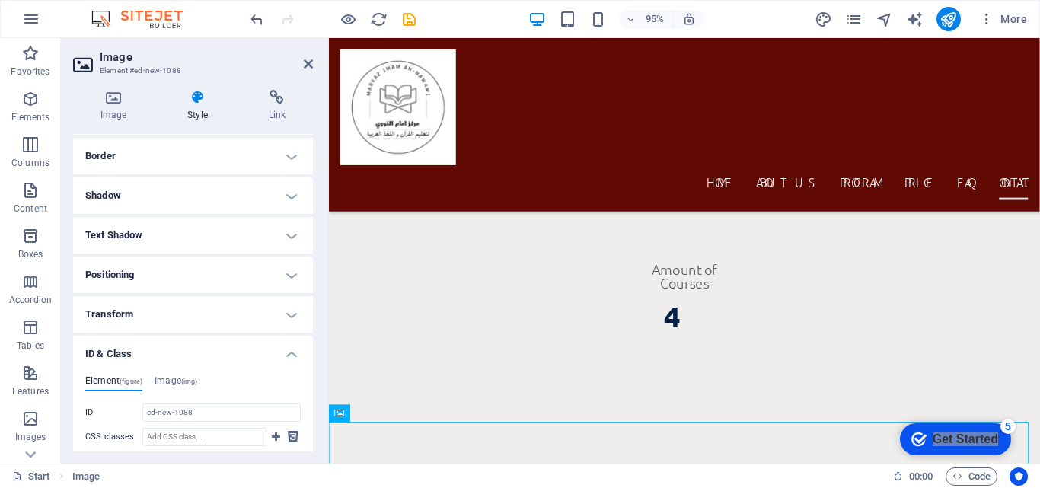
click at [290, 303] on h4 "Transform" at bounding box center [193, 314] width 240 height 37
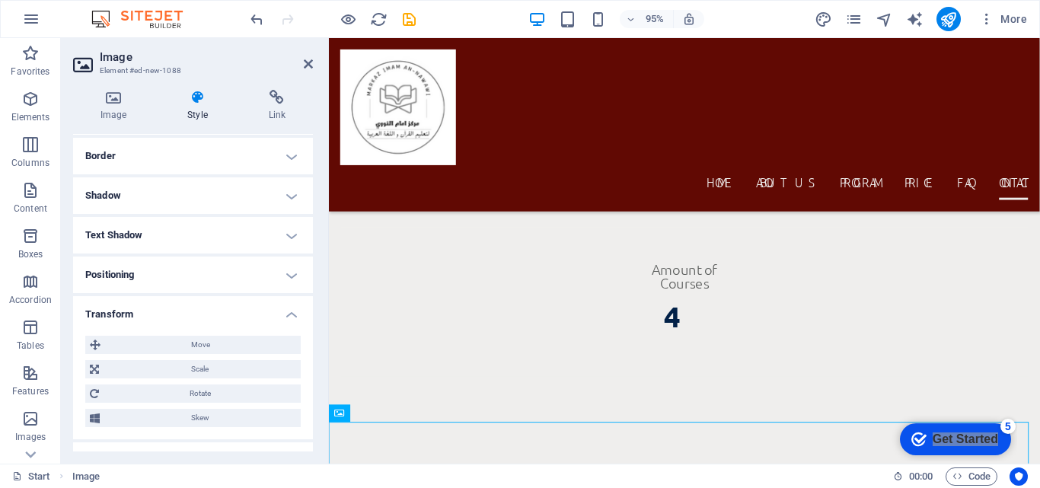
click at [290, 271] on h4 "Positioning" at bounding box center [193, 275] width 240 height 37
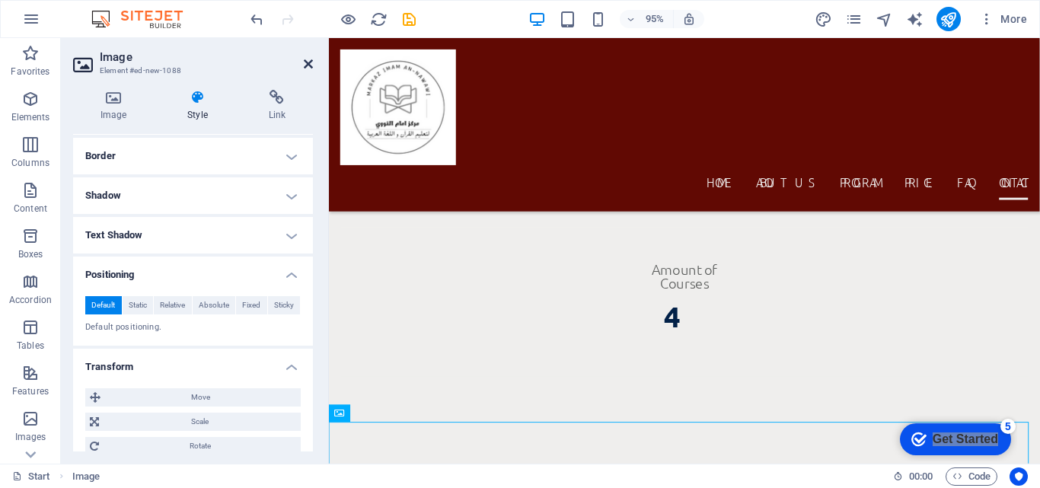
click at [309, 62] on icon at bounding box center [308, 64] width 9 height 12
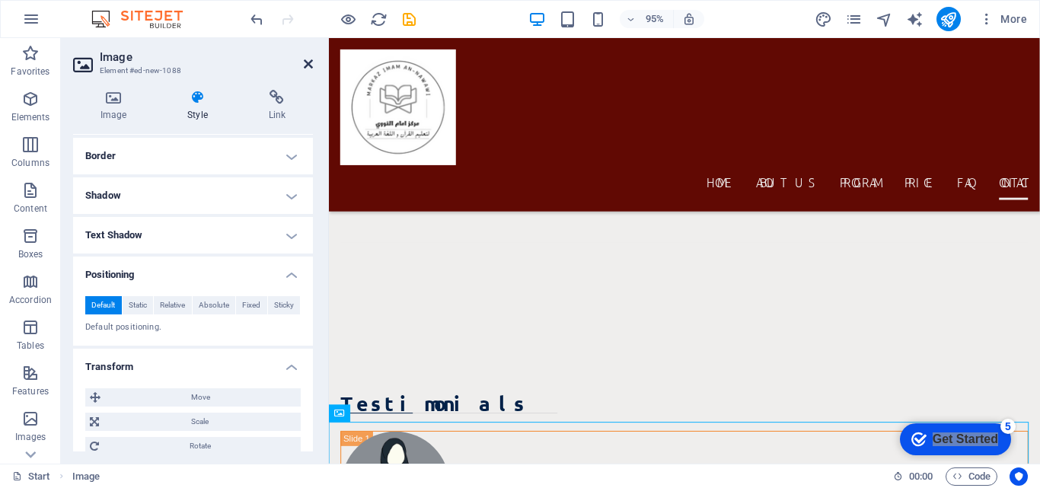
scroll to position [9184, 0]
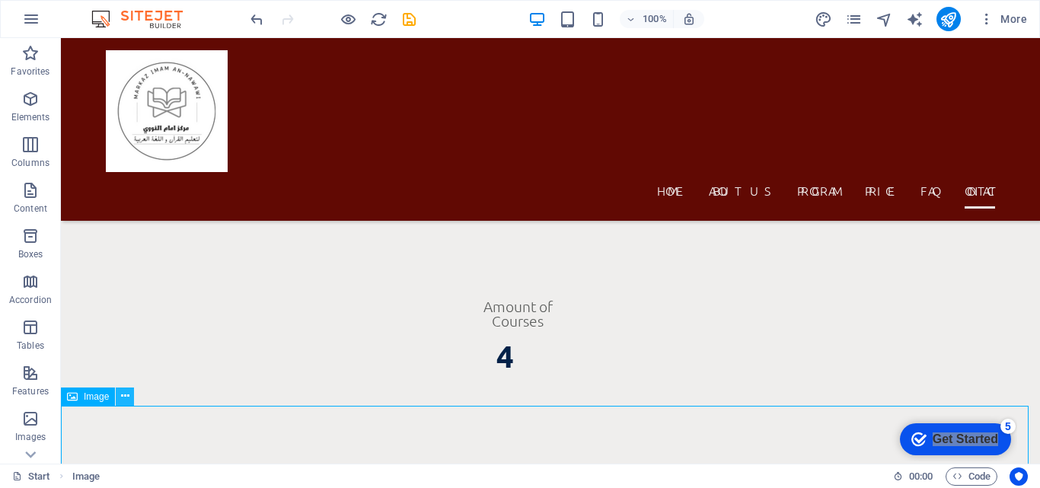
click at [124, 403] on icon at bounding box center [125, 396] width 8 height 16
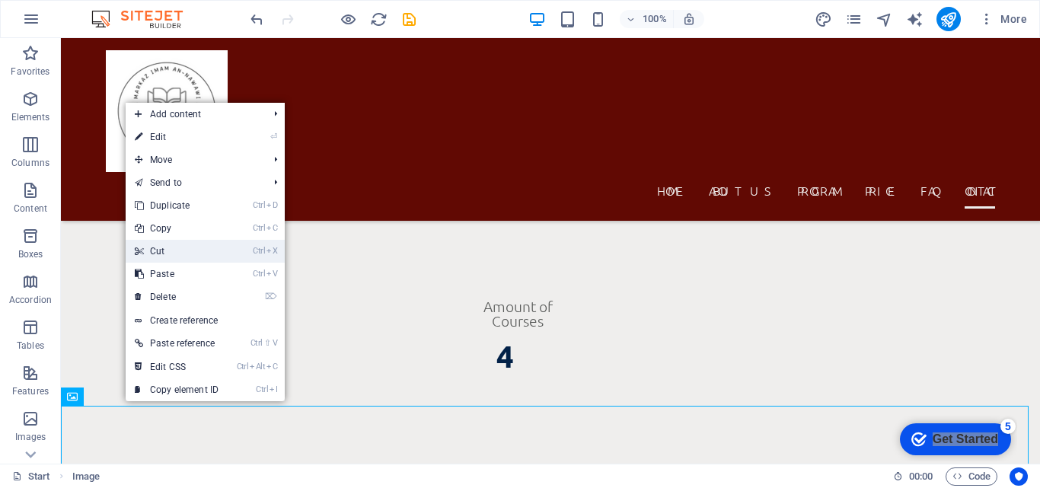
click at [235, 242] on li "Ctrl X Cut" at bounding box center [205, 251] width 159 height 23
click at [242, 248] on li "Ctrl X Cut" at bounding box center [205, 251] width 159 height 23
click at [206, 249] on link "Ctrl X Cut" at bounding box center [177, 251] width 102 height 23
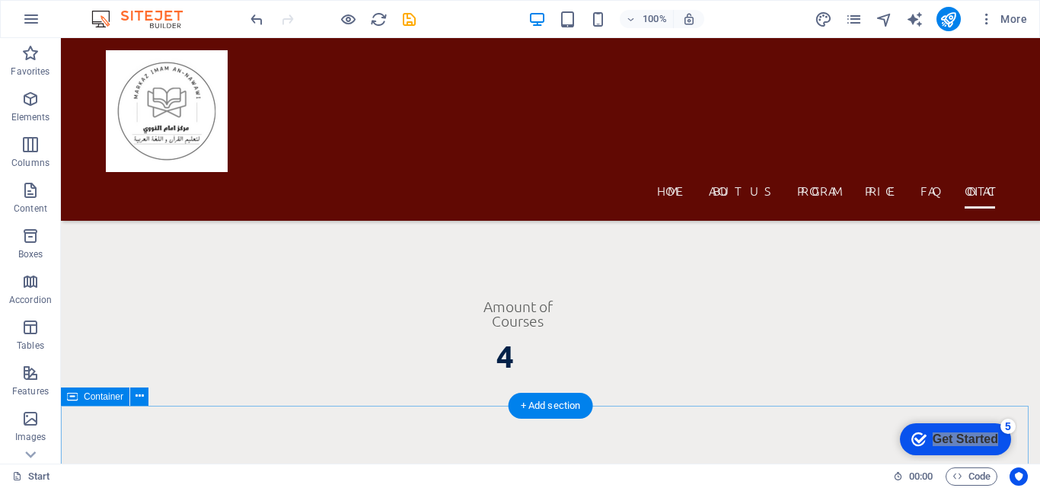
click at [35, 427] on icon "button" at bounding box center [30, 419] width 18 height 18
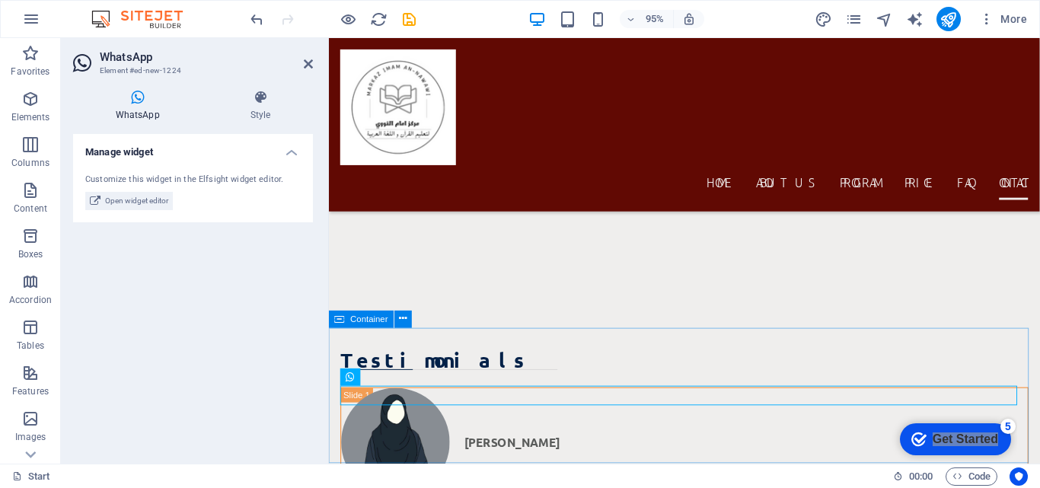
scroll to position [9598, 0]
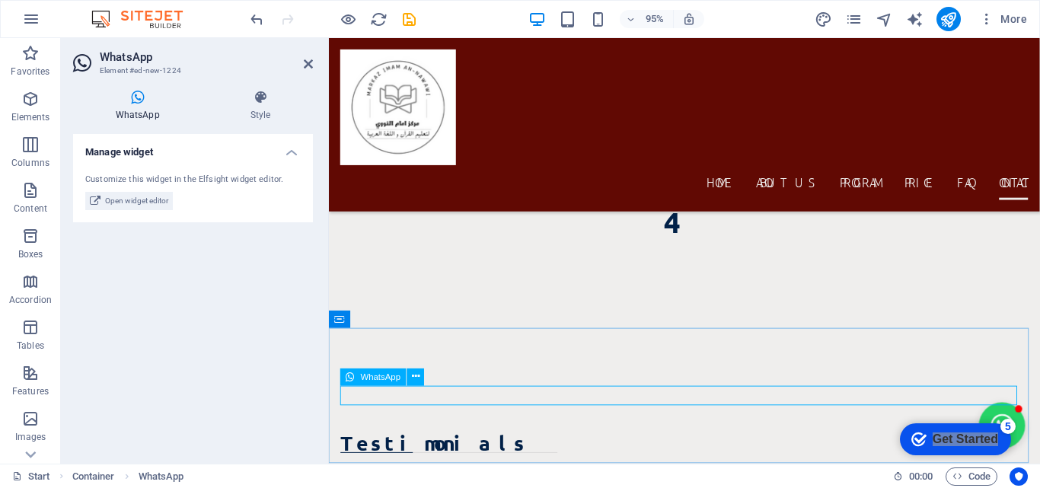
click at [413, 377] on icon at bounding box center [416, 376] width 8 height 15
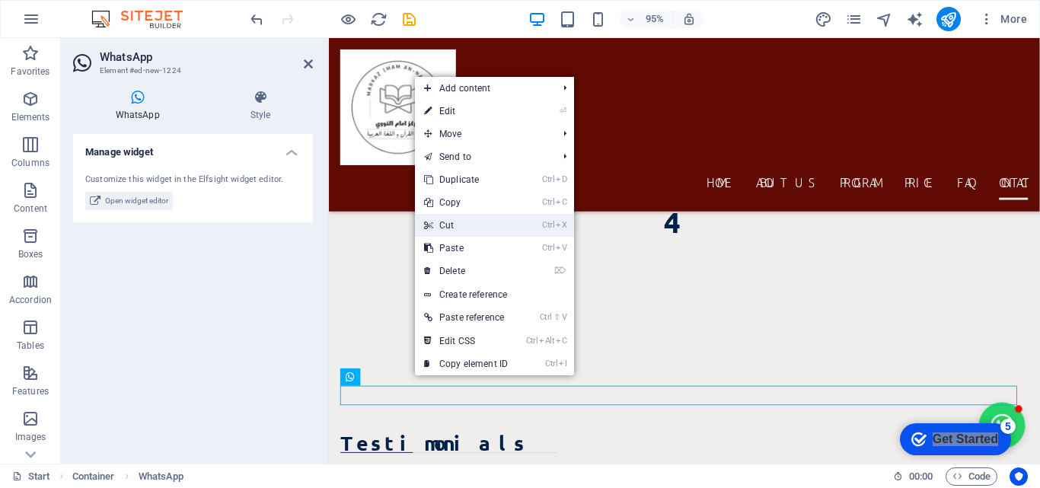
click at [463, 231] on link "Ctrl X Cut" at bounding box center [466, 225] width 102 height 23
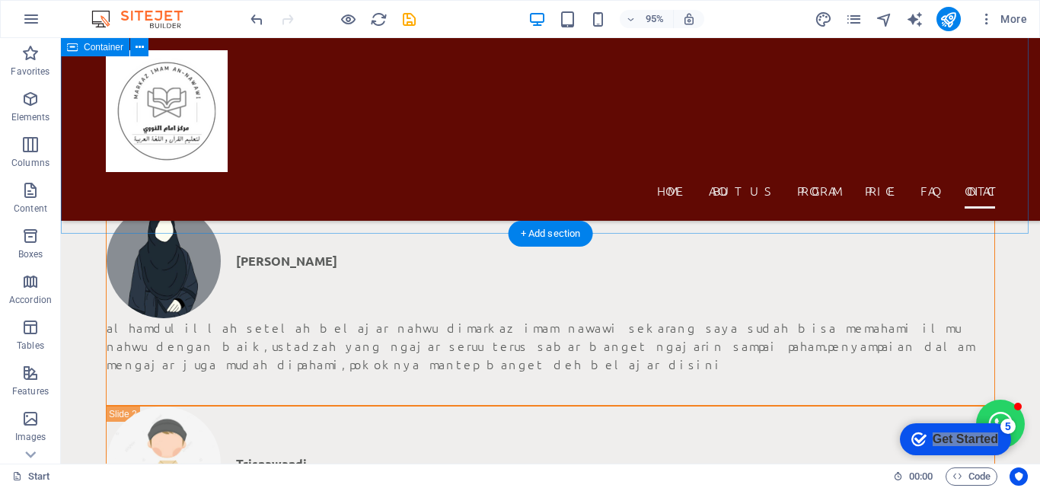
scroll to position [9356, 0]
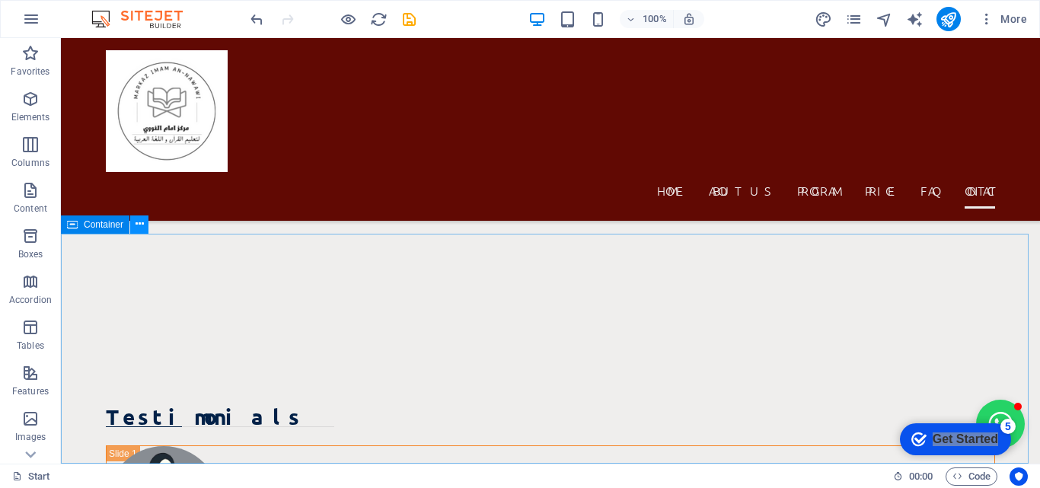
click at [136, 224] on icon at bounding box center [140, 224] width 8 height 16
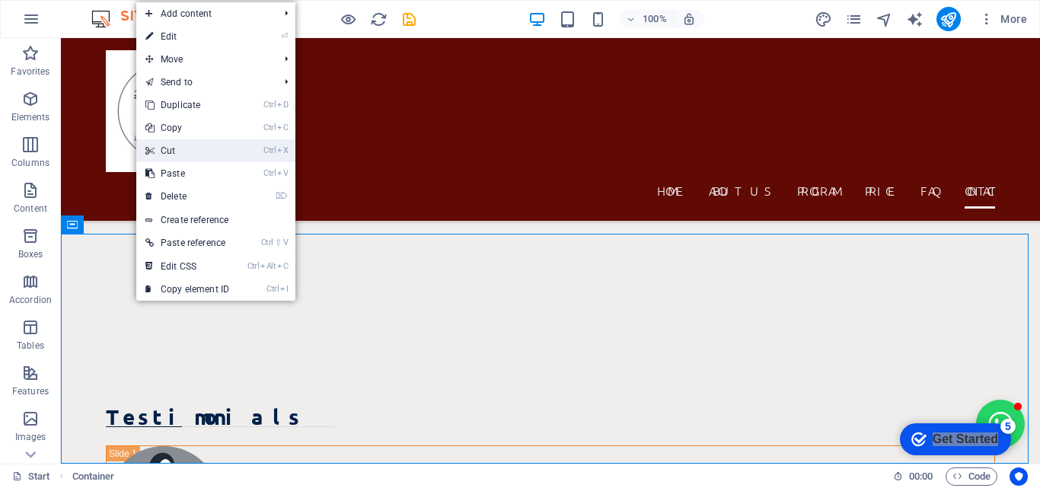
click at [199, 156] on link "Ctrl X Cut" at bounding box center [187, 150] width 102 height 23
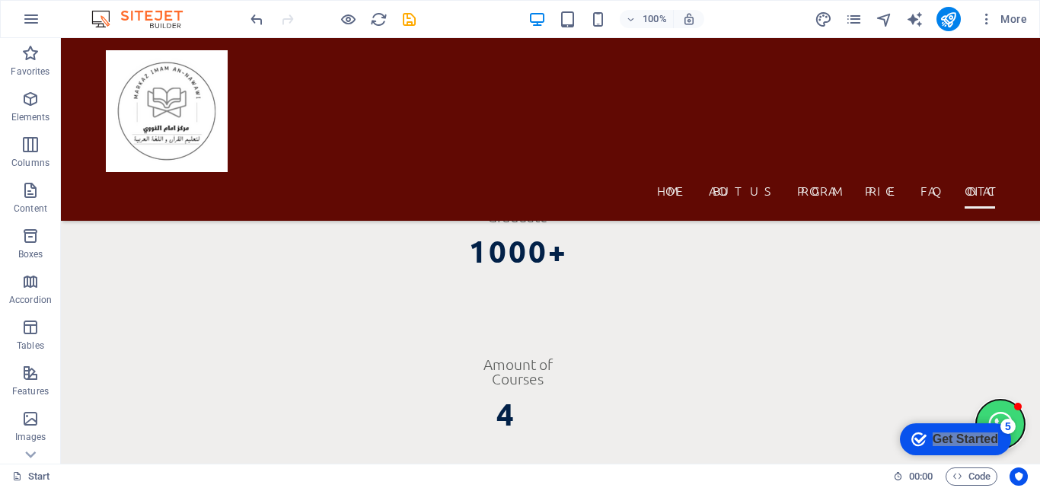
click at [990, 407] on button "Open chat window" at bounding box center [1000, 424] width 49 height 49
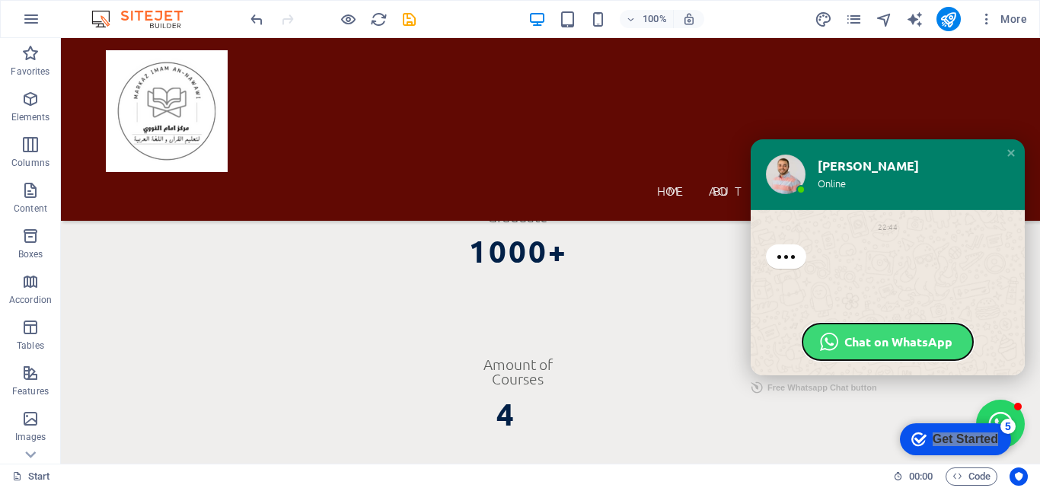
click at [926, 347] on span "Chat on WhatsApp" at bounding box center [898, 341] width 108 height 16
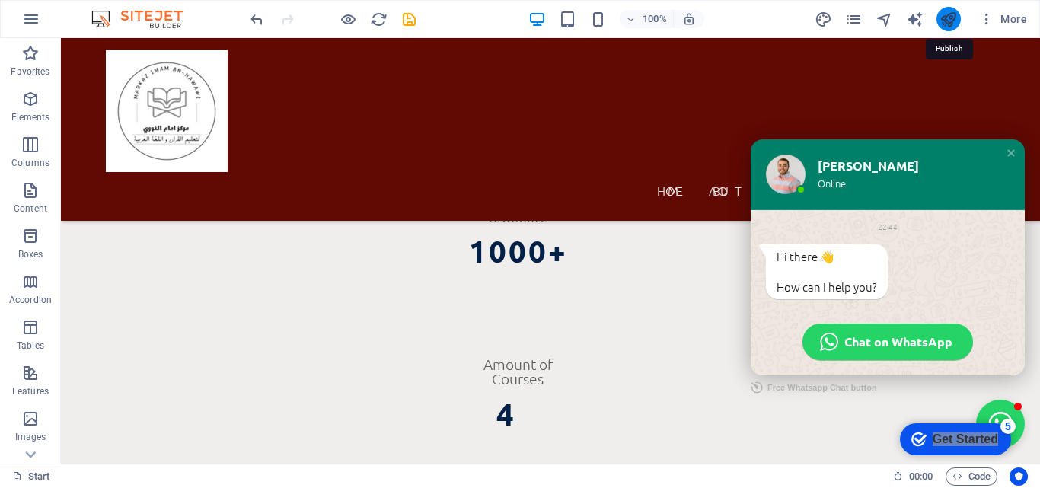
click at [953, 22] on icon "publish" at bounding box center [948, 20] width 18 height 18
